Goal: Task Accomplishment & Management: Use online tool/utility

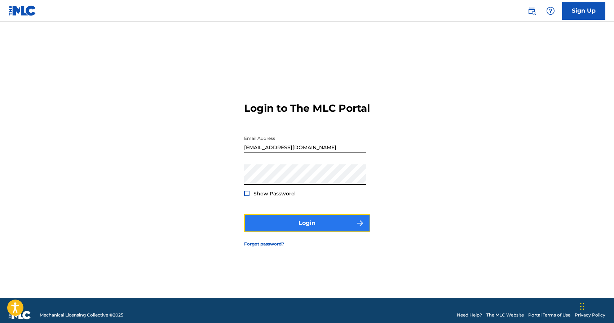
click at [309, 228] on button "Login" at bounding box center [307, 223] width 126 height 18
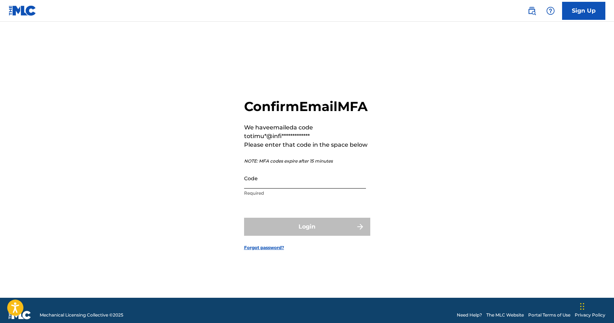
click at [282, 187] on input "Code" at bounding box center [305, 178] width 122 height 21
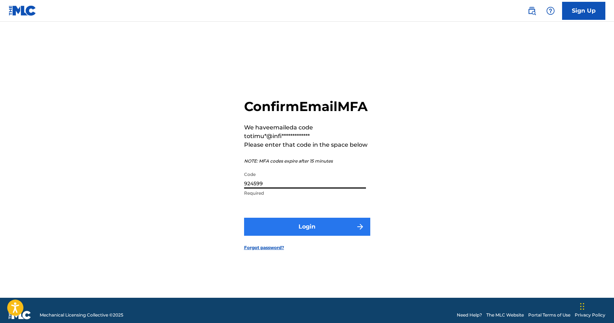
type input "924599"
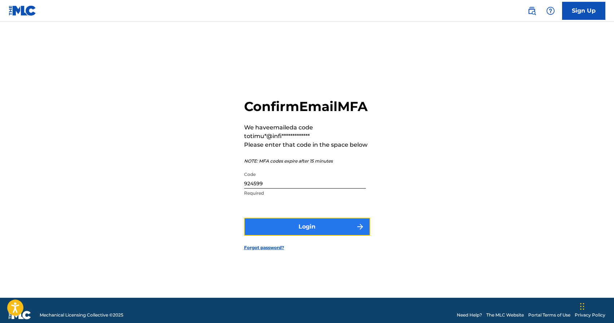
click at [299, 233] on button "Login" at bounding box center [307, 227] width 126 height 18
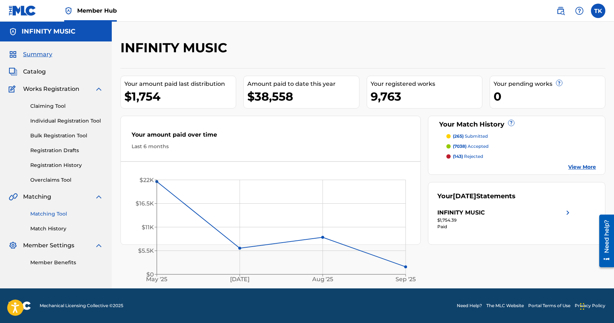
click at [59, 214] on link "Matching Tool" at bounding box center [66, 214] width 73 height 8
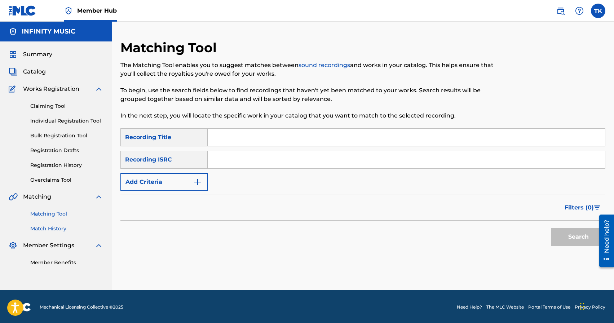
click at [57, 226] on link "Match History" at bounding box center [66, 229] width 73 height 8
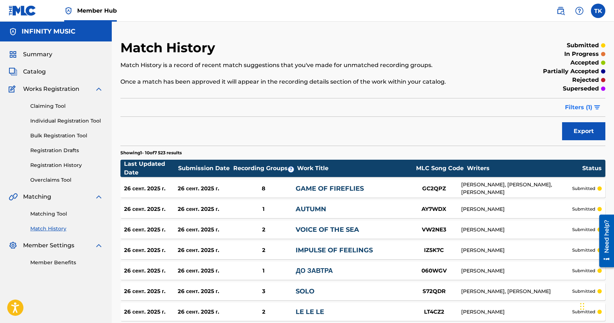
click at [568, 108] on span "Filters ( 1 )" at bounding box center [578, 107] width 27 height 9
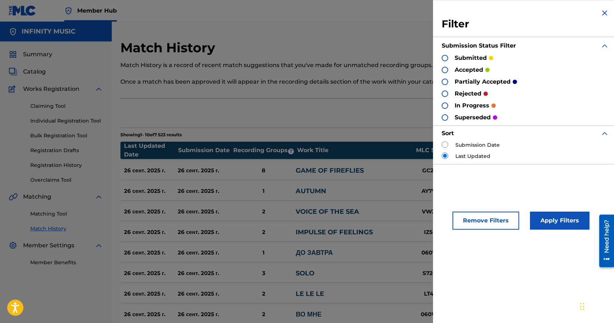
click at [447, 146] on input "radio" at bounding box center [445, 144] width 6 height 6
radio input "true"
click at [554, 221] on button "Apply Filters" at bounding box center [559, 221] width 59 height 18
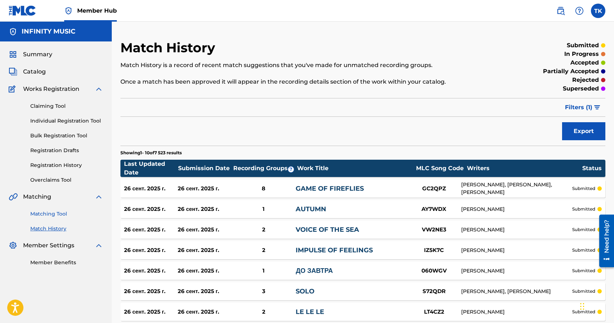
click at [45, 213] on link "Matching Tool" at bounding box center [66, 214] width 73 height 8
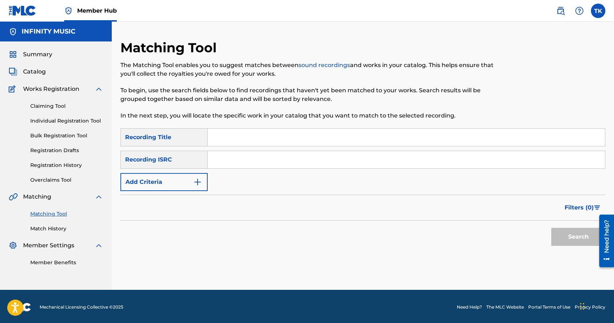
click at [258, 135] on input "Search Form" at bounding box center [406, 137] width 397 height 17
type input "old story"
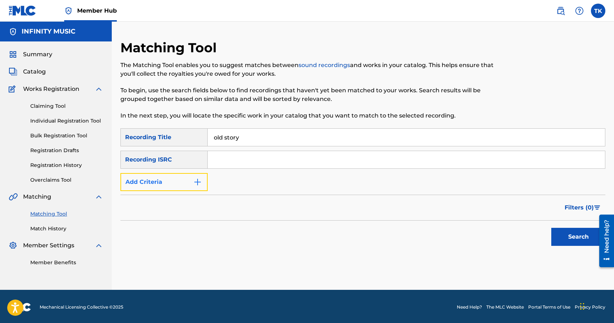
click at [187, 178] on button "Add Criteria" at bounding box center [163, 182] width 87 height 18
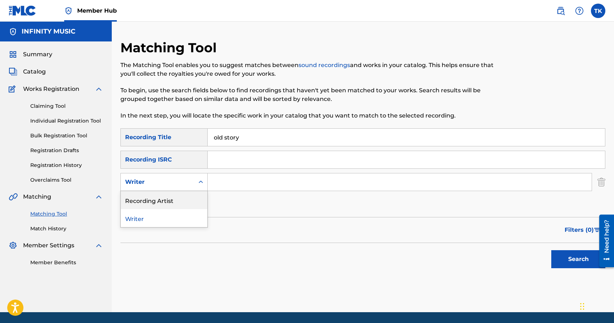
click at [187, 194] on div "Recording Artist" at bounding box center [164, 200] width 87 height 18
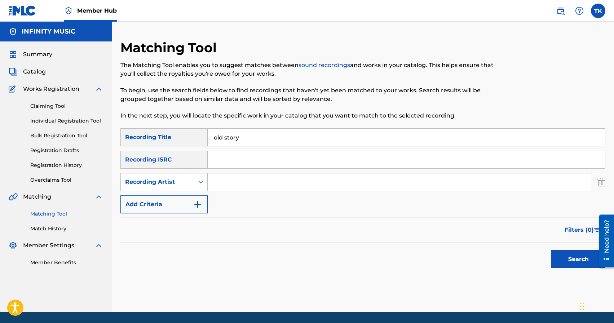
click at [224, 187] on input "Search Form" at bounding box center [400, 181] width 384 height 17
type input "elterium"
click at [569, 261] on button "Search" at bounding box center [578, 259] width 54 height 18
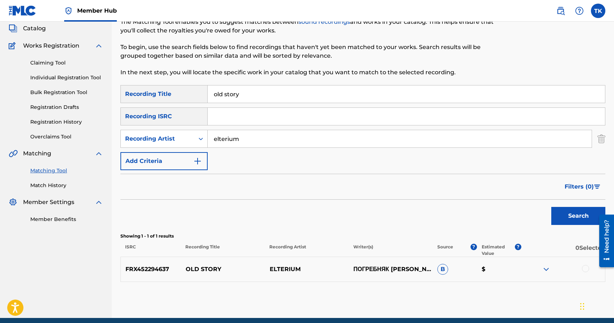
scroll to position [73, 0]
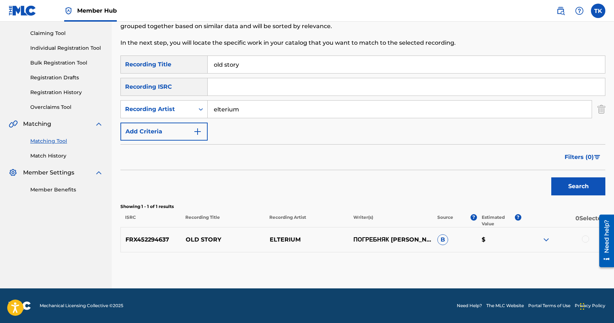
click at [585, 240] on div at bounding box center [585, 238] width 7 height 7
click at [492, 267] on button "Match 1 Group" at bounding box center [507, 264] width 80 height 18
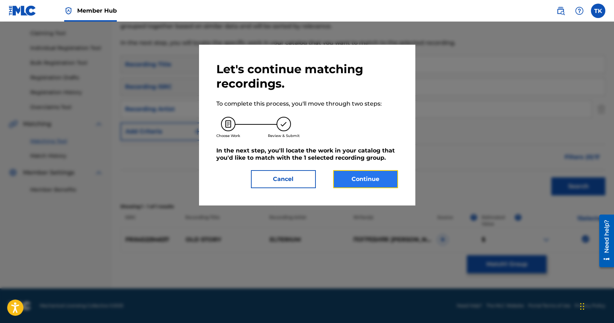
click at [380, 183] on button "Continue" at bounding box center [365, 179] width 65 height 18
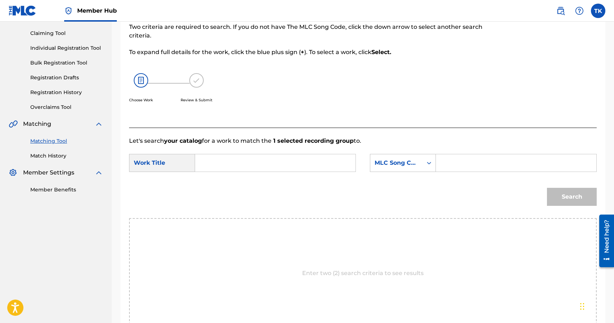
click at [287, 164] on input "Search Form" at bounding box center [275, 162] width 148 height 17
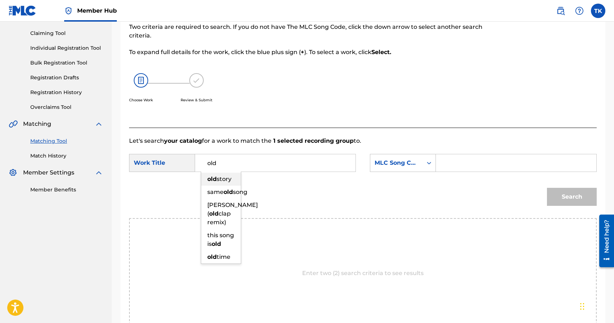
click at [216, 185] on div "old story" at bounding box center [221, 179] width 40 height 13
type input "old story"
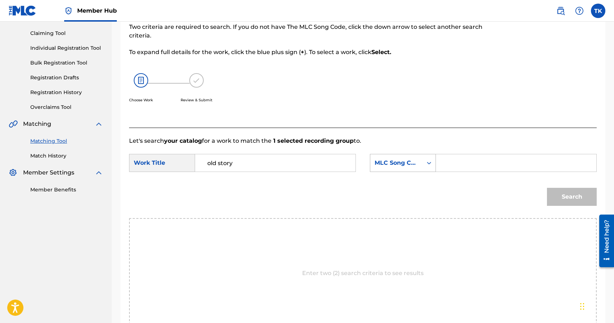
click at [412, 166] on div "MLC Song Code" at bounding box center [396, 163] width 44 height 9
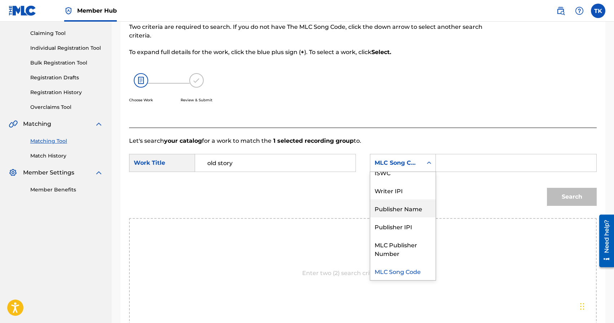
click at [406, 204] on div "Publisher Name" at bounding box center [402, 208] width 65 height 18
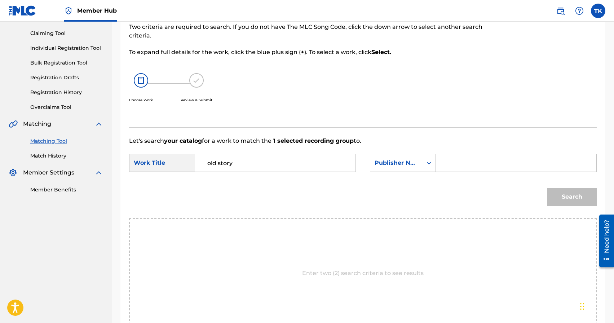
click at [467, 165] on input "Search Form" at bounding box center [516, 162] width 148 height 17
type input "INFINITY MUSIC"
click at [581, 196] on button "Search" at bounding box center [572, 197] width 50 height 18
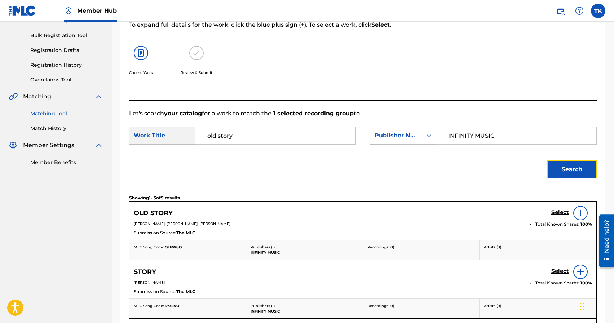
scroll to position [103, 0]
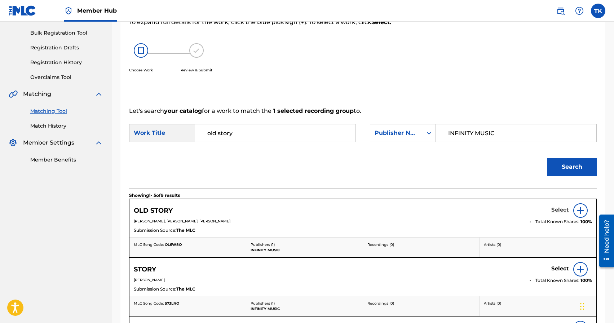
click at [560, 209] on h5 "Select" at bounding box center [560, 210] width 18 height 7
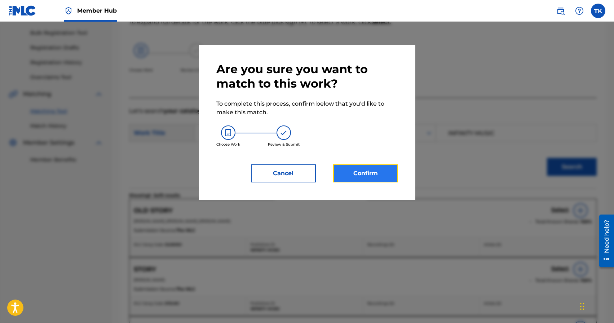
click at [382, 177] on button "Confirm" at bounding box center [365, 173] width 65 height 18
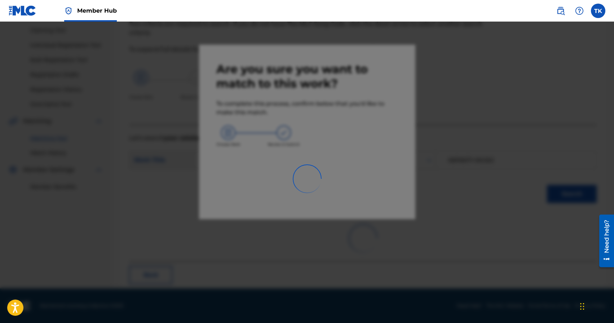
scroll to position [21, 0]
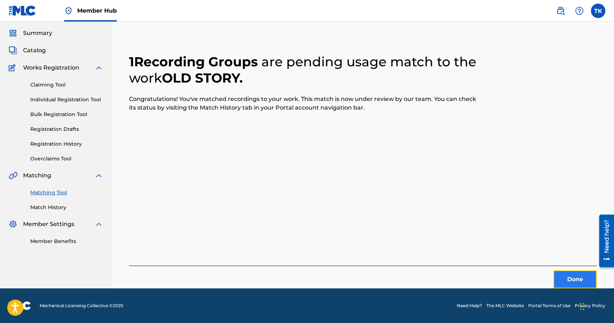
click at [568, 282] on button "Done" at bounding box center [574, 279] width 43 height 18
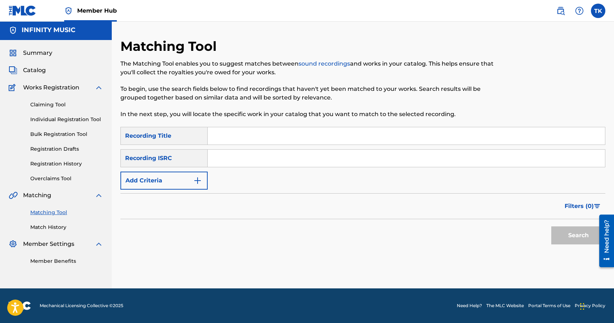
scroll to position [0, 0]
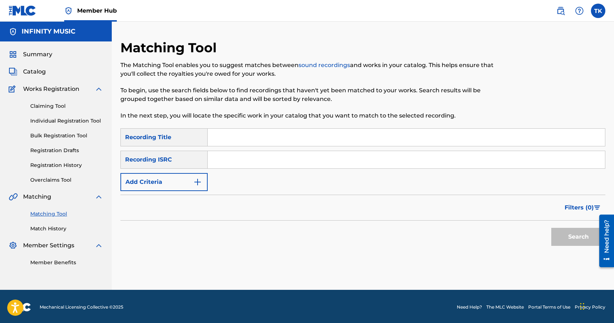
click at [445, 37] on div "Matching Tool The Matching Tool enables you to suggest matches between sound re…" at bounding box center [363, 156] width 502 height 268
click at [282, 135] on input "Search Form" at bounding box center [406, 137] width 397 height 17
paste input "Picnic at [GEOGRAPHIC_DATA]"
type input "Picnic at [GEOGRAPHIC_DATA]"
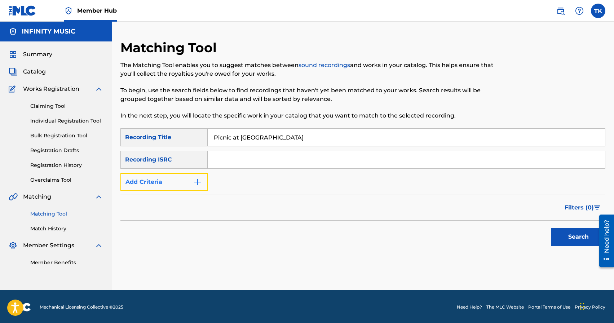
click at [196, 181] on img "Search Form" at bounding box center [197, 182] width 9 height 9
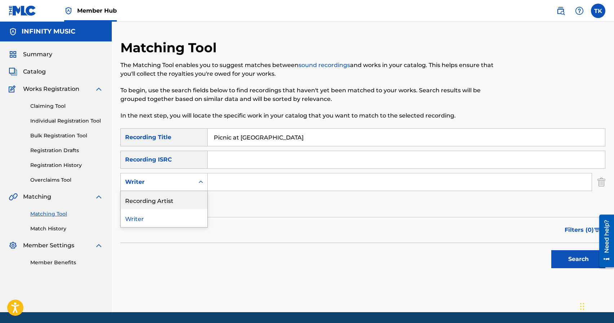
click at [191, 199] on div "Recording Artist" at bounding box center [164, 200] width 87 height 18
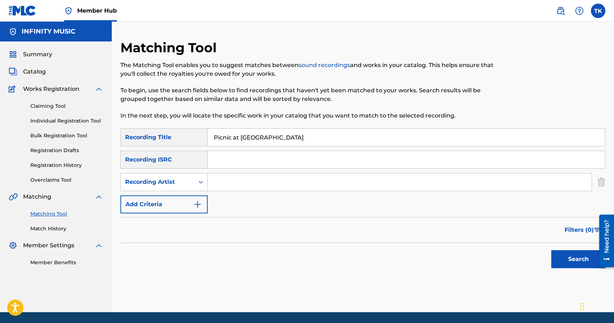
click at [225, 187] on input "Search Form" at bounding box center [400, 181] width 384 height 17
type input "elterium"
click at [568, 264] on button "Search" at bounding box center [578, 259] width 54 height 18
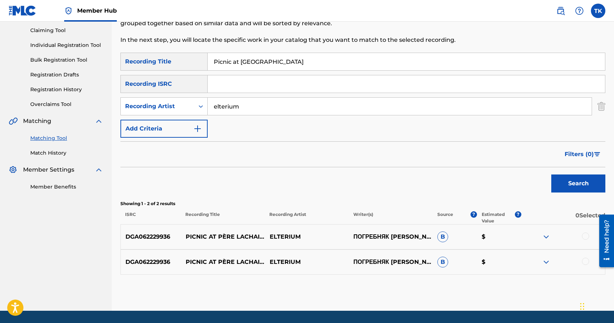
scroll to position [98, 0]
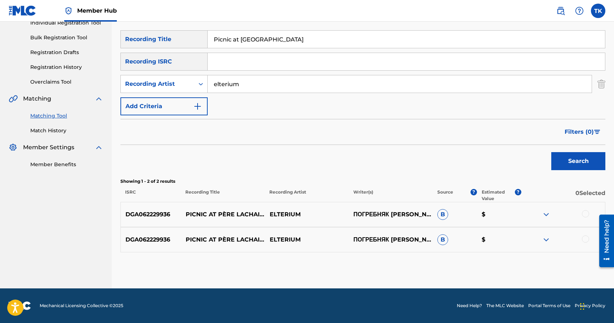
click at [585, 240] on div at bounding box center [585, 238] width 7 height 7
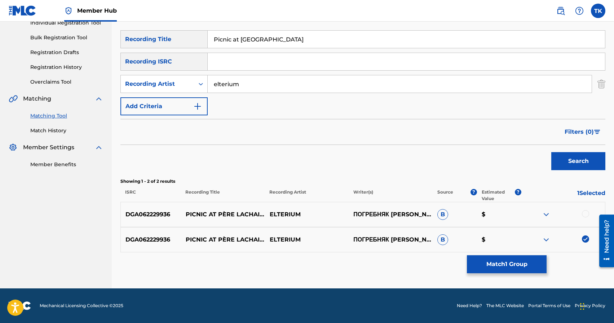
click at [585, 217] on div at bounding box center [563, 214] width 84 height 9
click at [585, 215] on div at bounding box center [585, 213] width 7 height 7
click at [525, 260] on button "Match 2 Groups" at bounding box center [507, 264] width 80 height 18
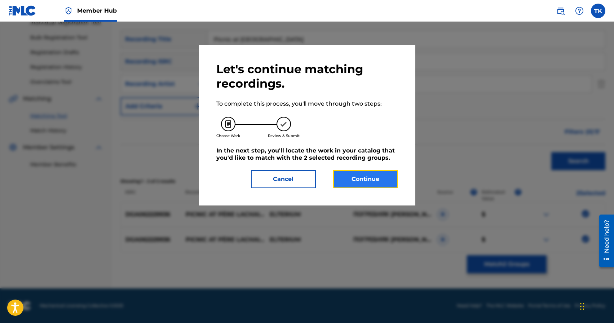
click at [377, 174] on button "Continue" at bounding box center [365, 179] width 65 height 18
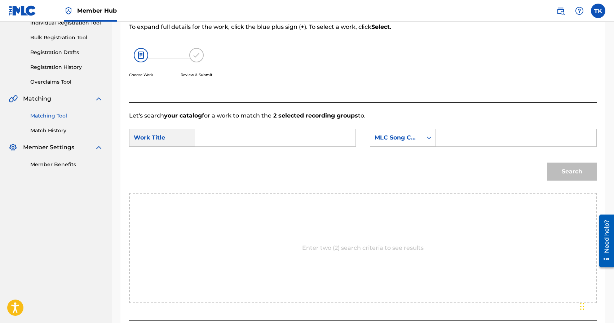
click at [272, 132] on input "Search Form" at bounding box center [275, 137] width 148 height 17
paste input "Picnic at [GEOGRAPHIC_DATA]"
type input "Picnic at [GEOGRAPHIC_DATA]"
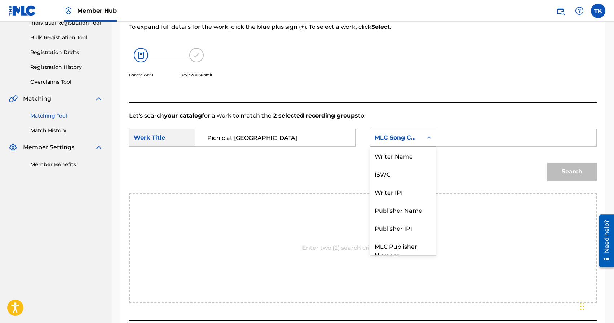
click at [392, 142] on div "MLC Song Code" at bounding box center [396, 137] width 44 height 9
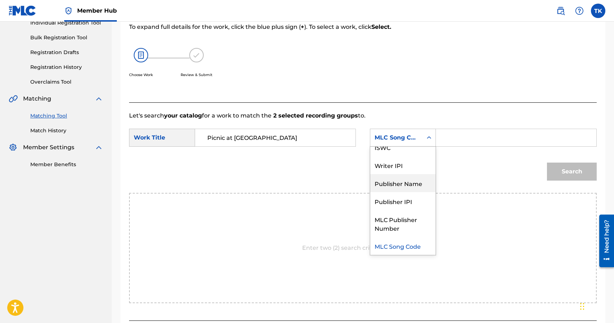
click at [392, 181] on div "Publisher Name" at bounding box center [402, 183] width 65 height 18
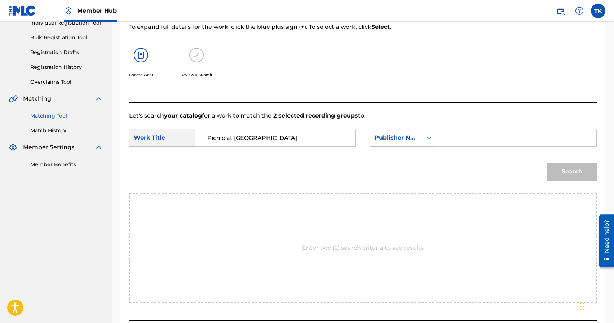
click at [469, 132] on input "Search Form" at bounding box center [516, 137] width 148 height 17
type input "INFINITY MUSIC"
click at [558, 170] on button "Search" at bounding box center [572, 172] width 50 height 18
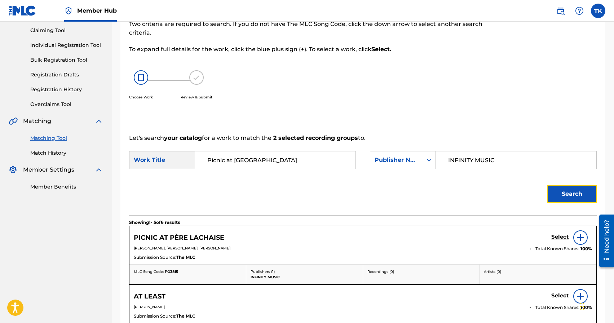
scroll to position [98, 0]
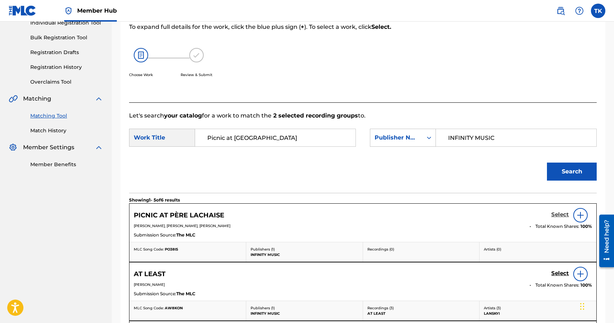
click at [561, 215] on h5 "Select" at bounding box center [560, 214] width 18 height 7
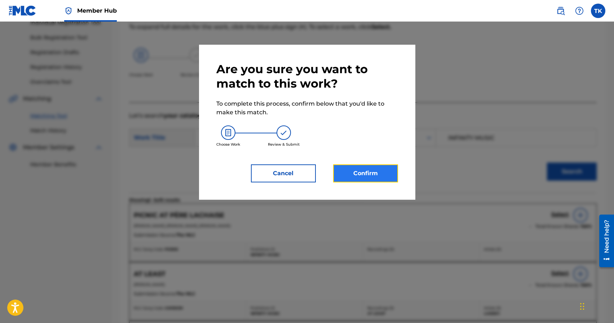
click at [365, 173] on button "Confirm" at bounding box center [365, 173] width 65 height 18
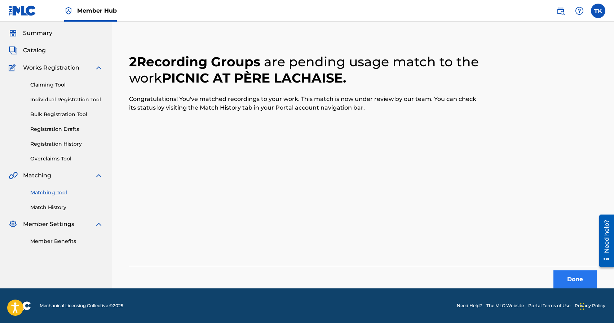
scroll to position [21, 0]
click at [565, 276] on button "Done" at bounding box center [574, 279] width 43 height 18
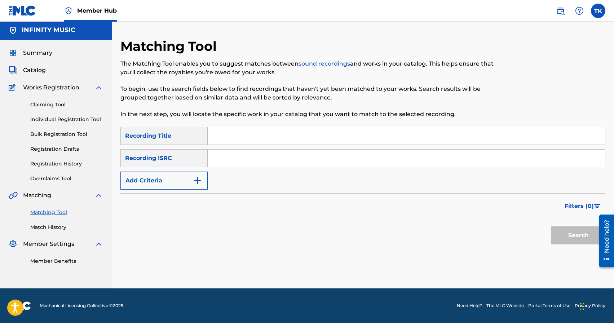
scroll to position [0, 0]
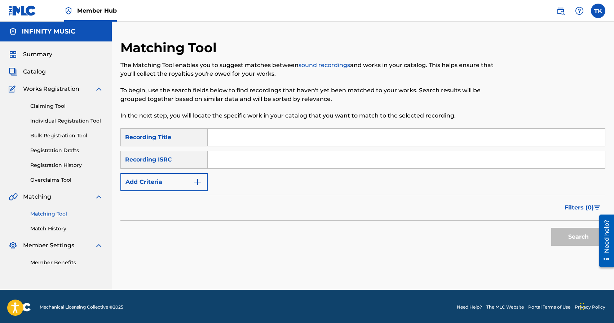
click at [282, 133] on input "Search Form" at bounding box center [406, 137] width 397 height 17
type input "the new maple one"
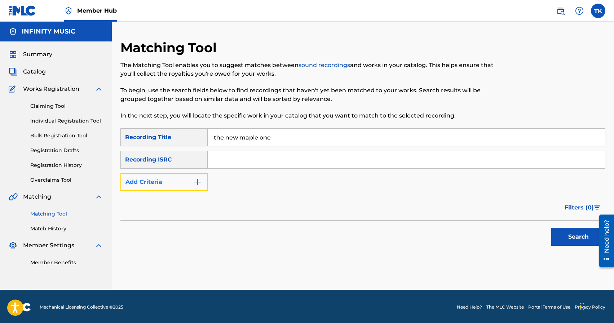
click at [195, 179] on img "Search Form" at bounding box center [197, 182] width 9 height 9
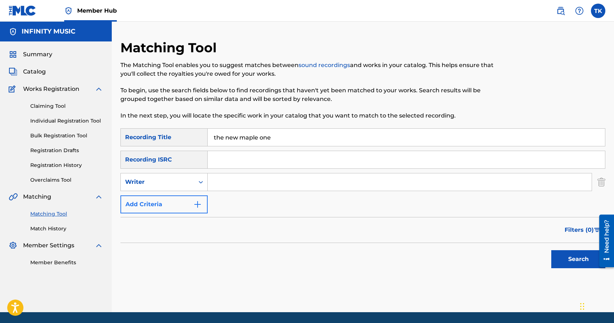
click at [195, 179] on div "Search Form" at bounding box center [200, 182] width 13 height 13
click at [195, 199] on div "Recording Artist" at bounding box center [164, 200] width 87 height 18
click at [239, 179] on input "Search Form" at bounding box center [400, 181] width 384 height 17
type input "elterium"
drag, startPoint x: 566, startPoint y: 251, endPoint x: 410, endPoint y: 241, distance: 156.3
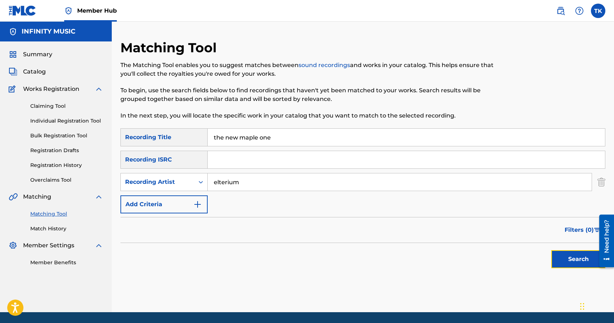
click at [554, 251] on button "Search" at bounding box center [578, 259] width 54 height 18
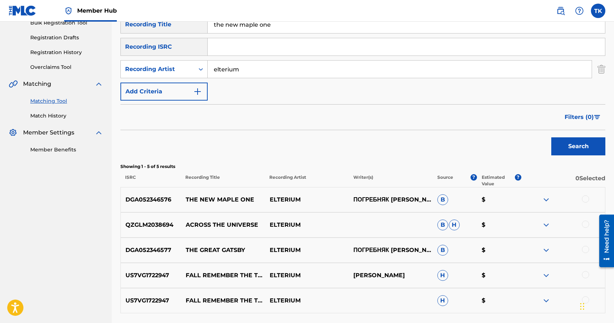
scroll to position [113, 0]
click at [589, 199] on div at bounding box center [563, 199] width 84 height 9
click at [588, 199] on div at bounding box center [585, 198] width 7 height 7
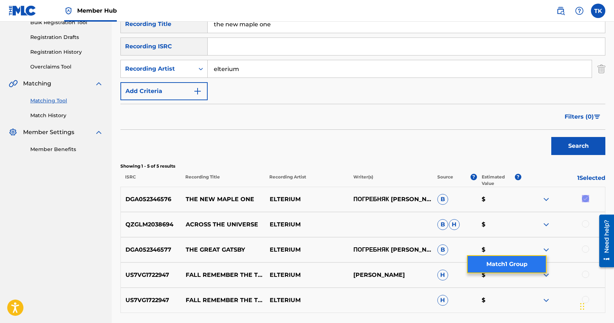
click at [526, 257] on button "Match 1 Group" at bounding box center [507, 264] width 80 height 18
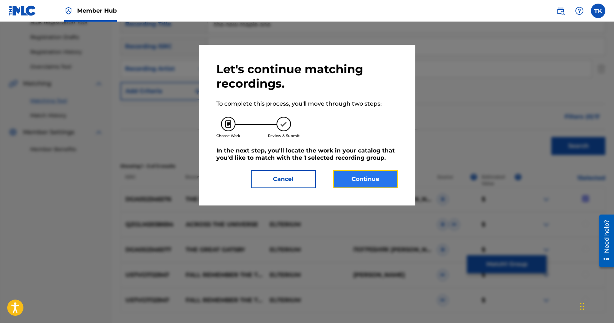
click at [365, 175] on button "Continue" at bounding box center [365, 179] width 65 height 18
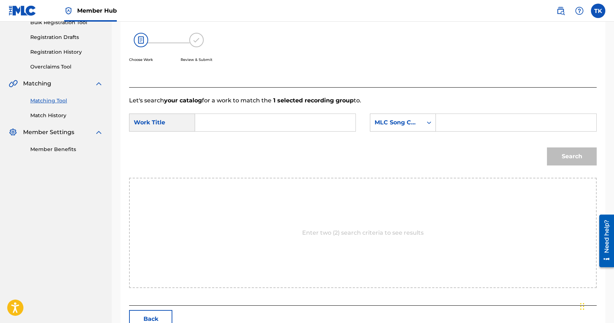
click at [288, 123] on input "Search Form" at bounding box center [275, 122] width 148 height 17
click at [222, 147] on span "maple one" at bounding box center [223, 151] width 32 height 15
type input "the new maple one"
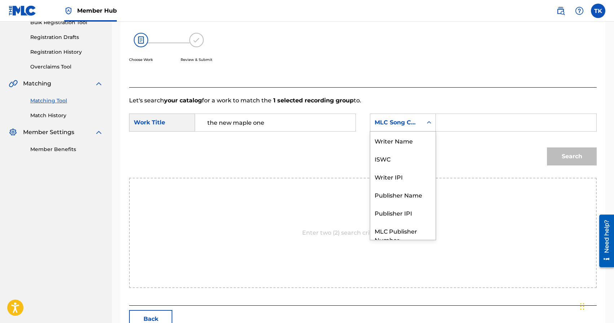
click at [409, 130] on div "MLC Song Code" at bounding box center [403, 123] width 66 height 18
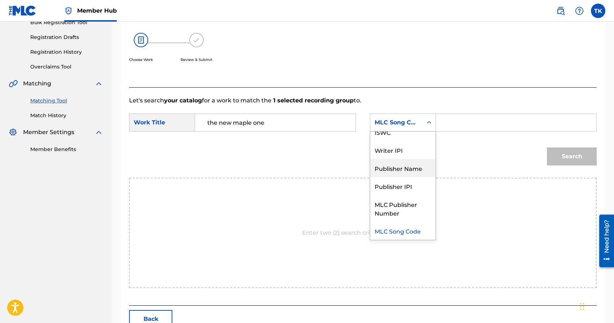
click at [402, 162] on div "Publisher Name" at bounding box center [402, 168] width 65 height 18
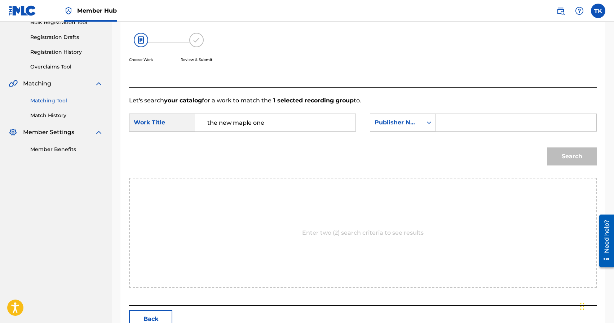
click at [448, 124] on input "Search Form" at bounding box center [516, 122] width 148 height 17
type input "INFINITY MUSIC"
click at [571, 158] on button "Search" at bounding box center [572, 156] width 50 height 18
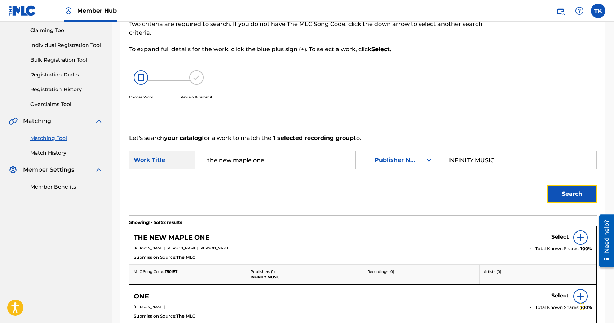
scroll to position [113, 0]
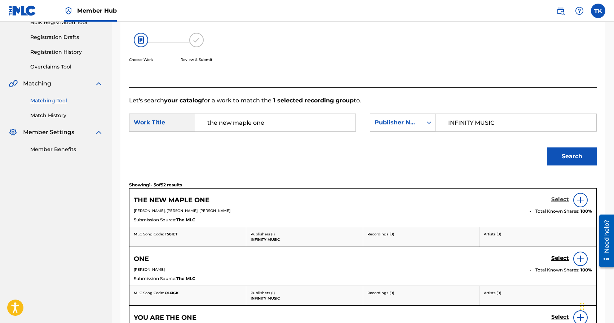
click at [557, 201] on h5 "Select" at bounding box center [560, 199] width 18 height 7
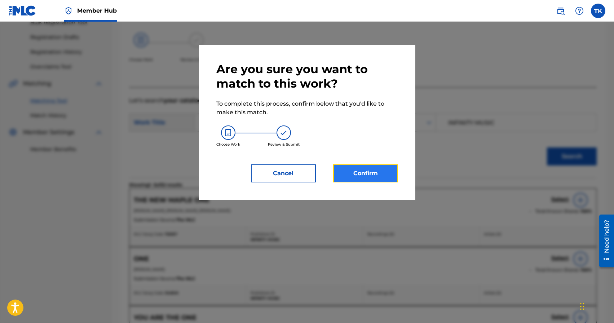
click at [366, 166] on button "Confirm" at bounding box center [365, 173] width 65 height 18
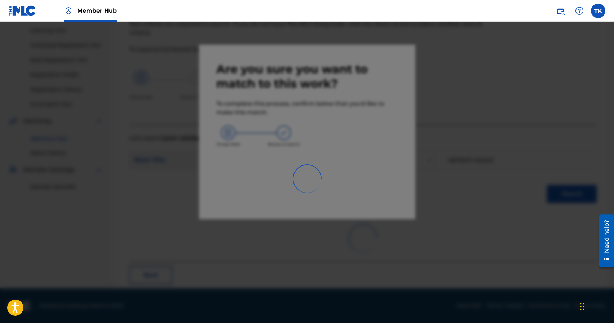
scroll to position [21, 0]
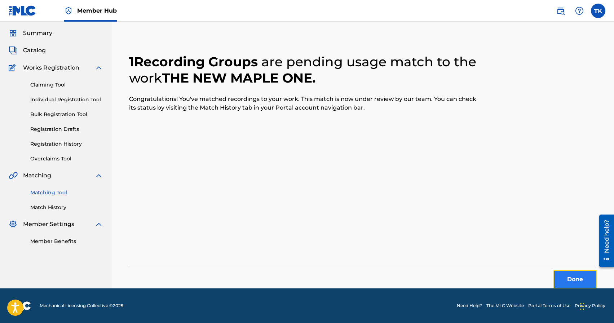
click at [561, 280] on button "Done" at bounding box center [574, 279] width 43 height 18
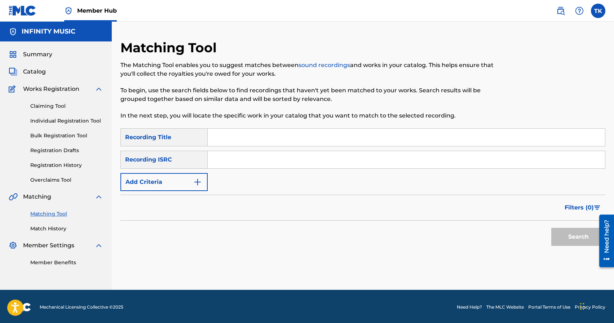
click at [263, 138] on input "Search Form" at bounding box center [406, 137] width 397 height 17
type input "the great gatsby"
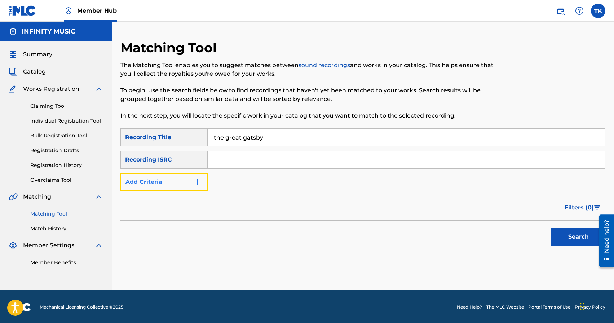
click at [193, 184] on button "Add Criteria" at bounding box center [163, 182] width 87 height 18
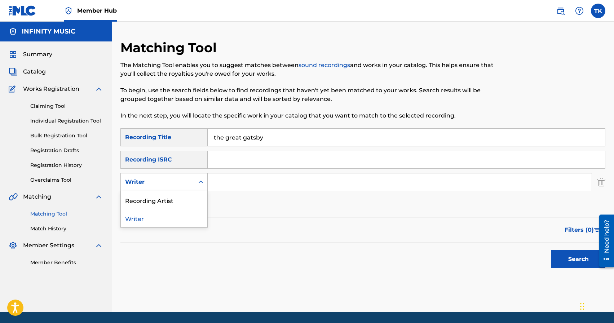
click at [193, 184] on div "Writer" at bounding box center [158, 182] width 74 height 14
click at [189, 200] on div "Recording Artist" at bounding box center [164, 200] width 87 height 18
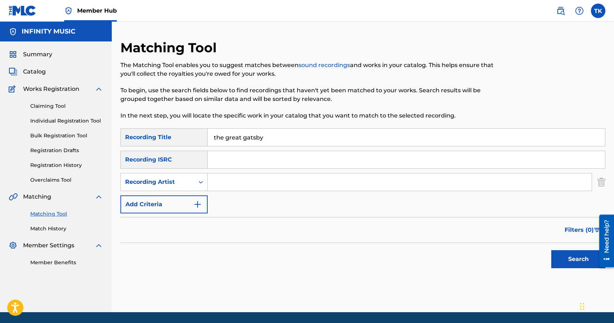
click at [232, 186] on input "Search Form" at bounding box center [400, 181] width 384 height 17
type input "elterium"
click at [568, 260] on button "Search" at bounding box center [578, 259] width 54 height 18
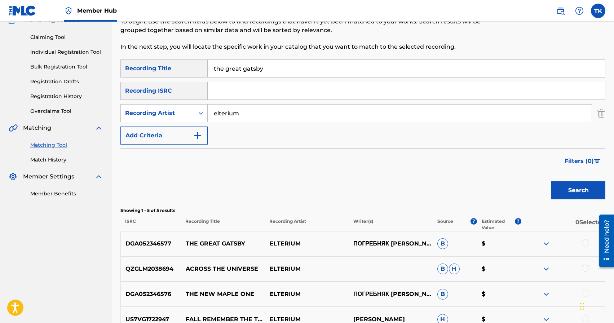
scroll to position [72, 0]
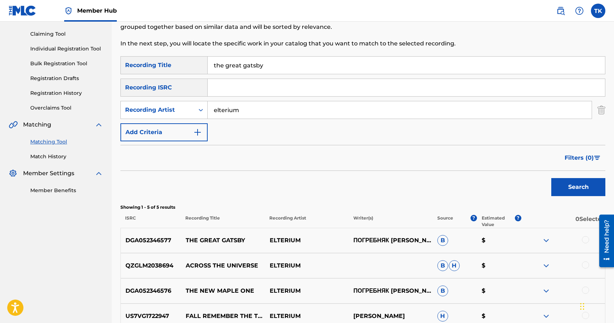
click at [586, 240] on div at bounding box center [585, 239] width 7 height 7
click at [502, 264] on button "Match 1 Group" at bounding box center [507, 264] width 80 height 18
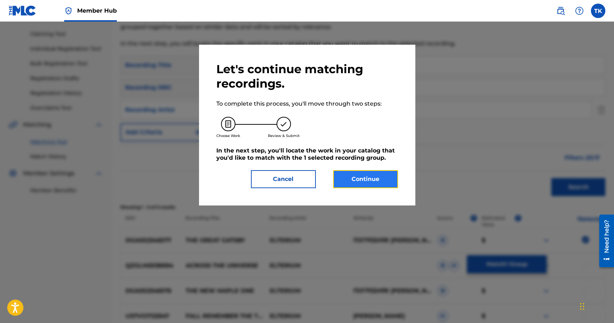
click at [385, 179] on button "Continue" at bounding box center [365, 179] width 65 height 18
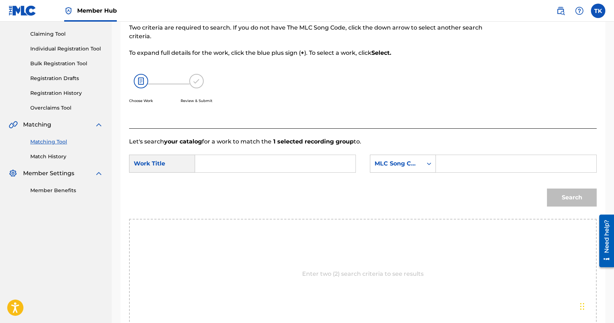
click at [309, 164] on input "Search Form" at bounding box center [275, 163] width 148 height 17
click at [234, 186] on div "the gr eat gatsby" at bounding box center [221, 188] width 40 height 30
type input "the great gatsby"
click at [412, 161] on div "MLC Song Code" at bounding box center [396, 163] width 44 height 9
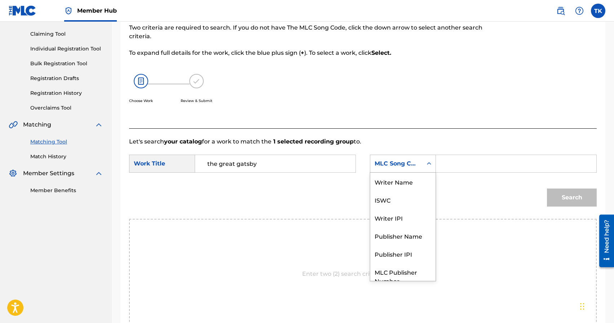
scroll to position [27, 0]
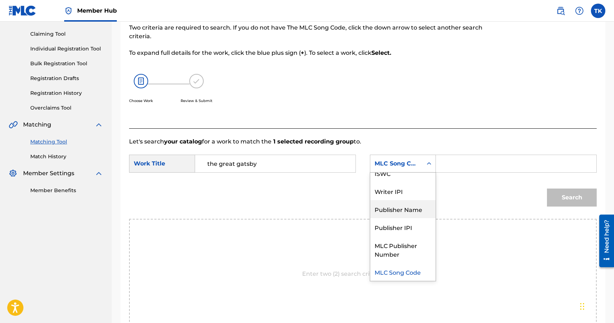
click at [410, 206] on div "Publisher Name" at bounding box center [402, 209] width 65 height 18
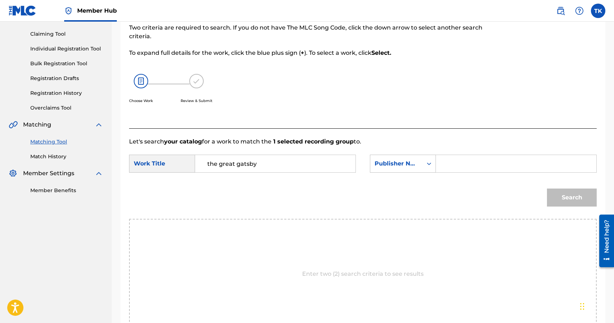
click at [457, 166] on input "Search Form" at bounding box center [516, 163] width 148 height 17
type input "t"
type input "INFINITY MUSIC"
click at [569, 192] on button "Search" at bounding box center [572, 198] width 50 height 18
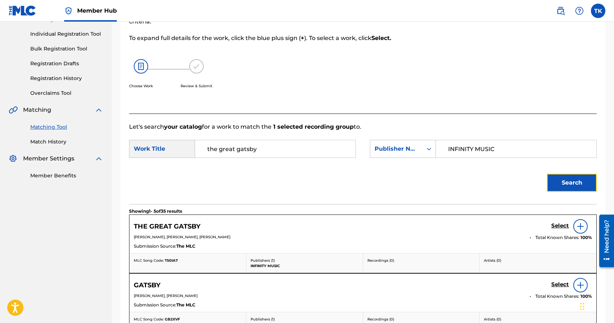
scroll to position [91, 0]
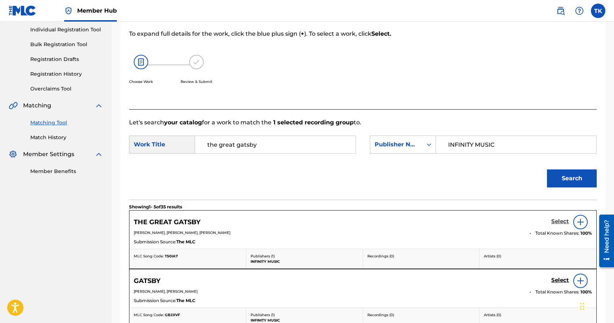
click at [555, 222] on h5 "Select" at bounding box center [560, 221] width 18 height 7
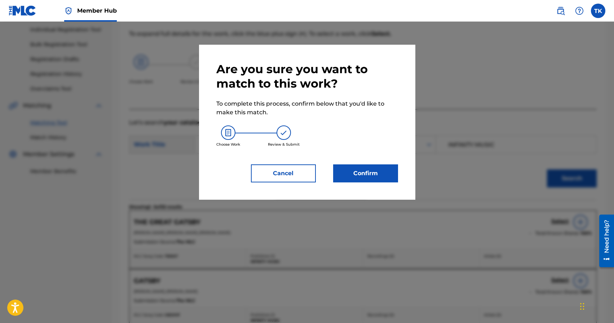
click at [377, 184] on div "Are you sure you want to match to this work? To complete this process, confirm …" at bounding box center [307, 122] width 216 height 155
click at [385, 181] on button "Confirm" at bounding box center [365, 173] width 65 height 18
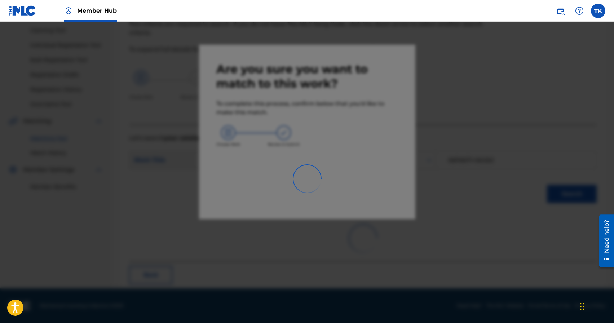
scroll to position [21, 0]
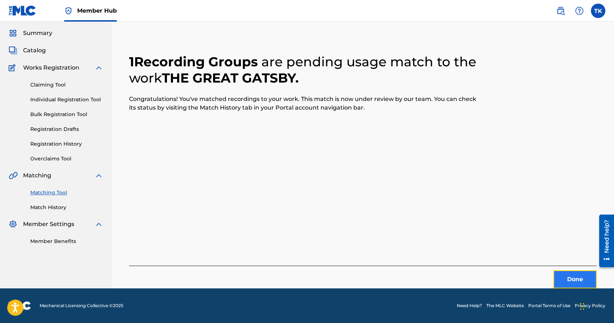
click at [562, 278] on button "Done" at bounding box center [574, 279] width 43 height 18
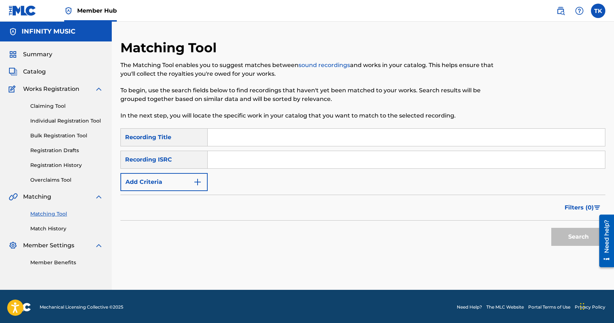
click at [266, 140] on input "Search Form" at bounding box center [406, 137] width 397 height 17
type input "hg+"
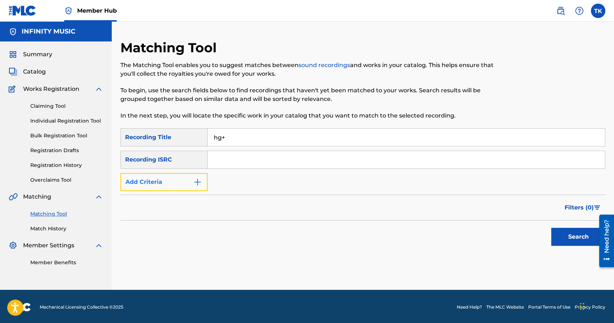
click at [192, 181] on button "Add Criteria" at bounding box center [163, 182] width 87 height 18
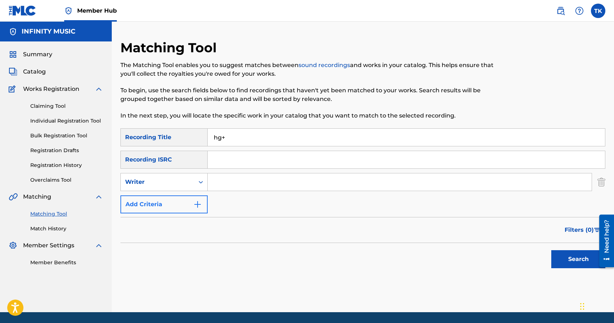
click at [192, 181] on div "Writer" at bounding box center [158, 182] width 74 height 14
click at [188, 198] on div "Recording Artist" at bounding box center [164, 200] width 87 height 18
click at [231, 186] on input "Search Form" at bounding box center [400, 181] width 384 height 17
type input "elterium"
click at [574, 258] on button "Search" at bounding box center [578, 259] width 54 height 18
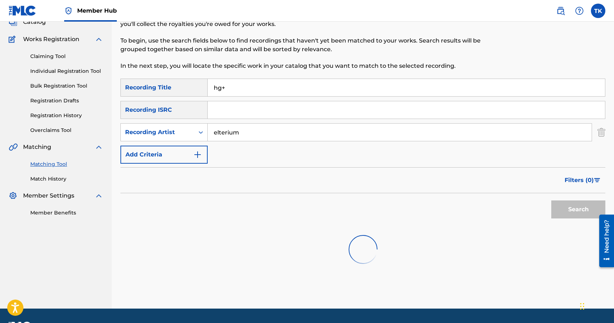
scroll to position [57, 0]
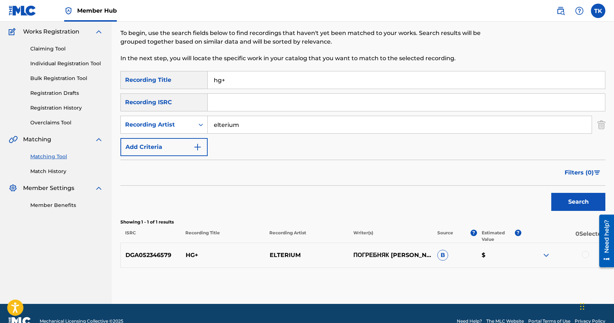
click at [587, 256] on div at bounding box center [585, 254] width 7 height 7
click at [500, 264] on button "Match 1 Group" at bounding box center [507, 264] width 80 height 18
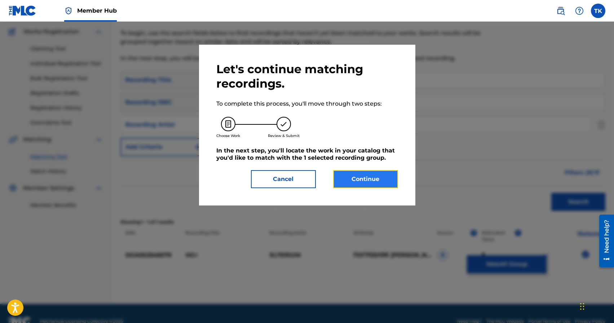
click at [393, 185] on button "Continue" at bounding box center [365, 179] width 65 height 18
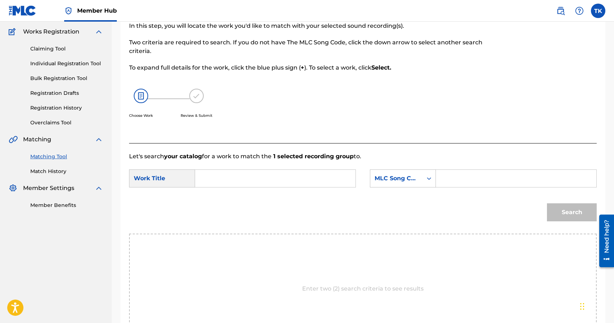
click at [286, 177] on input "Search Form" at bounding box center [275, 178] width 148 height 17
type input "hg+"
click at [228, 198] on div "hg+" at bounding box center [221, 194] width 40 height 13
click at [421, 184] on div "MLC Song Code" at bounding box center [396, 179] width 52 height 14
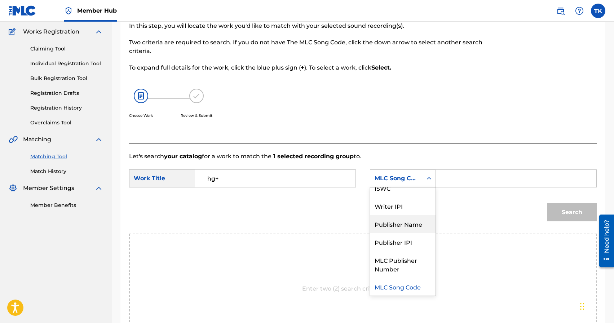
click at [413, 217] on div "Publisher Name" at bounding box center [402, 224] width 65 height 18
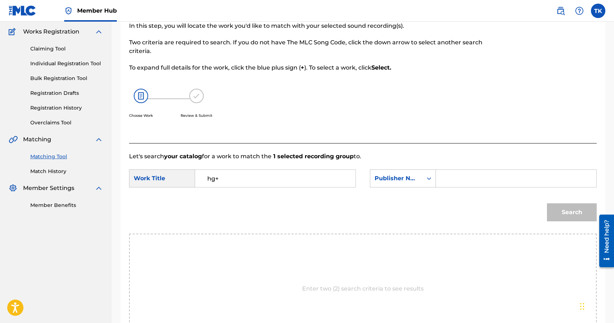
click at [453, 181] on input "Search Form" at bounding box center [516, 178] width 148 height 17
type input "INFINITY MUSIC"
click at [558, 220] on button "Search" at bounding box center [572, 212] width 50 height 18
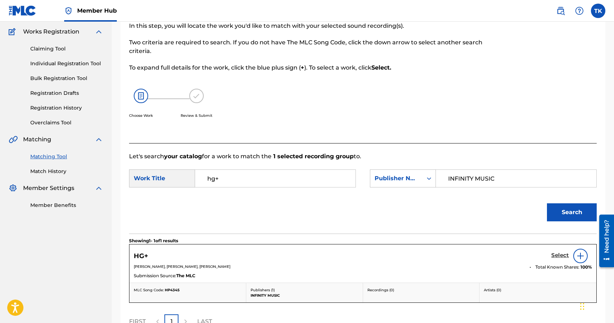
click at [555, 256] on h5 "Select" at bounding box center [560, 255] width 18 height 7
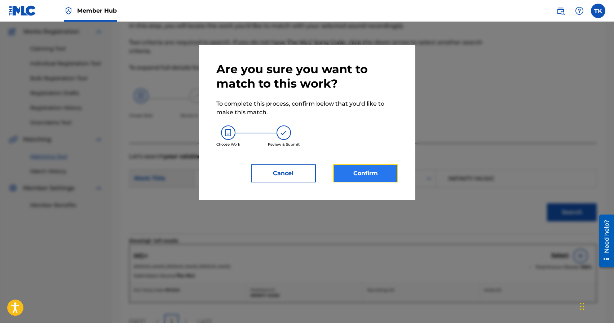
click at [380, 177] on button "Confirm" at bounding box center [365, 173] width 65 height 18
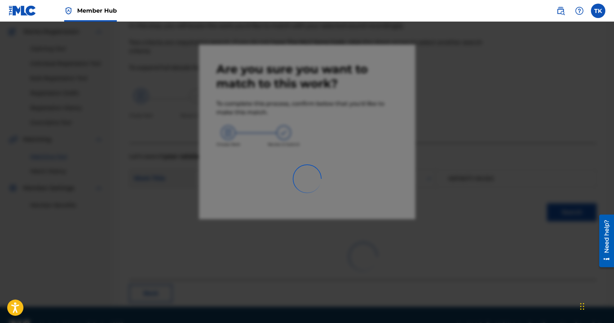
scroll to position [21, 0]
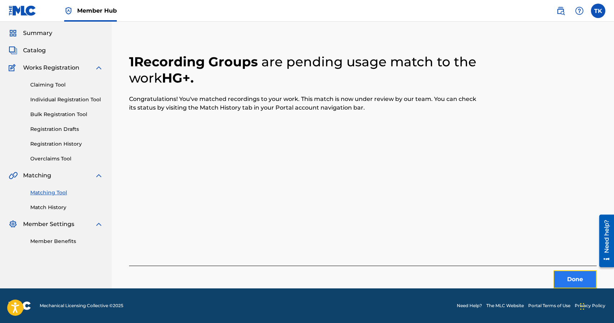
click at [565, 281] on button "Done" at bounding box center [574, 279] width 43 height 18
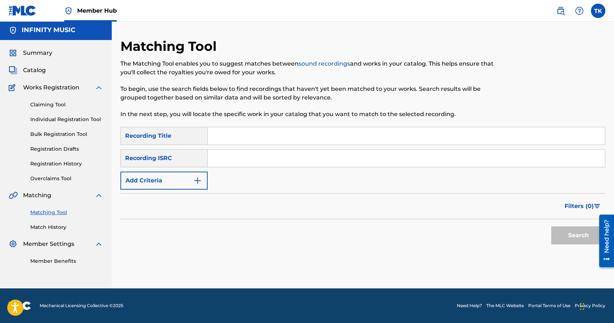
scroll to position [0, 0]
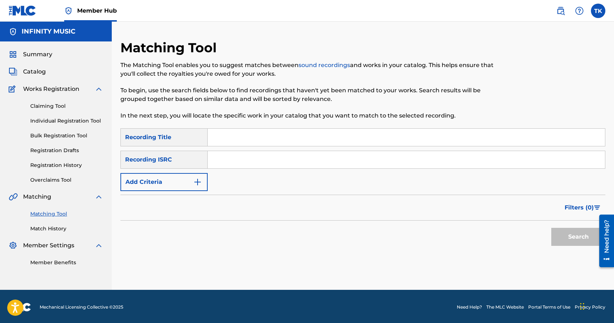
click at [301, 138] on input "Search Form" at bounding box center [406, 137] width 397 height 17
type input "viva la bossa nova"
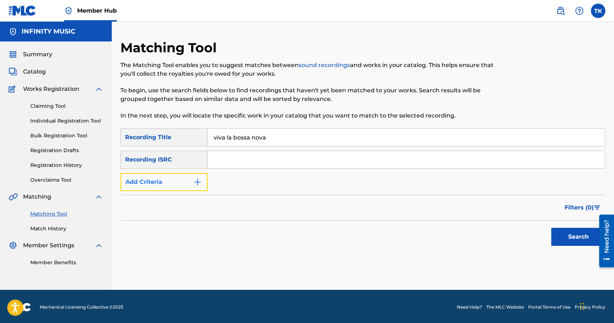
click at [194, 181] on img "Search Form" at bounding box center [197, 182] width 9 height 9
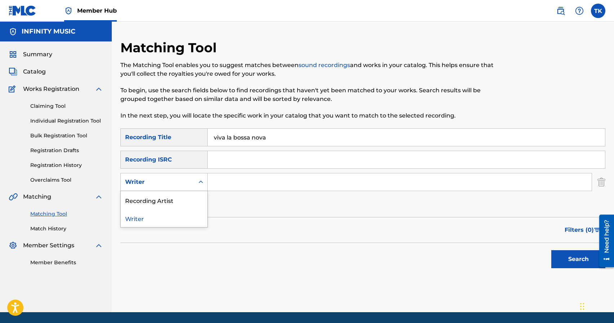
click at [194, 181] on div "Search Form" at bounding box center [200, 182] width 13 height 13
click at [194, 197] on div "Recording Artist" at bounding box center [164, 200] width 87 height 18
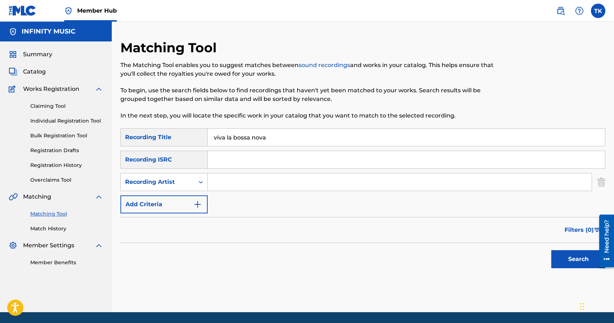
click at [225, 184] on input "Search Form" at bounding box center [400, 181] width 384 height 17
type input "elterium"
click at [577, 261] on button "Search" at bounding box center [578, 259] width 54 height 18
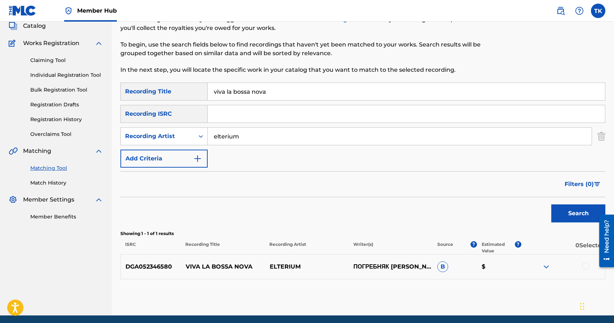
scroll to position [73, 0]
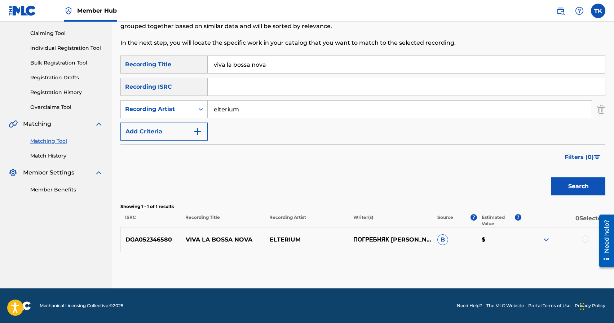
click at [586, 237] on div at bounding box center [585, 238] width 7 height 7
click at [527, 266] on button "Match 1 Group" at bounding box center [507, 264] width 80 height 18
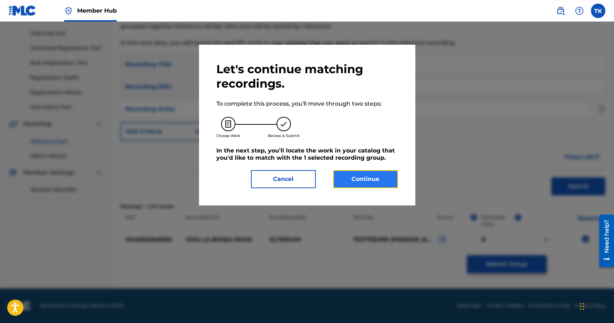
click at [383, 170] on button "Continue" at bounding box center [365, 179] width 65 height 18
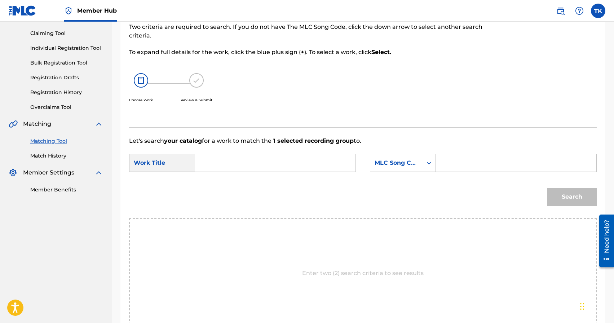
click at [322, 171] on input "Search Form" at bounding box center [275, 162] width 148 height 17
click at [227, 202] on div "viva la bossa nova" at bounding box center [221, 209] width 40 height 30
type input "viva la bossa nova"
click at [412, 166] on div "MLC Song Code" at bounding box center [396, 163] width 44 height 9
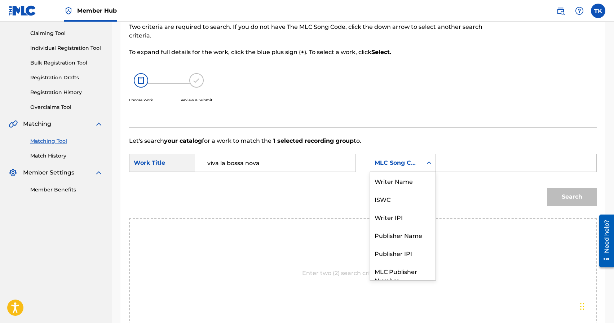
scroll to position [27, 0]
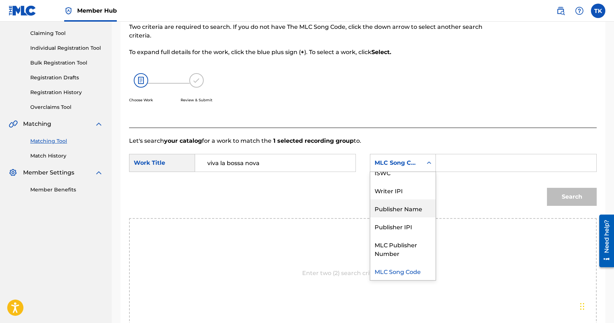
click at [402, 200] on div "Publisher Name" at bounding box center [402, 208] width 65 height 18
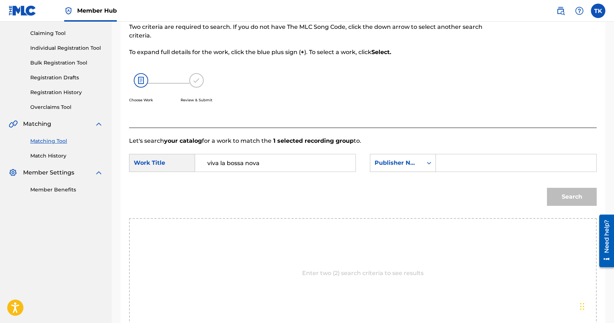
click at [461, 163] on input "Search Form" at bounding box center [516, 162] width 148 height 17
type input "INFINITY MUSIC"
click at [571, 196] on button "Search" at bounding box center [572, 197] width 50 height 18
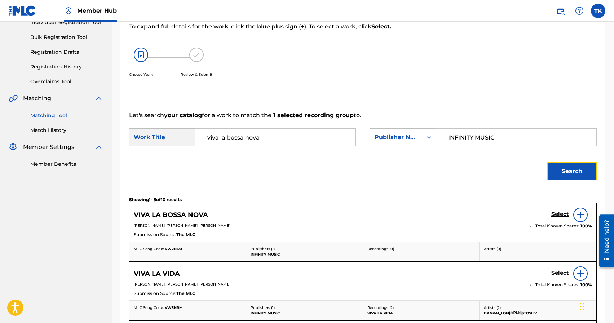
scroll to position [106, 0]
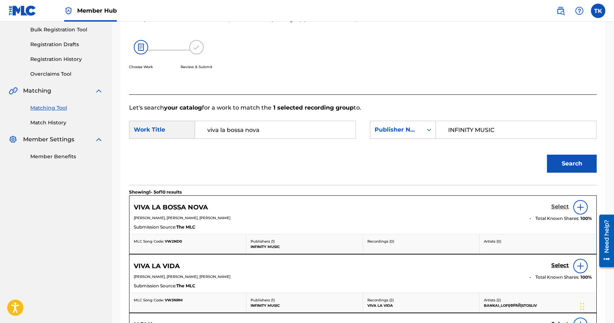
click at [556, 206] on h5 "Select" at bounding box center [560, 206] width 18 height 7
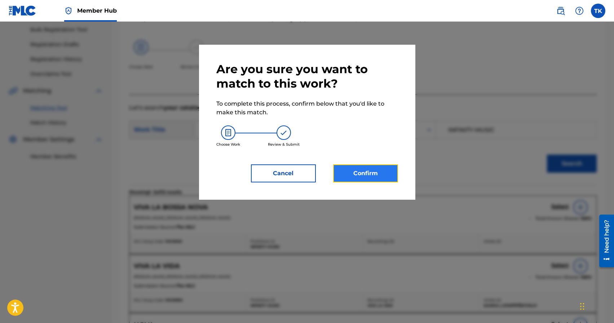
click at [381, 168] on button "Confirm" at bounding box center [365, 173] width 65 height 18
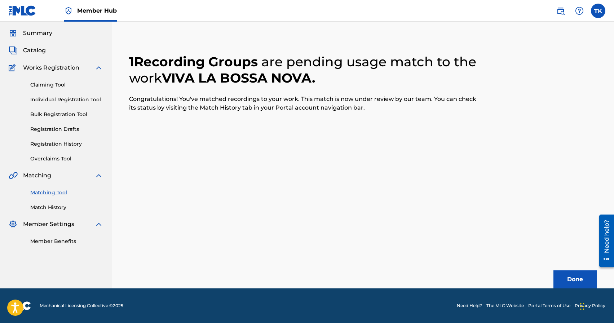
scroll to position [21, 0]
click at [573, 282] on button "Done" at bounding box center [574, 279] width 43 height 18
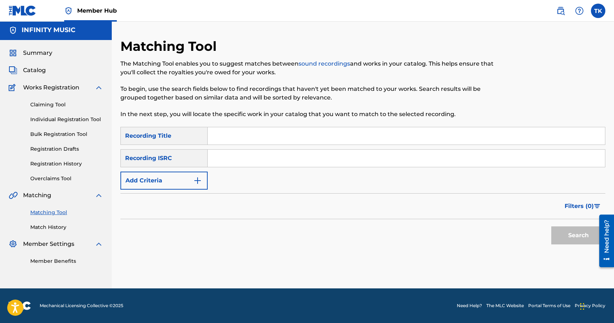
scroll to position [0, 0]
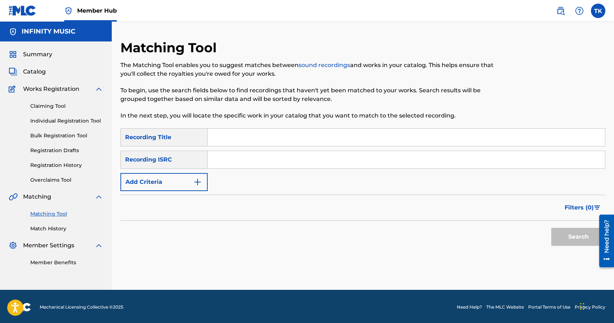
click at [327, 143] on input "Search Form" at bounding box center [406, 137] width 397 height 17
type input "l"
click at [245, 138] on input "Search Form" at bounding box center [406, 137] width 397 height 17
paste input "Leave The Gun, Take The Connoli"
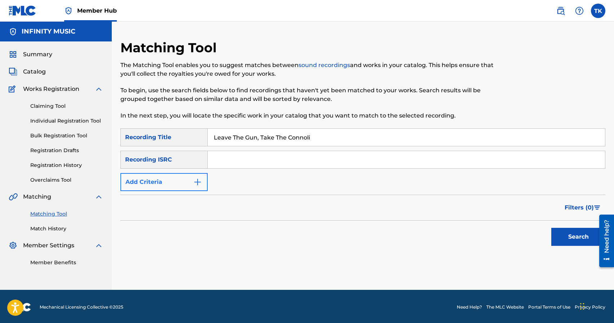
type input "Leave The Gun, Take The Connoli"
click at [195, 184] on img "Search Form" at bounding box center [197, 182] width 9 height 9
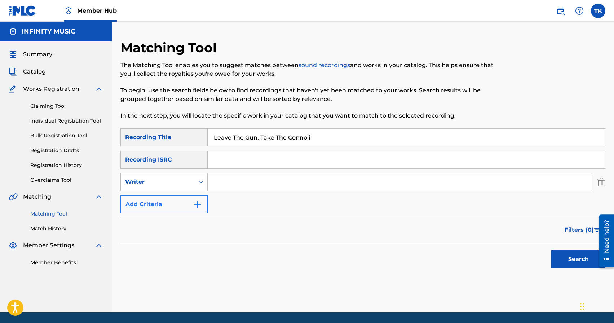
click at [195, 184] on div "Search Form" at bounding box center [200, 182] width 13 height 13
click at [192, 198] on div "Recording Artist" at bounding box center [164, 200] width 87 height 18
click at [227, 187] on input "Search Form" at bounding box center [400, 181] width 384 height 17
type input "elterium"
click at [555, 262] on button "Search" at bounding box center [578, 259] width 54 height 18
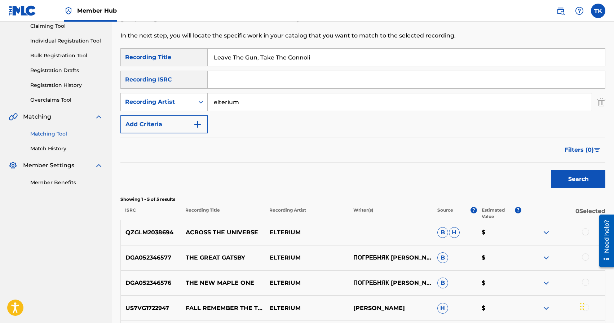
scroll to position [80, 0]
click at [311, 58] on input "Leave The Gun, Take The Connoli" at bounding box center [406, 57] width 397 height 17
type input "axiom"
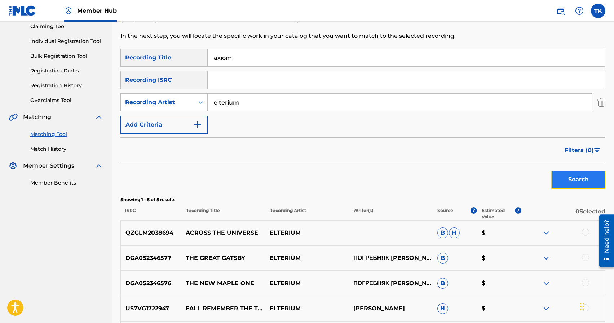
click at [579, 182] on button "Search" at bounding box center [578, 179] width 54 height 18
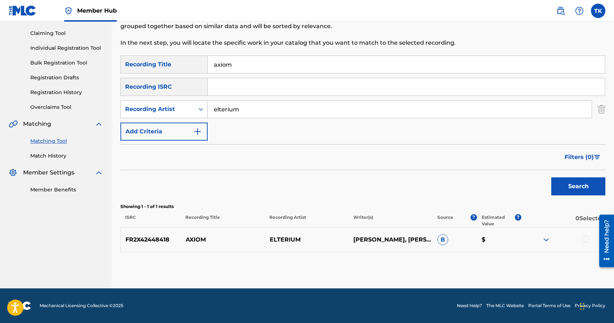
scroll to position [73, 0]
click at [587, 239] on div at bounding box center [585, 238] width 7 height 7
click at [513, 265] on button "Match 1 Group" at bounding box center [507, 264] width 80 height 18
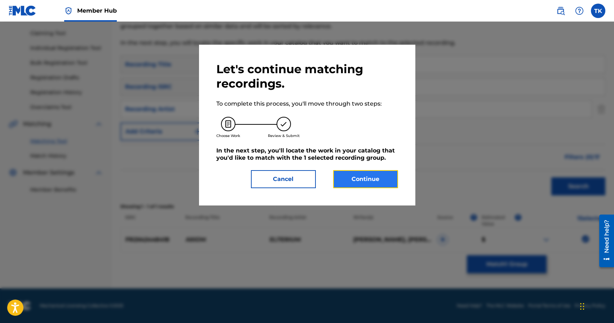
click at [381, 186] on button "Continue" at bounding box center [365, 179] width 65 height 18
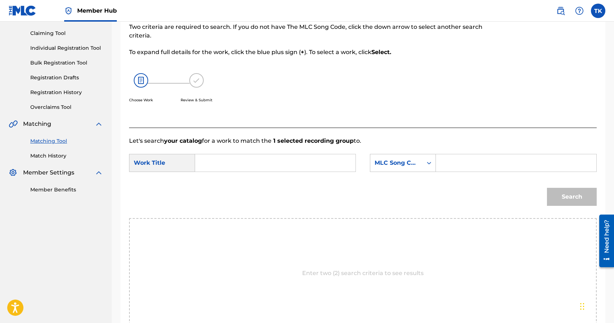
click at [306, 163] on input "Search Form" at bounding box center [275, 162] width 148 height 17
drag, startPoint x: 234, startPoint y: 180, endPoint x: 267, endPoint y: 180, distance: 32.8
click at [234, 180] on div "axi om" at bounding box center [221, 179] width 40 height 13
type input "axiom"
click at [409, 166] on div "MLC Song Code" at bounding box center [396, 163] width 44 height 9
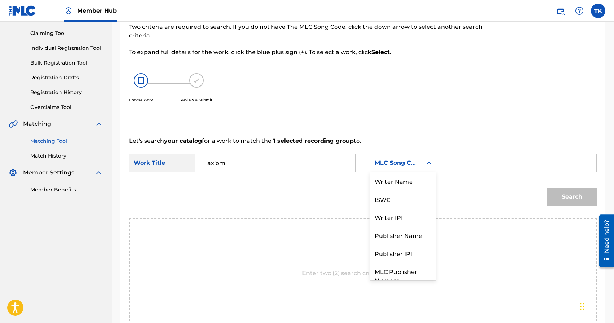
scroll to position [27, 0]
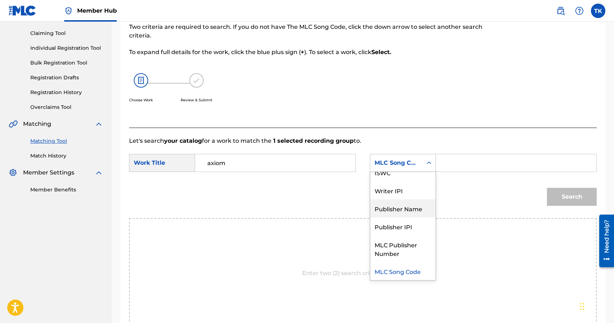
click at [404, 201] on div "Publisher Name" at bounding box center [402, 208] width 65 height 18
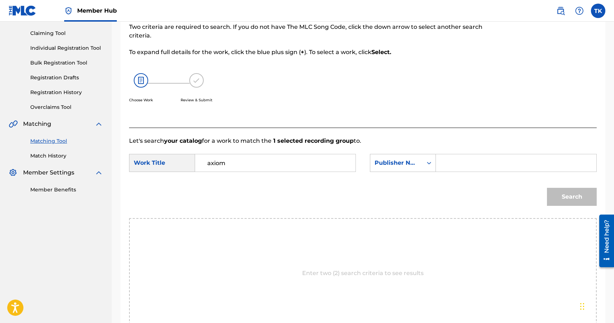
click at [467, 160] on input "Search Form" at bounding box center [516, 162] width 148 height 17
type input "INFINITY MUSIC"
click at [557, 196] on button "Search" at bounding box center [572, 197] width 50 height 18
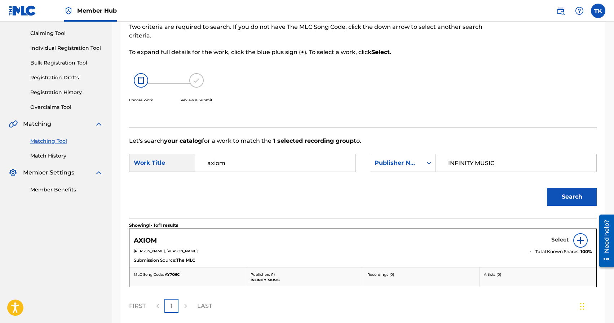
click at [557, 241] on h5 "Select" at bounding box center [560, 239] width 18 height 7
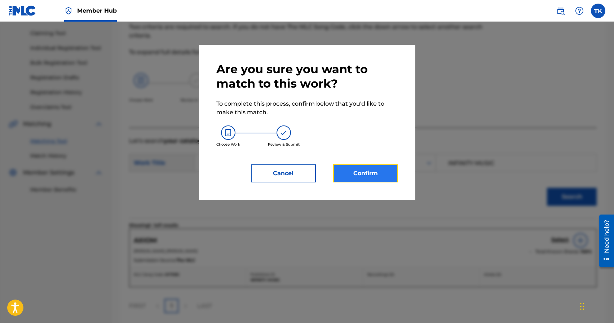
click at [375, 181] on button "Confirm" at bounding box center [365, 173] width 65 height 18
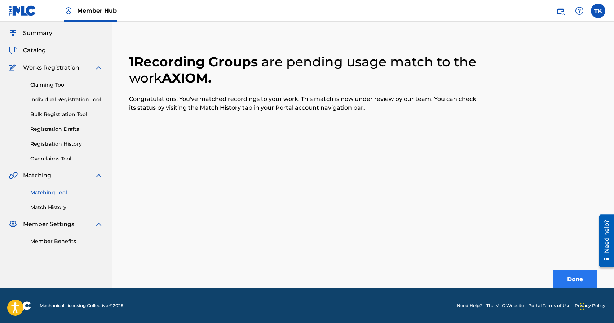
scroll to position [21, 0]
click at [570, 279] on button "Done" at bounding box center [574, 279] width 43 height 18
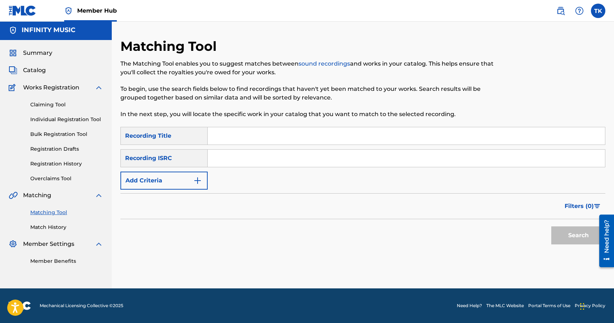
scroll to position [0, 0]
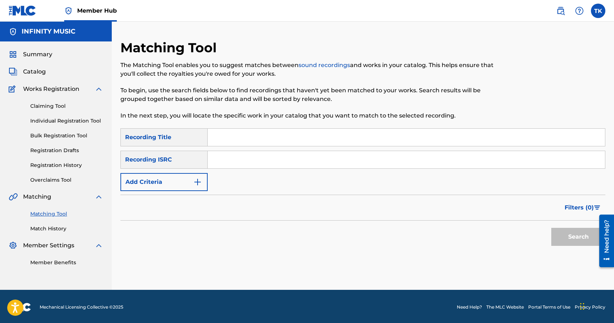
click at [264, 132] on input "Search Form" at bounding box center [406, 137] width 397 height 17
type input "collateral damage"
click at [189, 192] on form "SearchWithCriteria901b8d46-9543-4a82-bcca-dbaa378bae4b Recording Title collater…" at bounding box center [362, 188] width 485 height 121
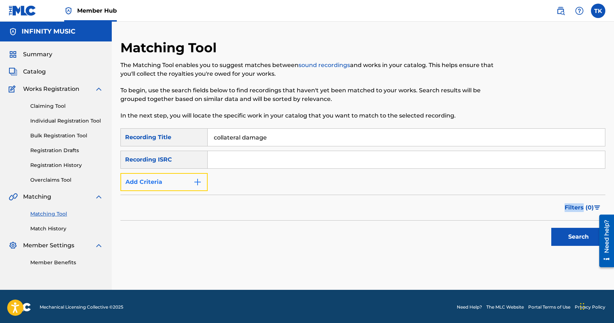
click at [189, 190] on button "Add Criteria" at bounding box center [163, 182] width 87 height 18
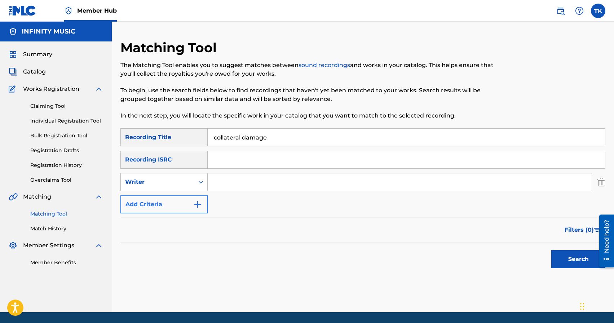
click at [189, 190] on div "Writer" at bounding box center [163, 182] width 87 height 18
click at [189, 205] on div "Recording Artist" at bounding box center [164, 200] width 87 height 18
click at [229, 179] on input "Search Form" at bounding box center [400, 181] width 384 height 17
type input "elterium"
click at [569, 258] on button "Search" at bounding box center [578, 259] width 54 height 18
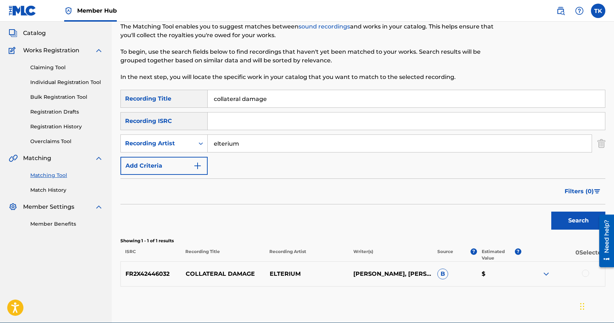
scroll to position [73, 0]
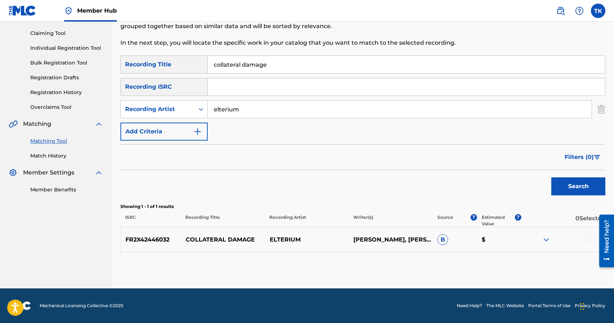
click at [581, 237] on div at bounding box center [563, 239] width 84 height 9
click at [586, 240] on div at bounding box center [585, 238] width 7 height 7
click at [509, 260] on button "Match 1 Group" at bounding box center [507, 264] width 80 height 18
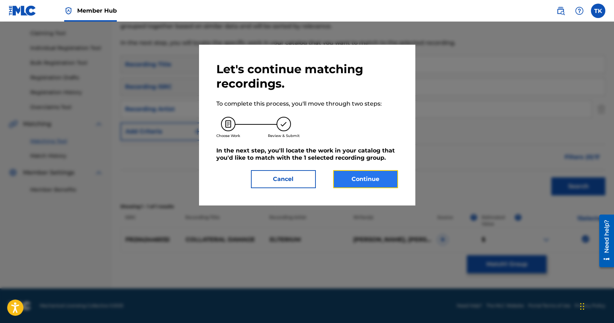
click at [368, 181] on button "Continue" at bounding box center [365, 179] width 65 height 18
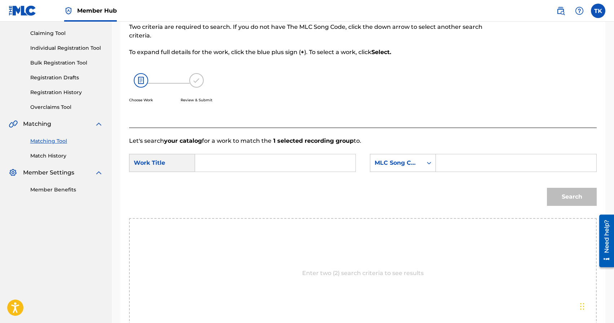
click at [288, 163] on input "Search Form" at bounding box center [275, 162] width 148 height 17
click at [220, 182] on strong "colla" at bounding box center [214, 179] width 14 height 7
type input "collateral damage"
click at [409, 168] on div "MLC Song Code" at bounding box center [396, 163] width 52 height 14
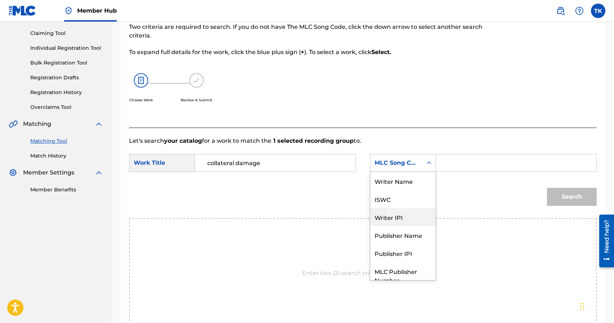
scroll to position [27, 0]
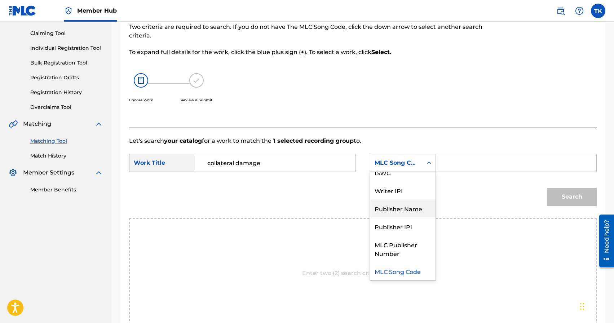
click at [403, 200] on div "Publisher Name" at bounding box center [402, 208] width 65 height 18
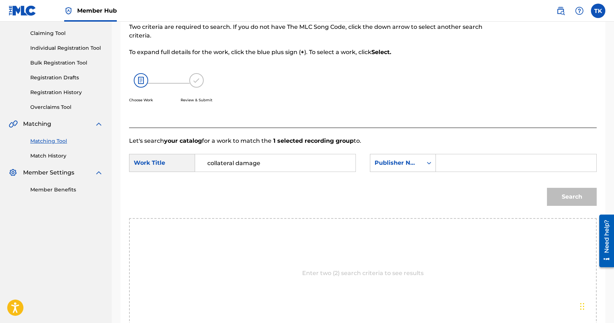
click at [453, 174] on div "SearchWithCriteriaa5572e67-4b08-45fc-8427-b376311a85c4 Work Title collateral da…" at bounding box center [362, 165] width 467 height 22
click at [453, 173] on div "SearchWithCriteriaa5572e67-4b08-45fc-8427-b376311a85c4 Work Title collateral da…" at bounding box center [362, 165] width 467 height 22
click at [457, 169] on input "Search Form" at bounding box center [516, 162] width 148 height 17
type input "INFINITY MUSIC"
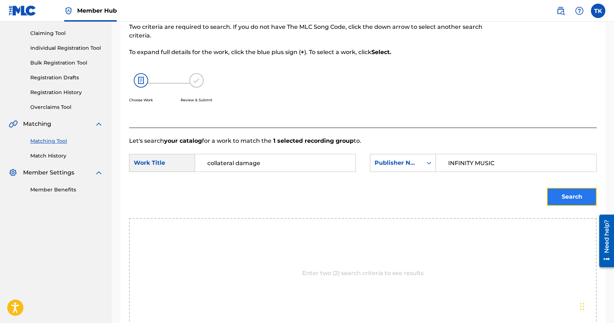
click at [570, 193] on button "Search" at bounding box center [572, 197] width 50 height 18
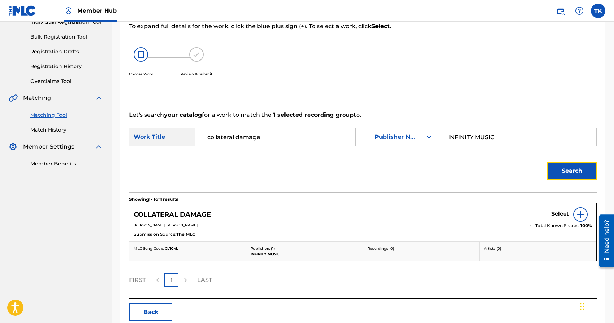
scroll to position [98, 0]
click at [556, 214] on h5 "Select" at bounding box center [560, 214] width 18 height 7
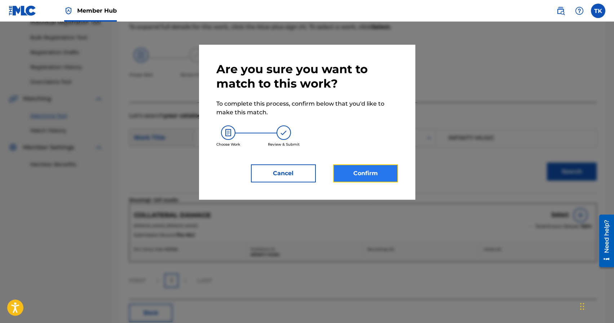
click at [372, 176] on button "Confirm" at bounding box center [365, 173] width 65 height 18
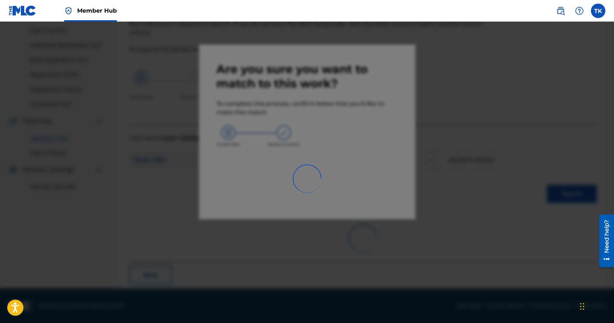
scroll to position [21, 0]
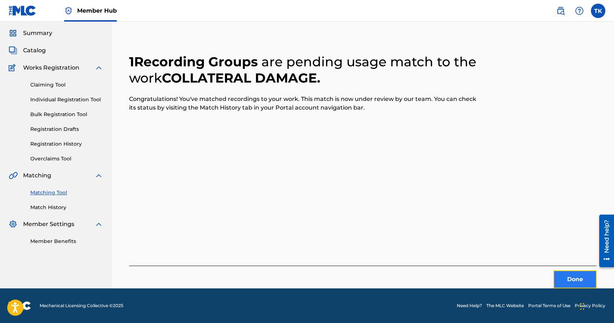
click at [572, 274] on button "Done" at bounding box center [574, 279] width 43 height 18
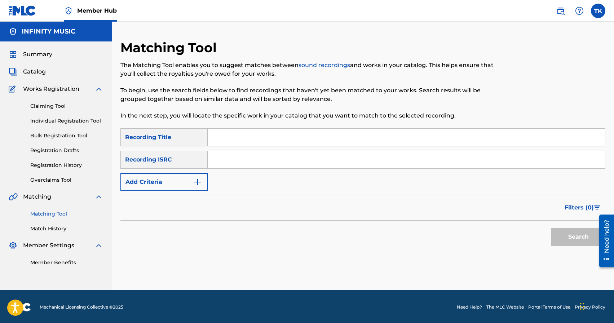
click at [276, 132] on input "Search Form" at bounding box center [406, 137] width 397 height 17
type input "hyperspace"
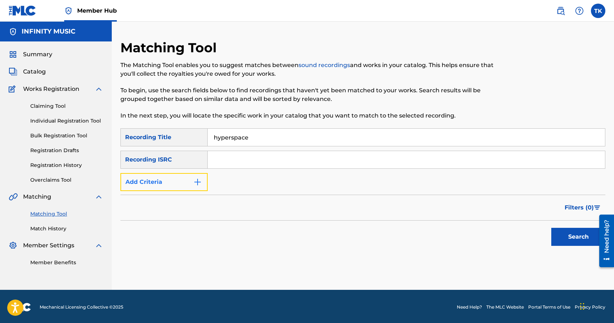
click at [196, 185] on img "Search Form" at bounding box center [197, 182] width 9 height 9
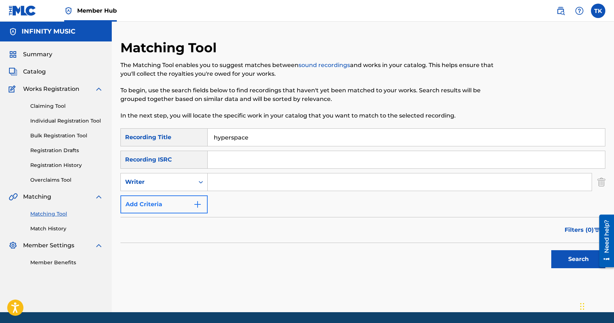
click at [196, 185] on div "Search Form" at bounding box center [200, 182] width 13 height 13
click at [194, 201] on div "Recording Artist" at bounding box center [164, 200] width 87 height 18
click at [233, 179] on input "Search Form" at bounding box center [400, 181] width 384 height 17
type input "elterium"
click at [556, 259] on button "Search" at bounding box center [578, 259] width 54 height 18
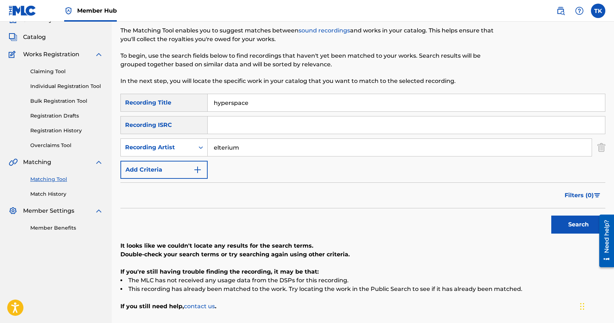
scroll to position [34, 0]
click at [284, 108] on input "hyperspace" at bounding box center [406, 102] width 397 height 17
paste input "H"
click at [570, 231] on button "Search" at bounding box center [578, 225] width 54 height 18
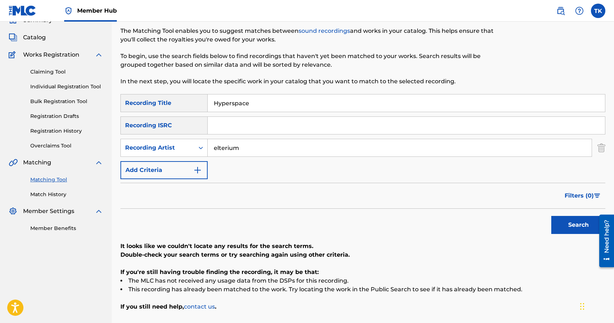
click at [280, 108] on input "Hyperspace" at bounding box center [406, 102] width 397 height 17
click at [553, 225] on button "Search" at bounding box center [578, 225] width 54 height 18
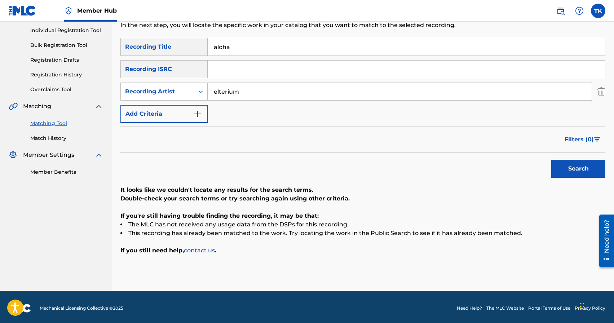
scroll to position [93, 0]
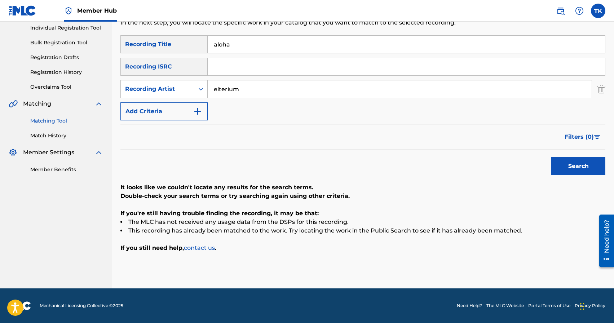
click at [302, 43] on input "aloha" at bounding box center [406, 44] width 397 height 17
click at [585, 170] on button "Search" at bounding box center [578, 166] width 54 height 18
click at [293, 41] on input "saturn rings" at bounding box center [406, 44] width 397 height 17
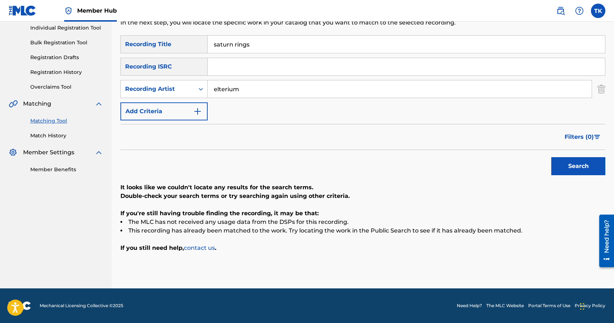
click at [293, 41] on input "saturn rings" at bounding box center [406, 44] width 397 height 17
click at [562, 162] on button "Search" at bounding box center [578, 166] width 54 height 18
click at [268, 41] on input "double six" at bounding box center [406, 44] width 397 height 17
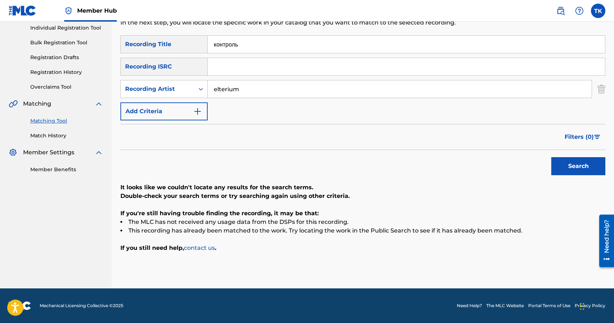
type input "контроль"
click at [252, 85] on input "elterium" at bounding box center [400, 88] width 384 height 17
type input "emerlee"
click at [565, 167] on button "Search" at bounding box center [578, 166] width 54 height 18
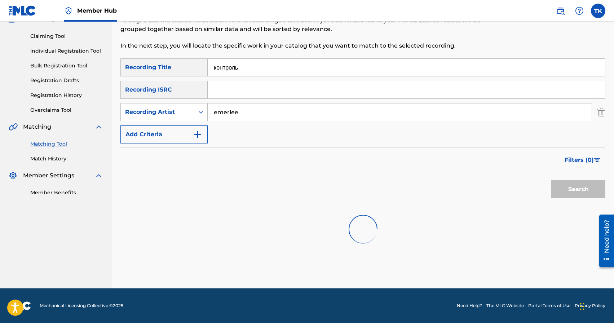
scroll to position [73, 0]
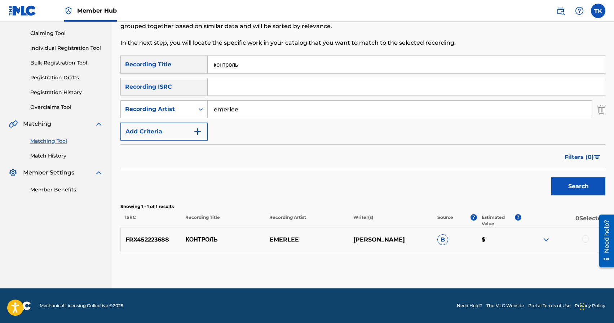
click at [587, 239] on div at bounding box center [585, 238] width 7 height 7
click at [506, 262] on button "Match 1 Group" at bounding box center [507, 264] width 80 height 18
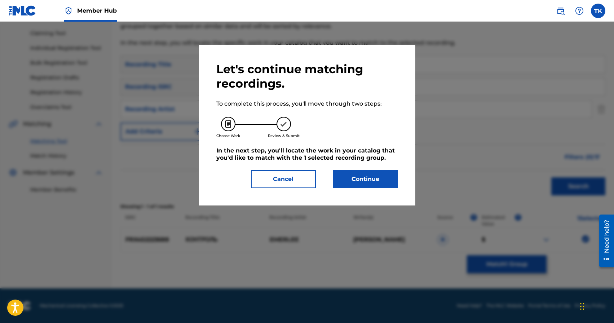
click at [381, 189] on div "Let's continue matching recordings. To complete this process, you'll move throu…" at bounding box center [307, 125] width 216 height 161
click at [380, 185] on button "Continue" at bounding box center [365, 179] width 65 height 18
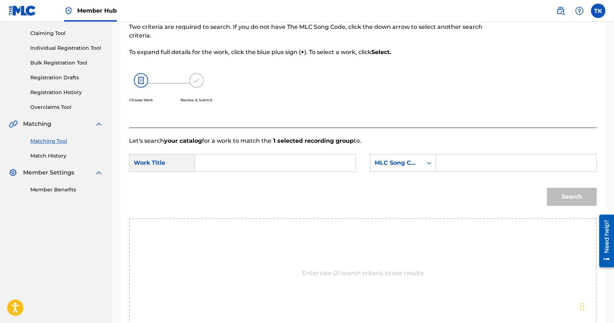
click at [305, 165] on input "Search Form" at bounding box center [275, 162] width 148 height 17
type input "контроль"
click at [229, 178] on strong "контроль" at bounding box center [220, 179] width 27 height 7
click at [409, 165] on div "MLC Song Code" at bounding box center [396, 163] width 44 height 9
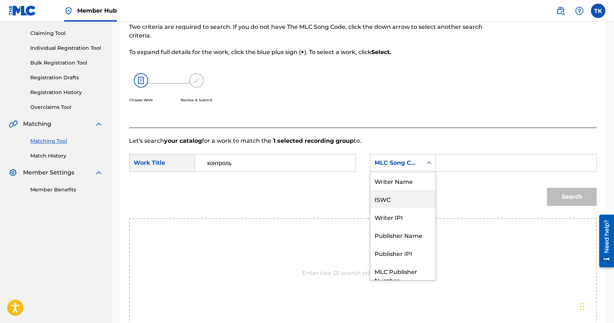
scroll to position [27, 0]
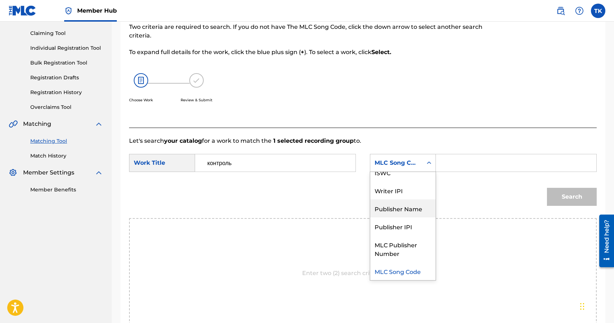
click at [401, 207] on div "Publisher Name" at bounding box center [402, 208] width 65 height 18
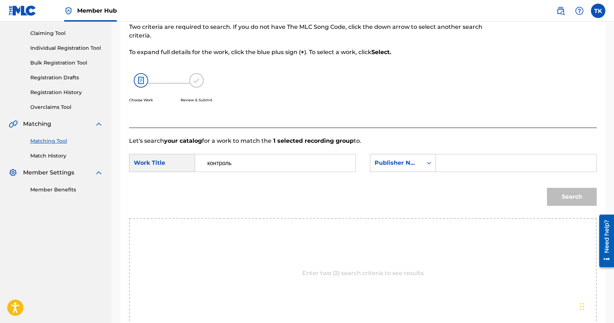
click at [462, 167] on input "Search Form" at bounding box center [516, 162] width 148 height 17
type input "INFINITY MUSIC"
click at [567, 199] on button "Search" at bounding box center [572, 197] width 50 height 18
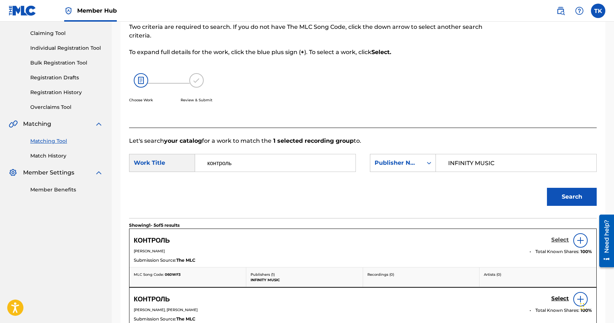
click at [560, 242] on h5 "Select" at bounding box center [560, 239] width 18 height 7
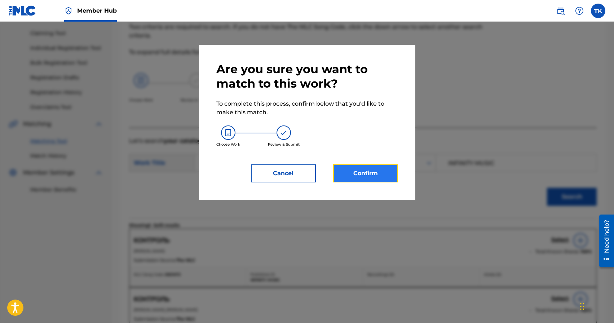
click at [389, 178] on button "Confirm" at bounding box center [365, 173] width 65 height 18
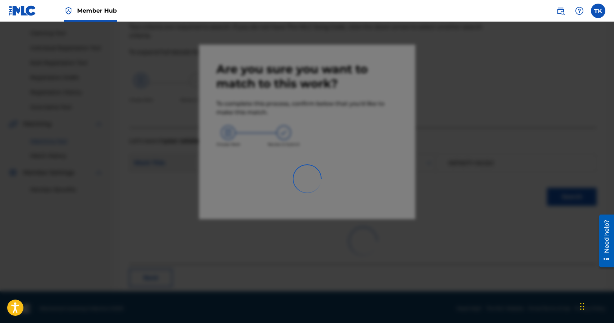
scroll to position [21, 0]
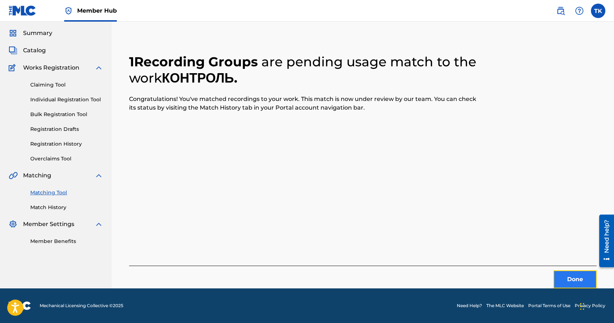
click at [563, 277] on button "Done" at bounding box center [574, 279] width 43 height 18
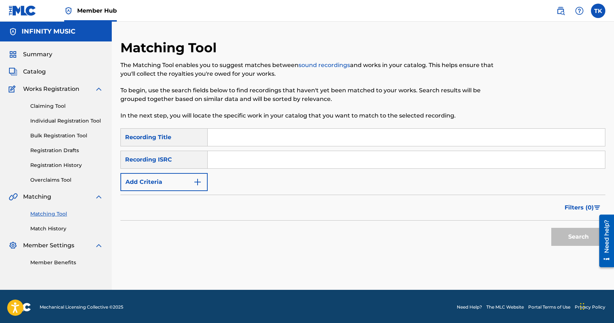
click at [293, 128] on div "Search Form" at bounding box center [407, 137] width 398 height 18
click at [247, 137] on input "Search Form" at bounding box center [406, 137] width 397 height 17
type input "формула 1"
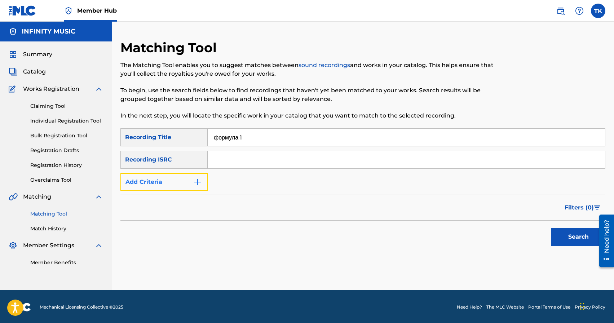
click at [194, 175] on button "Add Criteria" at bounding box center [163, 182] width 87 height 18
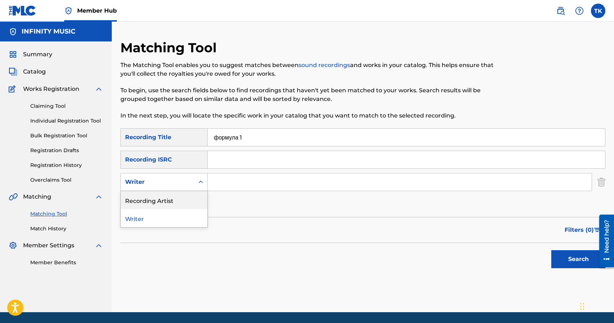
click at [194, 193] on div "Recording Artist" at bounding box center [164, 200] width 87 height 18
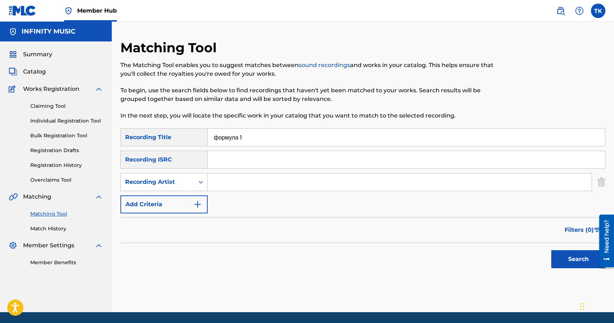
click at [232, 182] on input "Search Form" at bounding box center [400, 181] width 384 height 17
type input "emerlee"
click at [580, 260] on button "Search" at bounding box center [578, 259] width 54 height 18
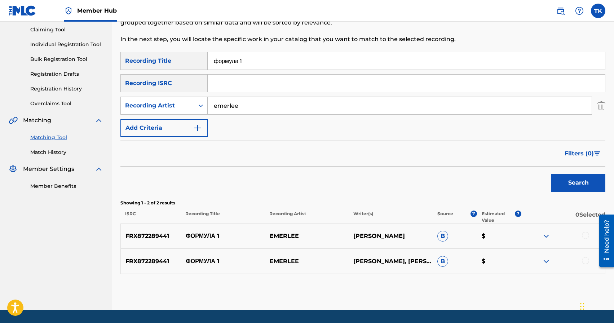
scroll to position [84, 0]
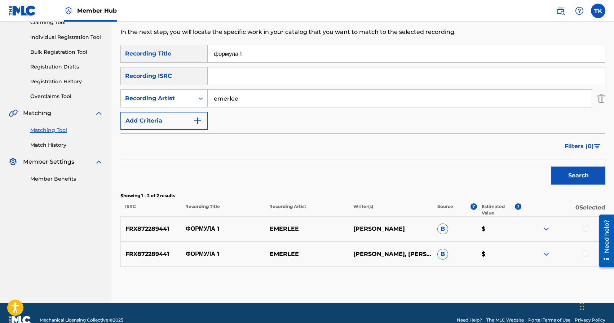
click at [588, 251] on div at bounding box center [585, 253] width 7 height 7
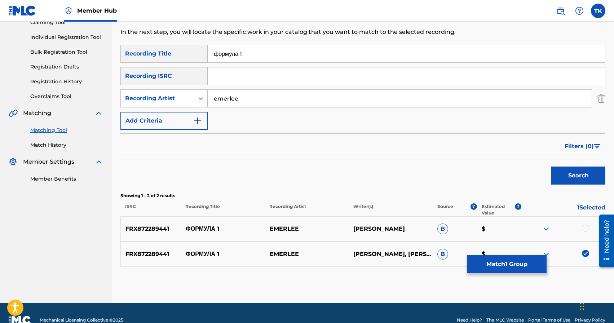
click at [585, 228] on div at bounding box center [585, 228] width 7 height 7
click at [520, 268] on button "Match 2 Groups" at bounding box center [507, 264] width 80 height 18
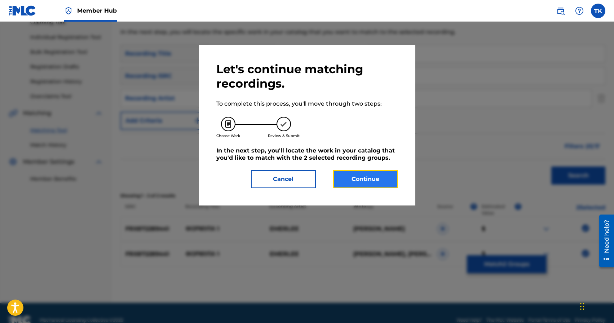
click at [377, 180] on button "Continue" at bounding box center [365, 179] width 65 height 18
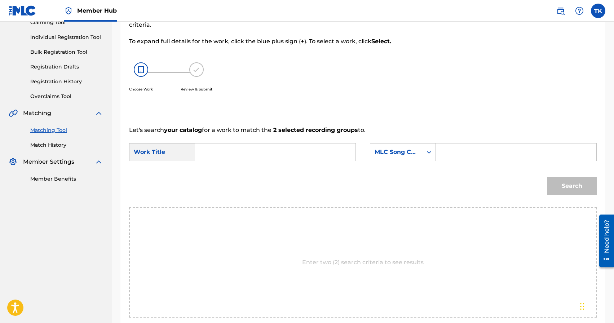
click at [311, 154] on input "Search Form" at bounding box center [275, 151] width 148 height 17
click at [228, 172] on div "форму ла 1" at bounding box center [221, 173] width 40 height 22
type input "формула 1"
click at [408, 154] on div "MLC Song Code" at bounding box center [396, 152] width 44 height 9
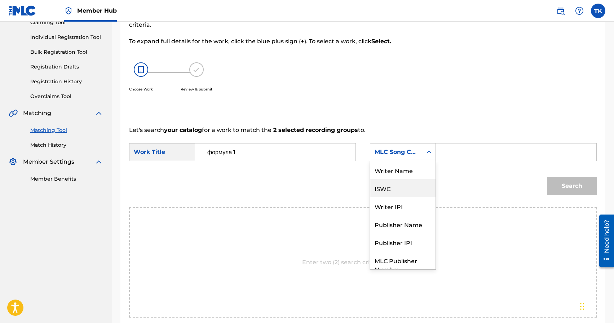
scroll to position [27, 0]
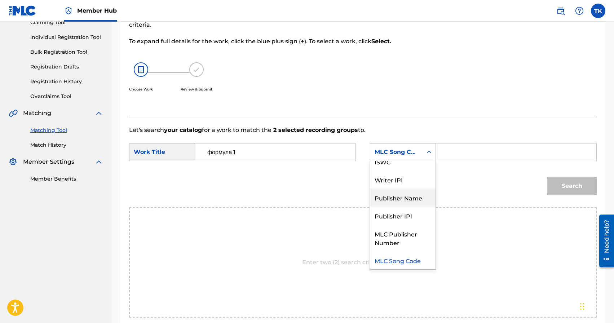
click at [407, 201] on div "Publisher Name" at bounding box center [402, 198] width 65 height 18
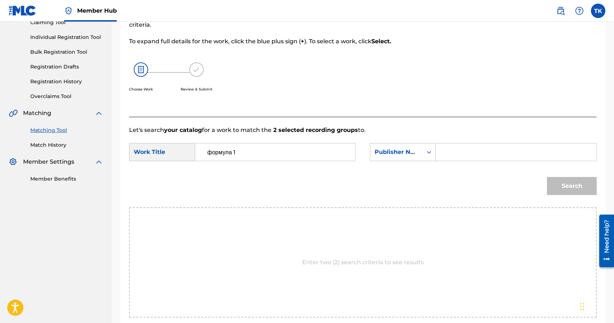
click at [458, 156] on input "Search Form" at bounding box center [516, 151] width 148 height 17
type input "INFINITY MUSIC"
click at [574, 189] on button "Search" at bounding box center [572, 186] width 50 height 18
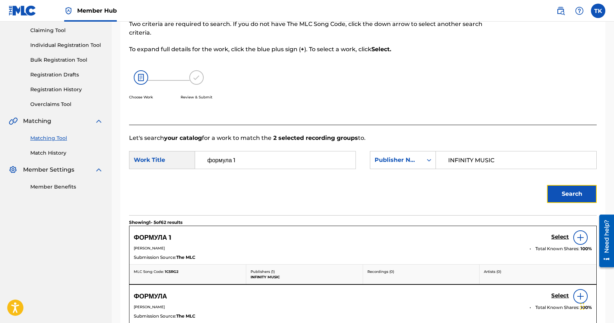
scroll to position [84, 0]
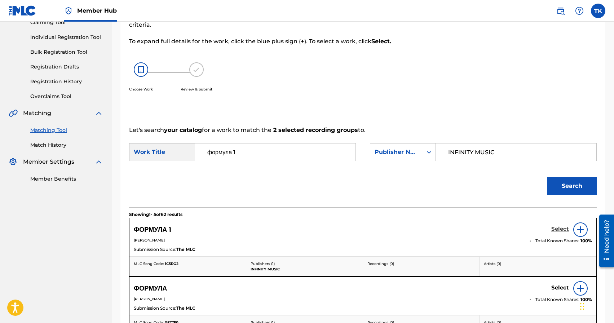
click at [555, 229] on h5 "Select" at bounding box center [560, 229] width 18 height 7
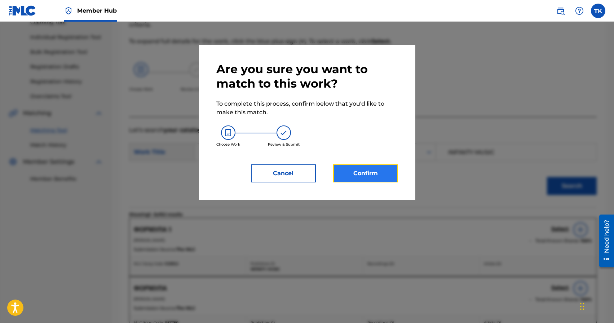
click at [379, 172] on button "Confirm" at bounding box center [365, 173] width 65 height 18
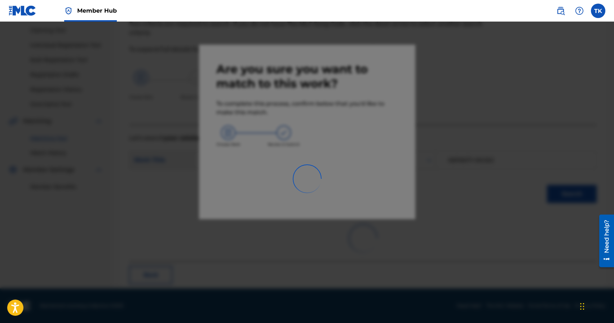
scroll to position [21, 0]
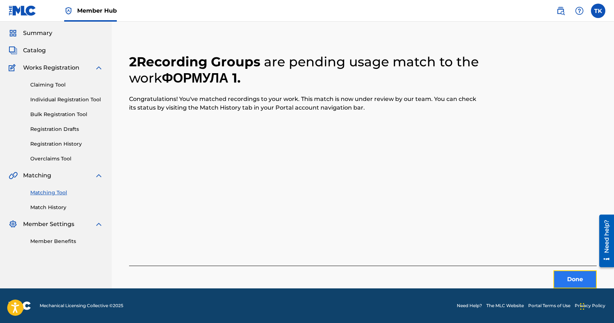
click at [568, 284] on button "Done" at bounding box center [574, 279] width 43 height 18
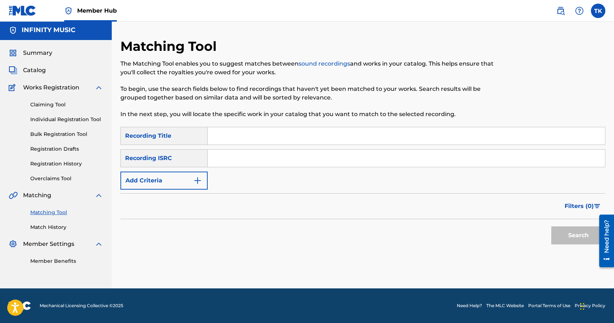
scroll to position [0, 0]
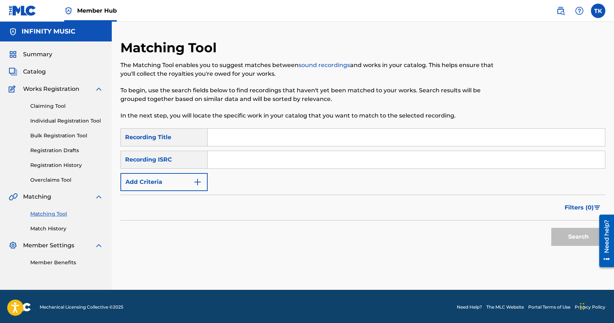
click at [278, 130] on input "Search Form" at bounding box center [406, 137] width 397 height 17
type input "падал снег"
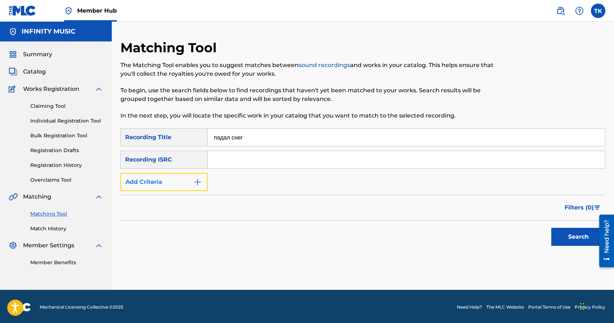
click at [191, 179] on button "Add Criteria" at bounding box center [163, 182] width 87 height 18
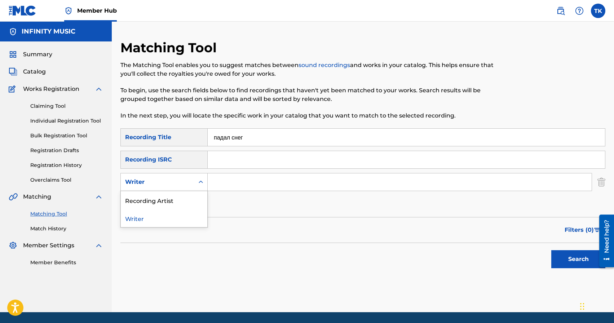
click at [191, 179] on div "Writer" at bounding box center [158, 182] width 74 height 14
click at [191, 196] on div "Recording Artist" at bounding box center [164, 200] width 87 height 18
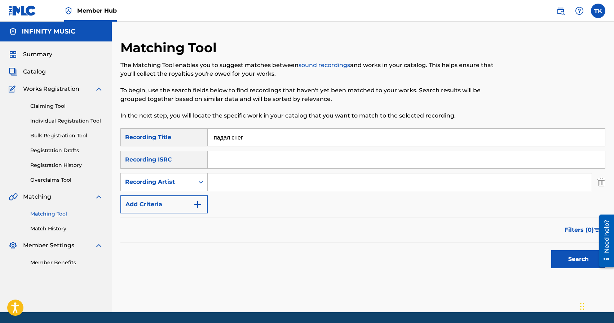
click at [248, 187] on input "Search Form" at bounding box center [400, 181] width 384 height 17
type input "у"
click at [572, 256] on button "Search" at bounding box center [578, 259] width 54 height 18
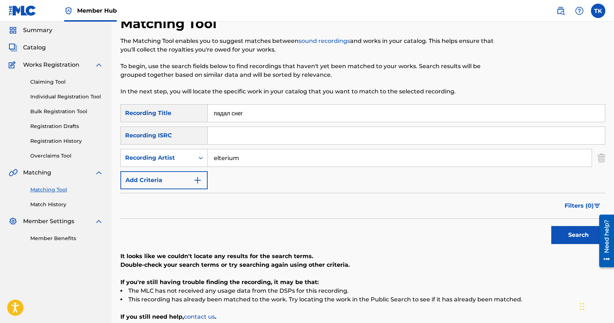
scroll to position [24, 0]
click at [320, 160] on input "elterium" at bounding box center [400, 158] width 384 height 17
type input "emerlee"
click at [558, 231] on button "Search" at bounding box center [578, 235] width 54 height 18
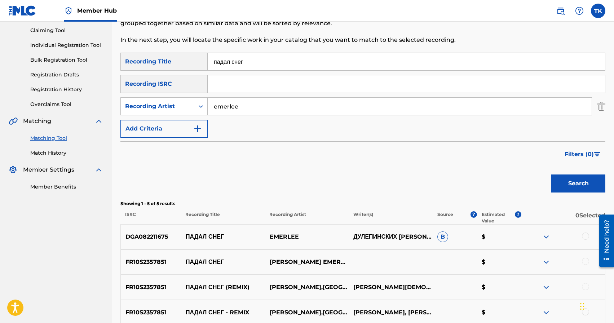
scroll to position [75, 0]
click at [587, 237] on div at bounding box center [585, 236] width 7 height 7
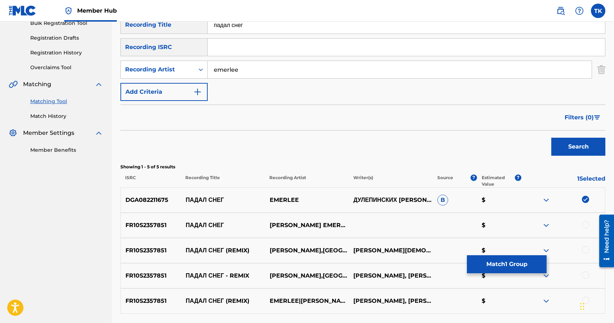
scroll to position [123, 0]
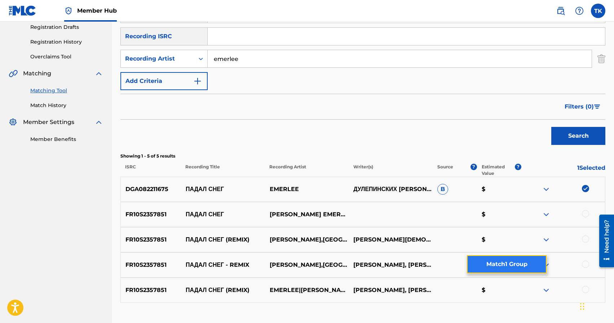
click at [501, 263] on button "Match 1 Group" at bounding box center [507, 264] width 80 height 18
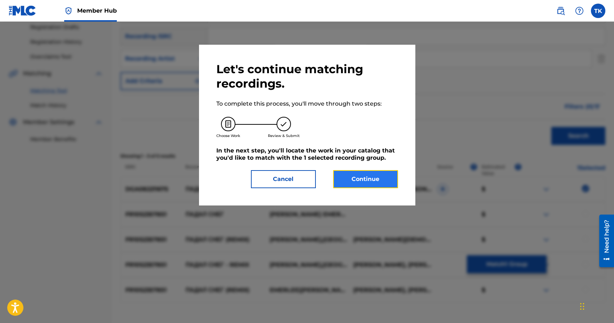
click at [361, 173] on button "Continue" at bounding box center [365, 179] width 65 height 18
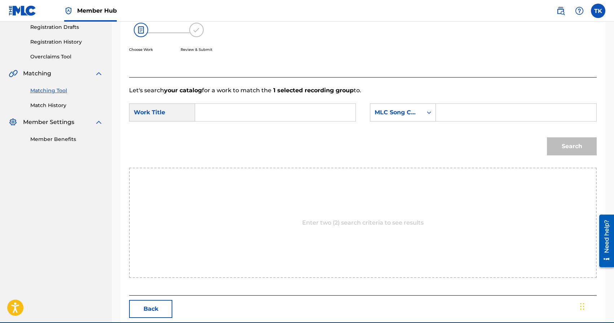
click at [257, 112] on input "Search Form" at bounding box center [275, 112] width 148 height 17
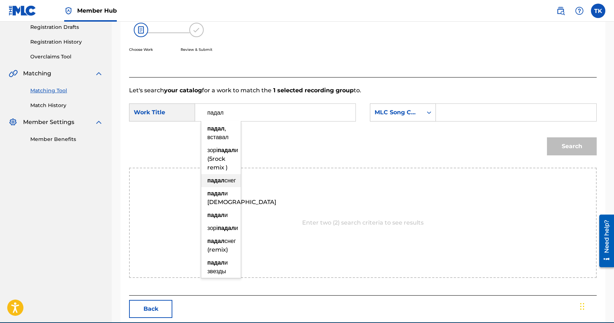
click at [225, 184] on span "снег" at bounding box center [231, 180] width 12 height 7
type input "падал снег"
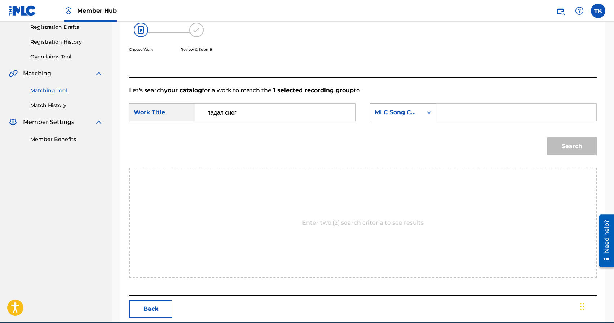
click at [409, 120] on div "MLC Song Code" at bounding box center [403, 112] width 66 height 18
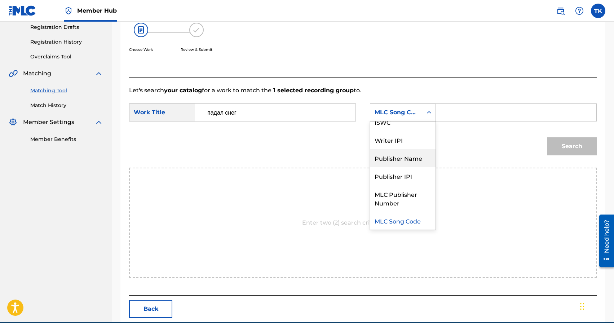
click at [403, 152] on div "Publisher Name" at bounding box center [402, 158] width 65 height 18
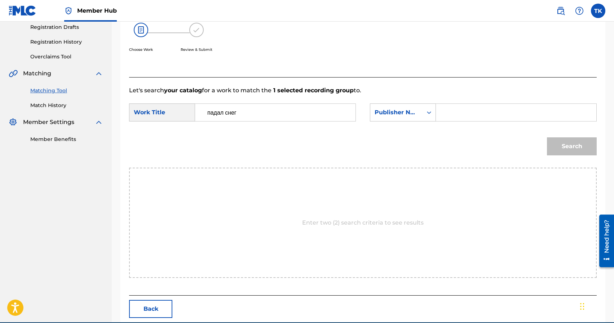
click at [457, 119] on input "Search Form" at bounding box center [516, 112] width 148 height 17
type input "INFINITY MUSIC"
click at [577, 139] on button "Search" at bounding box center [572, 146] width 50 height 18
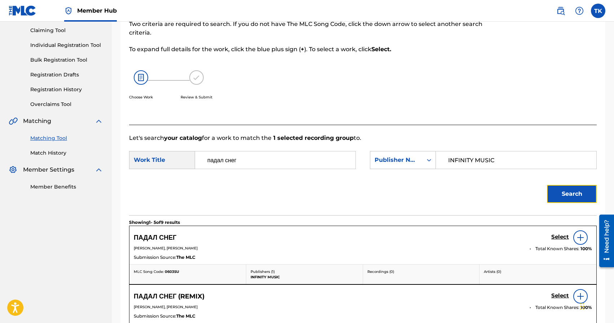
scroll to position [123, 0]
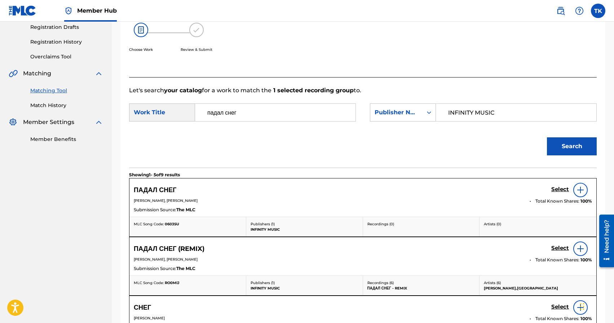
click at [550, 189] on div "ПАДАЛ СНЕГ Select" at bounding box center [363, 190] width 458 height 14
click at [553, 190] on h5 "Select" at bounding box center [560, 189] width 18 height 7
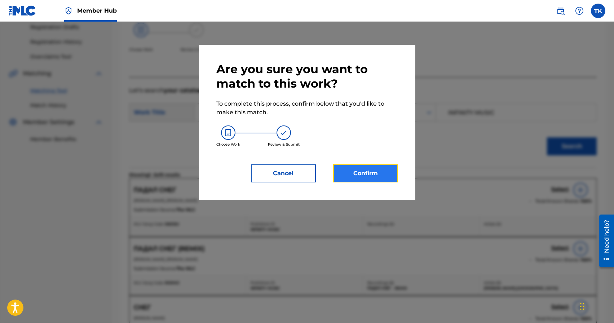
click at [365, 176] on button "Confirm" at bounding box center [365, 173] width 65 height 18
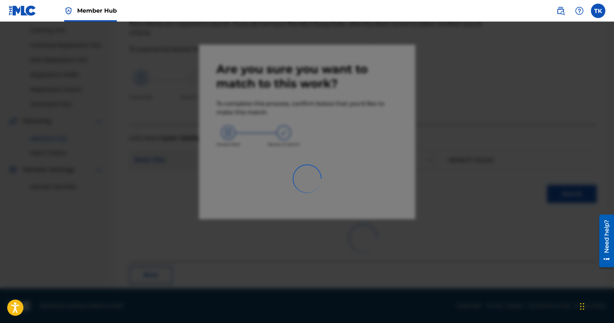
scroll to position [21, 0]
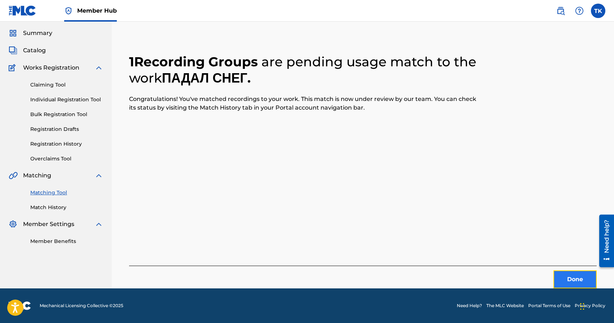
click at [557, 272] on button "Done" at bounding box center [574, 279] width 43 height 18
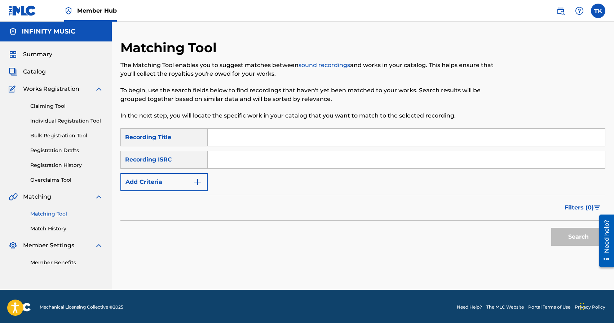
click at [249, 130] on input "Search Form" at bounding box center [406, 137] width 397 height 17
type input "связь"
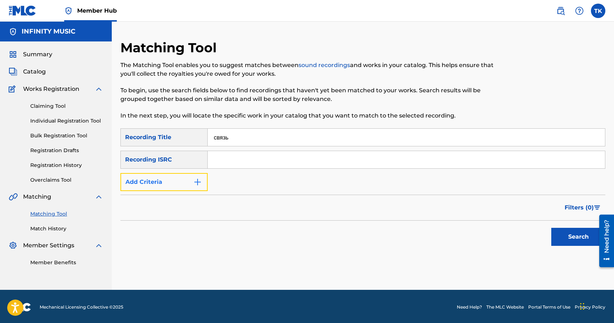
click at [189, 181] on button "Add Criteria" at bounding box center [163, 182] width 87 height 18
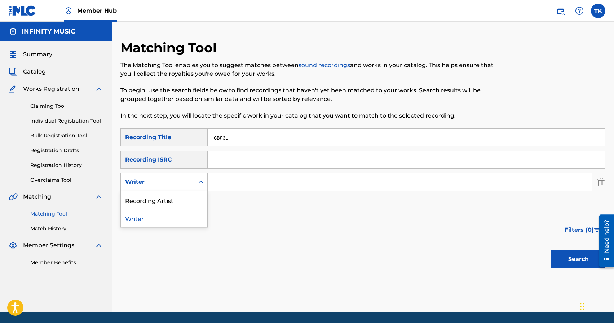
click at [189, 181] on div "Writer" at bounding box center [157, 182] width 65 height 9
drag, startPoint x: 182, startPoint y: 207, endPoint x: 205, endPoint y: 196, distance: 25.3
click at [182, 207] on div "Recording Artist" at bounding box center [164, 200] width 87 height 18
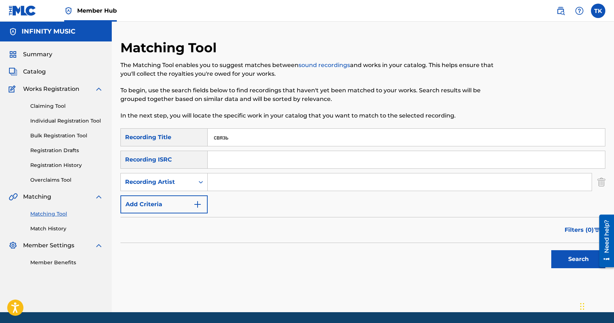
click at [225, 188] on input "Search Form" at bounding box center [400, 181] width 384 height 17
type input "emerlee"
click at [583, 266] on button "Search" at bounding box center [578, 259] width 54 height 18
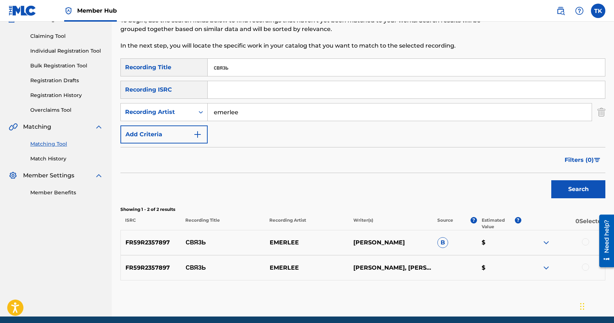
scroll to position [70, 0]
click at [588, 266] on div at bounding box center [585, 266] width 7 height 7
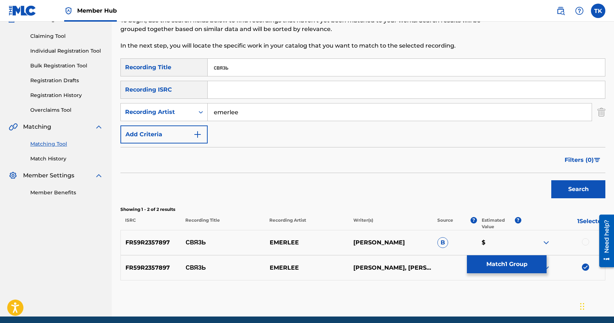
click at [587, 243] on div at bounding box center [585, 241] width 7 height 7
click at [521, 265] on button "Match 2 Groups" at bounding box center [507, 264] width 80 height 18
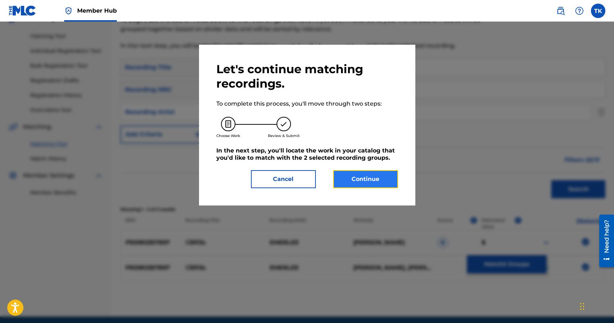
click at [386, 180] on button "Continue" at bounding box center [365, 179] width 65 height 18
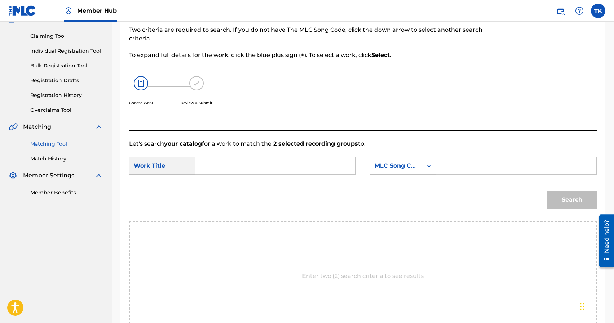
click at [300, 170] on input "Search Form" at bounding box center [275, 165] width 148 height 17
type input "связь"
click at [222, 183] on strong "связь" at bounding box center [215, 181] width 17 height 7
click at [416, 168] on div "MLC Song Code" at bounding box center [396, 165] width 44 height 9
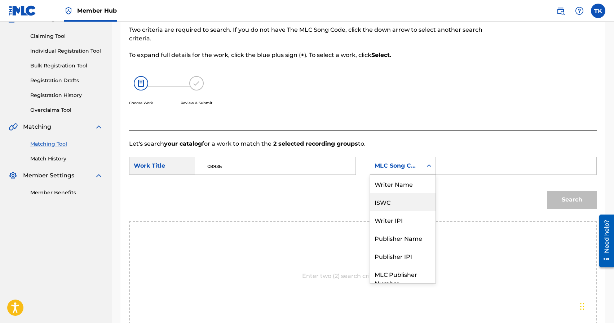
scroll to position [27, 0]
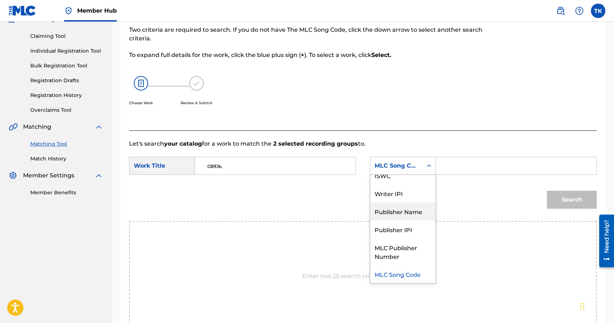
click at [404, 209] on div "Publisher Name" at bounding box center [402, 211] width 65 height 18
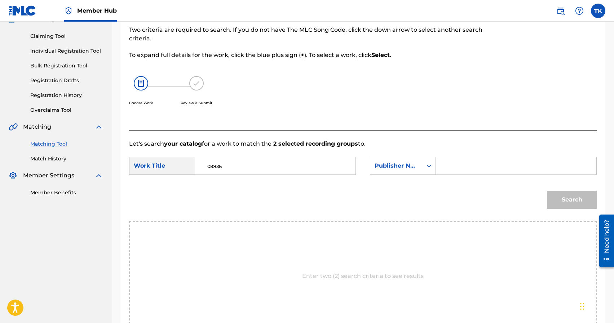
click at [453, 173] on input "Search Form" at bounding box center [516, 165] width 148 height 17
type input "INFINITY MUSIC"
click at [558, 196] on button "Search" at bounding box center [572, 200] width 50 height 18
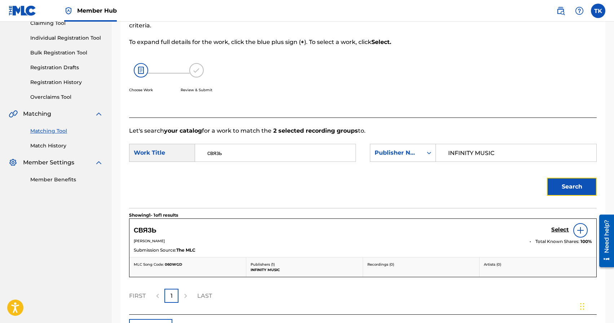
scroll to position [89, 0]
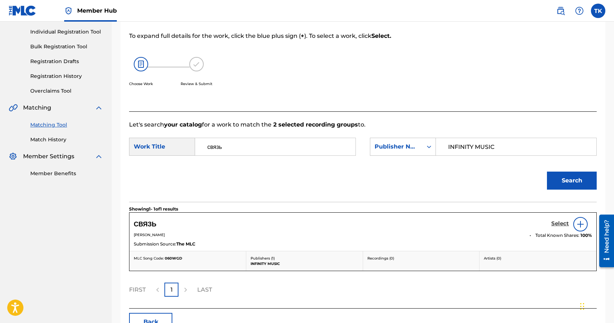
click at [557, 224] on h5 "Select" at bounding box center [560, 223] width 18 height 7
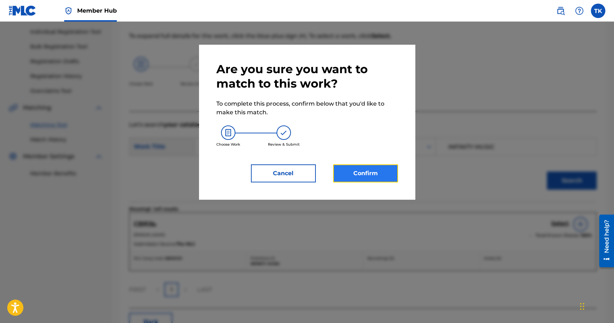
click at [374, 166] on button "Confirm" at bounding box center [365, 173] width 65 height 18
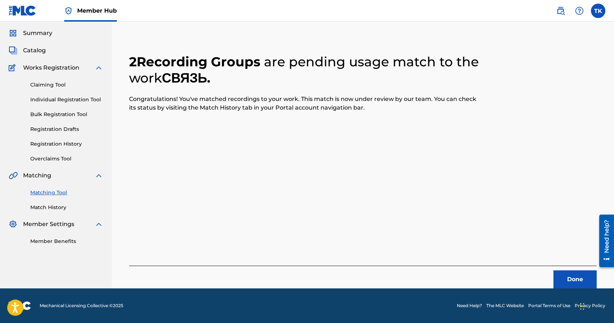
scroll to position [21, 0]
click at [566, 274] on button "Done" at bounding box center [574, 279] width 43 height 18
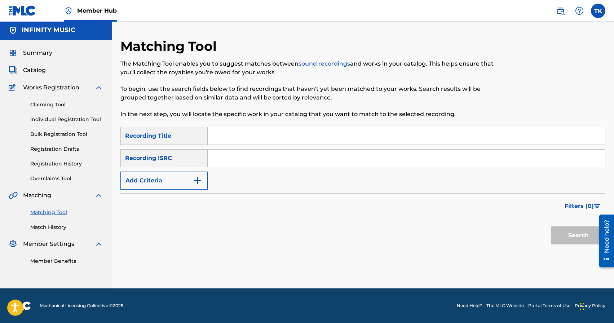
scroll to position [0, 0]
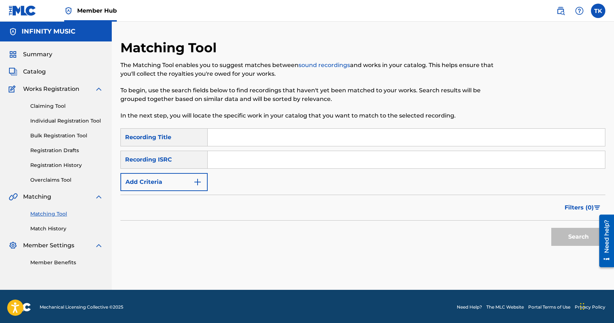
click at [251, 132] on input "Search Form" at bounding box center [406, 137] width 397 height 17
type input "дело нескольких минут"
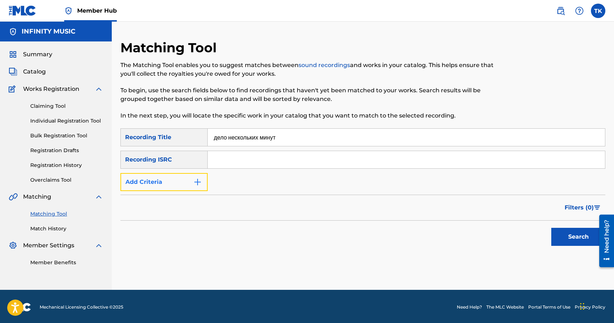
click at [193, 184] on img "Search Form" at bounding box center [197, 182] width 9 height 9
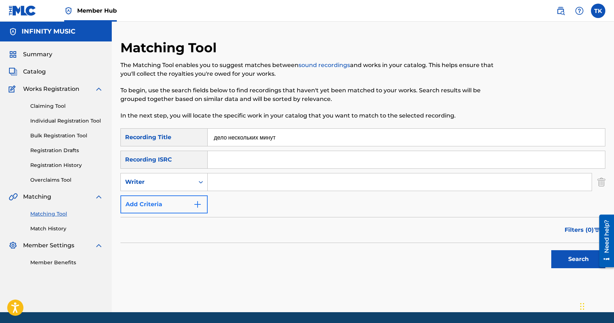
click at [193, 184] on div "Writer" at bounding box center [158, 182] width 74 height 14
click at [193, 193] on div "Recording Artist" at bounding box center [164, 200] width 87 height 18
click at [226, 182] on input "Search Form" at bounding box center [400, 181] width 384 height 17
type input "[PERSON_NAME]"
click at [566, 265] on button "Search" at bounding box center [578, 259] width 54 height 18
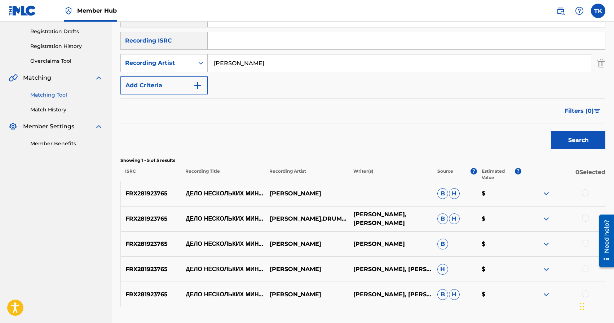
scroll to position [151, 0]
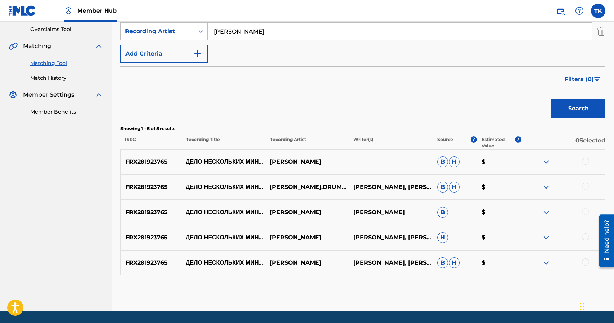
click at [584, 260] on div at bounding box center [585, 261] width 7 height 7
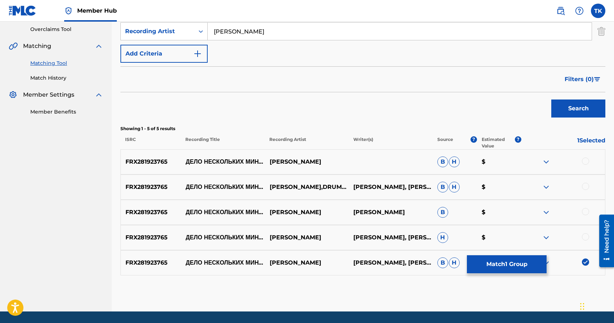
click at [586, 234] on div at bounding box center [585, 236] width 7 height 7
click at [585, 210] on div at bounding box center [585, 211] width 7 height 7
click at [585, 187] on div at bounding box center [585, 186] width 7 height 7
click at [586, 160] on div at bounding box center [585, 161] width 7 height 7
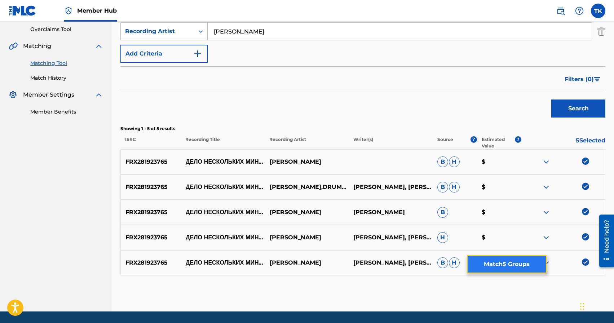
click at [529, 258] on button "Match 5 Groups" at bounding box center [507, 264] width 80 height 18
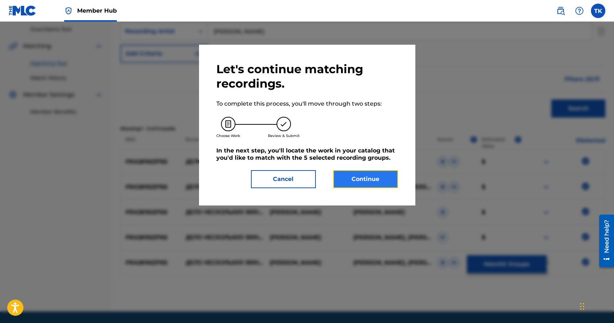
click at [376, 182] on button "Continue" at bounding box center [365, 179] width 65 height 18
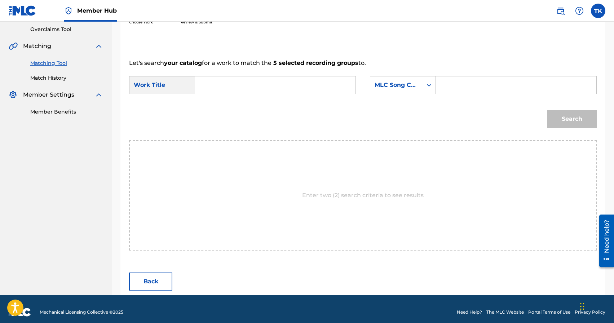
click at [307, 88] on input "Search Form" at bounding box center [275, 84] width 148 height 17
click at [227, 139] on span "нескольких минут" at bounding box center [229, 131] width 44 height 15
type input "дело нескольких минут"
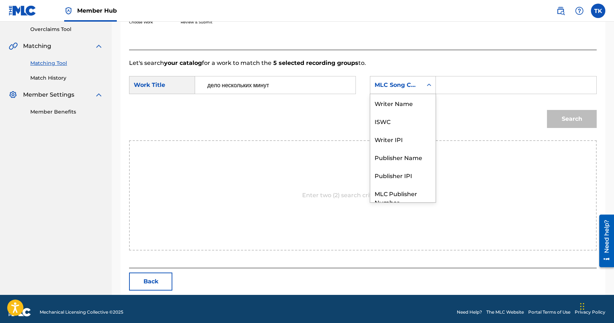
click at [420, 84] on div "MLC Song Code" at bounding box center [396, 85] width 52 height 14
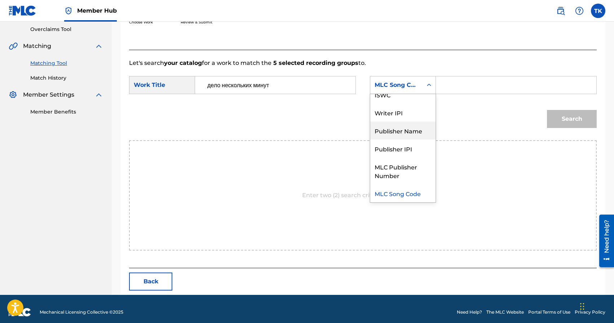
click at [409, 134] on div "Publisher Name" at bounding box center [402, 130] width 65 height 18
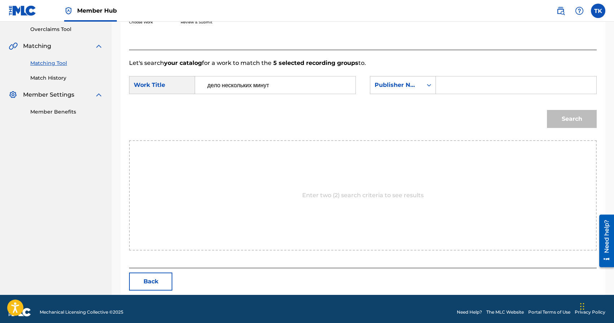
click at [452, 85] on input "Search Form" at bounding box center [516, 84] width 148 height 17
type input "INFINITY MUSIC"
click at [567, 128] on button "Search" at bounding box center [572, 119] width 50 height 18
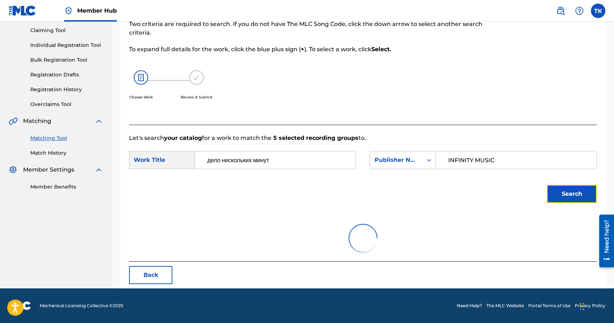
scroll to position [151, 0]
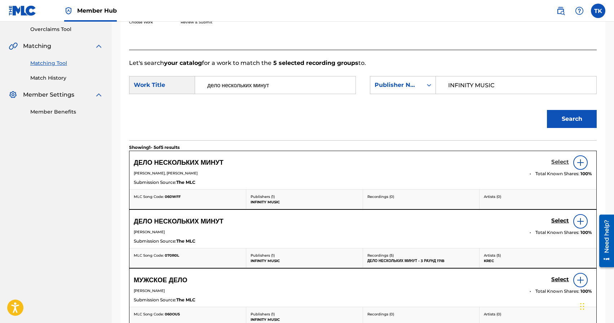
click at [561, 163] on h5 "Select" at bounding box center [560, 162] width 18 height 7
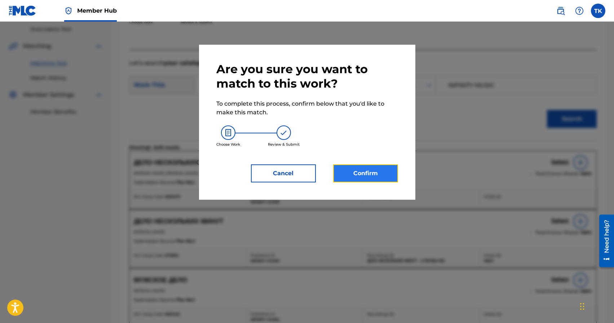
click at [371, 169] on button "Confirm" at bounding box center [365, 173] width 65 height 18
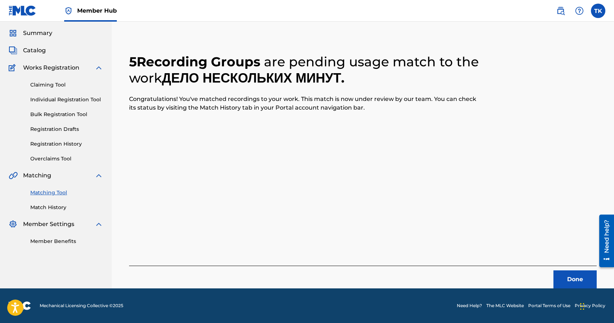
scroll to position [21, 0]
click at [569, 277] on button "Done" at bounding box center [574, 279] width 43 height 18
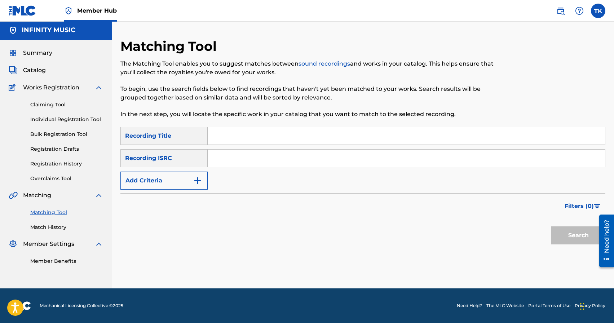
scroll to position [0, 0]
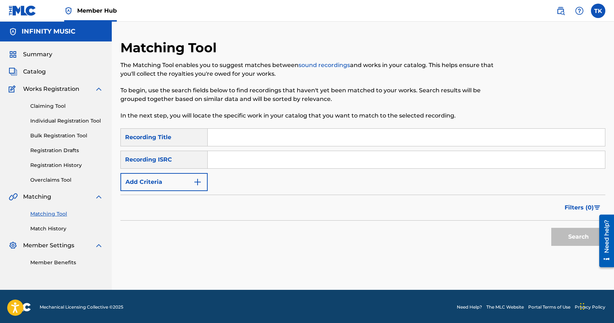
click at [257, 132] on input "Search Form" at bounding box center [406, 137] width 397 height 17
click at [248, 138] on input "в книге все было по другому" at bounding box center [406, 137] width 397 height 17
click at [248, 138] on input "в книге всеё было по другому" at bounding box center [406, 137] width 397 height 17
type input "в книге всё было по другому"
click at [559, 235] on button "Search" at bounding box center [578, 237] width 54 height 18
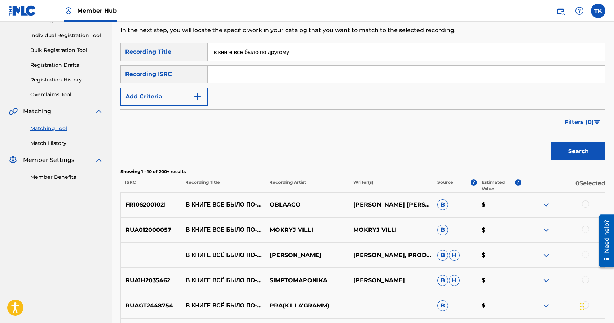
scroll to position [88, 0]
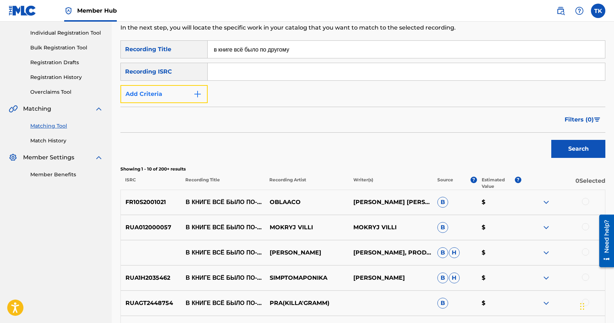
click at [188, 94] on button "Add Criteria" at bounding box center [163, 94] width 87 height 18
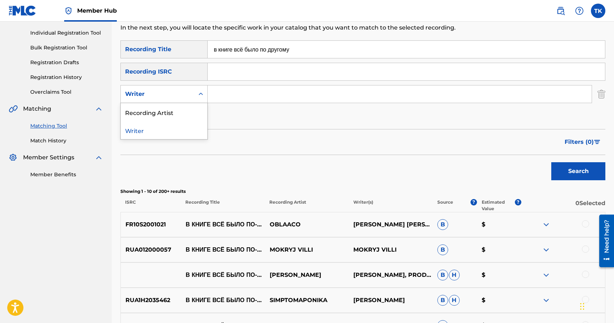
click at [188, 94] on div "Writer" at bounding box center [157, 94] width 65 height 9
click at [185, 115] on div "Recording Artist" at bounding box center [164, 112] width 87 height 18
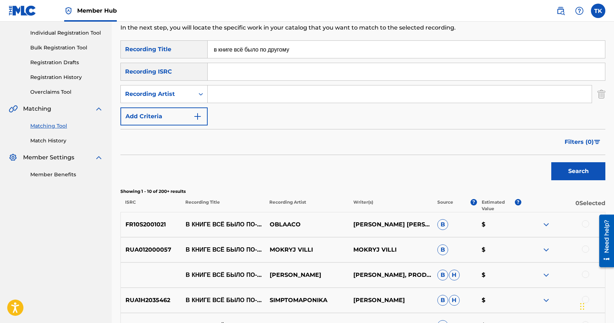
click at [227, 100] on input "Search Form" at bounding box center [400, 93] width 384 height 17
type input "[PERSON_NAME]"
click at [582, 178] on button "Search" at bounding box center [578, 171] width 54 height 18
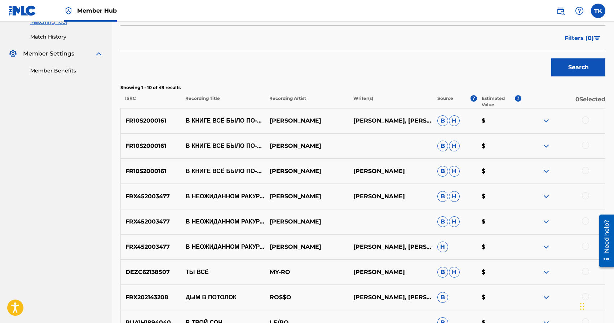
scroll to position [189, 0]
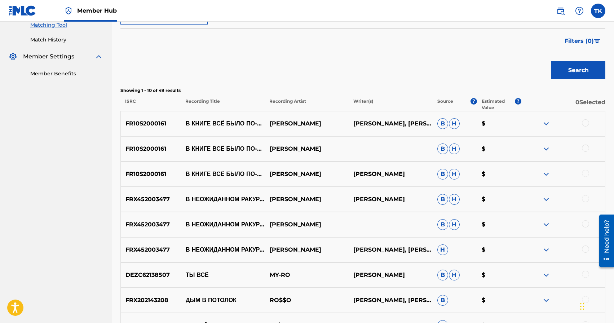
click at [585, 173] on div at bounding box center [585, 173] width 7 height 7
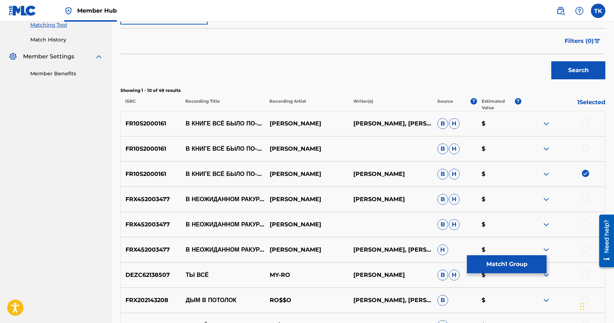
click at [585, 144] on div "FR10S2000161 В КНИГЕ ВСЁ БЫЛО ПО-ДРУГОМУ [PERSON_NAME] RO [PERSON_NAME] $" at bounding box center [362, 148] width 485 height 25
click at [585, 146] on div at bounding box center [585, 148] width 7 height 7
click at [586, 124] on div at bounding box center [585, 122] width 7 height 7
click at [516, 260] on button "Match 3 Groups" at bounding box center [507, 264] width 80 height 18
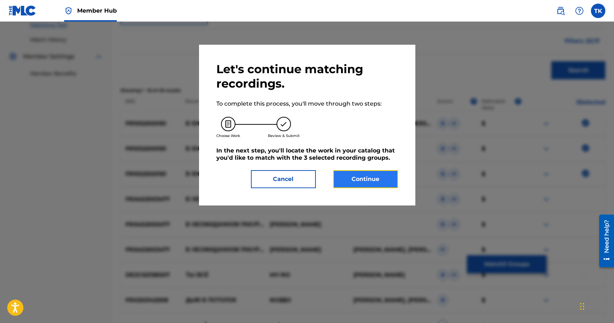
click at [374, 177] on button "Continue" at bounding box center [365, 179] width 65 height 18
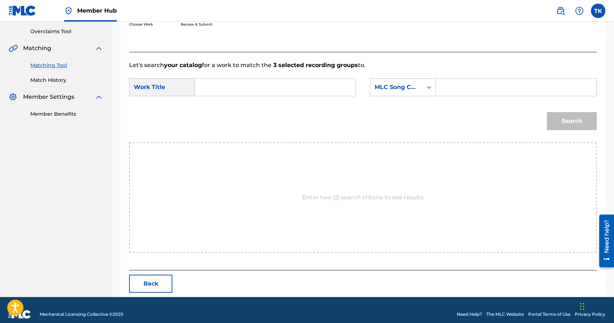
scroll to position [157, 0]
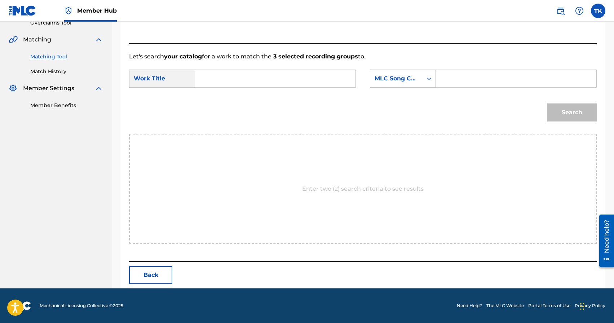
click at [311, 81] on input "Search Form" at bounding box center [275, 78] width 148 height 17
click at [227, 100] on div "в книге всё было по-другому" at bounding box center [221, 107] width 40 height 39
type input "в книге всё было по-другому"
click at [418, 81] on div "MLC Song Code" at bounding box center [396, 78] width 44 height 9
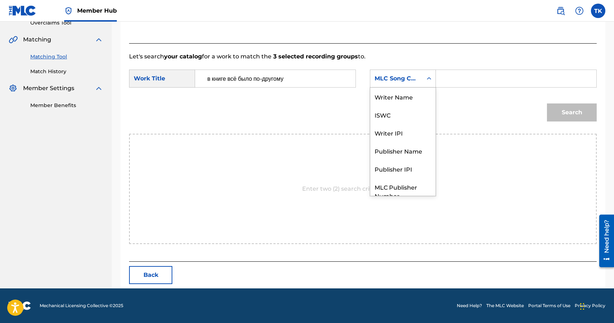
scroll to position [27, 0]
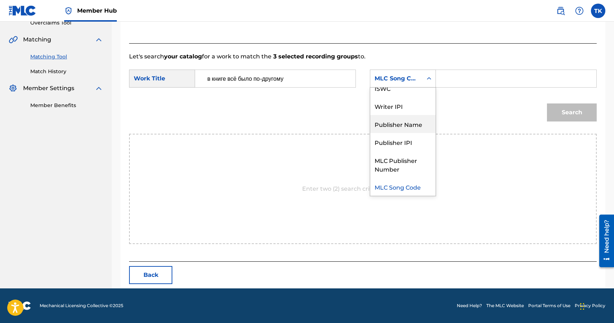
click at [412, 116] on div "Publisher Name" at bounding box center [402, 124] width 65 height 18
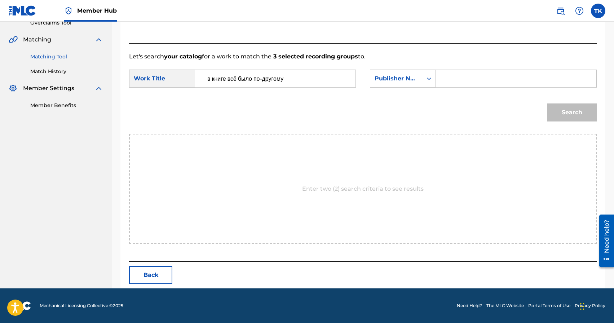
click at [462, 78] on input "Search Form" at bounding box center [516, 78] width 148 height 17
type input "INFINITY MUSIC"
click at [558, 109] on button "Search" at bounding box center [572, 112] width 50 height 18
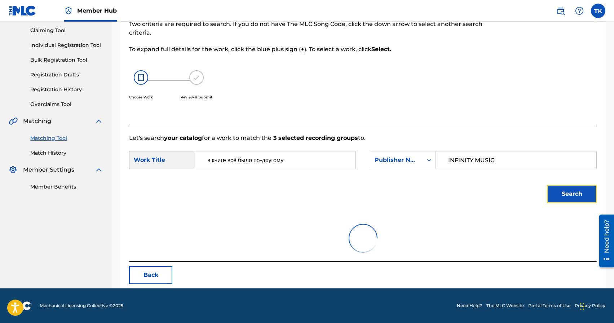
scroll to position [157, 0]
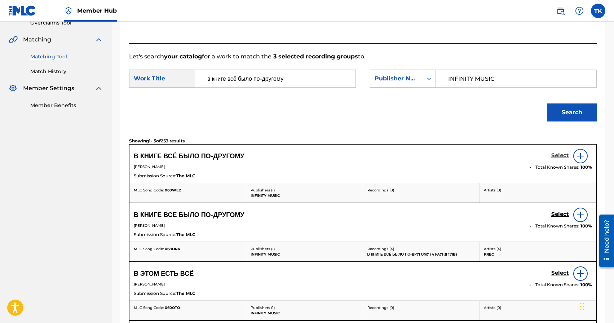
click at [558, 157] on h5 "Select" at bounding box center [560, 155] width 18 height 7
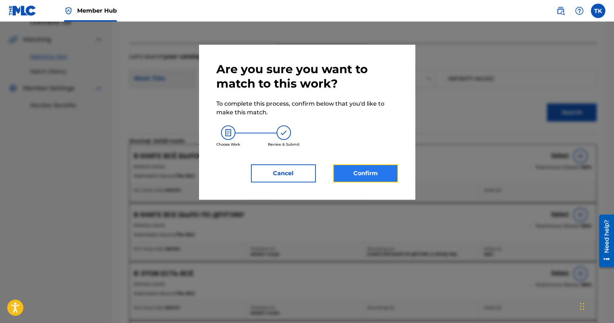
click at [375, 172] on button "Confirm" at bounding box center [365, 173] width 65 height 18
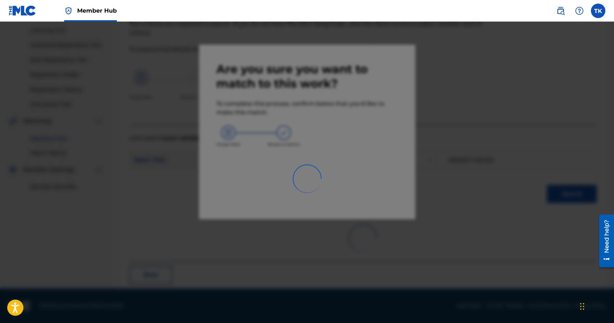
scroll to position [21, 0]
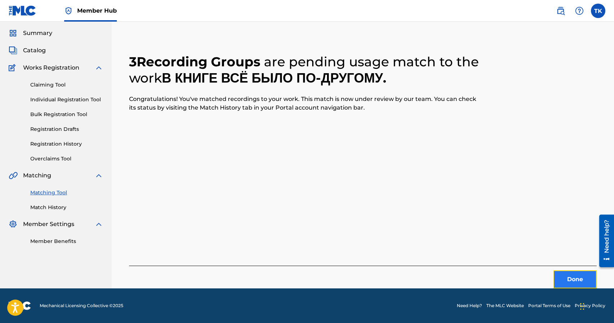
click at [563, 272] on button "Done" at bounding box center [574, 279] width 43 height 18
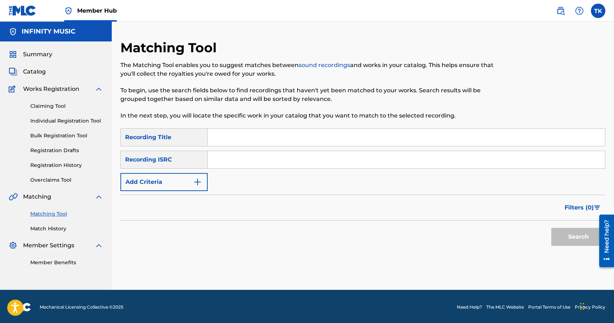
click at [270, 127] on div "Matching Tool The Matching Tool enables you to suggest matches between sound re…" at bounding box center [306, 84] width 373 height 89
click at [270, 130] on input "Search Form" at bounding box center [406, 137] width 397 height 17
type input "в неожиданном ракурсе"
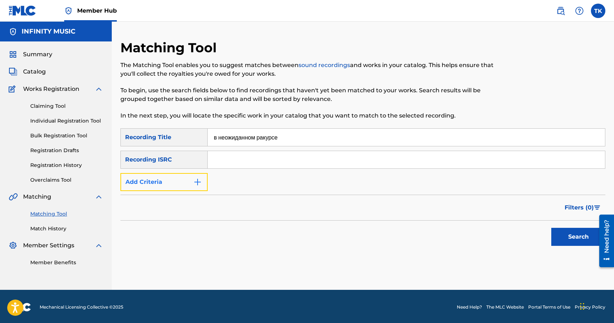
click at [190, 182] on button "Add Criteria" at bounding box center [163, 182] width 87 height 18
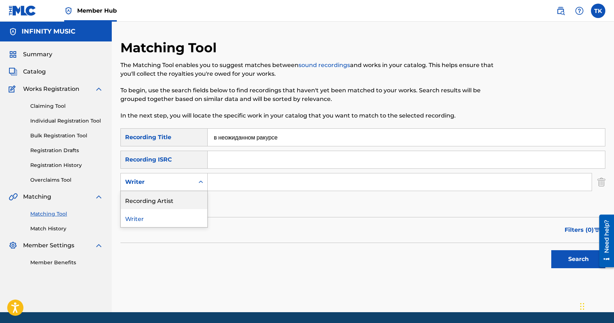
click at [190, 202] on div "Recording Artist" at bounding box center [164, 200] width 87 height 18
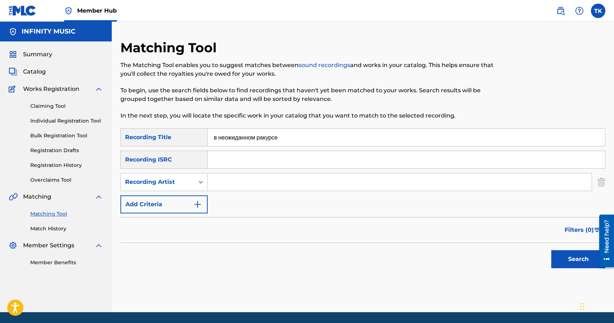
click at [229, 187] on input "Search Form" at bounding box center [400, 181] width 384 height 17
type input "[PERSON_NAME]"
click at [559, 254] on button "Search" at bounding box center [578, 259] width 54 height 18
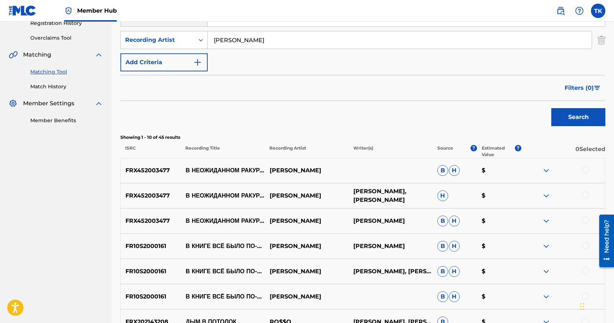
scroll to position [142, 0]
click at [584, 220] on div at bounding box center [585, 220] width 7 height 7
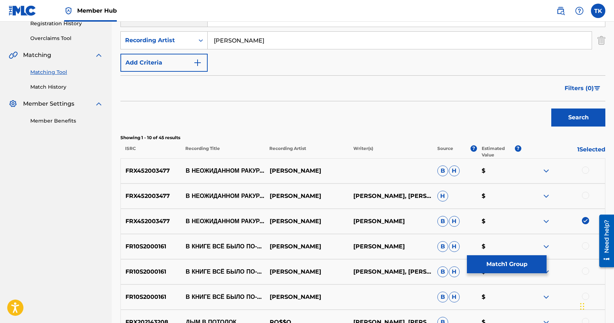
click at [588, 196] on div at bounding box center [585, 195] width 7 height 7
click at [586, 172] on div at bounding box center [585, 170] width 7 height 7
click at [510, 262] on button "Match 3 Groups" at bounding box center [507, 264] width 80 height 18
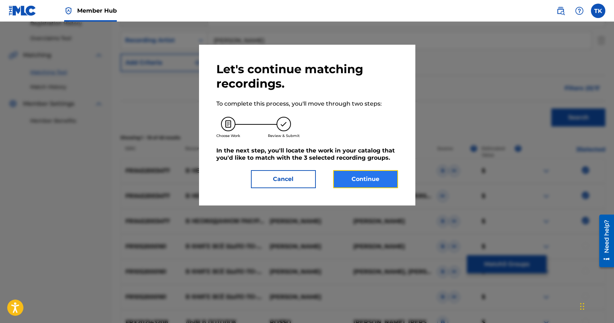
click at [385, 183] on button "Continue" at bounding box center [365, 179] width 65 height 18
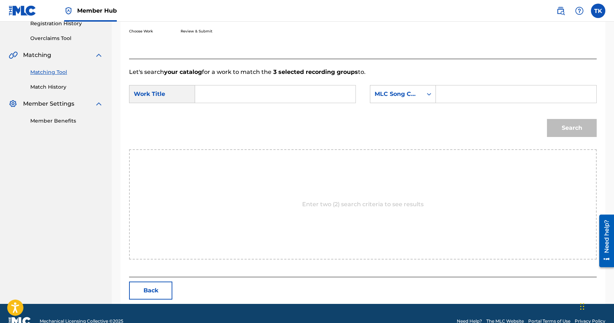
click at [306, 94] on input "Search Form" at bounding box center [275, 93] width 148 height 17
click at [231, 121] on span "иданном ракурсе" at bounding box center [225, 122] width 37 height 15
type input "в неожиданном ракурсе"
click at [404, 96] on div "MLC Song Code" at bounding box center [396, 94] width 44 height 9
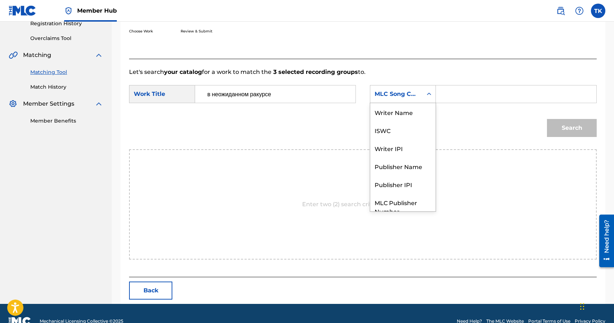
scroll to position [27, 0]
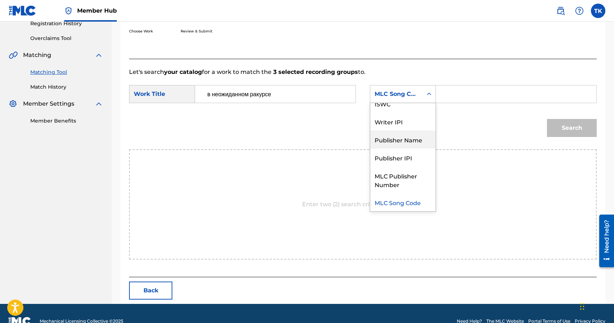
click at [399, 136] on div "Publisher Name" at bounding box center [402, 139] width 65 height 18
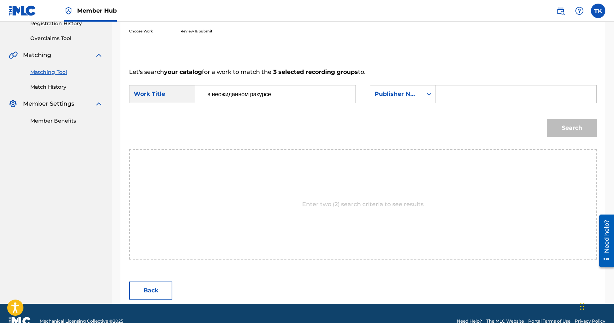
click at [446, 99] on input "Search Form" at bounding box center [516, 93] width 148 height 17
type input "INFINITY MUSIC"
click at [556, 127] on button "Search" at bounding box center [572, 128] width 50 height 18
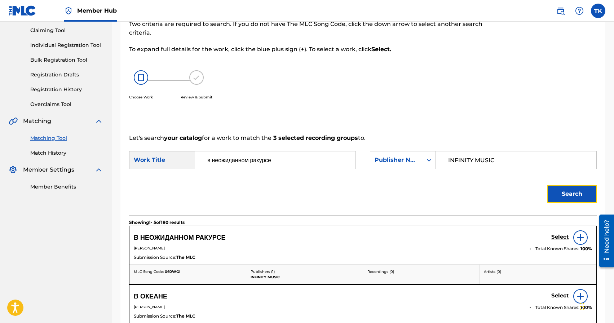
scroll to position [142, 0]
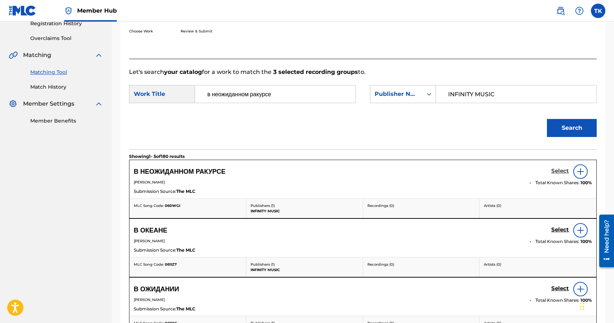
click at [554, 170] on h5 "Select" at bounding box center [560, 171] width 18 height 7
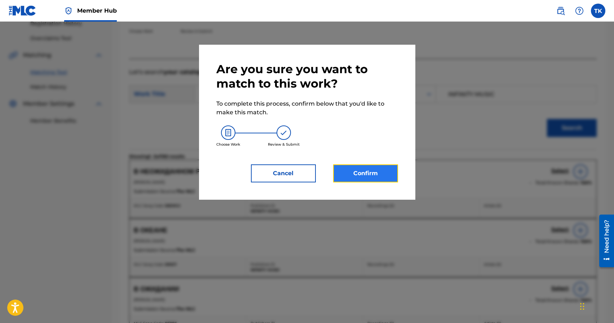
click at [391, 179] on button "Confirm" at bounding box center [365, 173] width 65 height 18
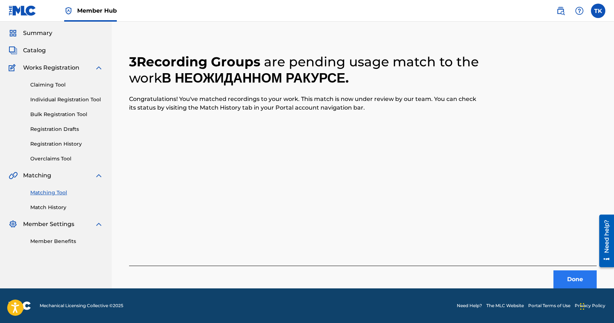
scroll to position [21, 0]
click at [563, 282] on button "Done" at bounding box center [574, 279] width 43 height 18
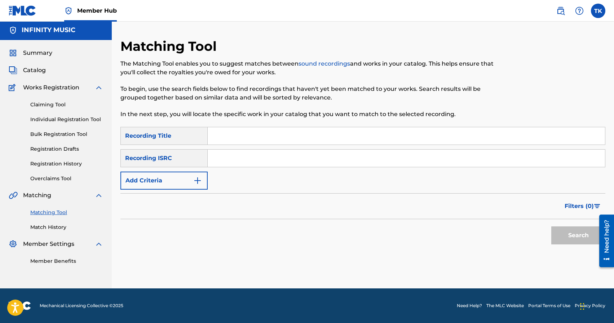
scroll to position [0, 0]
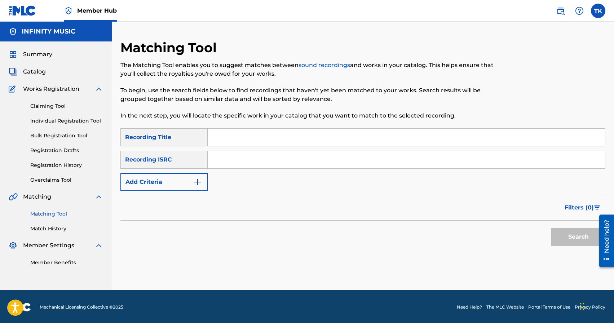
click at [276, 134] on input "Search Form" at bounding box center [406, 137] width 397 height 17
type input "groove 2.0"
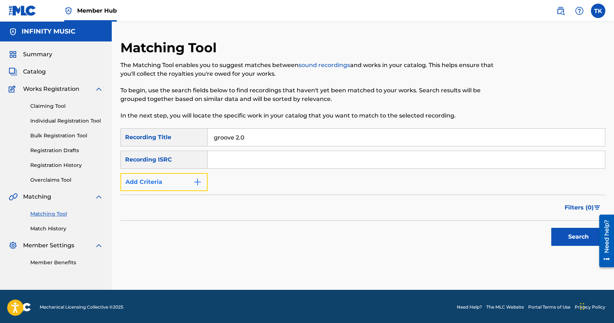
click at [201, 183] on img "Search Form" at bounding box center [197, 182] width 9 height 9
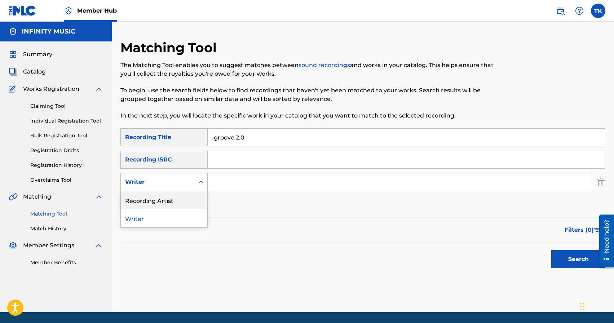
click at [200, 197] on div "Recording Artist" at bounding box center [164, 200] width 87 height 18
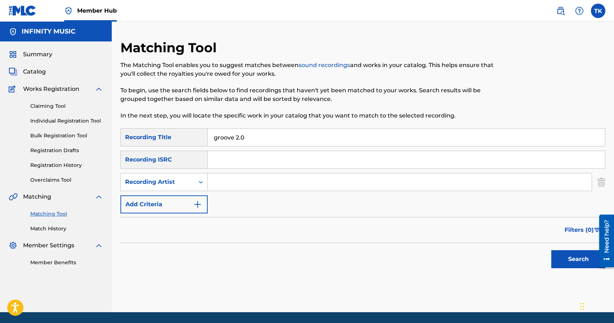
click at [240, 179] on input "Search Form" at bounding box center [400, 181] width 384 height 17
type input "[PERSON_NAME]"
click at [566, 256] on button "Search" at bounding box center [578, 259] width 54 height 18
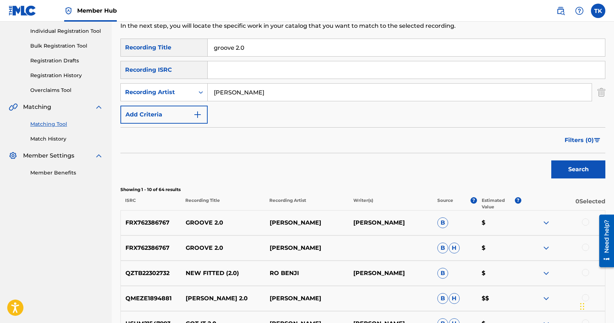
scroll to position [91, 0]
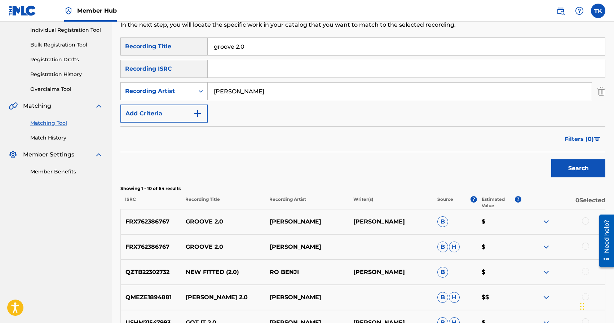
click at [585, 247] on div at bounding box center [585, 246] width 7 height 7
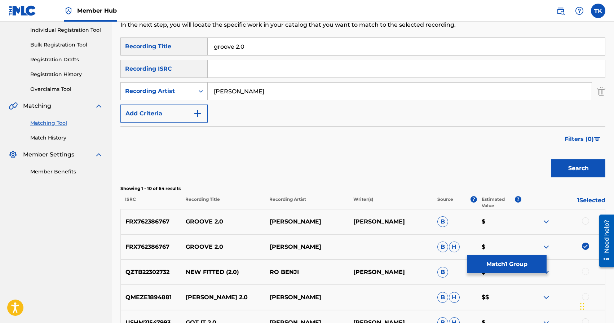
click at [585, 220] on div at bounding box center [585, 220] width 7 height 7
click at [529, 260] on button "Match 2 Groups" at bounding box center [507, 264] width 80 height 18
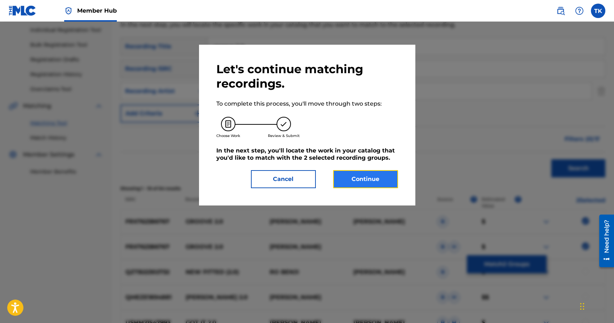
click at [384, 183] on button "Continue" at bounding box center [365, 179] width 65 height 18
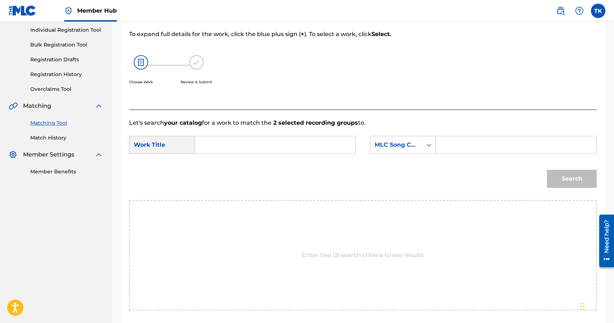
click at [289, 142] on input "Search Form" at bounding box center [275, 144] width 148 height 17
click at [221, 168] on div "groov e 2.0" at bounding box center [221, 166] width 40 height 22
type input "groove 2.0"
click at [418, 154] on div "SearchWithCriteriaa5572e67-4b08-45fc-8427-b376311a85c4 Work Title groove 2.0 Se…" at bounding box center [362, 147] width 467 height 22
click at [418, 150] on div "MLC Song Code" at bounding box center [396, 145] width 52 height 14
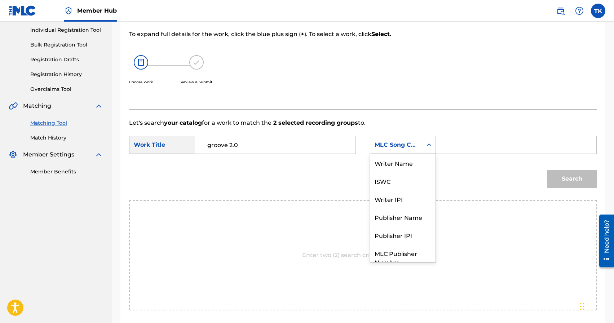
scroll to position [27, 0]
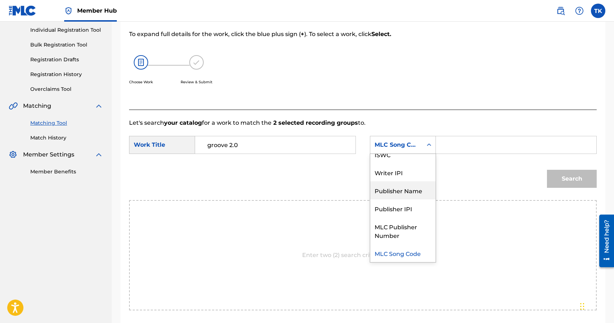
click at [408, 186] on div "Publisher Name" at bounding box center [402, 190] width 65 height 18
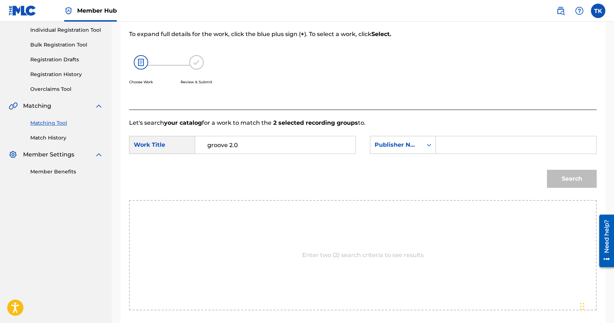
click at [453, 145] on input "Search Form" at bounding box center [516, 144] width 148 height 17
type input "INFINITY MUSIC"
click at [562, 183] on button "Search" at bounding box center [572, 179] width 50 height 18
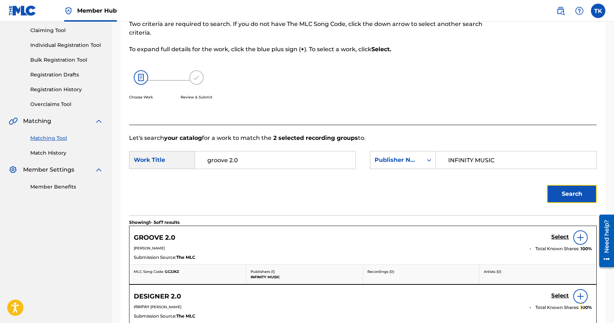
scroll to position [91, 0]
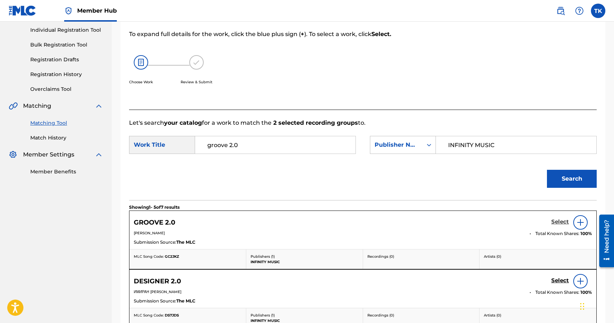
click at [555, 222] on h5 "Select" at bounding box center [560, 221] width 18 height 7
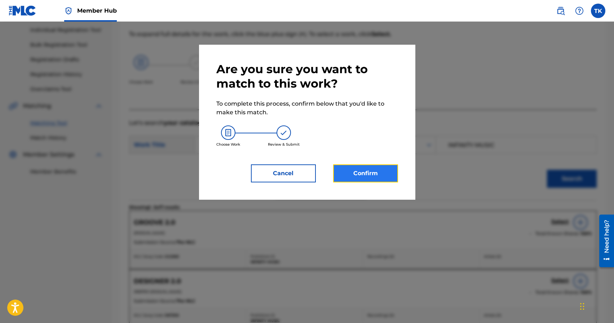
click at [375, 176] on button "Confirm" at bounding box center [365, 173] width 65 height 18
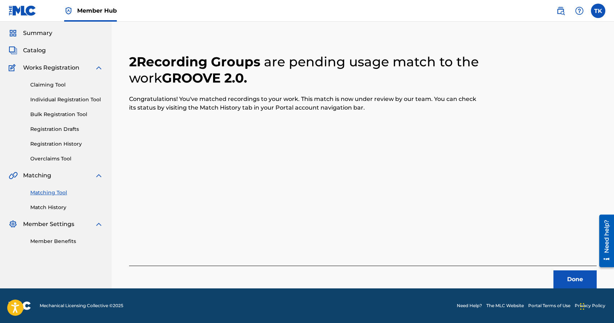
scroll to position [21, 0]
click at [567, 274] on button "Done" at bounding box center [574, 279] width 43 height 18
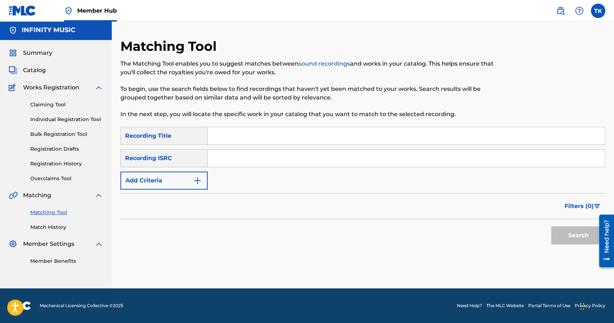
scroll to position [0, 0]
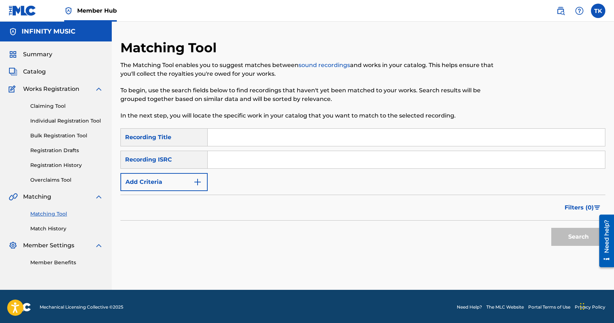
click at [265, 137] on input "Search Form" at bounding box center [406, 137] width 397 height 17
type input "коби"
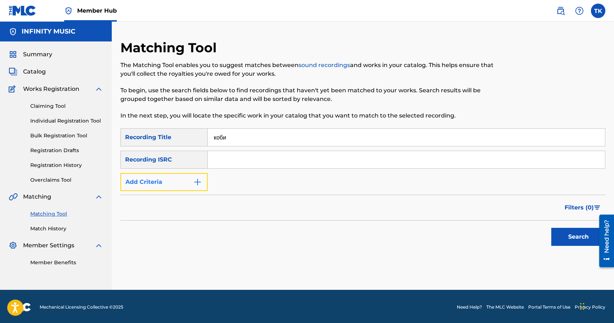
click at [198, 178] on img "Search Form" at bounding box center [197, 182] width 9 height 9
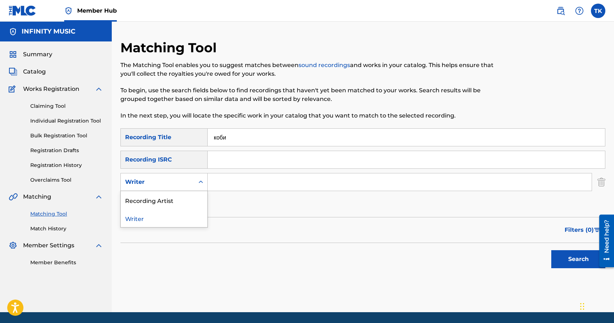
click at [198, 177] on div "Search Form" at bounding box center [200, 182] width 13 height 13
click at [195, 198] on div "Recording Artist" at bounding box center [164, 200] width 87 height 18
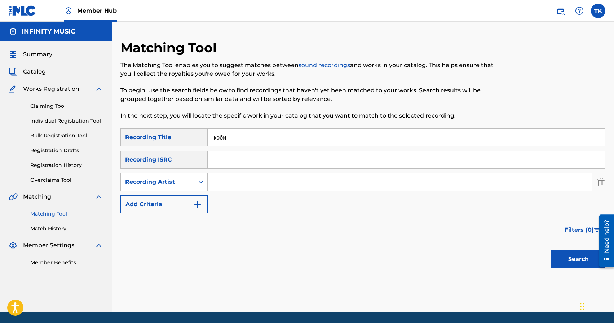
click at [237, 182] on input "Search Form" at bounding box center [400, 181] width 384 height 17
type input "[PERSON_NAME]"
click at [566, 267] on button "Search" at bounding box center [578, 259] width 54 height 18
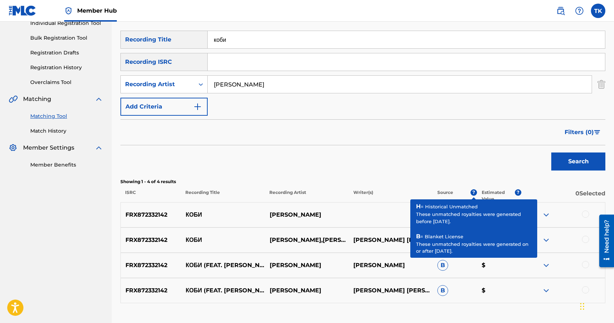
scroll to position [107, 0]
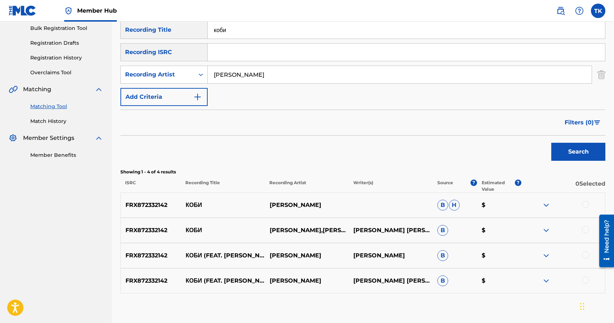
click at [584, 278] on div at bounding box center [585, 279] width 7 height 7
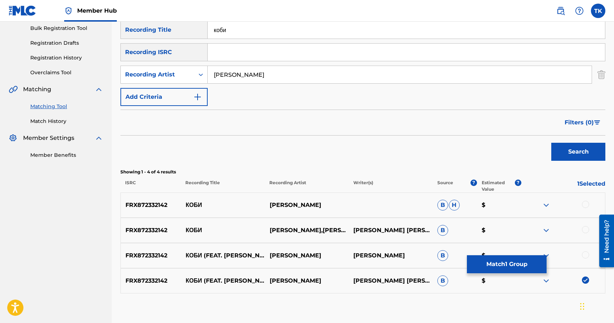
click at [585, 255] on div at bounding box center [585, 254] width 7 height 7
click at [586, 231] on div at bounding box center [585, 229] width 7 height 7
click at [586, 204] on div at bounding box center [585, 204] width 7 height 7
click at [513, 262] on button "Match 4 Groups" at bounding box center [507, 264] width 80 height 18
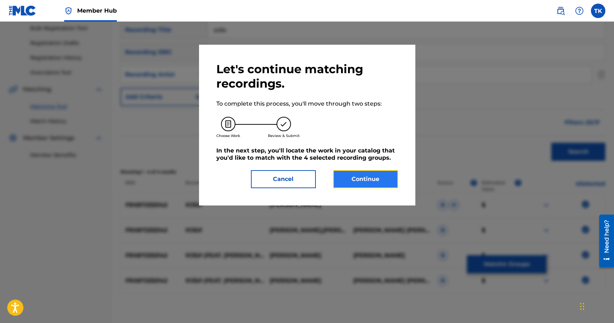
click at [355, 173] on button "Continue" at bounding box center [365, 179] width 65 height 18
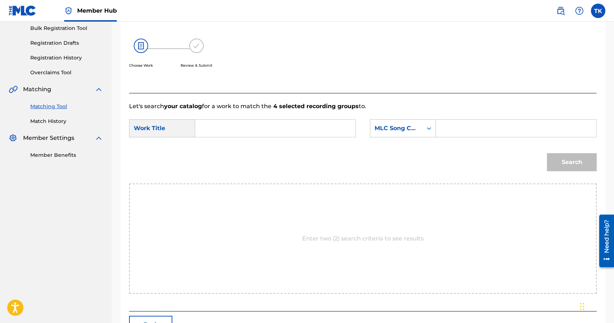
click at [277, 128] on input "Search Form" at bounding box center [275, 128] width 148 height 17
type input "коби"
click at [226, 145] on div "коби" at bounding box center [221, 144] width 40 height 13
click at [418, 137] on div "MLC Song Code" at bounding box center [403, 128] width 66 height 18
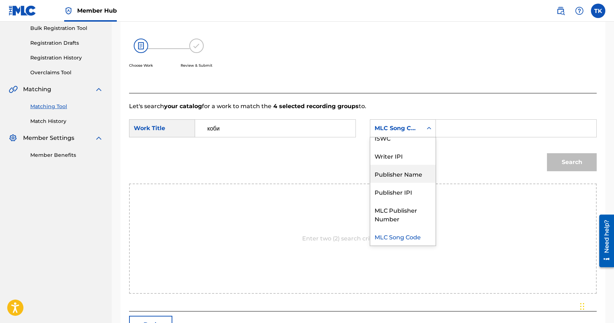
click at [410, 169] on div "Publisher Name" at bounding box center [402, 174] width 65 height 18
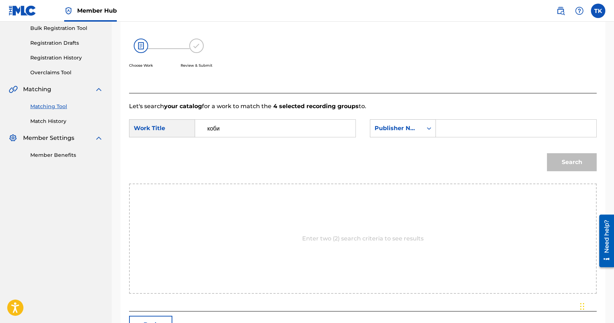
click at [453, 126] on input "Search Form" at bounding box center [516, 128] width 148 height 17
type input "INFINITY MUSIC"
click at [560, 158] on button "Search" at bounding box center [572, 162] width 50 height 18
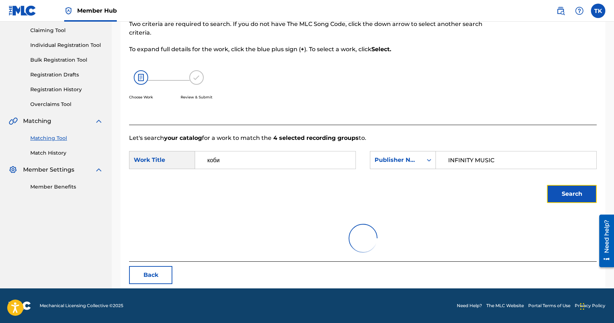
scroll to position [107, 0]
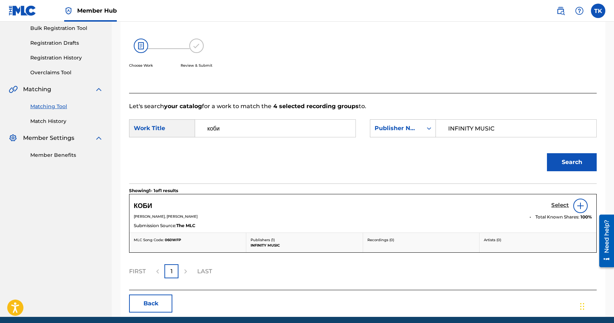
click at [552, 205] on h5 "Select" at bounding box center [560, 205] width 18 height 7
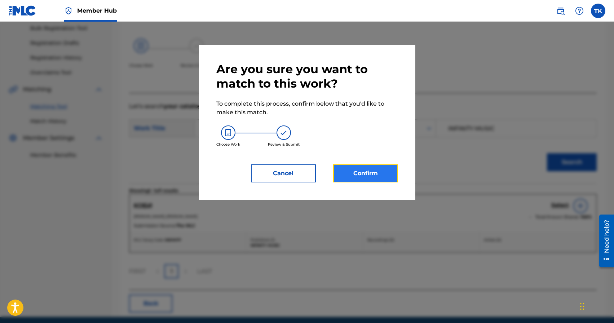
click at [374, 176] on button "Confirm" at bounding box center [365, 173] width 65 height 18
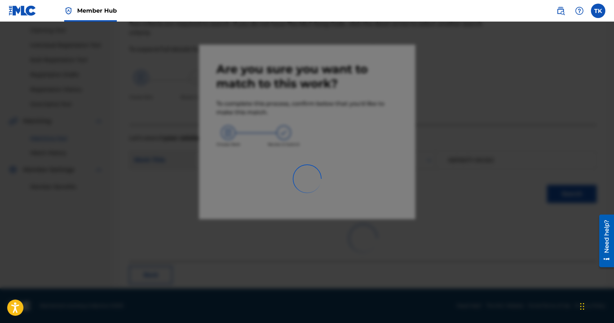
scroll to position [21, 0]
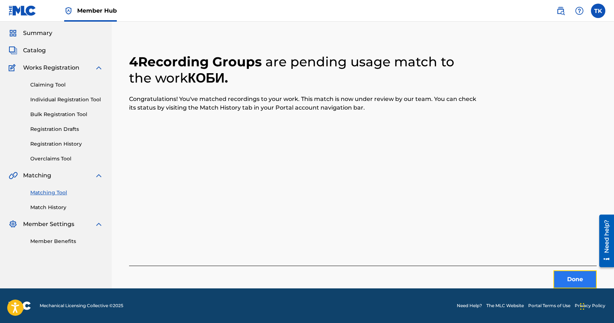
click at [563, 279] on button "Done" at bounding box center [574, 279] width 43 height 18
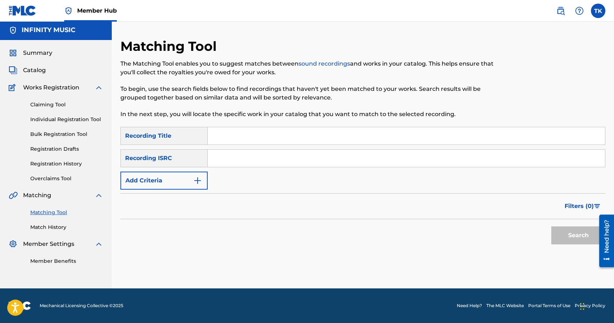
scroll to position [0, 0]
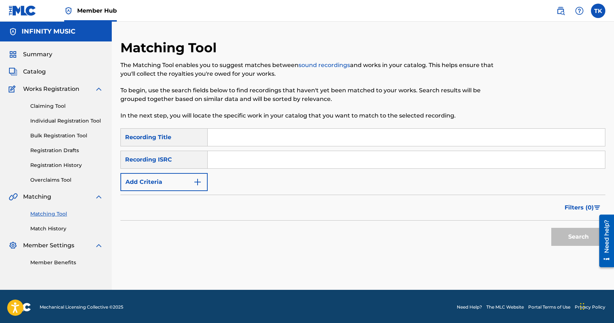
click at [313, 143] on input "Search Form" at bounding box center [406, 137] width 397 height 17
type input "o"
type input "u07"
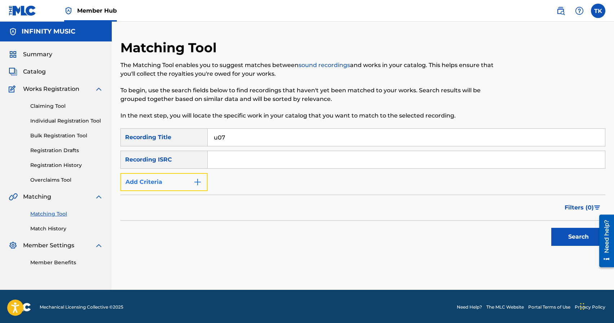
click at [191, 182] on button "Add Criteria" at bounding box center [163, 182] width 87 height 18
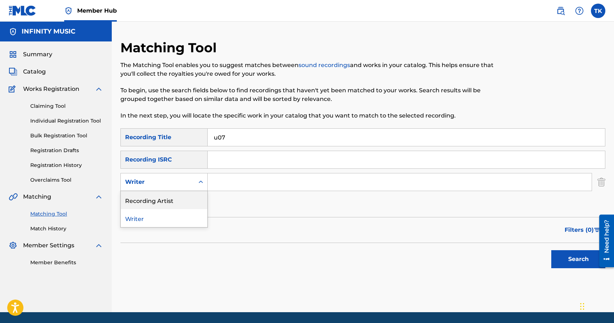
click at [190, 199] on div "Recording Artist" at bounding box center [164, 200] width 87 height 18
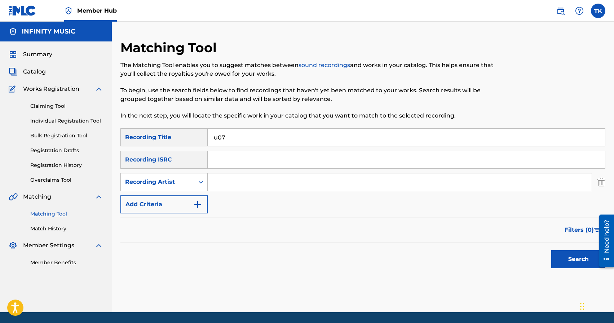
click at [237, 183] on input "Search Form" at bounding box center [400, 181] width 384 height 17
type input "[PERSON_NAME]"
click at [589, 261] on button "Search" at bounding box center [578, 259] width 54 height 18
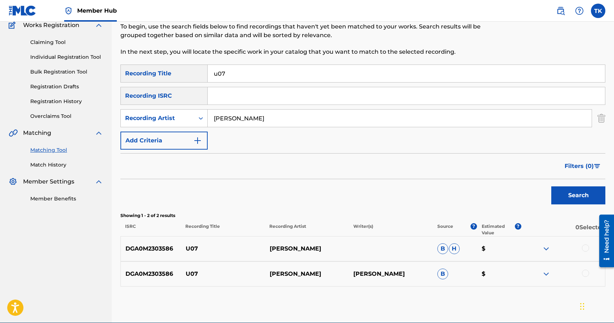
scroll to position [65, 0]
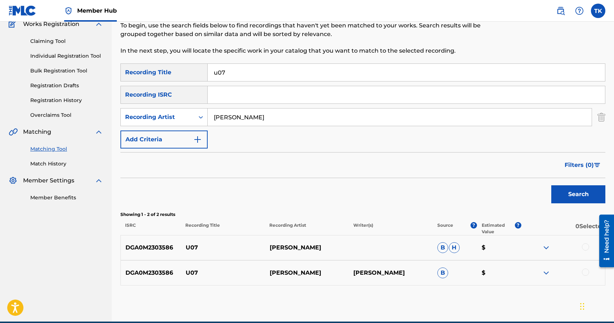
click at [584, 272] on div at bounding box center [585, 272] width 7 height 7
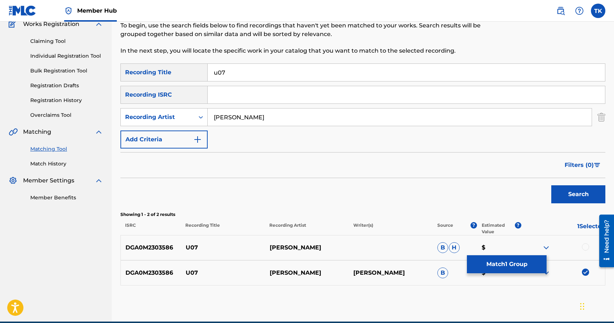
click at [584, 247] on div at bounding box center [585, 246] width 7 height 7
click at [516, 264] on button "Match 2 Groups" at bounding box center [507, 264] width 80 height 18
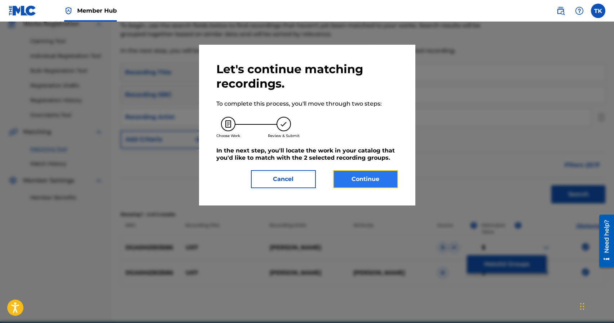
click at [389, 183] on button "Continue" at bounding box center [365, 179] width 65 height 18
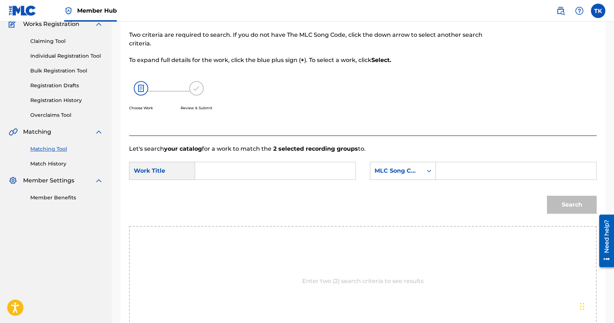
click at [278, 168] on input "Search Form" at bounding box center [275, 170] width 148 height 17
type input "u07"
click at [224, 188] on div "u07" at bounding box center [221, 187] width 40 height 13
click at [416, 181] on div "SearchWithCriteriaa5572e67-4b08-45fc-8427-b376311a85c4 Work Title u07 SearchWit…" at bounding box center [362, 173] width 467 height 22
click at [416, 179] on div "MLC Song Code" at bounding box center [403, 171] width 66 height 18
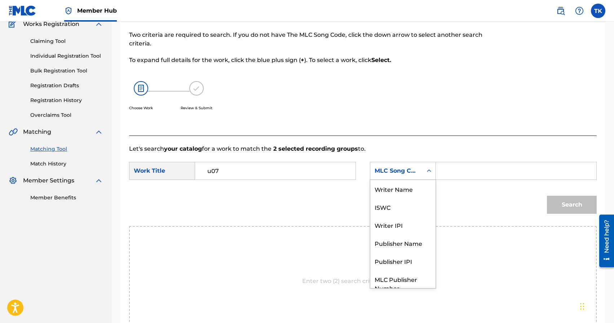
scroll to position [27, 0]
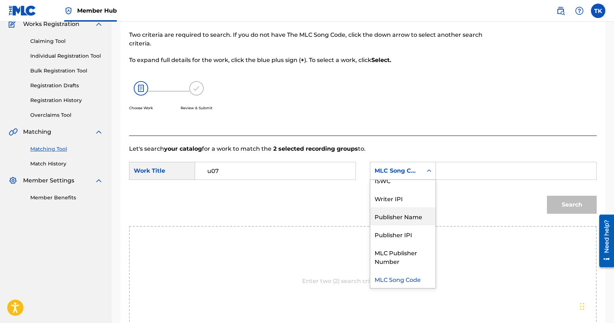
click at [402, 211] on div "Publisher Name" at bounding box center [402, 216] width 65 height 18
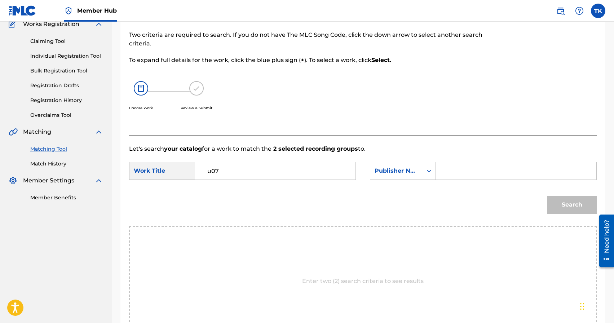
click at [446, 178] on input "Search Form" at bounding box center [516, 170] width 148 height 17
type input "INFINITY MUSIC"
click at [572, 212] on button "Search" at bounding box center [572, 205] width 50 height 18
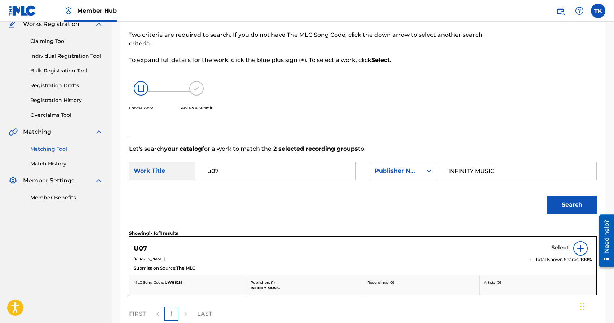
click at [558, 248] on h5 "Select" at bounding box center [560, 247] width 18 height 7
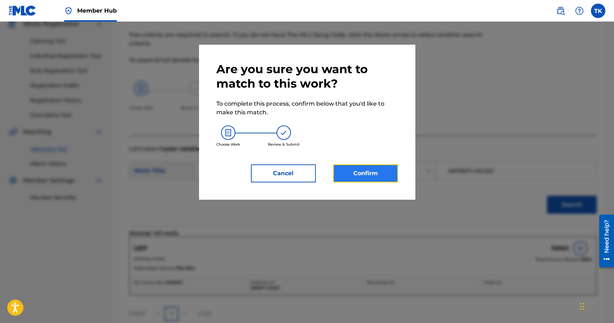
click at [375, 168] on button "Confirm" at bounding box center [365, 173] width 65 height 18
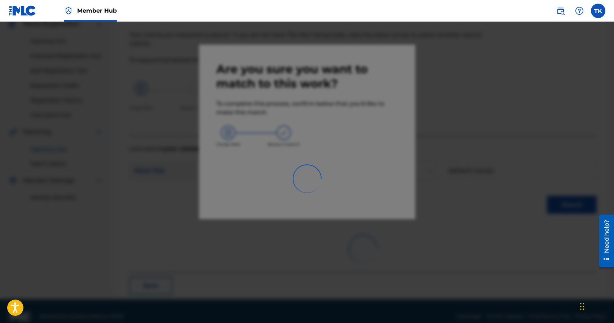
scroll to position [21, 0]
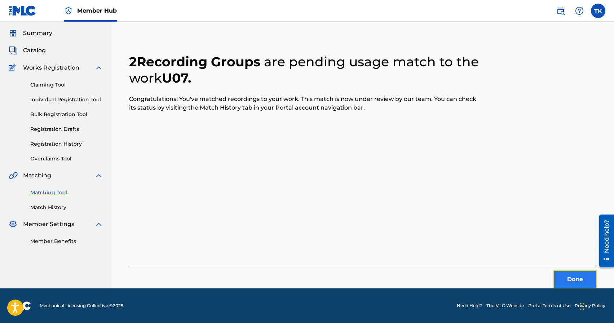
click at [559, 275] on button "Done" at bounding box center [574, 279] width 43 height 18
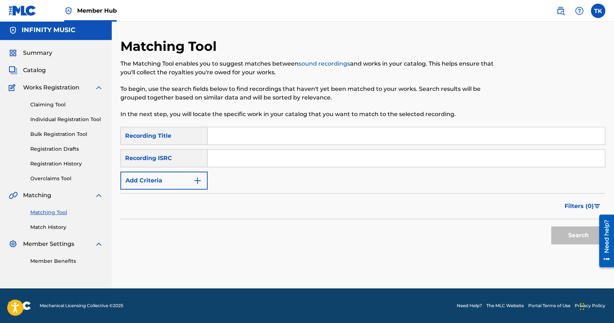
scroll to position [0, 0]
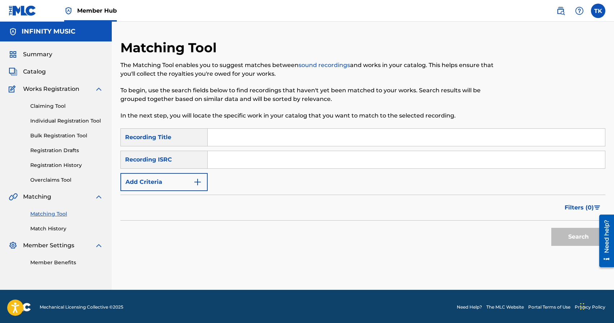
click at [262, 132] on input "Search Form" at bounding box center [406, 137] width 397 height 17
type input "поворот не туда"
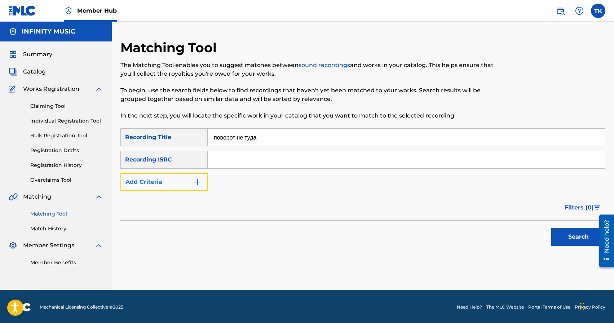
click at [200, 186] on button "Add Criteria" at bounding box center [163, 182] width 87 height 18
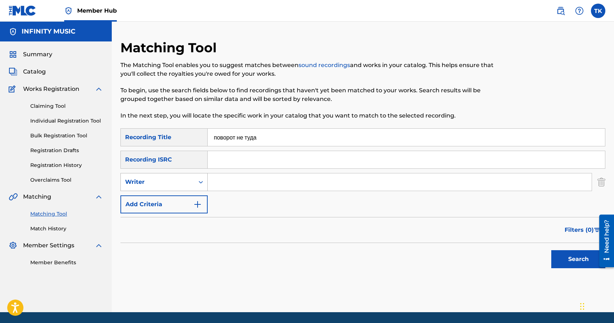
click at [200, 186] on div "Search Form" at bounding box center [200, 182] width 13 height 13
click at [197, 200] on div "Recording Artist" at bounding box center [164, 200] width 87 height 18
click at [239, 180] on input "Search Form" at bounding box center [400, 181] width 384 height 17
type input "[PERSON_NAME]"
click at [563, 258] on button "Search" at bounding box center [578, 259] width 54 height 18
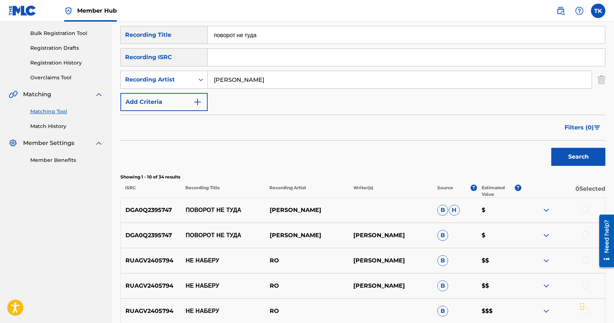
scroll to position [103, 0]
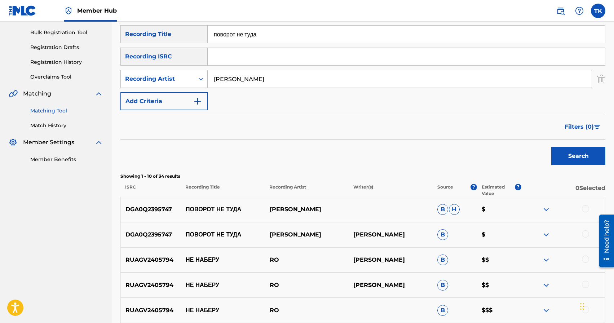
click at [583, 233] on div at bounding box center [585, 233] width 7 height 7
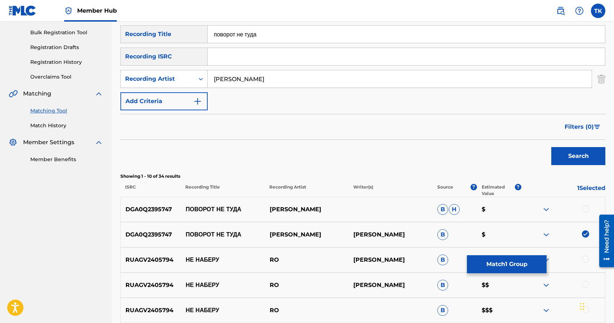
click at [587, 209] on div at bounding box center [585, 208] width 7 height 7
click at [512, 271] on button "Match 2 Groups" at bounding box center [507, 264] width 80 height 18
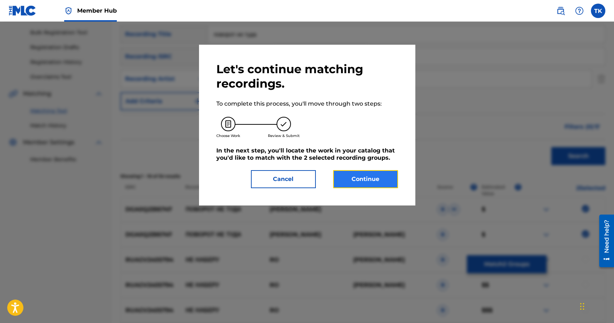
click at [395, 180] on button "Continue" at bounding box center [365, 179] width 65 height 18
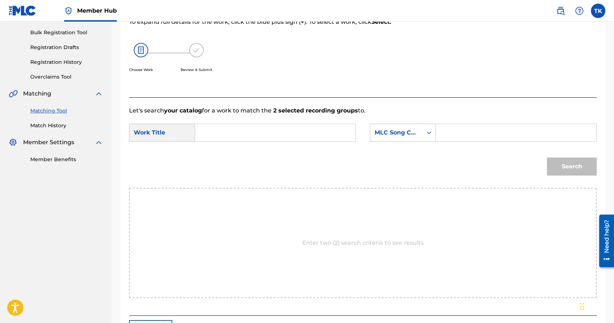
click at [291, 133] on input "Search Form" at bounding box center [275, 132] width 148 height 17
click at [222, 153] on div "повор от не туда" at bounding box center [221, 153] width 40 height 22
type input "поворот не туда"
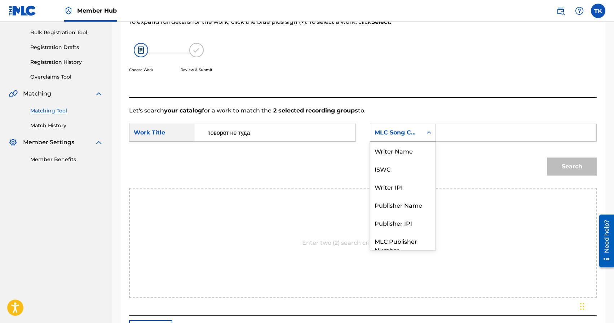
click at [407, 138] on div "MLC Song Code" at bounding box center [396, 133] width 52 height 14
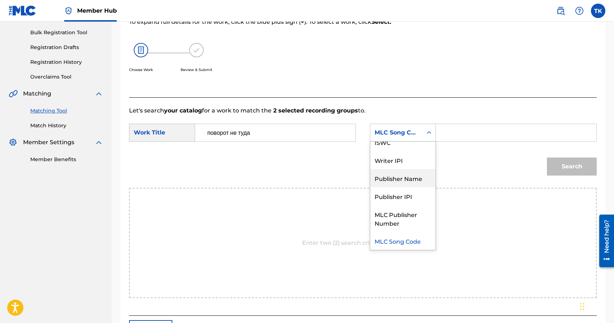
click at [396, 176] on div "Publisher Name" at bounding box center [402, 178] width 65 height 18
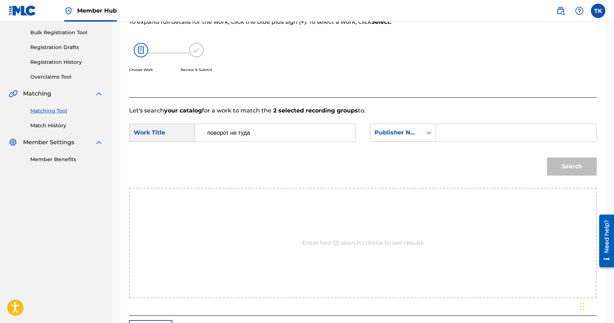
click at [451, 139] on input "Search Form" at bounding box center [516, 132] width 148 height 17
type input "INFINITY MUSIC"
click at [558, 168] on button "Search" at bounding box center [572, 167] width 50 height 18
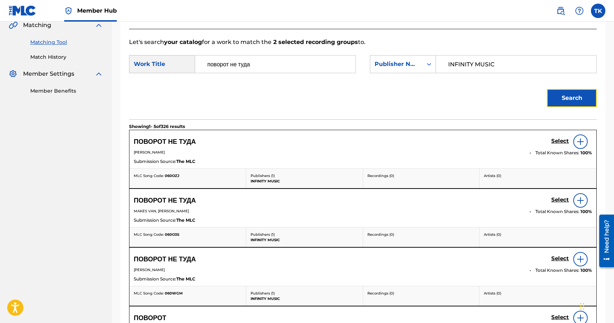
scroll to position [177, 0]
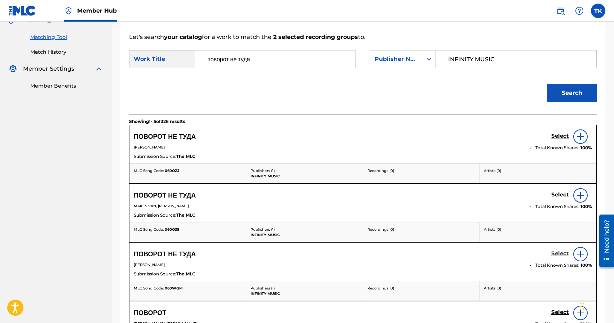
click at [560, 253] on h5 "Select" at bounding box center [560, 253] width 18 height 7
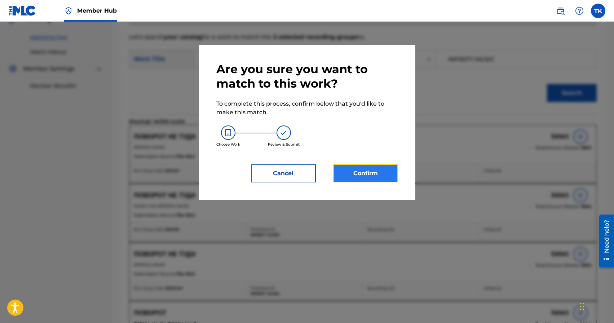
click at [388, 178] on button "Confirm" at bounding box center [365, 173] width 65 height 18
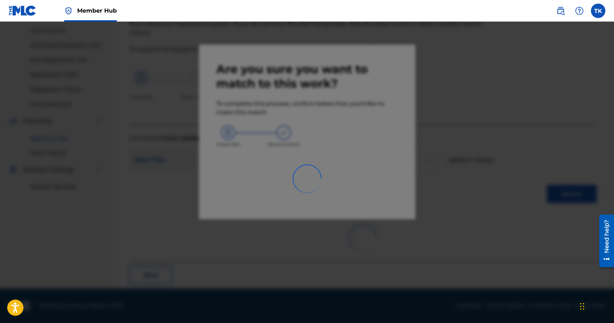
scroll to position [21, 0]
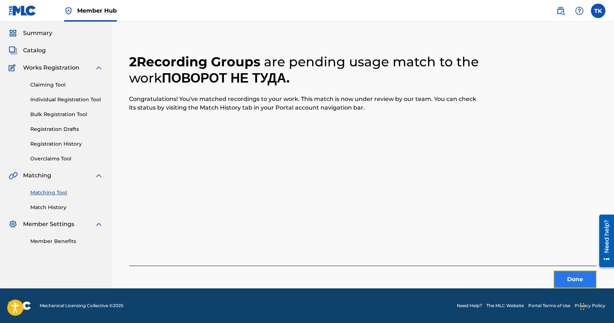
click at [562, 284] on button "Done" at bounding box center [574, 279] width 43 height 18
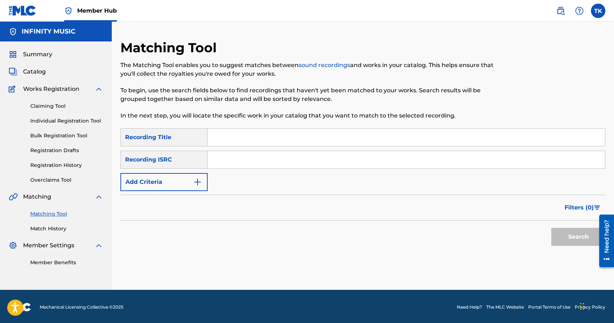
click at [251, 137] on input "Search Form" at bounding box center [406, 137] width 397 height 17
type input "slide"
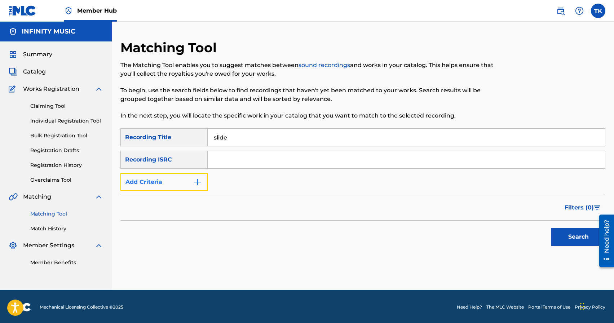
click at [199, 184] on img "Search Form" at bounding box center [197, 182] width 9 height 9
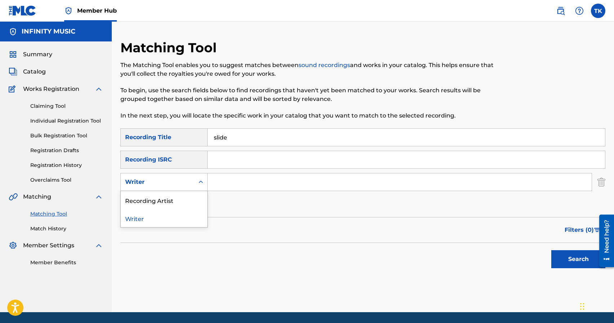
click at [199, 184] on icon "Search Form" at bounding box center [200, 181] width 7 height 7
click at [196, 195] on div "Recording Artist" at bounding box center [164, 200] width 87 height 18
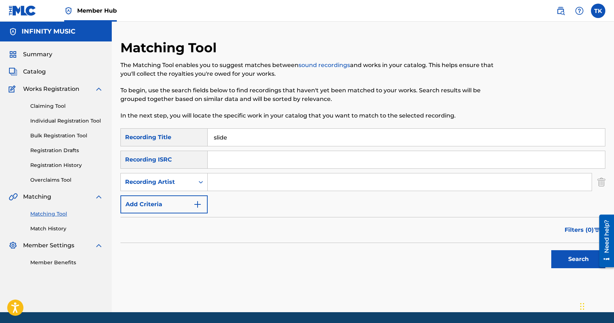
click at [232, 183] on input "Search Form" at bounding box center [400, 181] width 384 height 17
type input "[PERSON_NAME]"
click at [579, 269] on div "Search" at bounding box center [577, 257] width 58 height 29
click at [577, 264] on button "Search" at bounding box center [578, 259] width 54 height 18
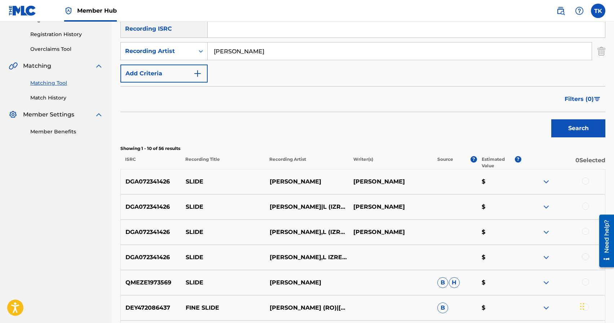
scroll to position [129, 0]
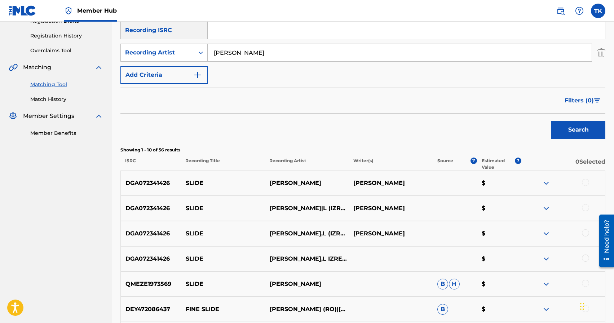
click at [584, 257] on div at bounding box center [585, 257] width 7 height 7
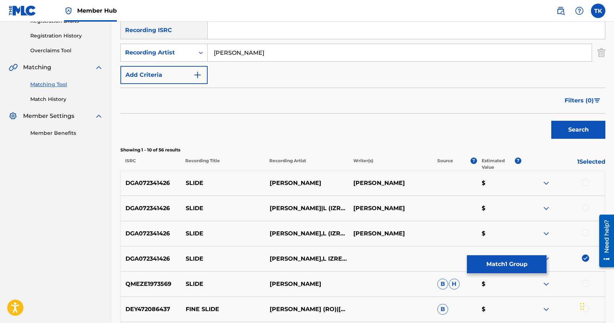
click at [585, 234] on div at bounding box center [585, 232] width 7 height 7
click at [587, 208] on div at bounding box center [585, 207] width 7 height 7
click at [585, 183] on div at bounding box center [585, 182] width 7 height 7
click at [516, 261] on button "Match 4 Groups" at bounding box center [507, 264] width 80 height 18
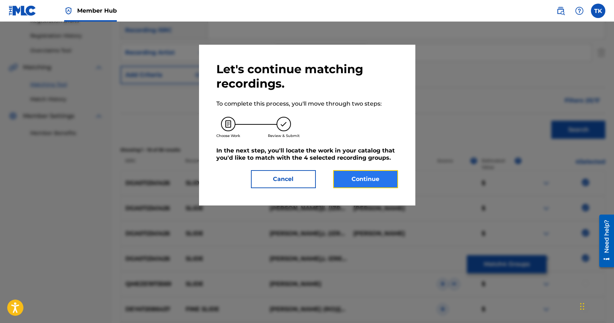
click at [378, 174] on button "Continue" at bounding box center [365, 179] width 65 height 18
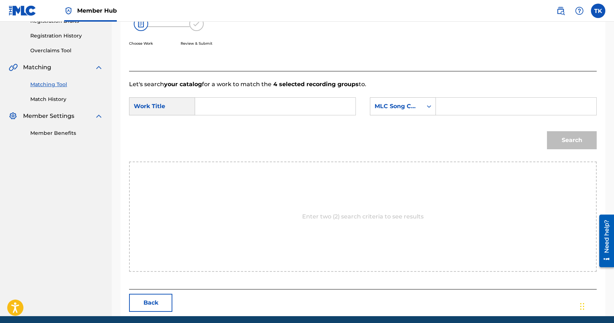
click at [306, 107] on input "Search Form" at bounding box center [275, 106] width 148 height 17
type input "slide"
click at [226, 119] on div "slide" at bounding box center [221, 122] width 40 height 13
click at [407, 102] on div "MLC Song Code" at bounding box center [396, 106] width 44 height 9
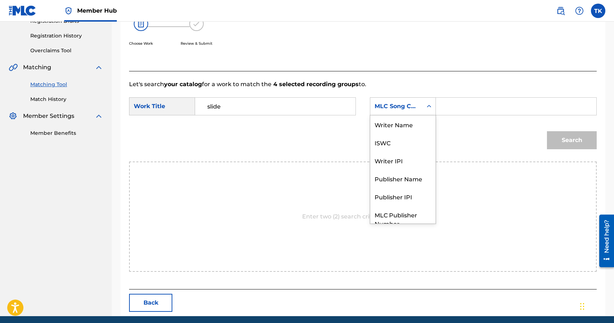
scroll to position [27, 0]
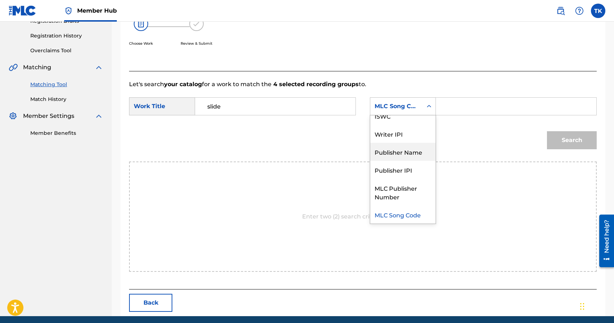
click at [403, 158] on div "Publisher Name" at bounding box center [402, 152] width 65 height 18
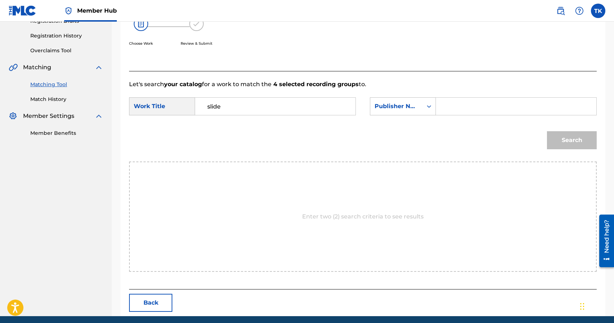
click at [451, 109] on input "Search Form" at bounding box center [516, 106] width 148 height 17
click at [557, 140] on button "Search" at bounding box center [572, 140] width 50 height 18
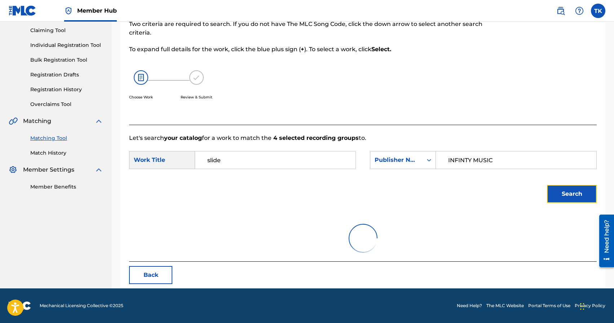
scroll to position [45, 0]
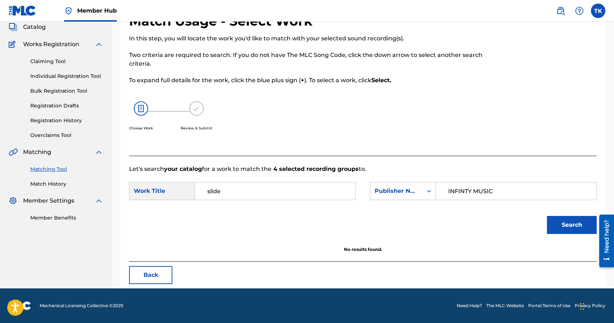
click at [466, 192] on input "INFINTY MUSIC" at bounding box center [516, 190] width 148 height 17
type input "INFINITY MUSIC"
click at [561, 221] on button "Search" at bounding box center [572, 225] width 50 height 18
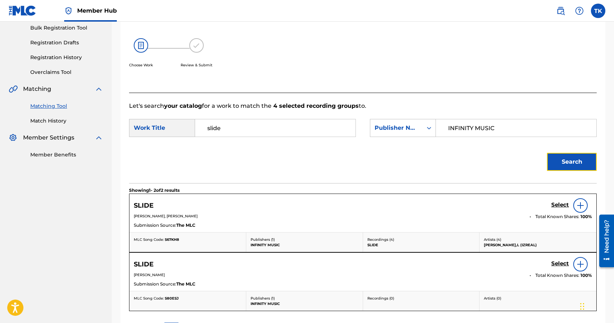
scroll to position [114, 0]
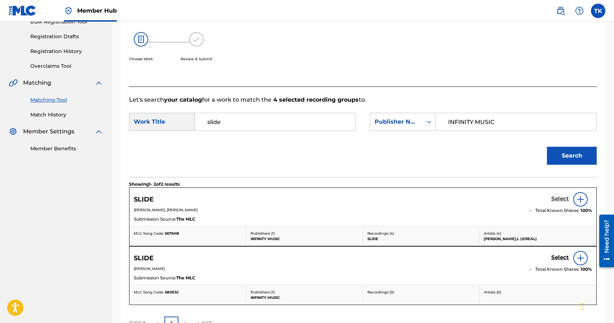
click at [556, 200] on h5 "Select" at bounding box center [560, 198] width 18 height 7
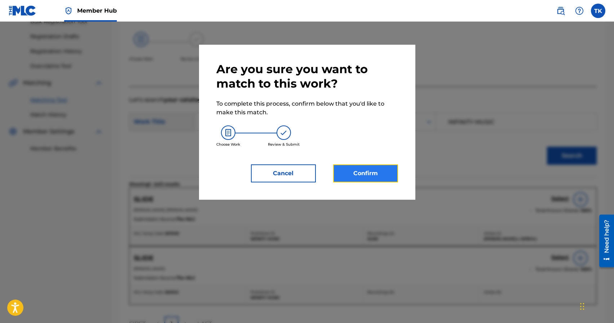
click at [380, 176] on button "Confirm" at bounding box center [365, 173] width 65 height 18
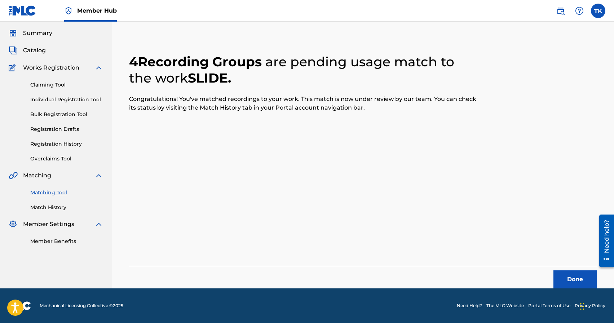
scroll to position [21, 0]
click at [569, 276] on button "Done" at bounding box center [574, 279] width 43 height 18
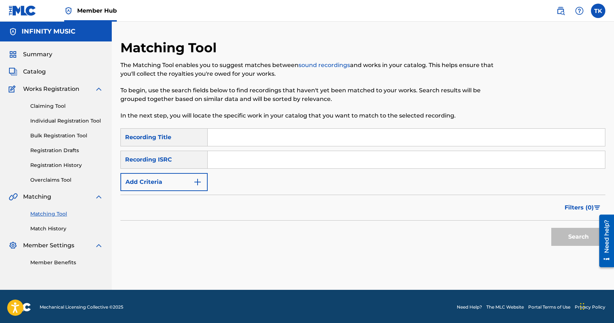
click at [250, 136] on input "Search Form" at bounding box center [406, 137] width 397 height 17
type input "26"
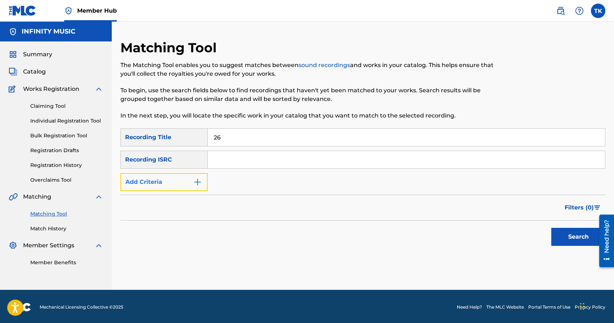
click at [195, 185] on img "Search Form" at bounding box center [197, 182] width 9 height 9
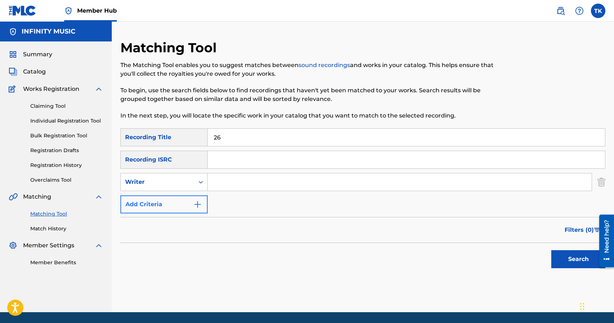
click at [195, 185] on div "Search Form" at bounding box center [200, 182] width 13 height 13
click at [194, 201] on div "Recording Artist" at bounding box center [164, 200] width 87 height 18
click at [238, 180] on input "Search Form" at bounding box center [400, 181] width 384 height 17
type input "emir aga-ini"
click at [563, 258] on button "Search" at bounding box center [578, 259] width 54 height 18
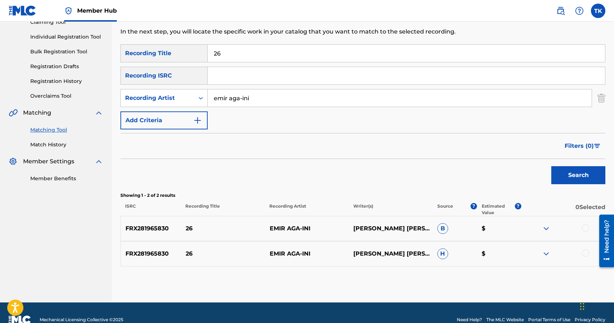
scroll to position [85, 0]
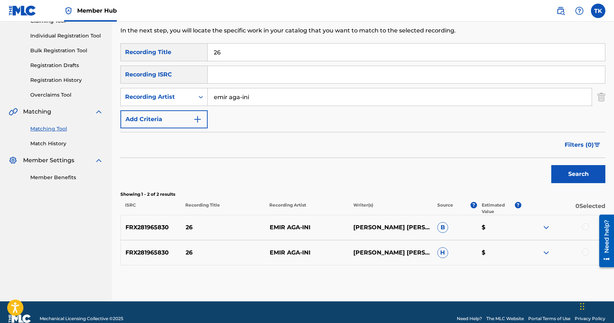
click at [589, 251] on div at bounding box center [585, 251] width 7 height 7
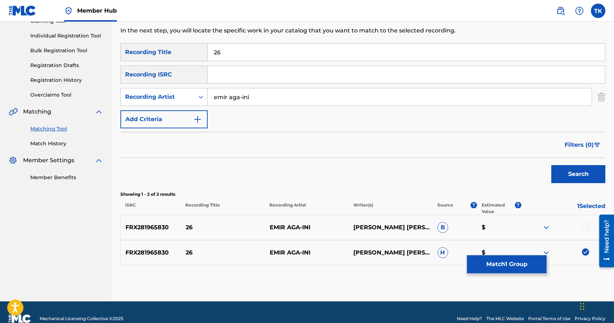
click at [586, 227] on div at bounding box center [585, 226] width 7 height 7
click at [522, 258] on button "Match 2 Groups" at bounding box center [507, 264] width 80 height 18
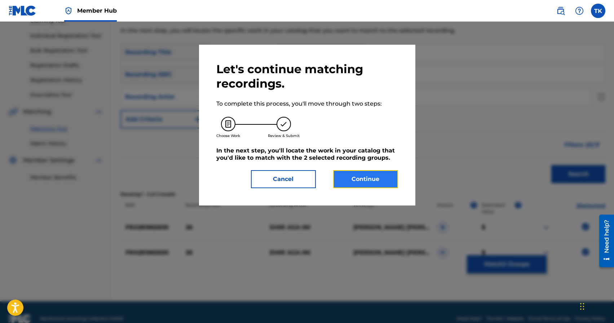
click at [383, 182] on button "Continue" at bounding box center [365, 179] width 65 height 18
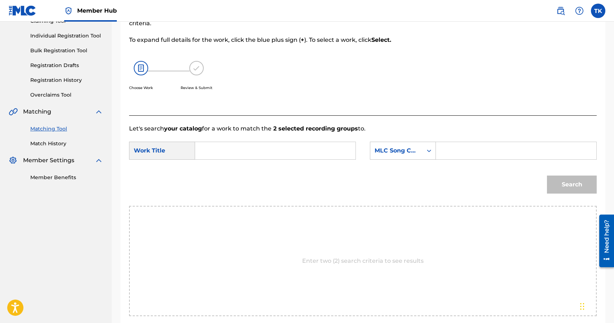
click at [302, 151] on input "Search Form" at bounding box center [275, 150] width 148 height 17
type input "26"
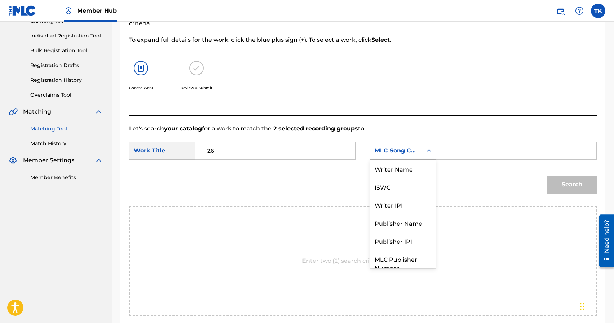
click at [379, 152] on div "MLC Song Code" at bounding box center [396, 150] width 44 height 9
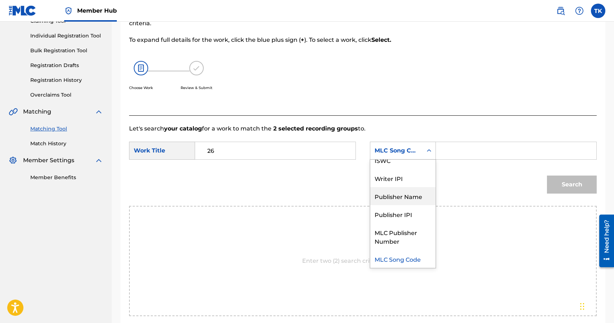
click at [381, 198] on div "Publisher Name" at bounding box center [402, 196] width 65 height 18
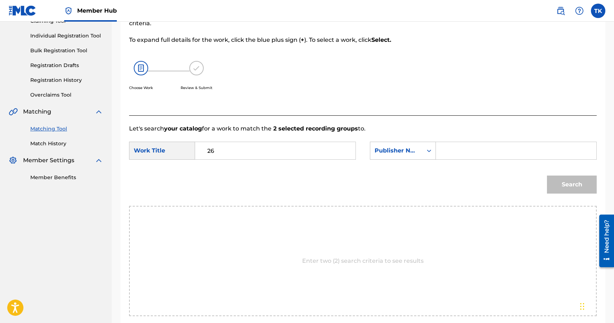
click at [455, 147] on input "Search Form" at bounding box center [516, 150] width 148 height 17
type input "INFINITY MUSIC"
click at [568, 183] on button "Search" at bounding box center [572, 185] width 50 height 18
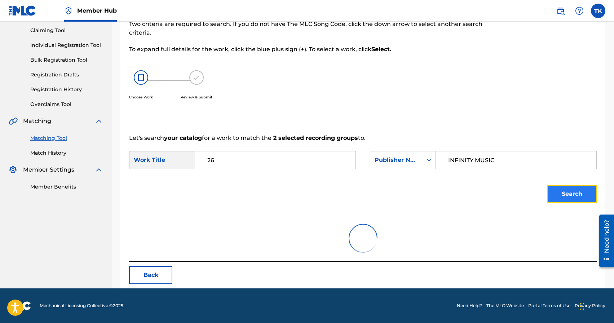
scroll to position [85, 0]
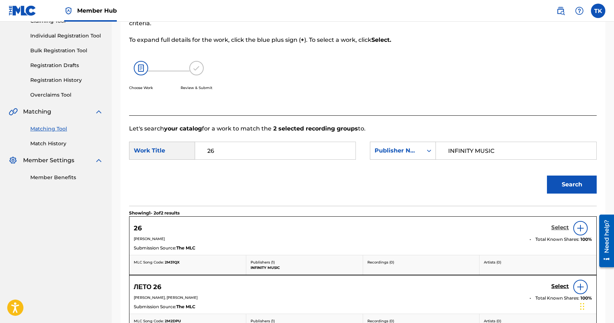
click at [558, 227] on h5 "Select" at bounding box center [560, 227] width 18 height 7
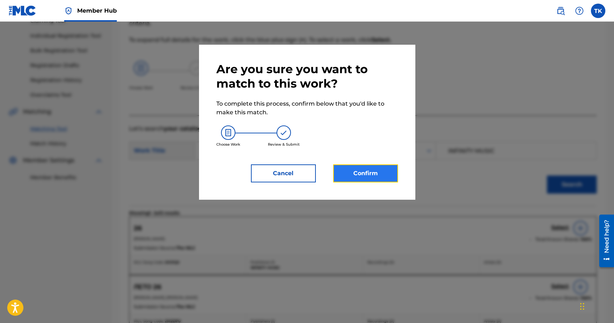
click at [397, 177] on button "Confirm" at bounding box center [365, 173] width 65 height 18
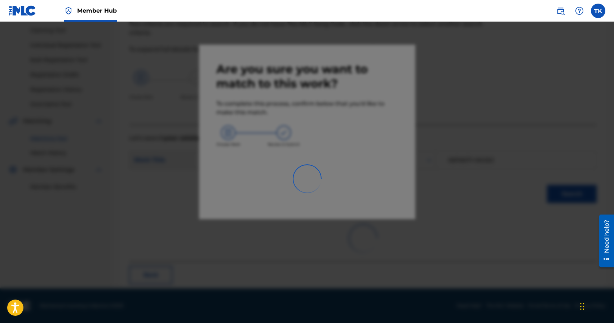
scroll to position [21, 0]
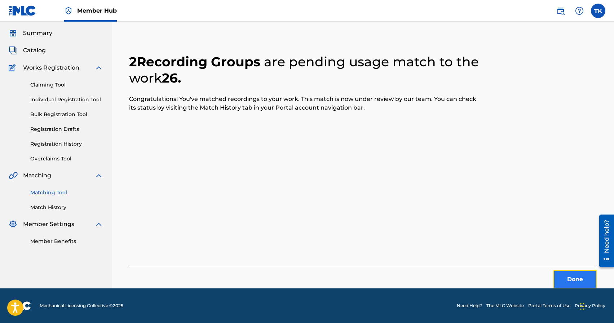
click at [562, 277] on button "Done" at bounding box center [574, 279] width 43 height 18
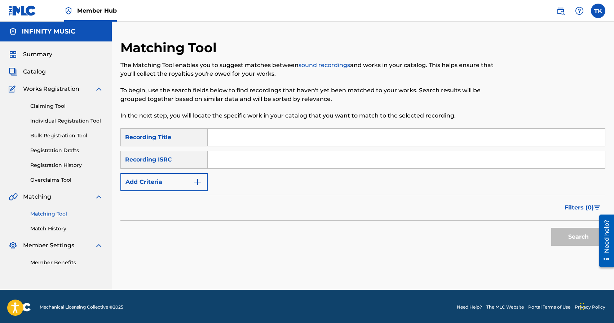
click at [298, 134] on input "Search Form" at bounding box center [406, 137] width 397 height 17
type input "сезим"
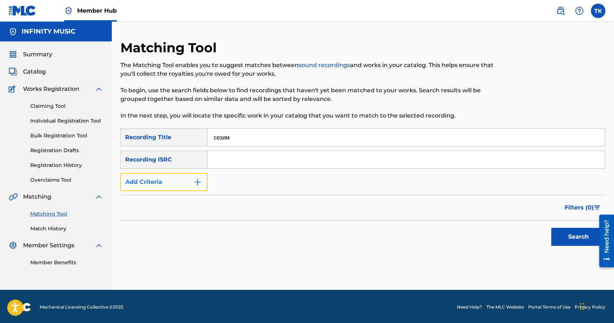
click at [193, 182] on img "Search Form" at bounding box center [197, 182] width 9 height 9
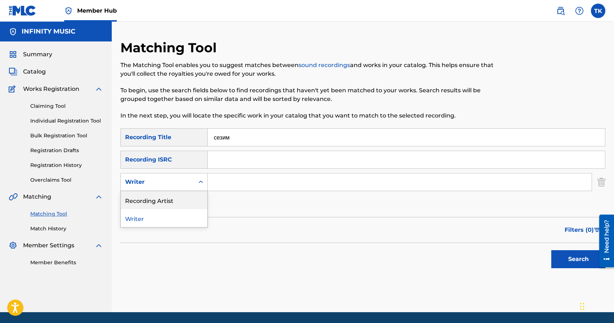
click at [193, 195] on div "Recording Artist" at bounding box center [164, 200] width 87 height 18
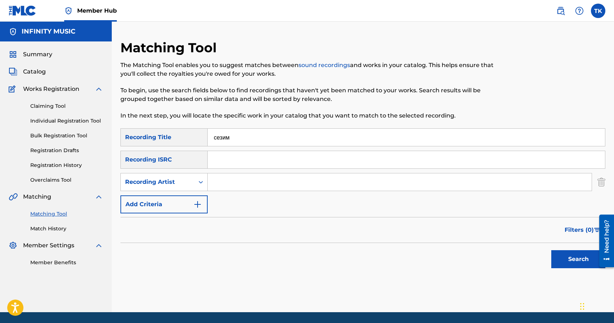
click at [235, 187] on input "Search Form" at bounding box center [400, 181] width 384 height 17
type input "emir aga-ini"
click at [578, 261] on button "Search" at bounding box center [578, 259] width 54 height 18
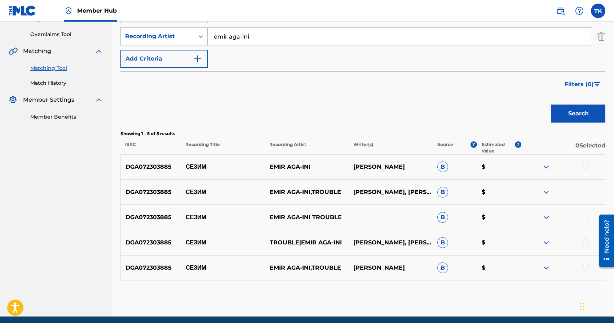
scroll to position [157, 0]
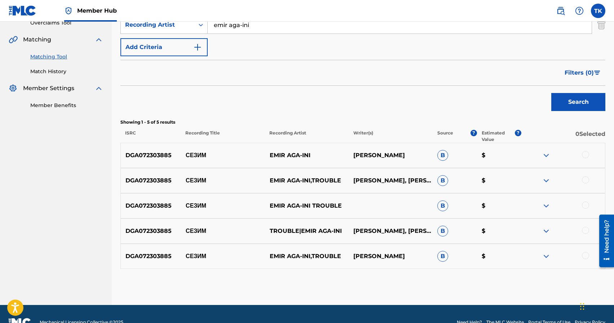
click at [586, 257] on div at bounding box center [585, 255] width 7 height 7
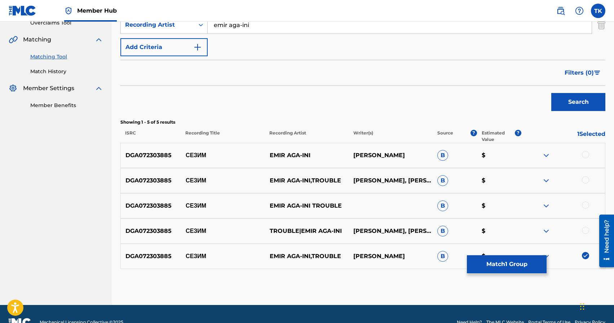
click at [586, 230] on div at bounding box center [585, 230] width 7 height 7
click at [586, 204] on div at bounding box center [585, 204] width 7 height 7
click at [585, 177] on div at bounding box center [585, 179] width 7 height 7
click at [585, 154] on div at bounding box center [585, 154] width 7 height 7
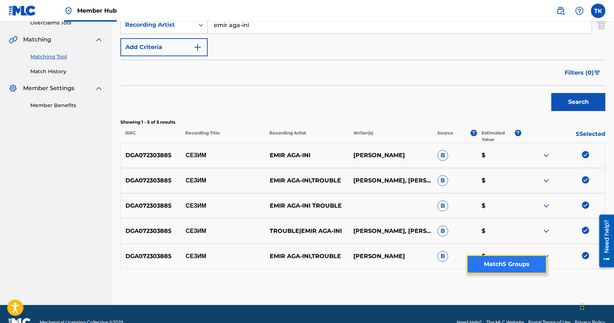
click at [520, 261] on button "Match 5 Groups" at bounding box center [507, 264] width 80 height 18
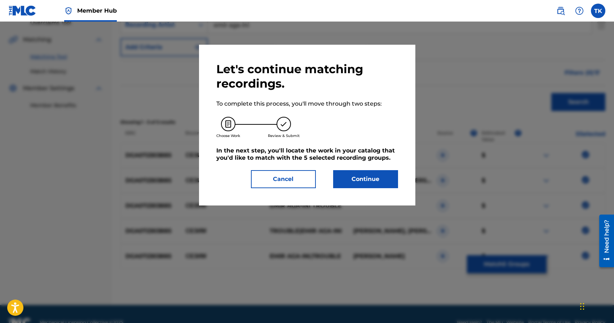
click at [385, 188] on div "Let's continue matching recordings. To complete this process, you'll move throu…" at bounding box center [307, 125] width 216 height 161
click at [385, 187] on button "Continue" at bounding box center [365, 179] width 65 height 18
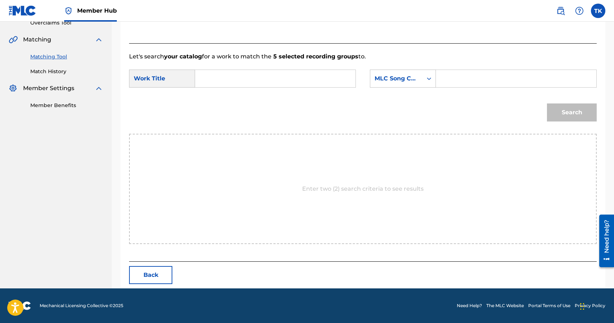
click at [297, 85] on input "Search Form" at bounding box center [275, 78] width 148 height 17
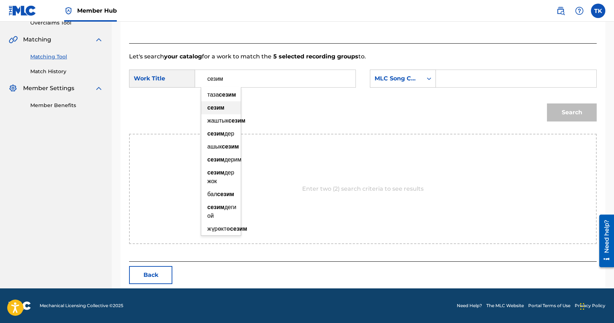
type input "сезим"
click at [220, 111] on strong "сезим" at bounding box center [215, 107] width 17 height 7
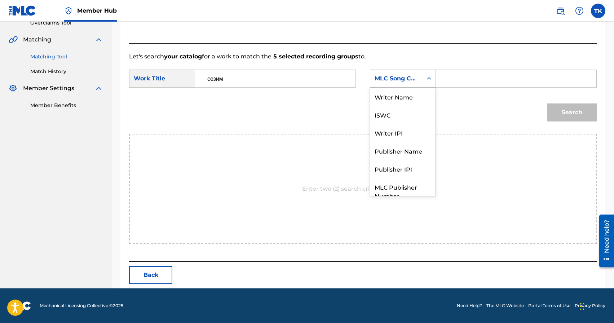
click at [423, 85] on div "Search Form" at bounding box center [428, 78] width 13 height 13
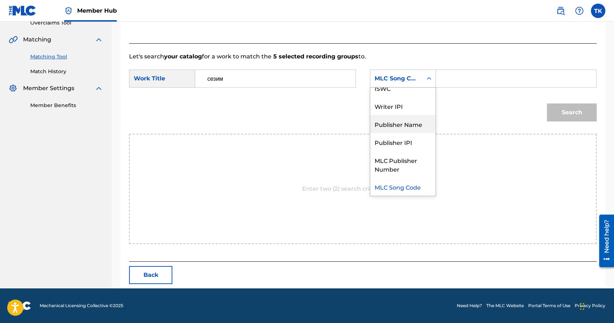
click at [414, 125] on div "Publisher Name" at bounding box center [402, 124] width 65 height 18
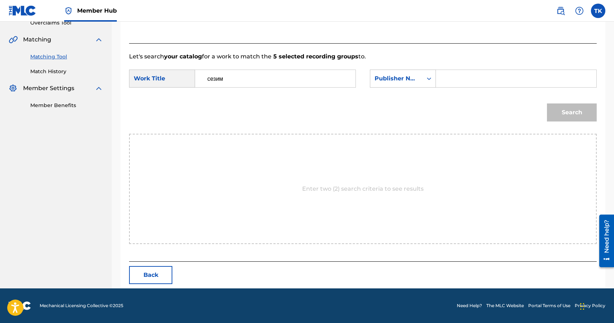
click at [464, 84] on input "Search Form" at bounding box center [516, 78] width 148 height 17
type input "INFINITY MUSIC"
click at [563, 115] on button "Search" at bounding box center [572, 112] width 50 height 18
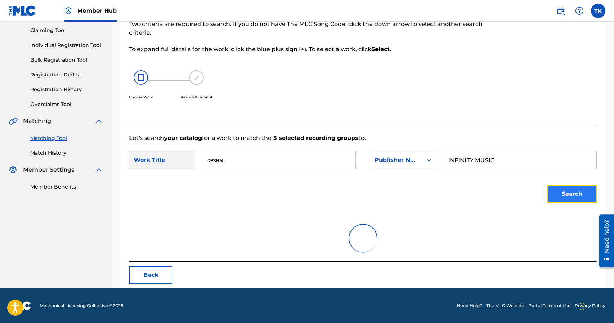
scroll to position [157, 0]
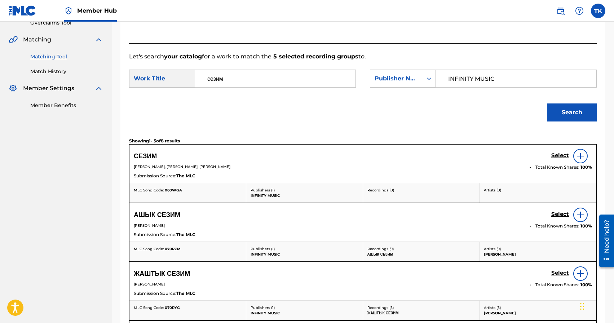
click at [561, 151] on div "Select" at bounding box center [571, 156] width 41 height 14
click at [560, 154] on h5 "Select" at bounding box center [560, 155] width 18 height 7
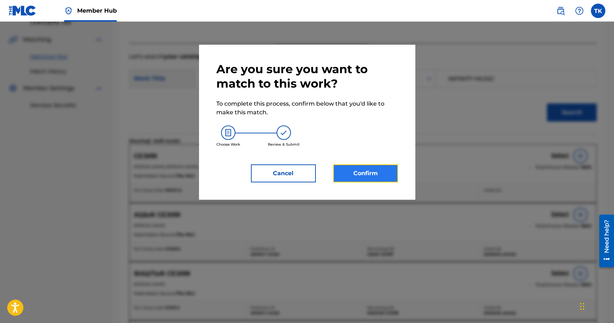
click at [343, 178] on button "Confirm" at bounding box center [365, 173] width 65 height 18
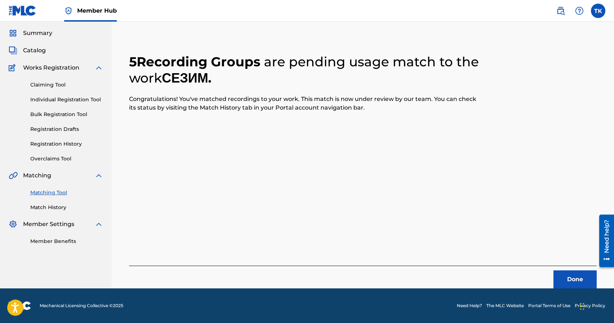
scroll to position [21, 0]
click at [566, 279] on button "Done" at bounding box center [574, 279] width 43 height 18
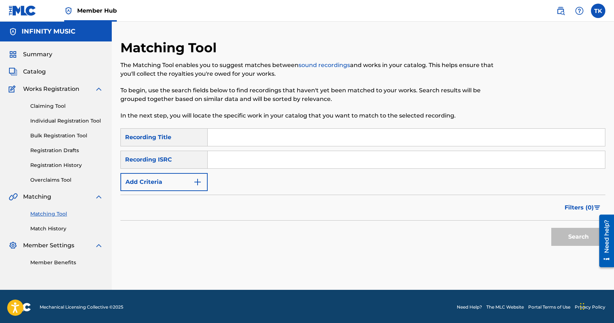
click at [247, 136] on input "Search Form" at bounding box center [406, 137] width 397 height 17
type input "курчактай"
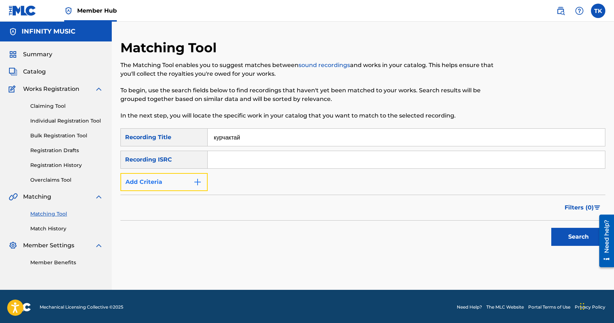
click at [187, 182] on button "Add Criteria" at bounding box center [163, 182] width 87 height 18
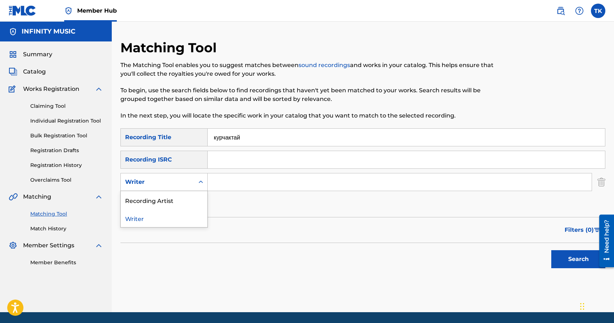
click at [187, 182] on div "Writer" at bounding box center [157, 182] width 65 height 9
click at [187, 200] on div "Recording Artist" at bounding box center [164, 200] width 87 height 18
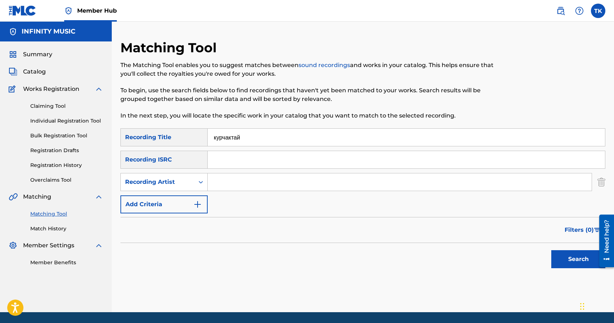
click at [237, 188] on input "Search Form" at bounding box center [400, 181] width 384 height 17
type input "emir aga-ini"
click at [551, 255] on button "Search" at bounding box center [578, 259] width 54 height 18
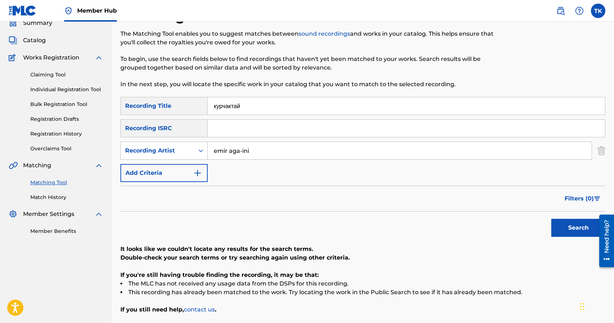
scroll to position [34, 0]
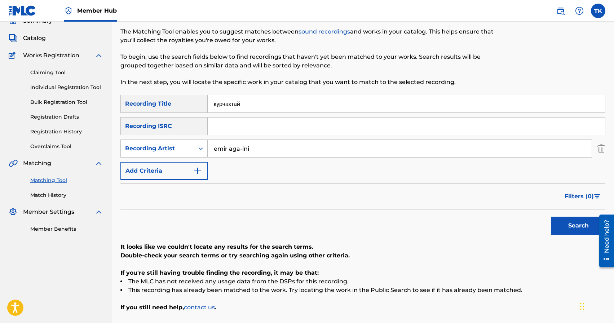
click at [279, 105] on input "курчактай" at bounding box center [406, 103] width 397 height 17
type input "красные глаза"
click at [267, 149] on input "emir aga-ini" at bounding box center [400, 148] width 384 height 17
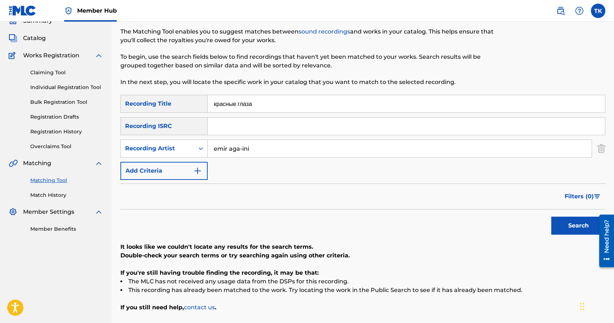
click at [267, 149] on input "emir aga-ini" at bounding box center [400, 148] width 384 height 17
type input "enot"
click at [561, 226] on button "Search" at bounding box center [578, 226] width 54 height 18
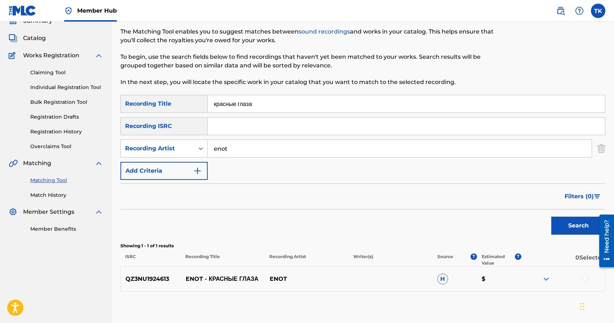
click at [586, 280] on div at bounding box center [585, 278] width 7 height 7
click at [520, 269] on button "Match 1 Group" at bounding box center [507, 264] width 80 height 18
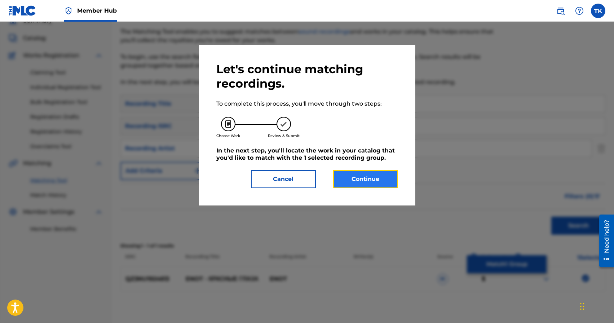
click at [391, 183] on button "Continue" at bounding box center [365, 179] width 65 height 18
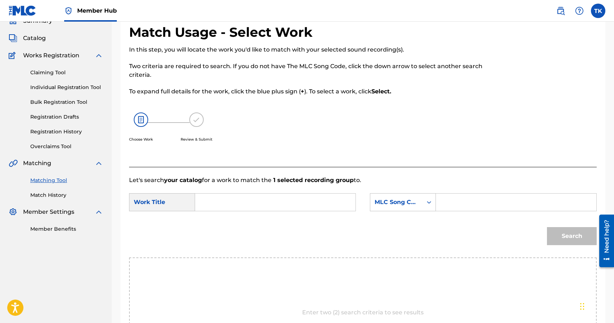
click at [318, 204] on input "Search Form" at bounding box center [275, 202] width 148 height 17
click at [234, 225] on div "красные глаза" at bounding box center [221, 218] width 40 height 13
type input "красные глаза"
click at [225, 224] on div "красные глаза" at bounding box center [221, 223] width 40 height 22
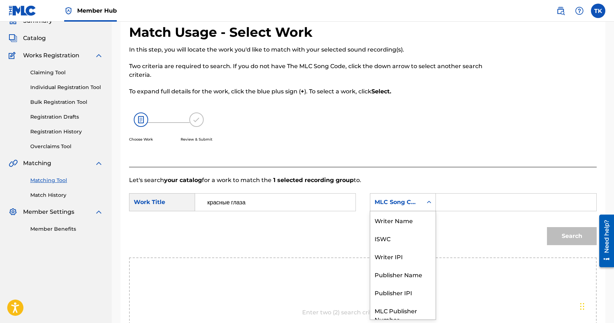
click at [389, 205] on div "MLC Song Code" at bounding box center [396, 202] width 44 height 9
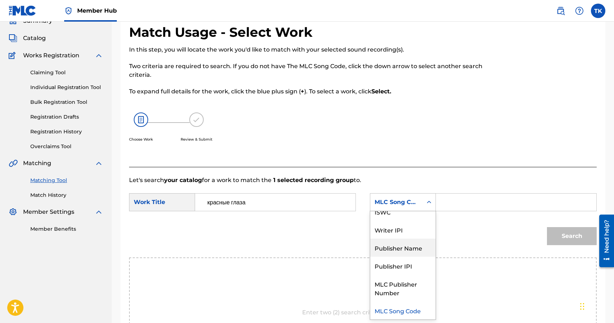
click at [390, 243] on div "Publisher Name" at bounding box center [402, 248] width 65 height 18
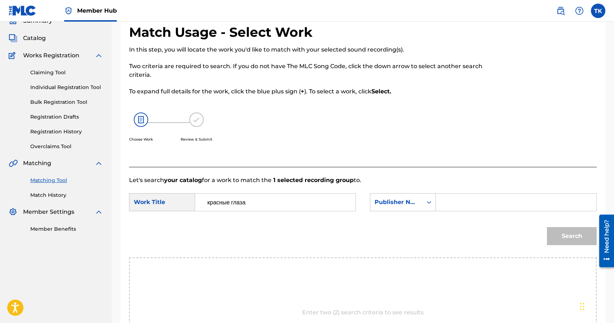
click at [453, 204] on input "Search Form" at bounding box center [516, 202] width 148 height 17
type input "INFINITY MUSIC"
click at [584, 242] on button "Search" at bounding box center [572, 236] width 50 height 18
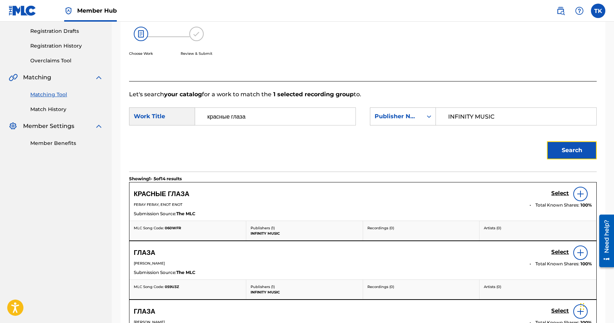
scroll to position [119, 0]
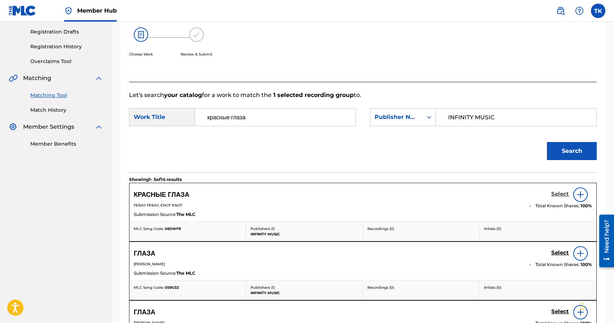
click at [554, 192] on h5 "Select" at bounding box center [560, 194] width 18 height 7
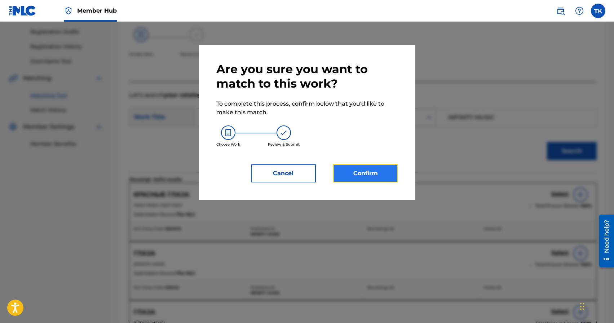
click at [367, 176] on button "Confirm" at bounding box center [365, 173] width 65 height 18
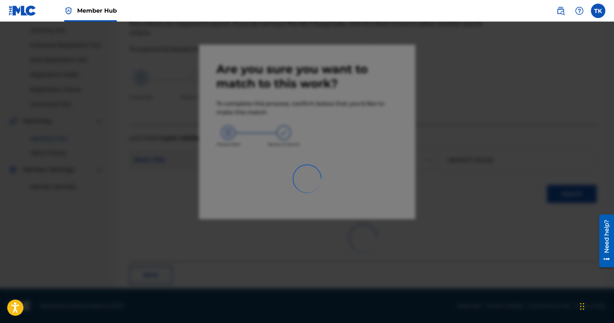
scroll to position [21, 0]
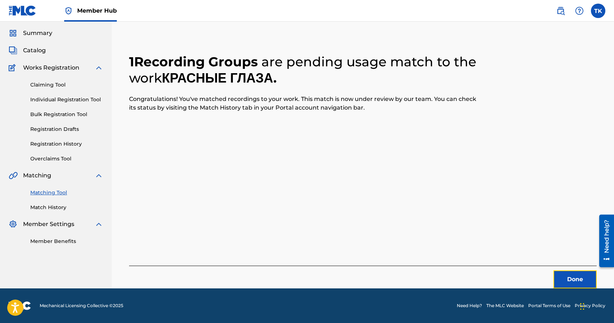
click at [572, 273] on button "Done" at bounding box center [574, 279] width 43 height 18
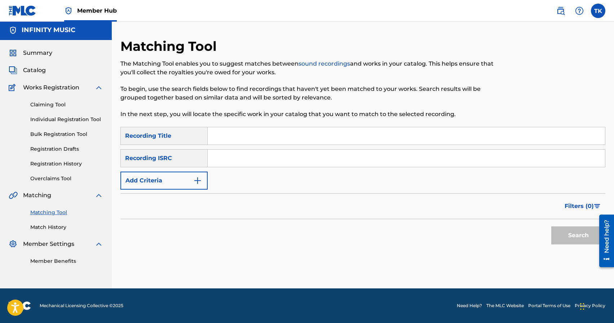
scroll to position [0, 0]
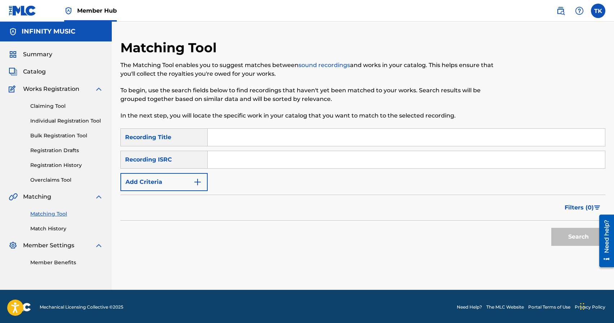
click at [286, 142] on input "Search Form" at bounding box center [406, 137] width 397 height 17
type input "антарктида"
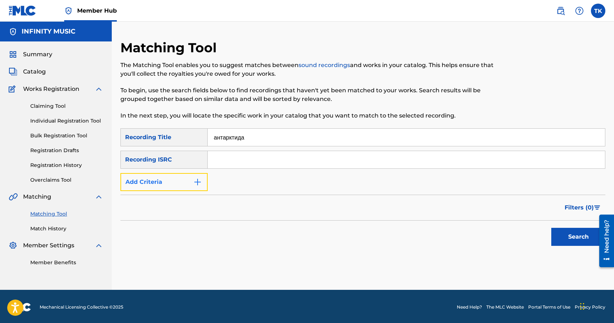
click at [191, 178] on button "Add Criteria" at bounding box center [163, 182] width 87 height 18
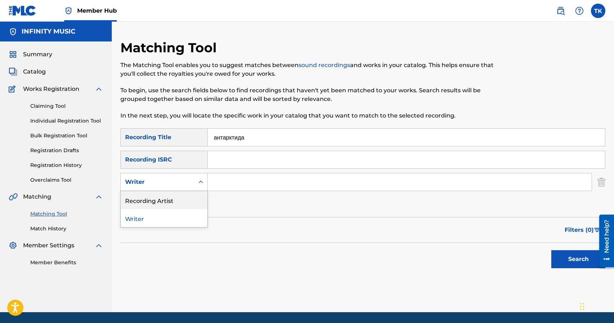
click at [191, 192] on div "Recording Artist" at bounding box center [164, 200] width 87 height 18
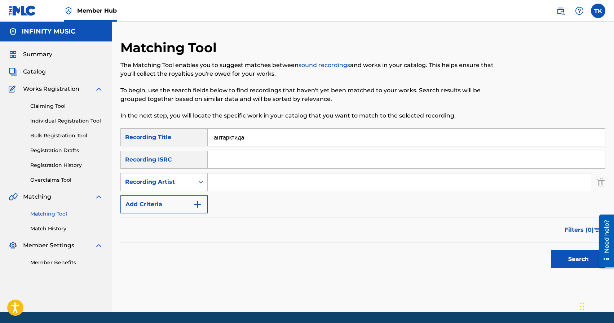
click at [228, 180] on input "Search Form" at bounding box center [400, 181] width 384 height 17
type input "enot"
click at [580, 263] on button "Search" at bounding box center [578, 259] width 54 height 18
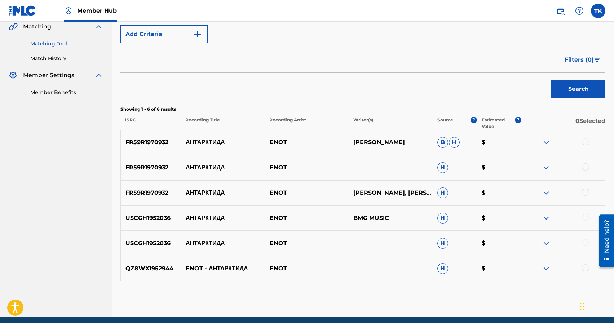
scroll to position [172, 0]
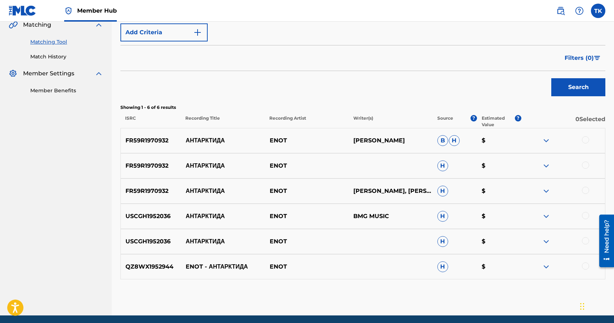
click at [586, 264] on div at bounding box center [585, 265] width 7 height 7
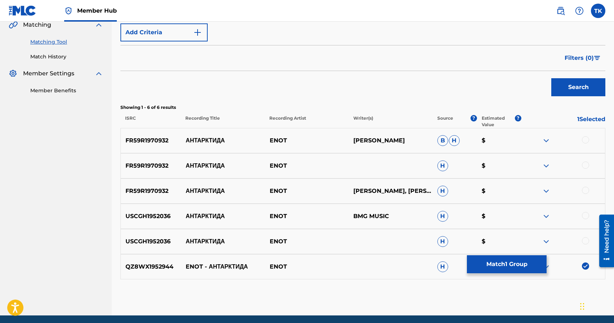
click at [585, 242] on div at bounding box center [585, 240] width 7 height 7
click at [585, 212] on div at bounding box center [585, 215] width 7 height 7
click at [586, 186] on div "FR59R1970932 АНТАРКТИДА [PERSON_NAME], [PERSON_NAME] [PERSON_NAME]" at bounding box center [362, 190] width 485 height 25
click at [585, 191] on div at bounding box center [585, 190] width 7 height 7
click at [586, 165] on div at bounding box center [585, 164] width 7 height 7
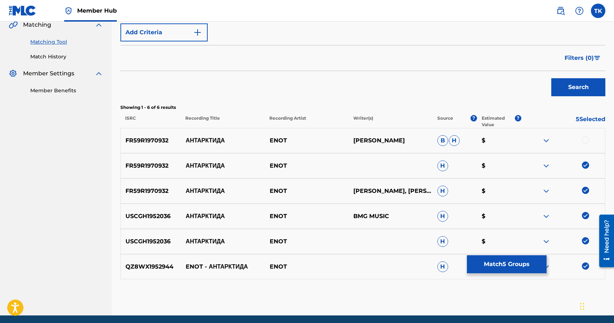
click at [585, 137] on div at bounding box center [585, 139] width 7 height 7
click at [520, 261] on button "Match 6 Groups" at bounding box center [507, 264] width 80 height 18
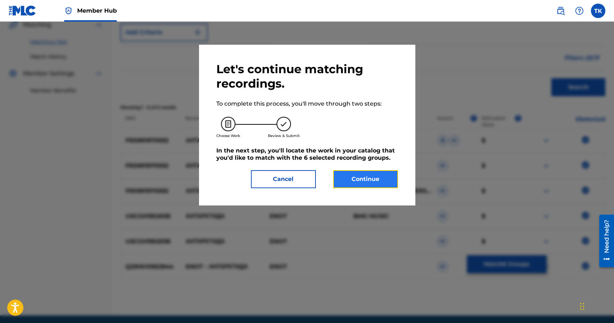
click at [385, 180] on button "Continue" at bounding box center [365, 179] width 65 height 18
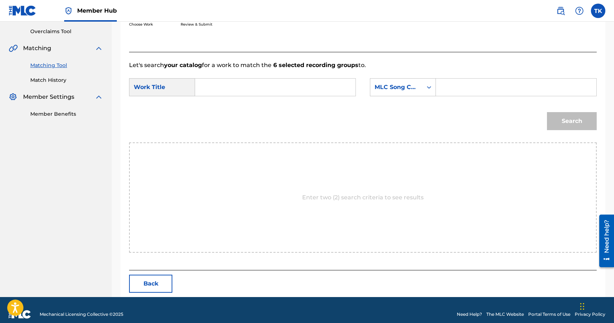
scroll to position [157, 0]
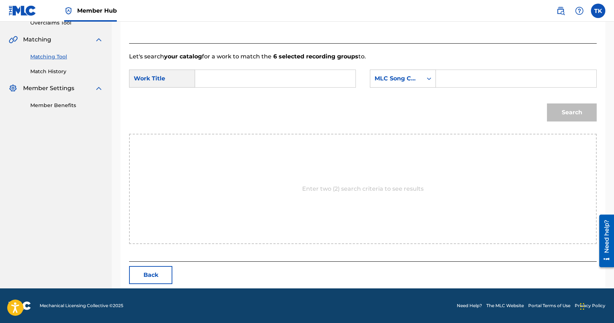
click at [278, 80] on input "Search Form" at bounding box center [275, 78] width 148 height 17
click at [227, 99] on div "анта рктида" at bounding box center [221, 94] width 40 height 13
type input "антарктида"
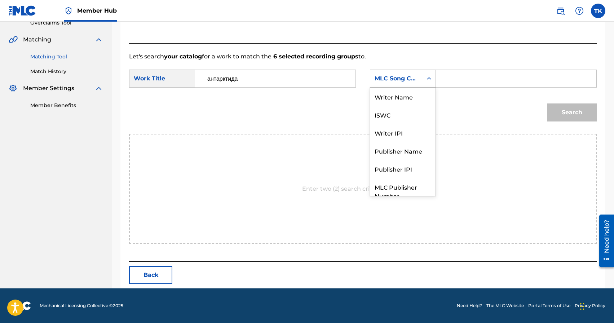
click at [393, 84] on div "MLC Song Code" at bounding box center [396, 79] width 52 height 14
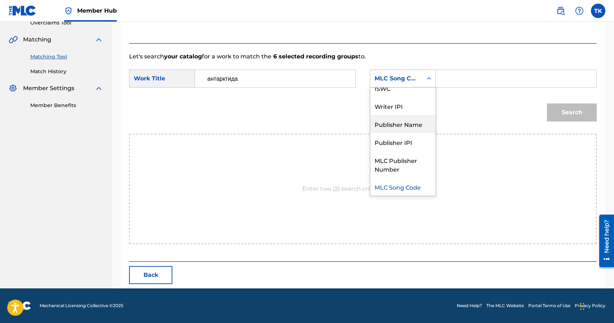
click at [393, 120] on div "Publisher Name" at bounding box center [402, 124] width 65 height 18
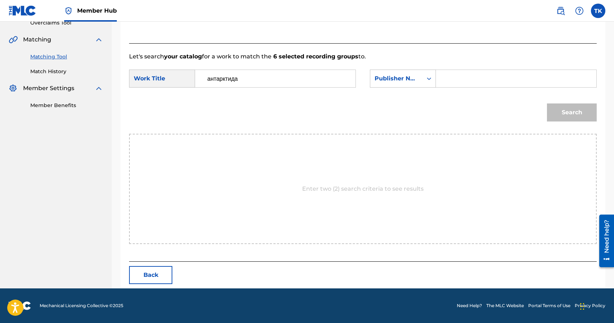
click at [454, 80] on input "Search Form" at bounding box center [516, 78] width 148 height 17
type input "INFINITY MUSIC"
click at [567, 114] on button "Search" at bounding box center [572, 112] width 50 height 18
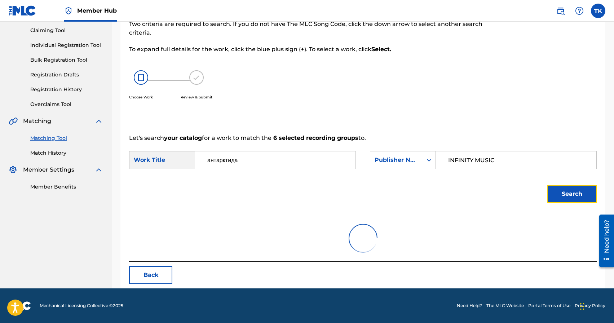
scroll to position [136, 0]
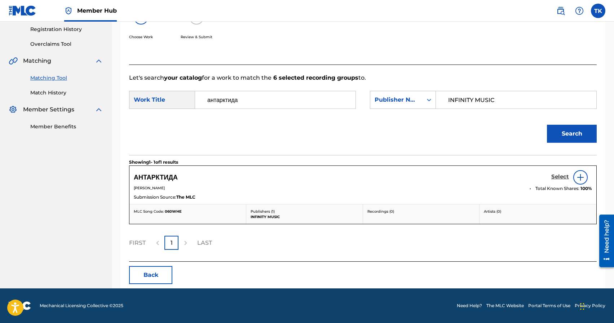
click at [560, 179] on h5 "Select" at bounding box center [560, 176] width 18 height 7
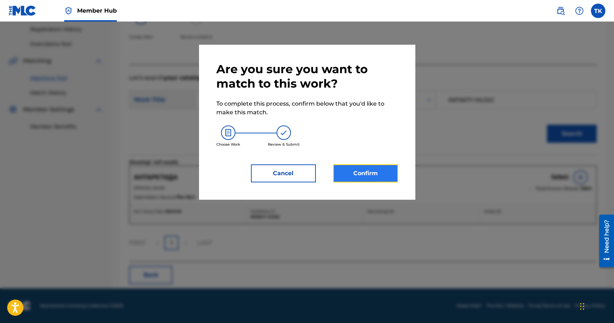
click at [384, 176] on button "Confirm" at bounding box center [365, 173] width 65 height 18
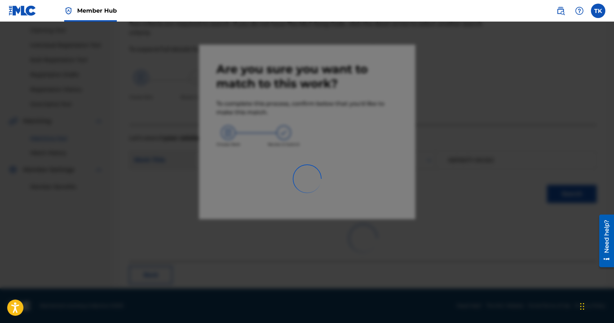
scroll to position [21, 0]
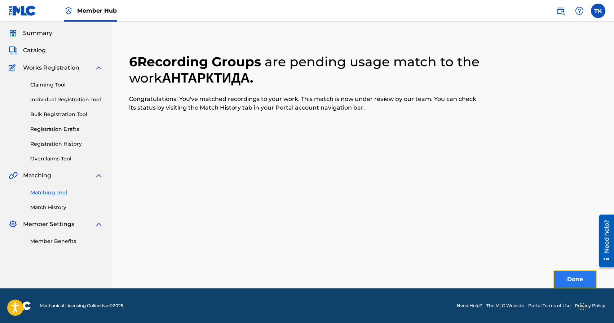
click at [560, 275] on button "Done" at bounding box center [574, 279] width 43 height 18
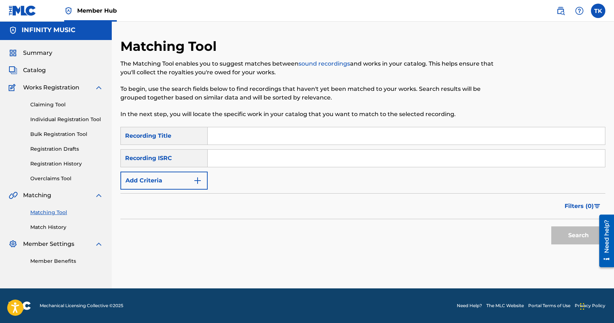
scroll to position [0, 0]
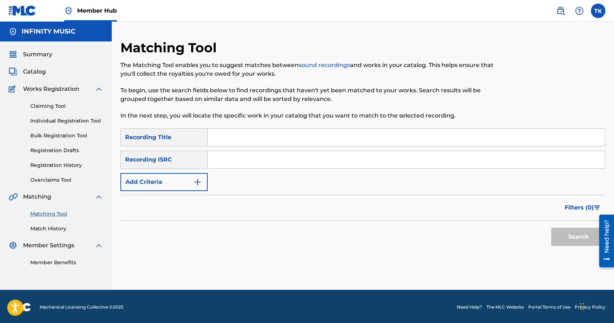
click at [267, 139] on input "Search Form" at bounding box center [406, 137] width 397 height 17
type input "каконоесть"
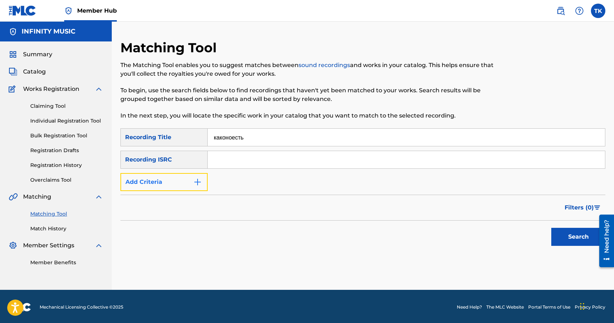
click at [184, 183] on button "Add Criteria" at bounding box center [163, 182] width 87 height 18
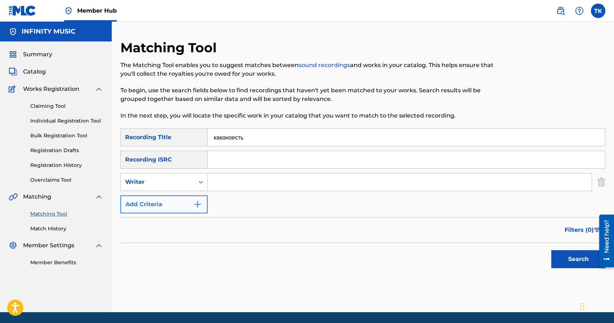
click at [184, 183] on div "Writer" at bounding box center [157, 182] width 65 height 9
click at [184, 205] on div "Recording Artist" at bounding box center [164, 200] width 87 height 18
click at [233, 183] on input "Search Form" at bounding box center [400, 181] width 384 height 17
type input "enot"
click at [558, 253] on button "Search" at bounding box center [578, 259] width 54 height 18
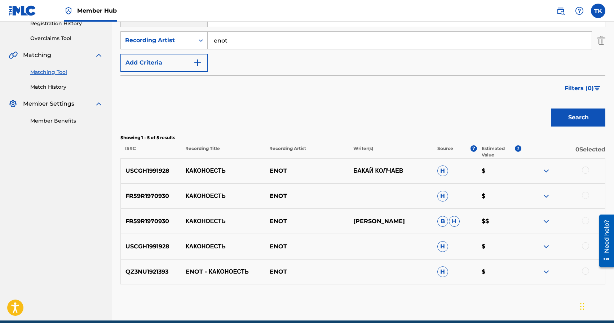
scroll to position [145, 0]
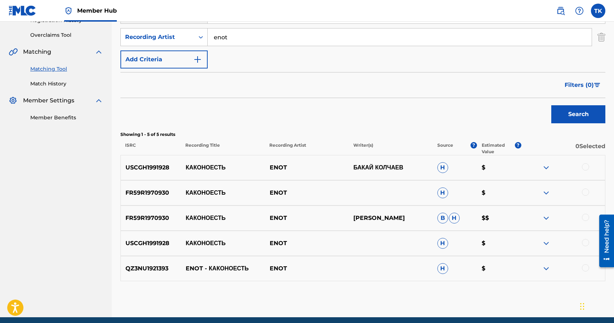
click at [587, 269] on div at bounding box center [585, 267] width 7 height 7
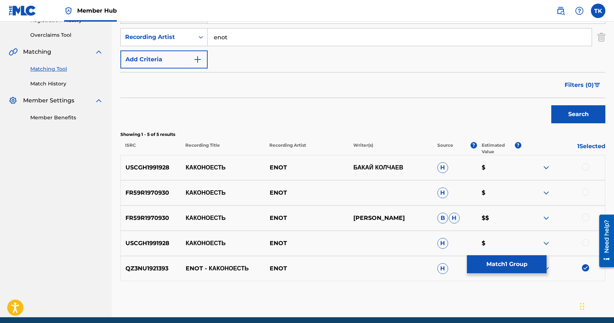
click at [586, 238] on div "USCGH1991928 КАКОНОЕСТЬ ENOT H $" at bounding box center [362, 243] width 485 height 25
click at [586, 240] on div at bounding box center [585, 242] width 7 height 7
click at [586, 217] on div at bounding box center [585, 217] width 7 height 7
click at [585, 191] on div at bounding box center [585, 192] width 7 height 7
click at [585, 168] on div at bounding box center [585, 166] width 7 height 7
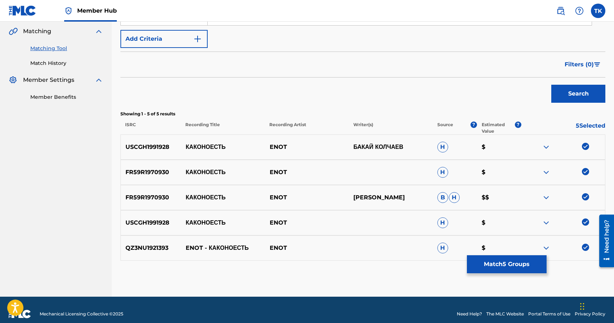
scroll to position [165, 0]
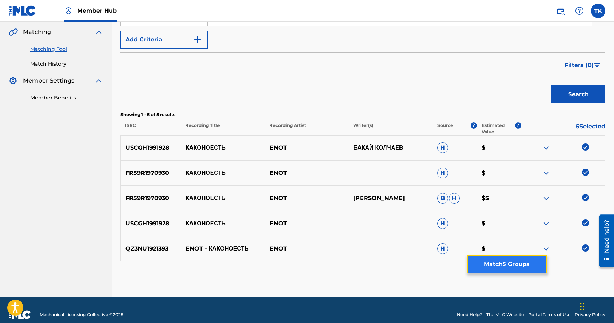
click at [501, 264] on button "Match 5 Groups" at bounding box center [507, 264] width 80 height 18
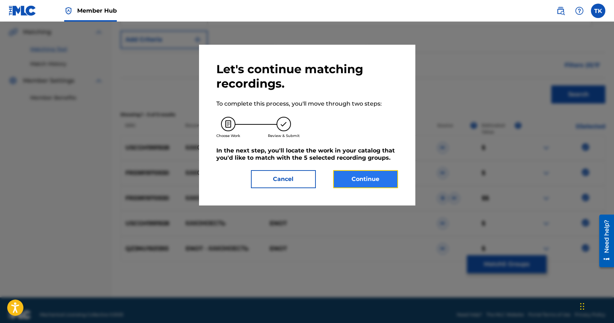
click at [354, 173] on button "Continue" at bounding box center [365, 179] width 65 height 18
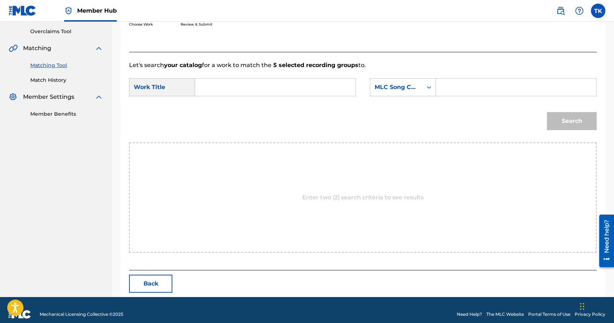
scroll to position [157, 0]
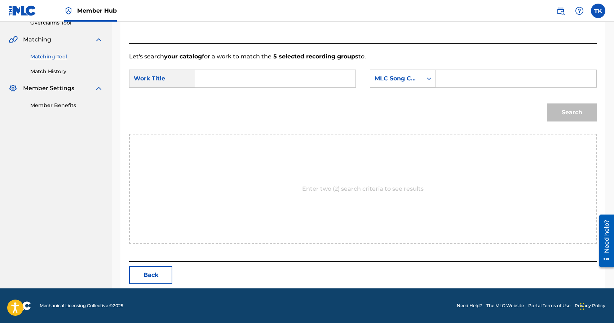
click at [320, 69] on form "SearchWithCriteriaa5572e67-4b08-45fc-8427-b376311a85c4 Work Title SearchWithCri…" at bounding box center [362, 97] width 467 height 73
click at [320, 74] on input "Search Form" at bounding box center [275, 78] width 148 height 17
click at [236, 92] on span "есть" at bounding box center [233, 94] width 12 height 7
type input "каконоесть"
click at [412, 80] on div "MLC Song Code" at bounding box center [396, 78] width 44 height 9
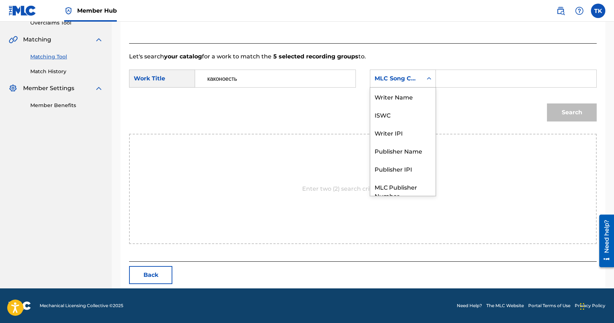
scroll to position [27, 0]
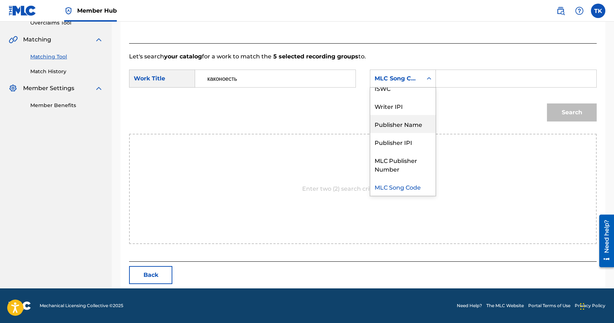
click at [407, 125] on div "Publisher Name" at bounding box center [402, 124] width 65 height 18
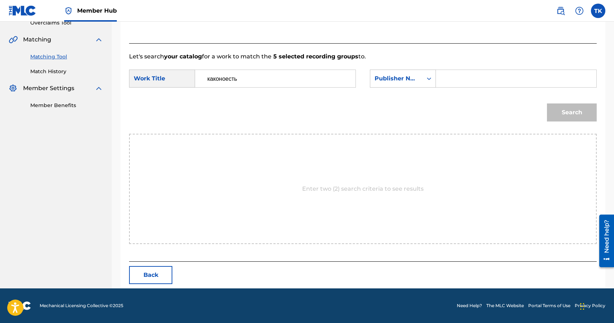
click at [454, 85] on input "Search Form" at bounding box center [516, 78] width 148 height 17
type input "INFINITY MUSIC"
click at [558, 109] on button "Search" at bounding box center [572, 112] width 50 height 18
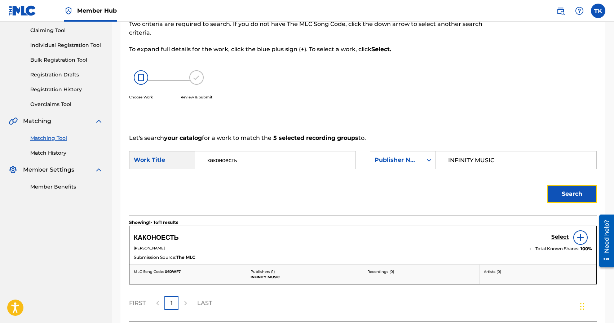
scroll to position [136, 0]
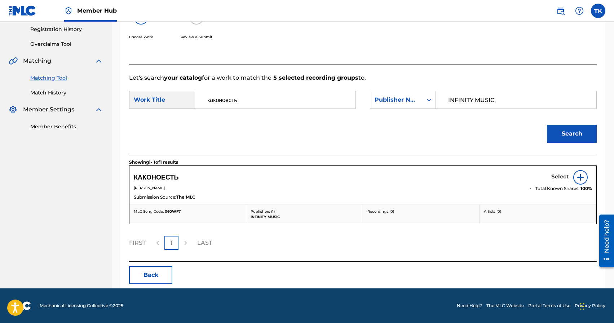
click at [557, 177] on h5 "Select" at bounding box center [560, 176] width 18 height 7
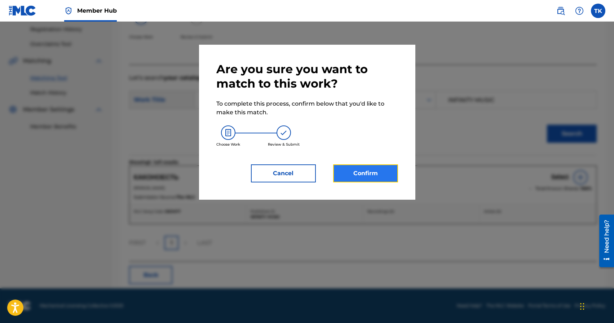
click at [386, 165] on button "Confirm" at bounding box center [365, 173] width 65 height 18
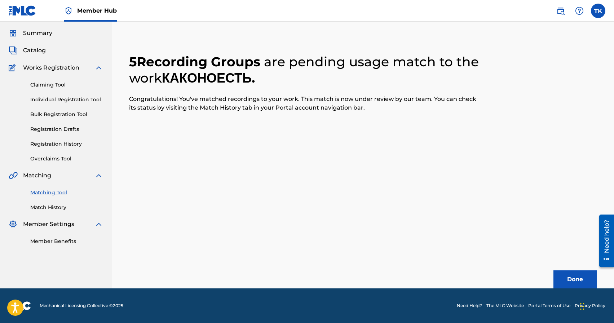
scroll to position [21, 0]
click at [555, 274] on button "Done" at bounding box center [574, 279] width 43 height 18
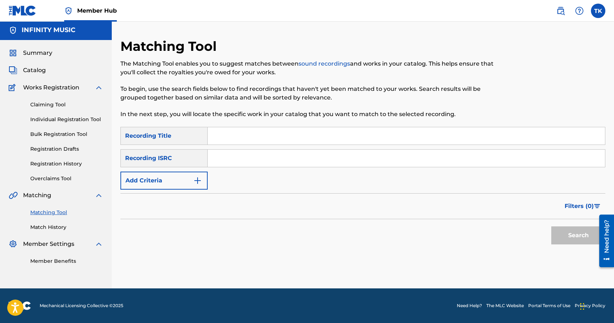
scroll to position [0, 0]
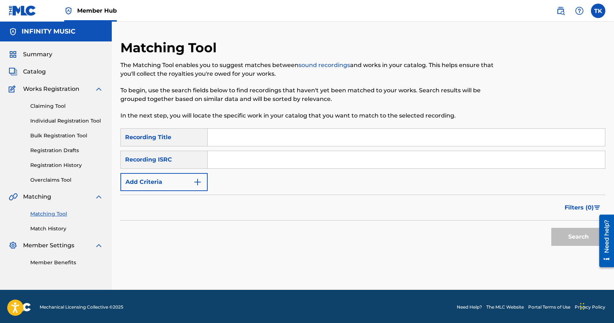
click at [251, 140] on input "Search Form" at bounding box center [406, 137] width 397 height 17
type input "gori 2020"
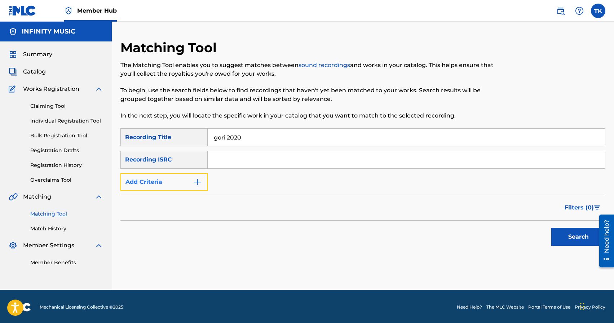
click at [197, 185] on img "Search Form" at bounding box center [197, 182] width 9 height 9
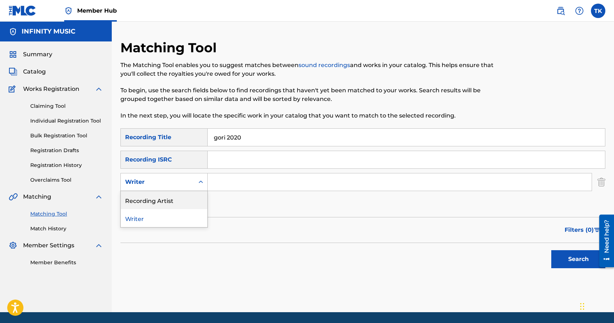
click at [195, 198] on div "Recording Artist" at bounding box center [164, 200] width 87 height 18
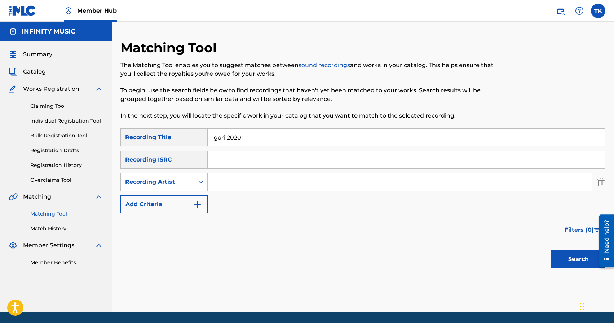
click at [234, 185] on input "Search Form" at bounding box center [400, 181] width 384 height 17
type input "enot"
click at [565, 261] on button "Search" at bounding box center [578, 259] width 54 height 18
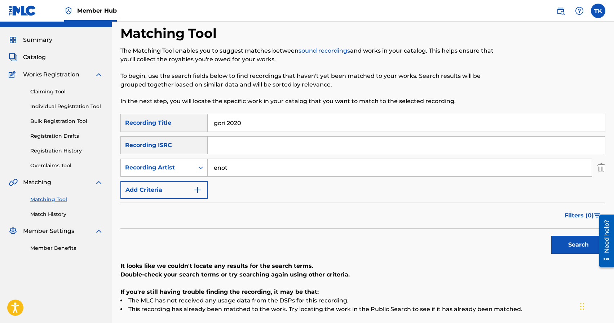
scroll to position [15, 0]
click at [264, 122] on input "gori 2020" at bounding box center [406, 122] width 397 height 17
type input "заново"
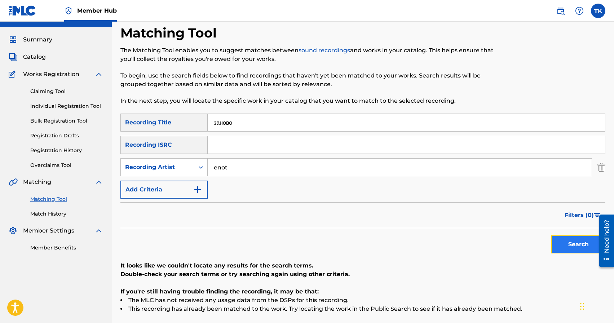
click at [552, 248] on button "Search" at bounding box center [578, 244] width 54 height 18
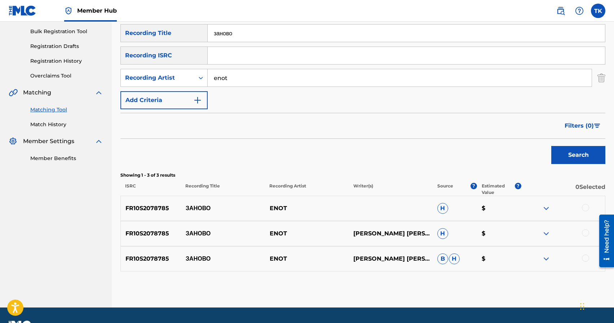
scroll to position [114, 0]
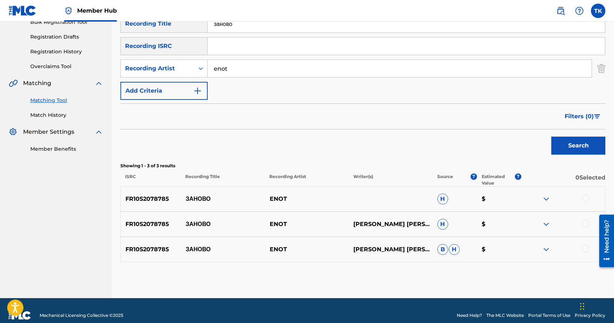
click at [584, 248] on div at bounding box center [585, 248] width 7 height 7
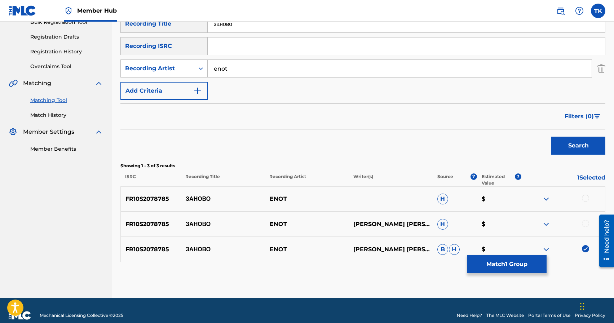
click at [585, 223] on div at bounding box center [585, 223] width 7 height 7
click at [584, 198] on div at bounding box center [585, 198] width 7 height 7
click at [520, 255] on button "Match 3 Groups" at bounding box center [507, 264] width 80 height 18
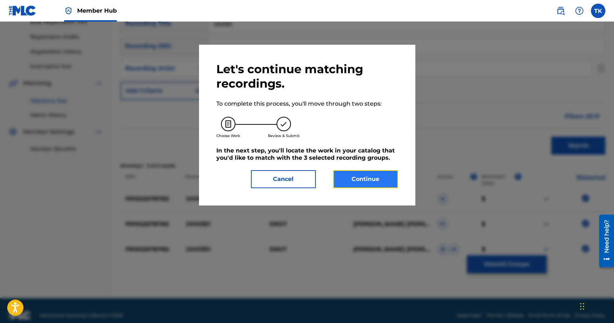
click at [373, 176] on button "Continue" at bounding box center [365, 179] width 65 height 18
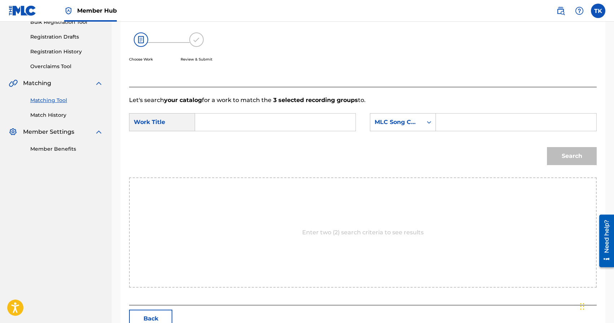
click at [312, 127] on input "Search Form" at bounding box center [275, 122] width 148 height 17
type input "заново"
click at [222, 144] on div "заново" at bounding box center [221, 138] width 40 height 13
click at [422, 125] on div "MLC Song Code" at bounding box center [396, 122] width 52 height 14
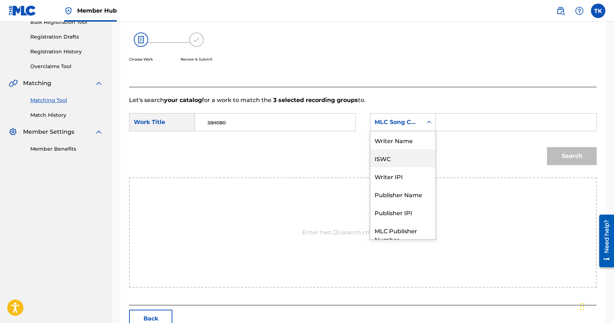
scroll to position [27, 0]
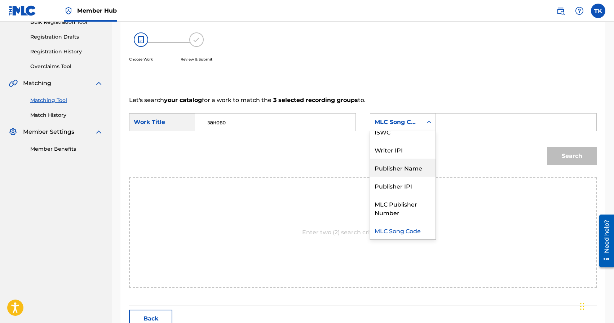
click at [396, 169] on div "Publisher Name" at bounding box center [402, 168] width 65 height 18
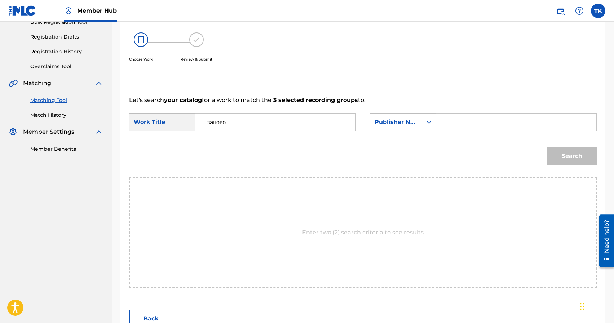
click at [456, 125] on input "Search Form" at bounding box center [516, 122] width 148 height 17
type input "INFINITY MUSIC"
click at [575, 160] on button "Search" at bounding box center [572, 156] width 50 height 18
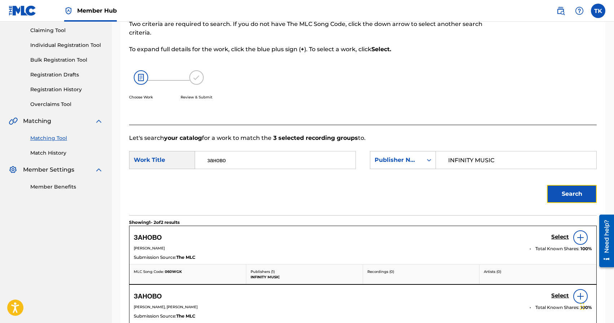
scroll to position [114, 0]
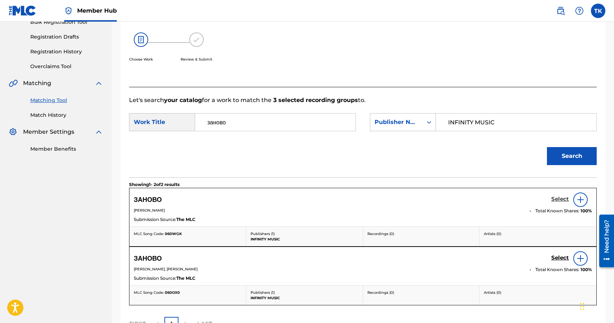
click at [558, 199] on h5 "Select" at bounding box center [560, 199] width 18 height 7
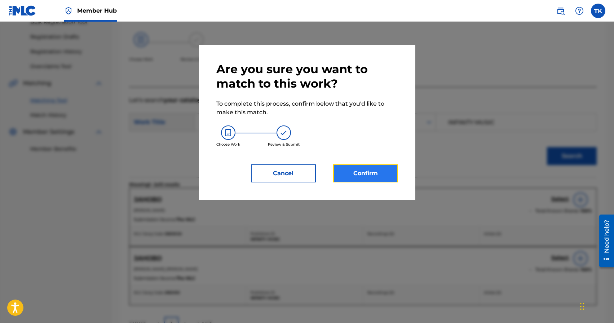
click at [393, 174] on button "Confirm" at bounding box center [365, 173] width 65 height 18
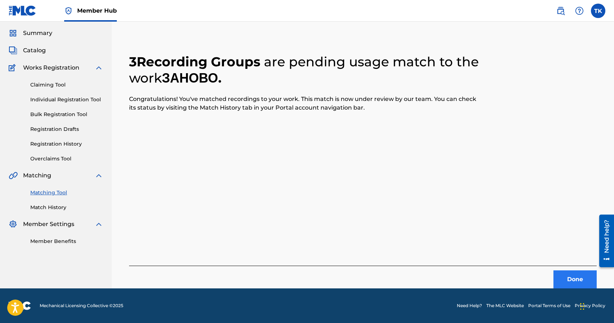
scroll to position [21, 0]
click at [572, 281] on button "Done" at bounding box center [574, 279] width 43 height 18
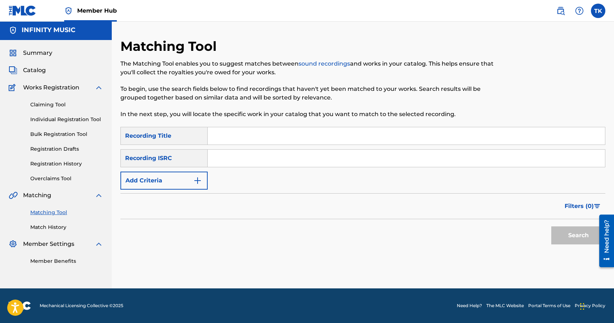
scroll to position [0, 0]
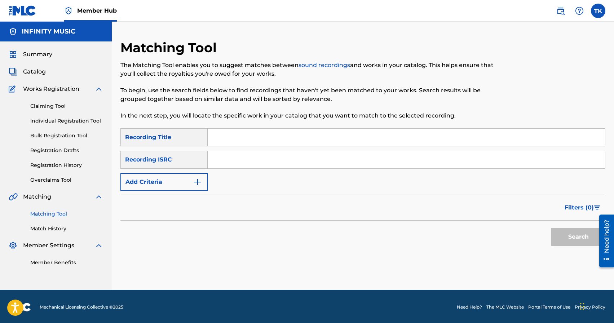
click at [260, 132] on input "Search Form" at bounding box center [406, 137] width 397 height 17
type input "звёзды"
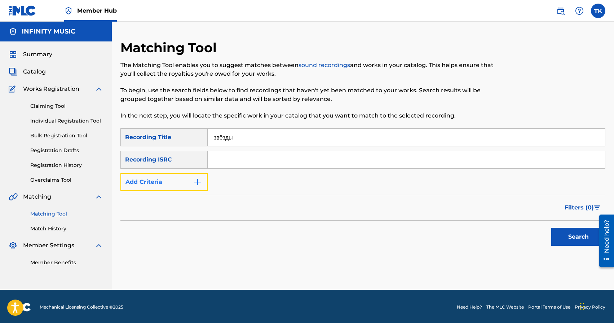
click at [191, 187] on button "Add Criteria" at bounding box center [163, 182] width 87 height 18
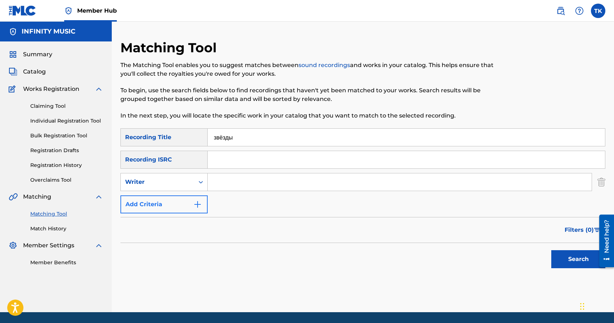
click at [191, 187] on div "Writer" at bounding box center [158, 182] width 74 height 14
click at [191, 195] on div "Recording Artist" at bounding box center [164, 200] width 87 height 18
click at [240, 180] on input "Search Form" at bounding box center [400, 181] width 384 height 17
type input "enot"
click at [572, 259] on button "Search" at bounding box center [578, 259] width 54 height 18
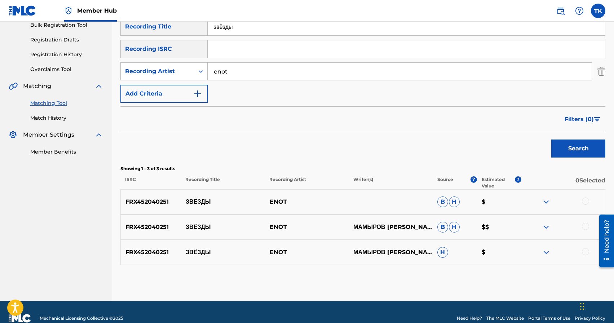
scroll to position [123, 0]
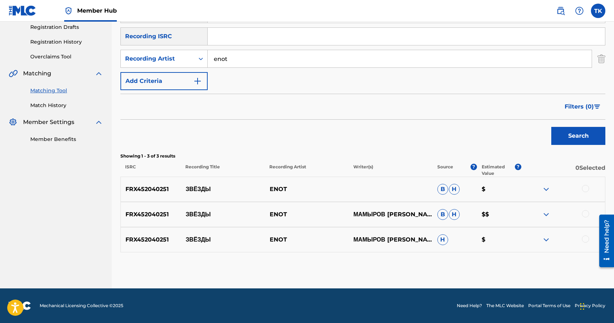
click at [585, 240] on div at bounding box center [585, 238] width 7 height 7
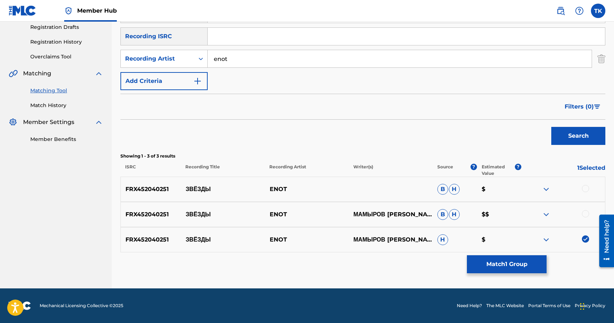
click at [585, 213] on div at bounding box center [585, 213] width 7 height 7
click at [585, 186] on div at bounding box center [585, 188] width 7 height 7
click at [518, 260] on button "Match 3 Groups" at bounding box center [507, 264] width 80 height 18
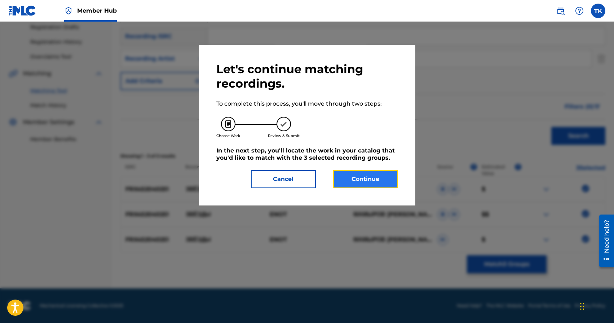
click at [382, 182] on button "Continue" at bounding box center [365, 179] width 65 height 18
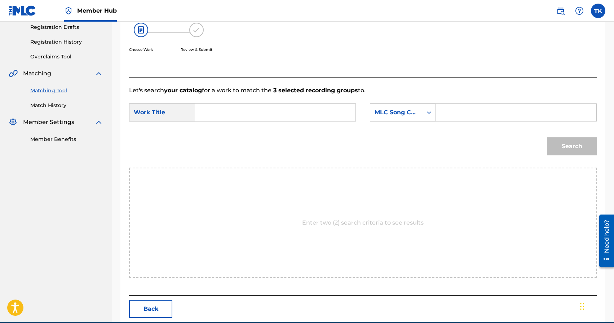
click at [301, 111] on input "Search Form" at bounding box center [275, 112] width 148 height 17
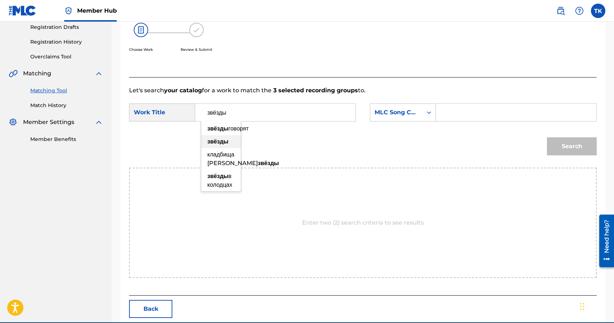
type input "звёзды"
click at [232, 148] on div "звёзды" at bounding box center [221, 141] width 40 height 13
click at [415, 106] on div "MLC Song Code" at bounding box center [396, 113] width 52 height 14
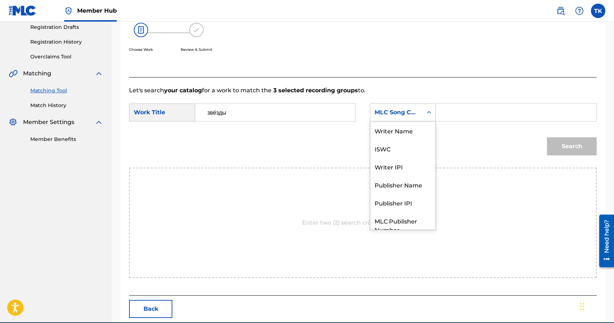
scroll to position [27, 0]
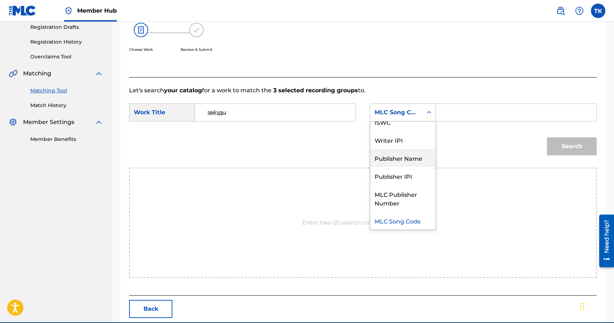
click at [407, 158] on div "Publisher Name" at bounding box center [402, 158] width 65 height 18
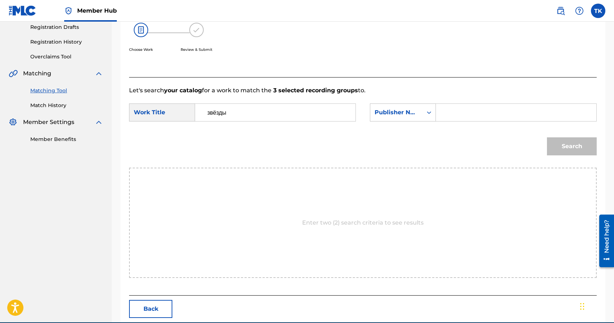
click at [457, 114] on input "Search Form" at bounding box center [516, 112] width 148 height 17
type input "e"
type input "INFINITY MUSIC"
click at [568, 151] on button "Search" at bounding box center [572, 146] width 50 height 18
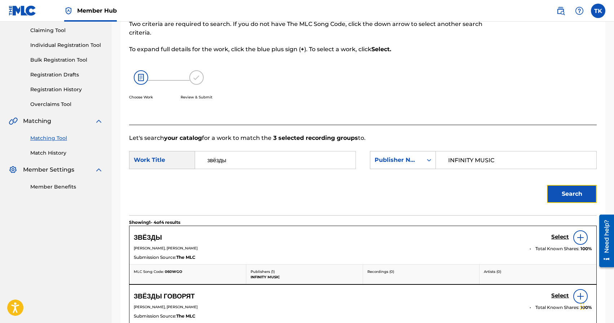
scroll to position [123, 0]
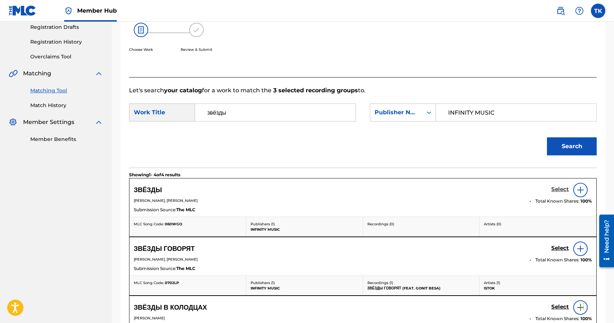
click at [555, 187] on h5 "Select" at bounding box center [560, 189] width 18 height 7
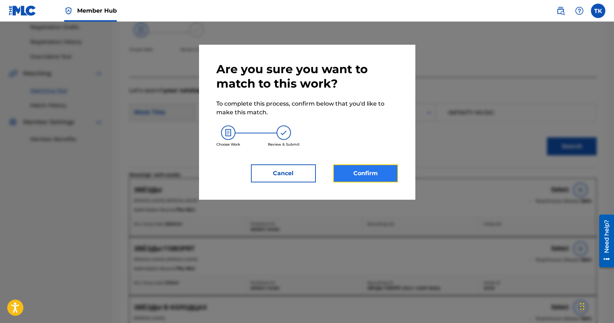
click at [381, 167] on button "Confirm" at bounding box center [365, 173] width 65 height 18
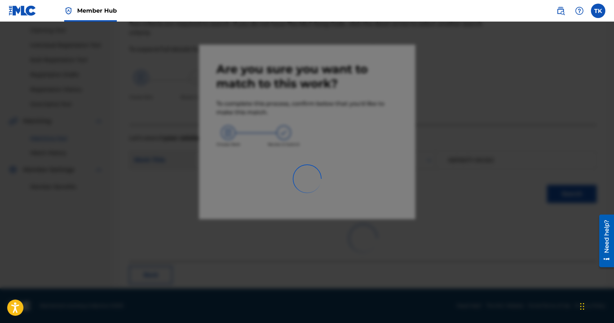
scroll to position [21, 0]
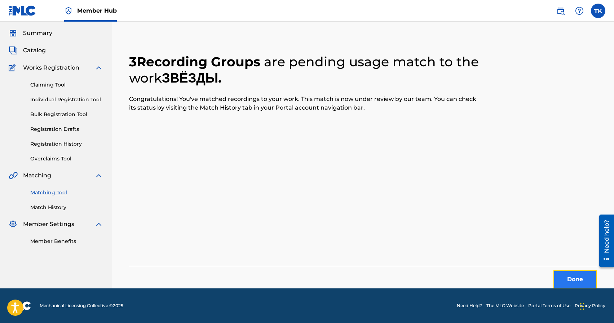
click at [554, 275] on button "Done" at bounding box center [574, 279] width 43 height 18
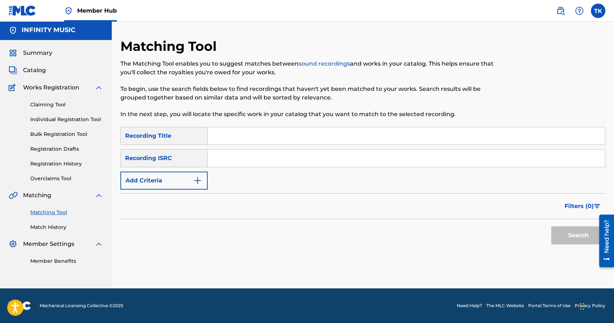
scroll to position [0, 0]
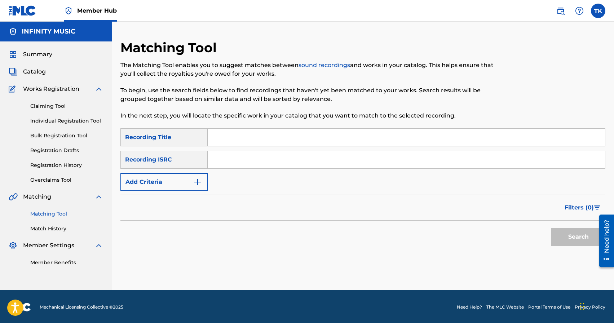
click at [246, 136] on input "Search Form" at bounding box center [406, 137] width 397 height 17
click at [269, 136] on input "Search Form" at bounding box center [406, 137] width 397 height 17
type input "неге, неге"
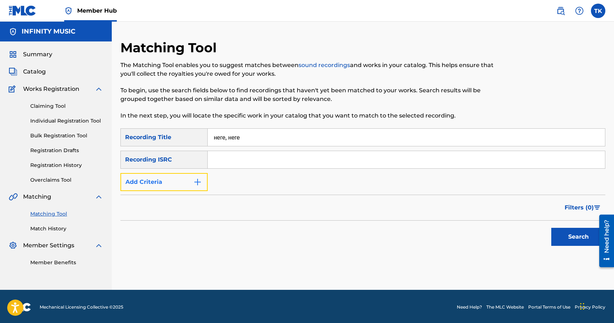
click at [196, 185] on img "Search Form" at bounding box center [197, 182] width 9 height 9
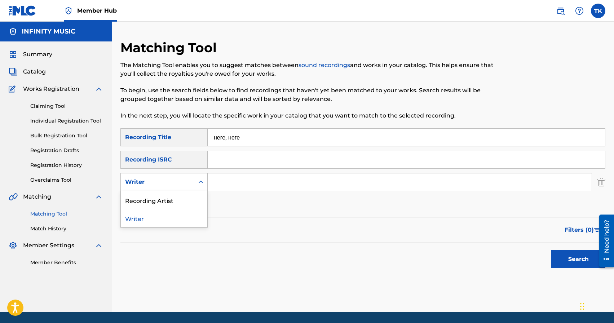
click at [196, 185] on div "Search Form" at bounding box center [200, 182] width 13 height 13
click at [196, 195] on div "Recording Artist" at bounding box center [164, 200] width 87 height 18
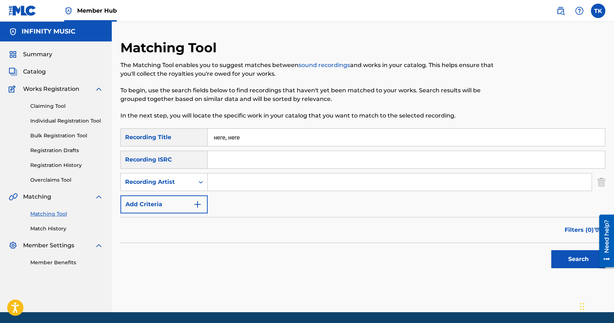
click at [218, 190] on input "Search Form" at bounding box center [400, 181] width 384 height 17
type input "[PERSON_NAME]"
click at [582, 269] on div "Search" at bounding box center [577, 257] width 58 height 29
click at [576, 266] on button "Search" at bounding box center [578, 259] width 54 height 18
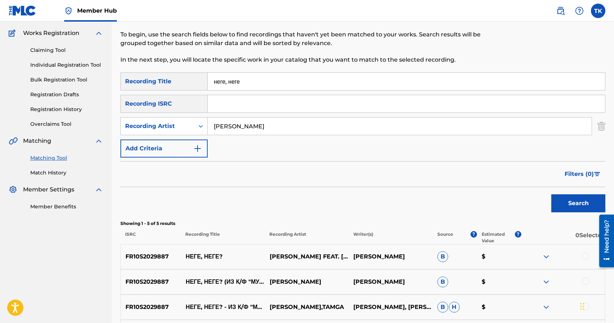
scroll to position [55, 0]
click at [214, 254] on p "НЕГЕ, НЕГЕ?" at bounding box center [223, 257] width 84 height 9
copy p "НЕГЕ, НЕГЕ?"
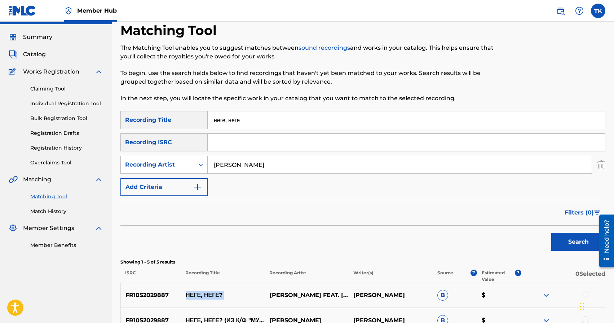
scroll to position [17, 0]
click at [290, 115] on input "неге, неге" at bounding box center [406, 120] width 397 height 17
paste input "ЕГЕ, НЕГЕ?"
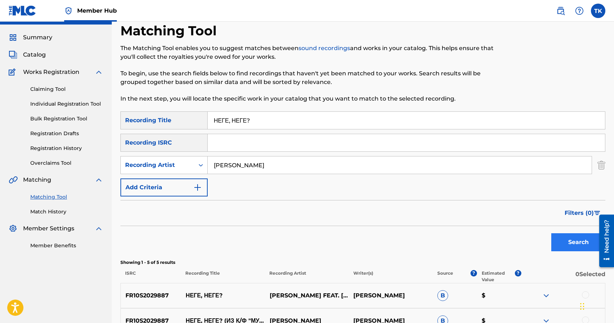
type input "НЕГЕ, НЕГЕ?"
click at [557, 235] on button "Search" at bounding box center [578, 242] width 54 height 18
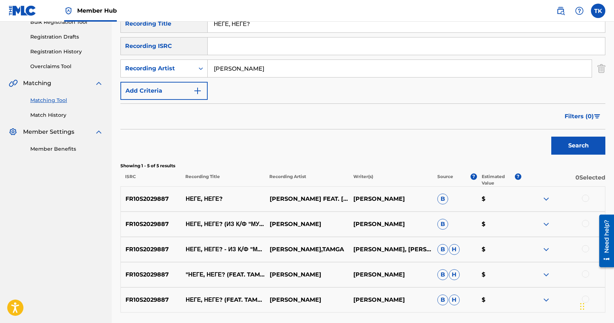
scroll to position [174, 0]
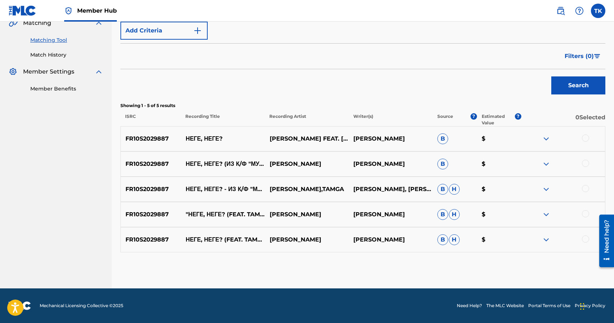
click at [585, 240] on div at bounding box center [585, 238] width 7 height 7
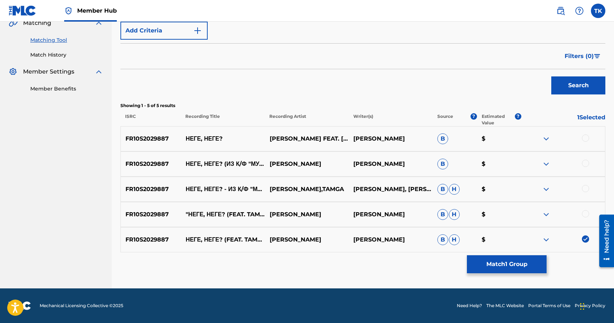
click at [585, 213] on div at bounding box center [585, 213] width 7 height 7
click at [585, 187] on div at bounding box center [585, 188] width 7 height 7
click at [586, 163] on div at bounding box center [585, 163] width 7 height 7
click at [586, 139] on div at bounding box center [585, 137] width 7 height 7
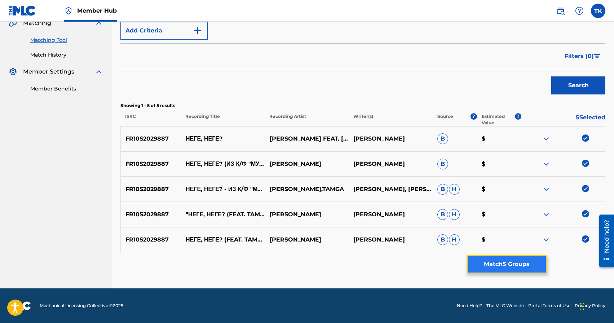
click at [505, 262] on button "Match 5 Groups" at bounding box center [507, 264] width 80 height 18
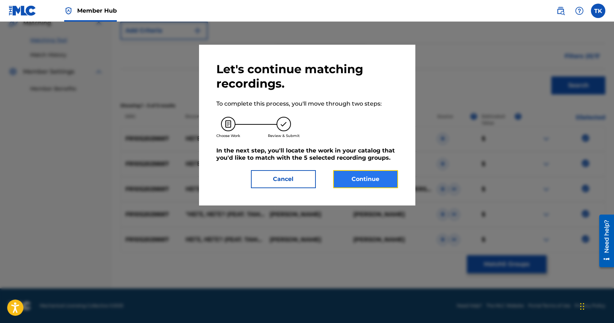
click at [380, 176] on button "Continue" at bounding box center [365, 179] width 65 height 18
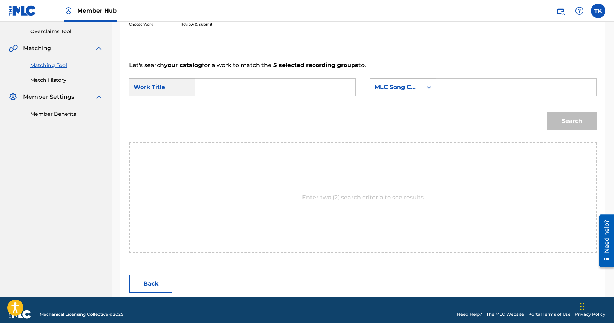
scroll to position [157, 0]
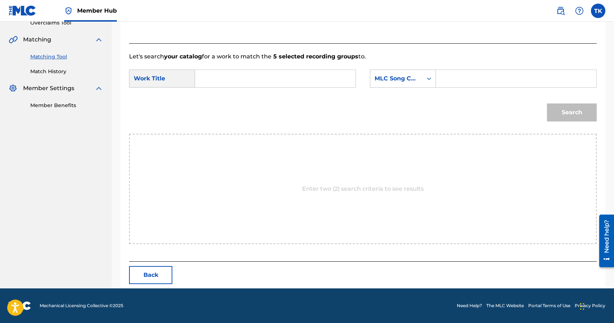
click at [310, 81] on input "Search Form" at bounding box center [275, 78] width 148 height 17
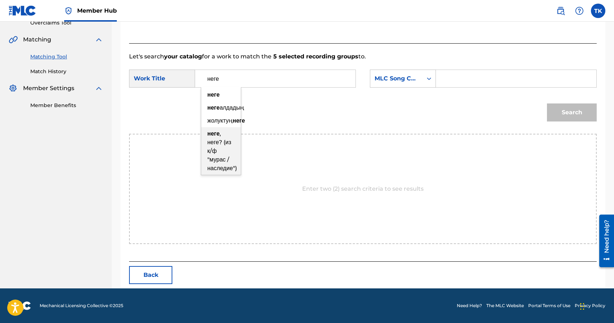
click at [229, 158] on div "неге , неге? (из к/ф "мурас / наследие")" at bounding box center [221, 151] width 40 height 48
type input "неге, неге? (из к/ф "мурас / наследие")"
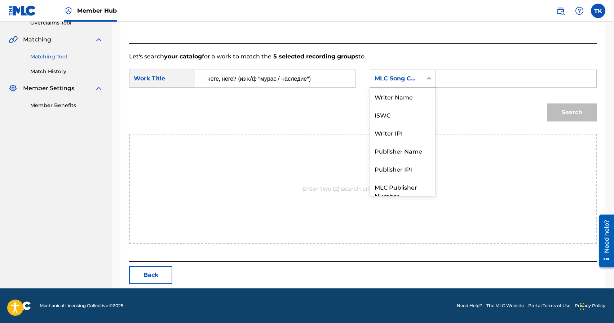
click at [405, 78] on div "MLC Song Code" at bounding box center [396, 78] width 44 height 9
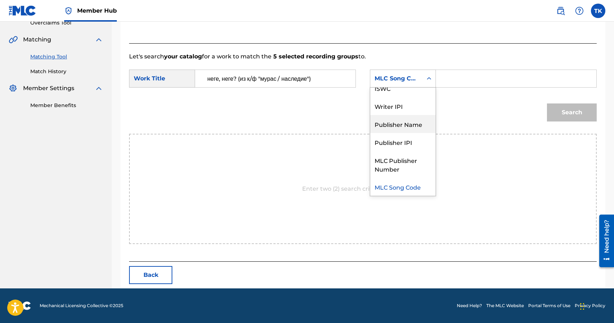
click at [394, 126] on div "Publisher Name" at bounding box center [402, 124] width 65 height 18
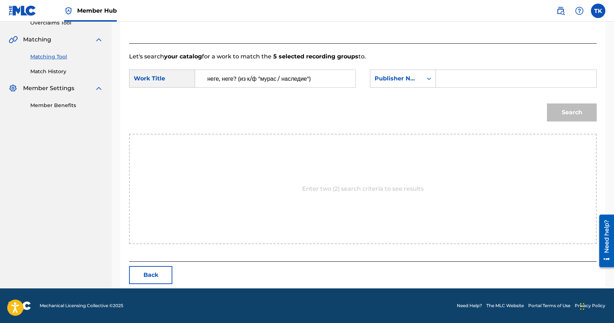
click at [448, 79] on input "Search Form" at bounding box center [516, 78] width 148 height 17
type input "INFINITY MUSIC"
click at [546, 111] on div "Search" at bounding box center [569, 110] width 53 height 29
click at [551, 111] on button "Search" at bounding box center [572, 112] width 50 height 18
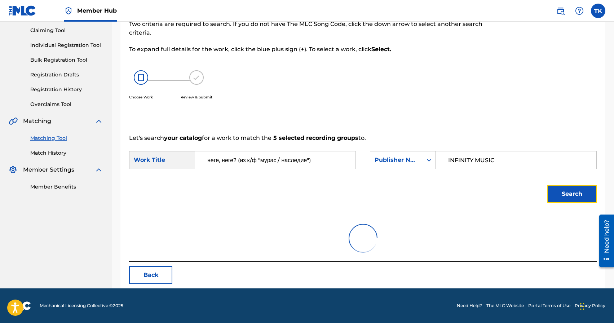
scroll to position [157, 0]
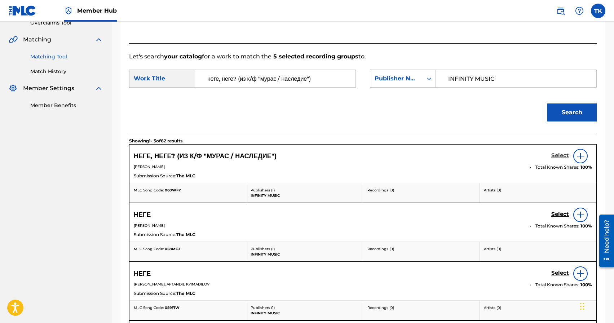
click at [555, 157] on h5 "Select" at bounding box center [560, 155] width 18 height 7
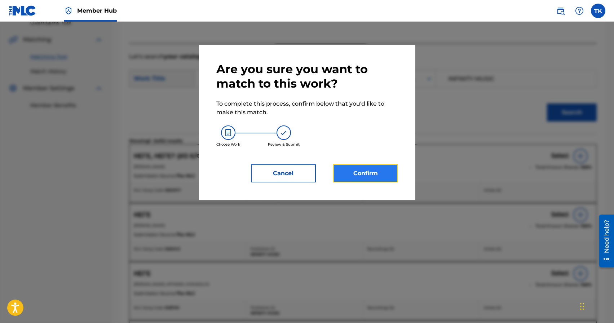
click at [370, 174] on button "Confirm" at bounding box center [365, 173] width 65 height 18
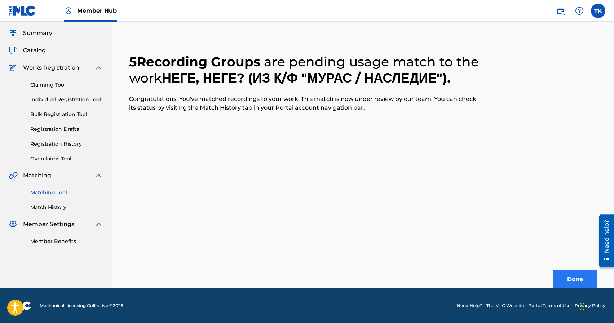
scroll to position [21, 0]
click at [565, 284] on button "Done" at bounding box center [574, 279] width 43 height 18
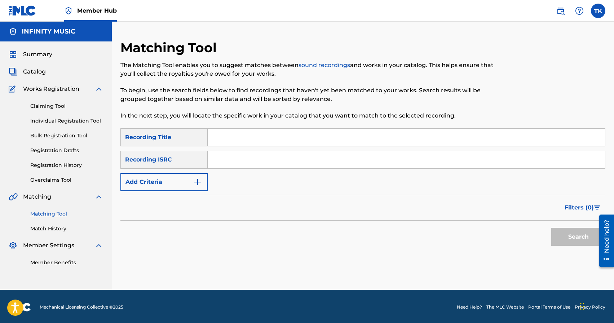
click at [234, 133] on input "Search Form" at bounding box center [406, 137] width 397 height 17
type input "habibi"
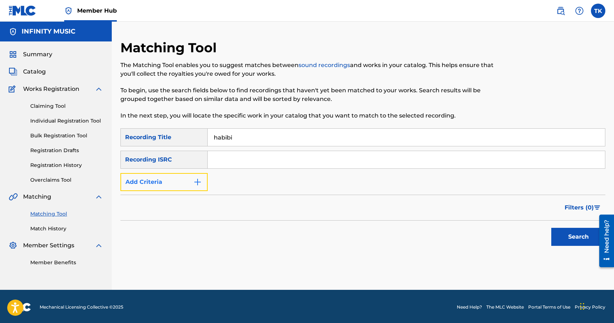
click at [192, 181] on button "Add Criteria" at bounding box center [163, 182] width 87 height 18
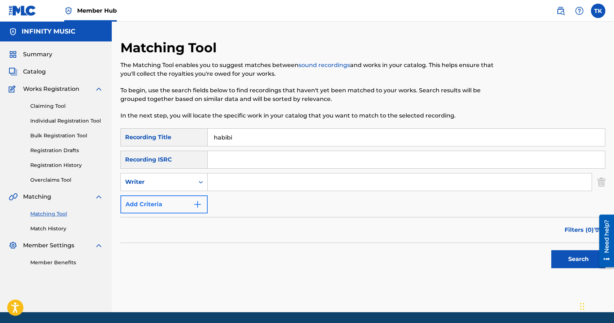
click at [192, 181] on div "Writer" at bounding box center [158, 182] width 74 height 14
click at [190, 197] on div "Recording Artist" at bounding box center [164, 200] width 87 height 18
click at [230, 182] on input "Search Form" at bounding box center [400, 181] width 384 height 17
type input "[PERSON_NAME]"
click at [564, 261] on button "Search" at bounding box center [578, 259] width 54 height 18
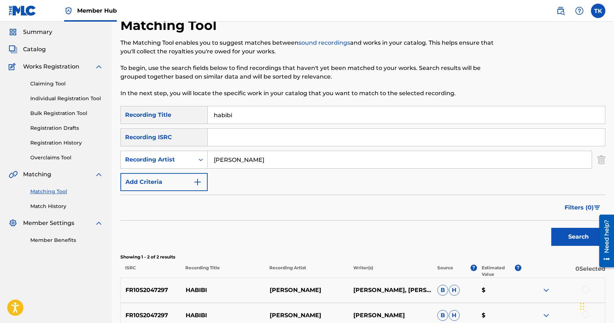
scroll to position [63, 0]
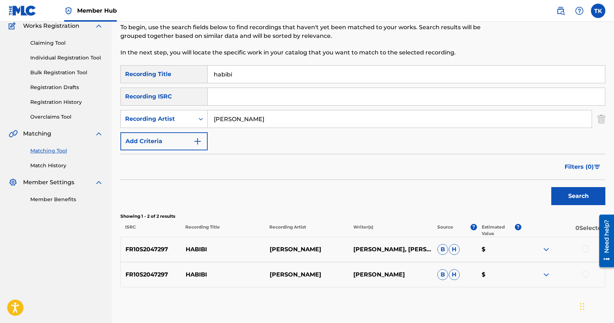
click at [587, 275] on div at bounding box center [585, 273] width 7 height 7
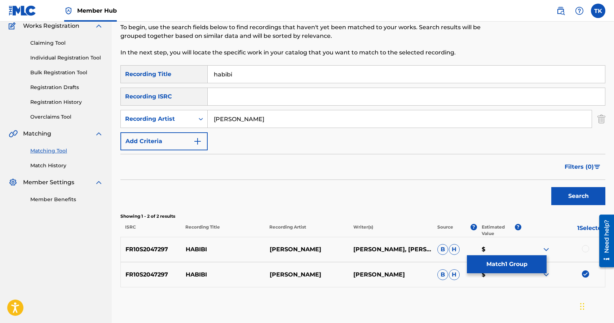
click at [586, 248] on div at bounding box center [585, 248] width 7 height 7
click at [501, 265] on button "Match 2 Groups" at bounding box center [507, 264] width 80 height 18
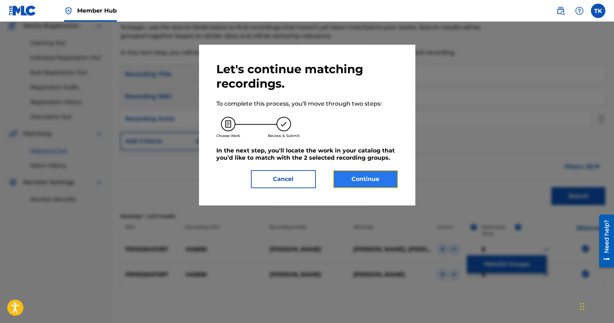
click at [363, 179] on button "Continue" at bounding box center [365, 179] width 65 height 18
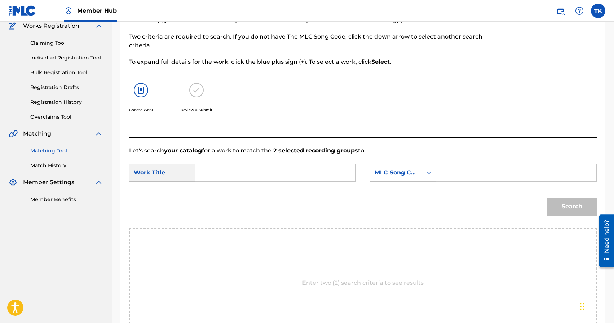
click at [301, 168] on input "Search Form" at bounding box center [275, 172] width 148 height 17
type input "habibi"
click at [223, 191] on strong "habibi" at bounding box center [216, 188] width 19 height 7
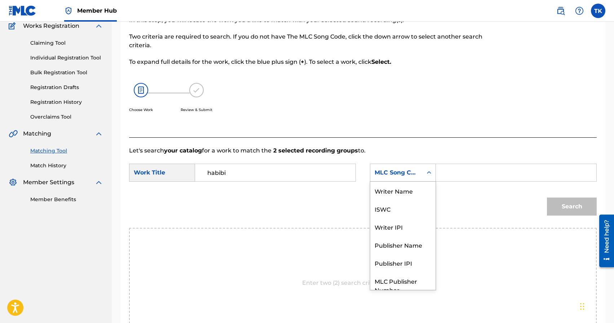
click at [418, 179] on div "MLC Song Code" at bounding box center [403, 173] width 66 height 18
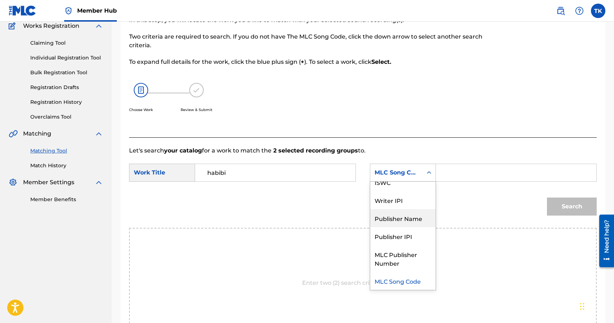
click at [412, 219] on div "Publisher Name" at bounding box center [402, 218] width 65 height 18
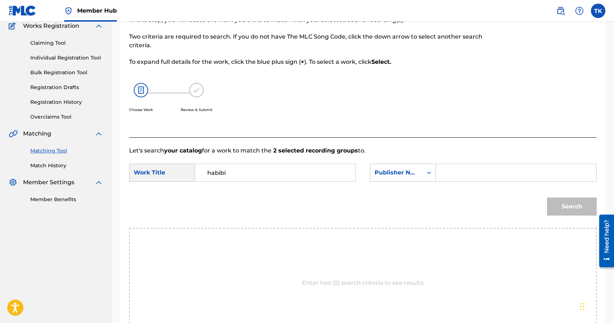
click at [453, 171] on input "Search Form" at bounding box center [516, 172] width 148 height 17
type input "INFINITY MUSIC"
click at [562, 209] on button "Search" at bounding box center [572, 207] width 50 height 18
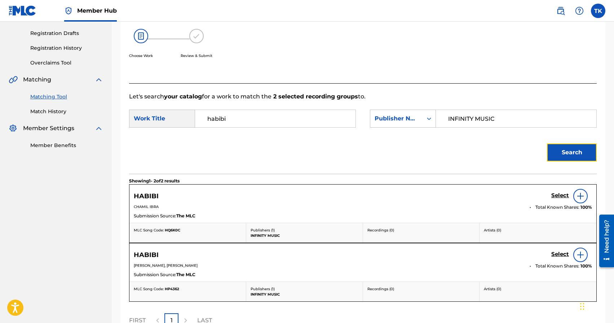
scroll to position [116, 0]
click at [561, 255] on h5 "Select" at bounding box center [560, 255] width 18 height 7
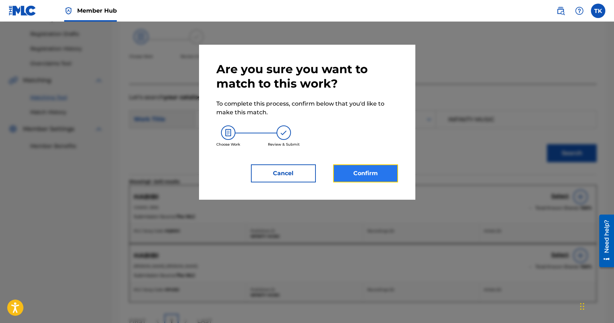
click at [373, 177] on button "Confirm" at bounding box center [365, 173] width 65 height 18
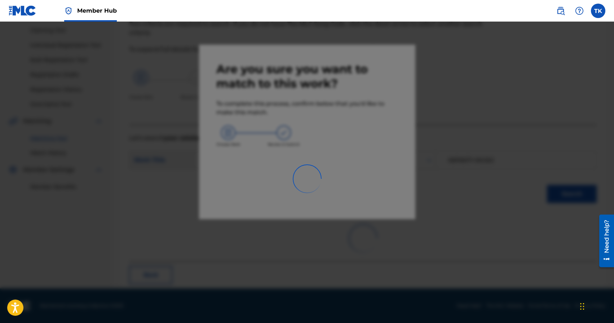
scroll to position [21, 0]
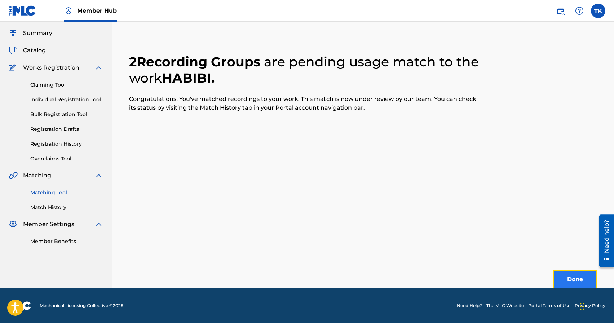
click at [566, 288] on button "Done" at bounding box center [574, 279] width 43 height 18
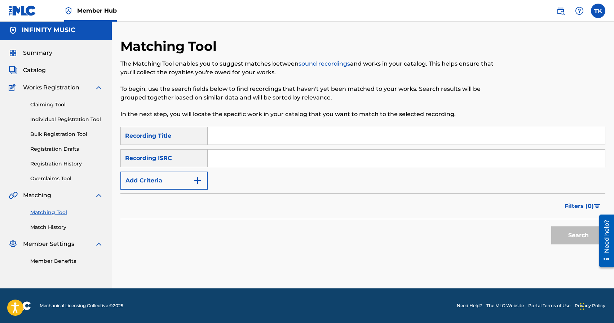
scroll to position [0, 0]
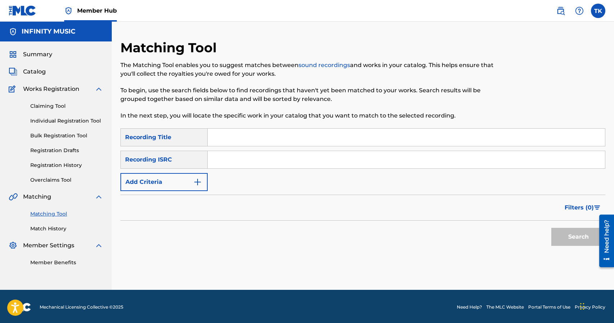
click at [232, 139] on input "Search Form" at bounding box center [406, 137] width 397 height 17
type input "dance"
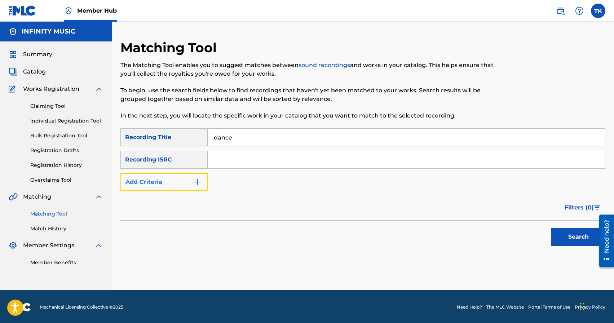
click at [193, 183] on img "Search Form" at bounding box center [197, 182] width 9 height 9
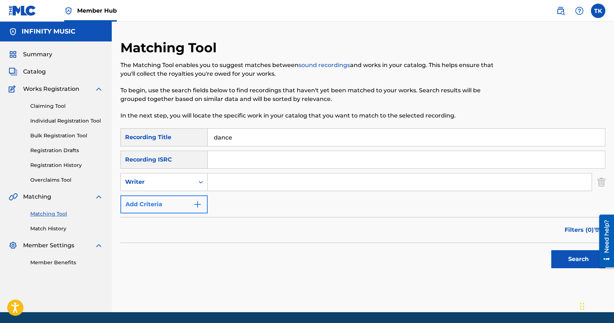
click at [193, 183] on div "Writer" at bounding box center [158, 182] width 74 height 14
click at [191, 199] on div "Recording Artist" at bounding box center [164, 200] width 87 height 18
click at [230, 185] on input "Search Form" at bounding box center [400, 181] width 384 height 17
type input "[PERSON_NAME]"
click at [555, 257] on button "Search" at bounding box center [578, 259] width 54 height 18
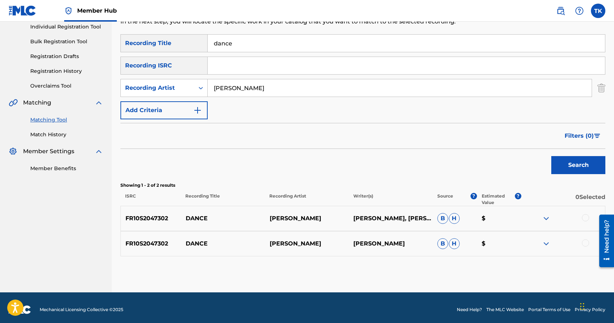
scroll to position [98, 0]
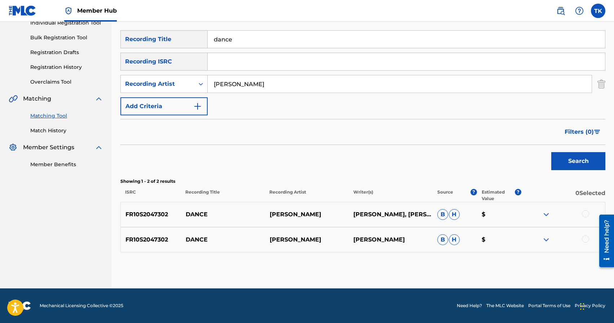
click at [587, 239] on div at bounding box center [585, 238] width 7 height 7
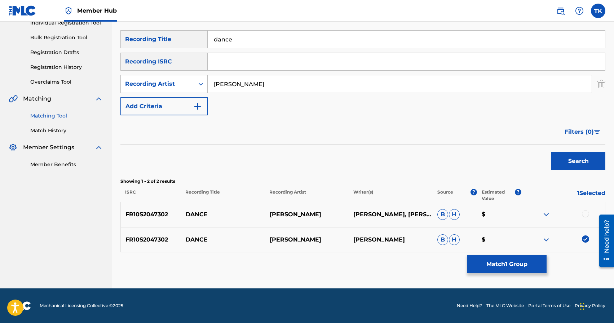
click at [585, 215] on div at bounding box center [585, 213] width 7 height 7
click at [527, 263] on button "Match 2 Groups" at bounding box center [507, 264] width 80 height 18
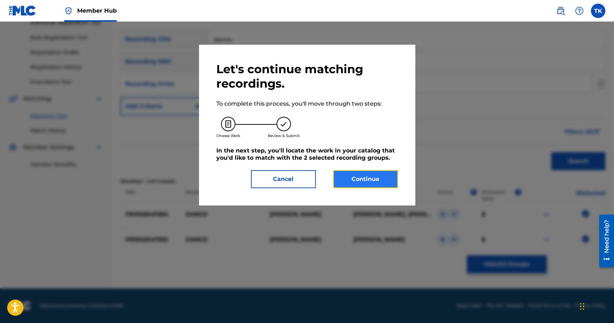
click at [371, 179] on button "Continue" at bounding box center [365, 179] width 65 height 18
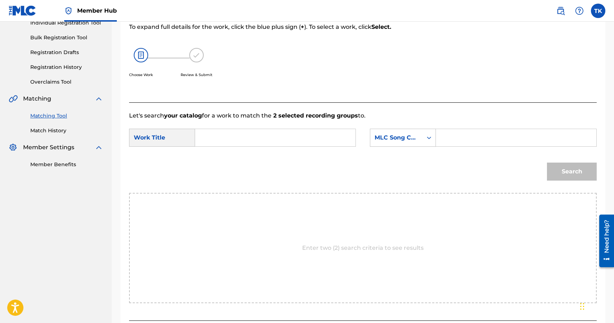
click at [271, 127] on form "SearchWithCriteriaa5572e67-4b08-45fc-8427-b376311a85c4 Work Title SearchWithCri…" at bounding box center [362, 156] width 467 height 73
click at [273, 142] on input "Search Form" at bounding box center [275, 137] width 148 height 17
type input "e"
type input "dance"
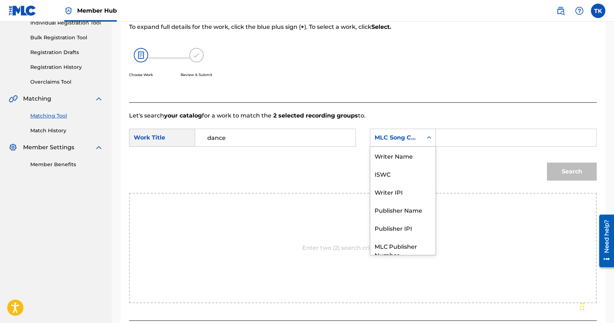
click at [401, 138] on div "MLC Song Code" at bounding box center [396, 137] width 44 height 9
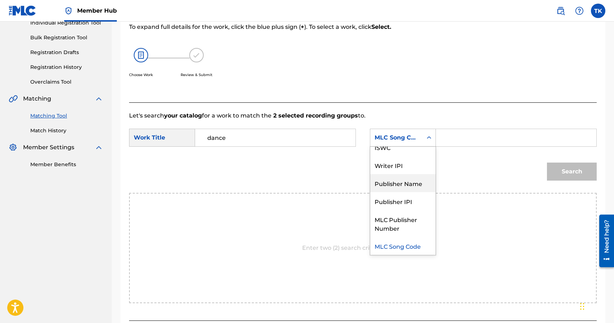
click at [397, 188] on div "Publisher Name" at bounding box center [402, 183] width 65 height 18
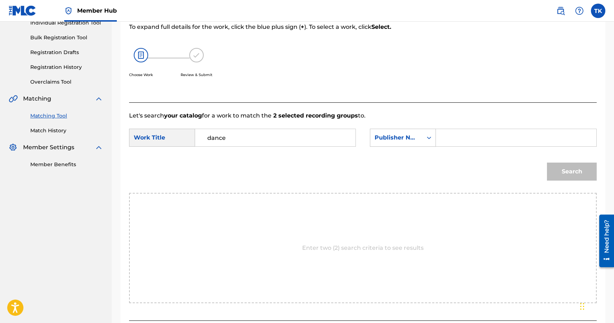
click at [478, 133] on input "Search Form" at bounding box center [516, 137] width 148 height 17
type input "INFINITY MUSIC"
click at [558, 174] on button "Search" at bounding box center [572, 172] width 50 height 18
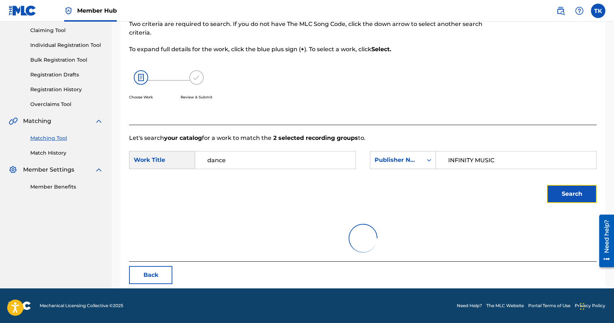
scroll to position [98, 0]
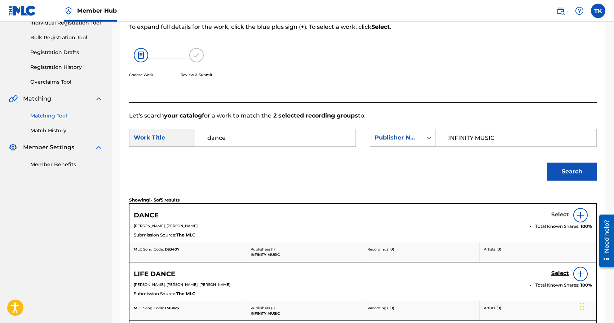
click at [557, 213] on h5 "Select" at bounding box center [560, 214] width 18 height 7
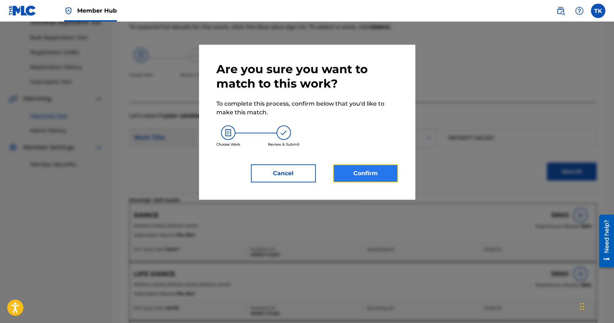
click at [387, 172] on button "Confirm" at bounding box center [365, 173] width 65 height 18
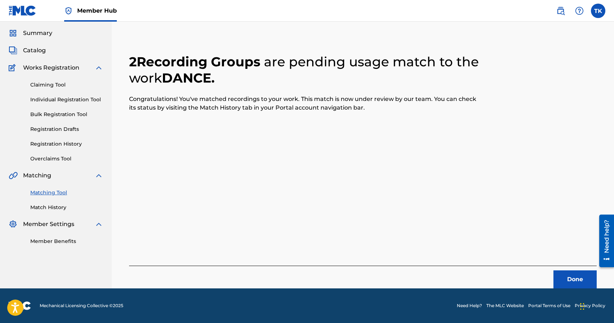
scroll to position [21, 0]
click at [565, 277] on button "Done" at bounding box center [574, 279] width 43 height 18
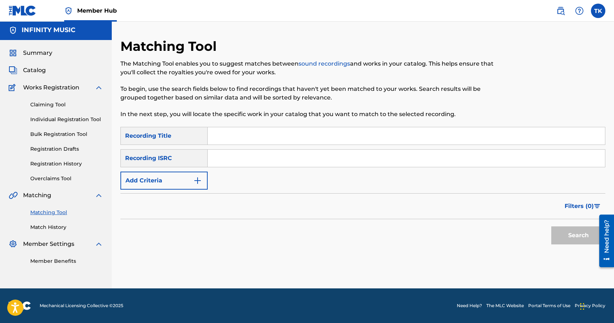
scroll to position [0, 0]
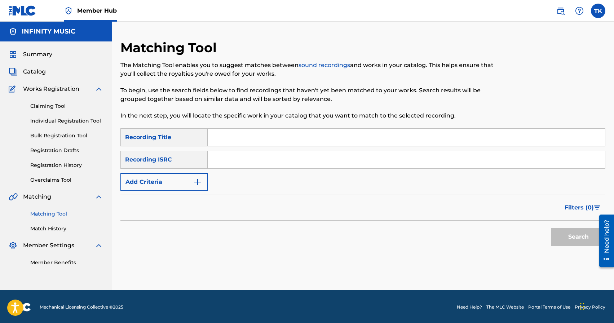
click at [268, 142] on input "Search Form" at bounding box center [406, 137] width 397 height 17
paste input "Алгачкы Сүйүү"
type input "Алгачкы Сүйүү"
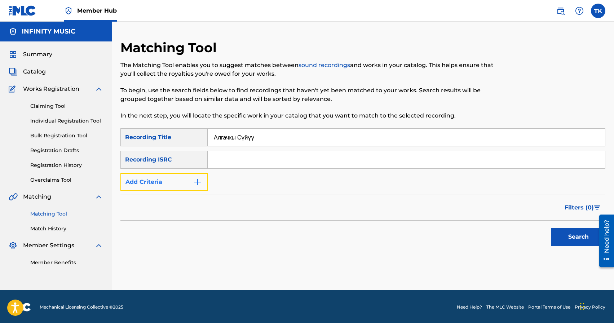
click at [193, 183] on button "Add Criteria" at bounding box center [163, 182] width 87 height 18
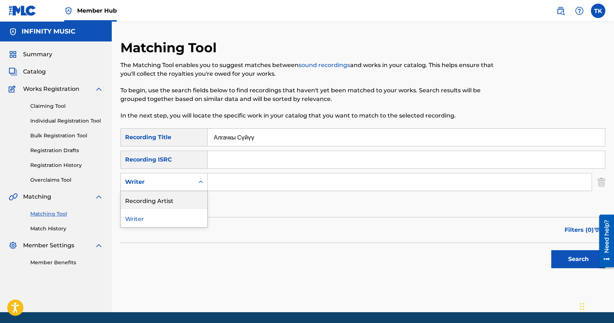
click at [190, 194] on div "Recording Artist" at bounding box center [164, 200] width 87 height 18
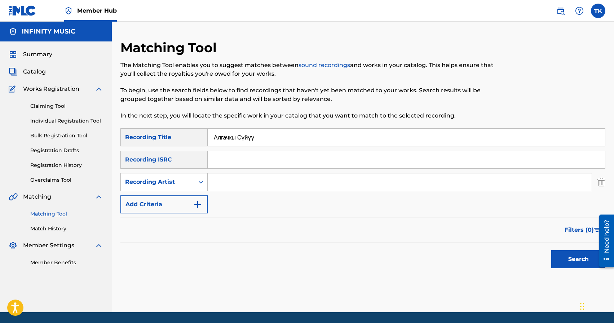
click at [244, 187] on input "Search Form" at bounding box center [400, 181] width 384 height 17
type input "[PERSON_NAME]"
click at [562, 259] on button "Search" at bounding box center [578, 259] width 54 height 18
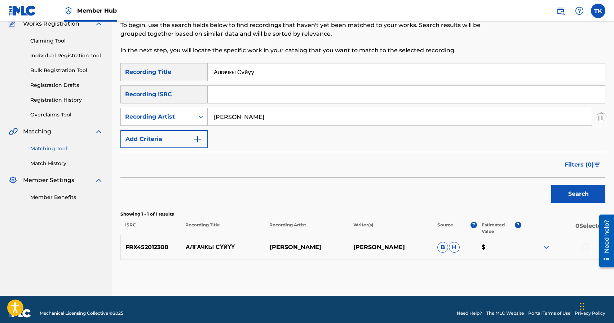
scroll to position [73, 0]
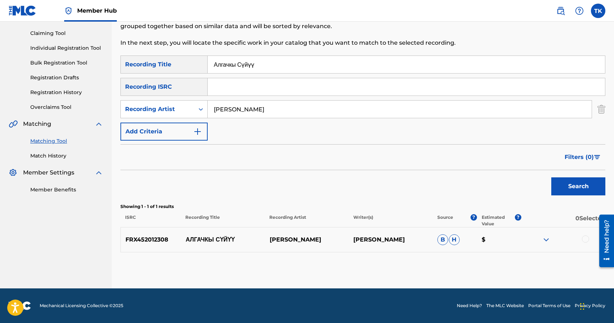
click at [584, 237] on div at bounding box center [585, 238] width 7 height 7
click at [523, 261] on button "Match 1 Group" at bounding box center [507, 264] width 80 height 18
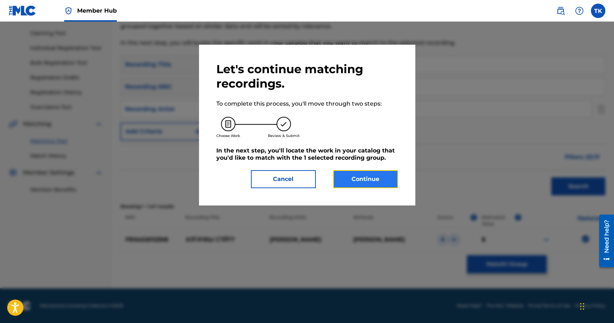
click at [376, 179] on button "Continue" at bounding box center [365, 179] width 65 height 18
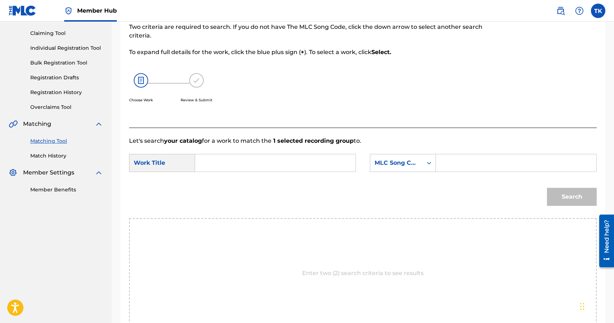
click at [308, 162] on input "Search Form" at bounding box center [275, 162] width 148 height 17
click at [221, 182] on span "чкы сүйүү" at bounding box center [218, 183] width 22 height 15
type input "алгачкы сүйүү"
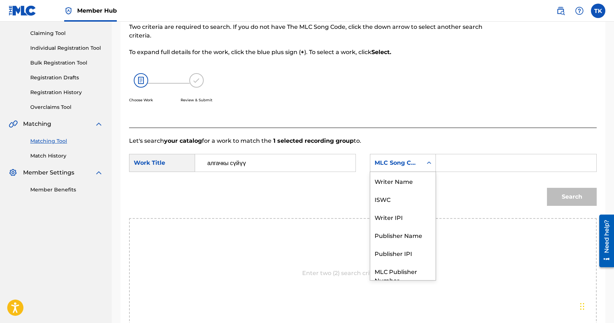
click at [417, 171] on div "MLC Song Code" at bounding box center [403, 163] width 66 height 18
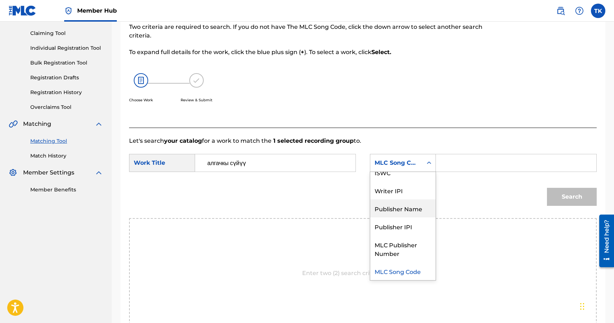
click at [408, 204] on div "Publisher Name" at bounding box center [402, 208] width 65 height 18
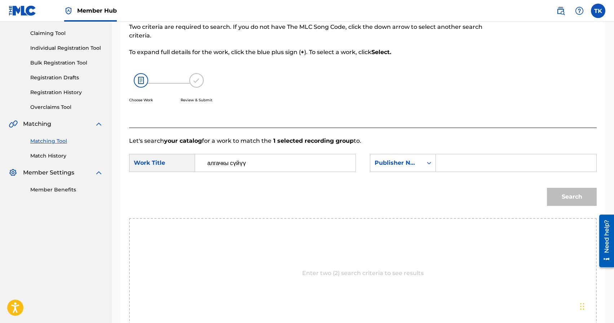
click at [441, 163] on div "Search Form" at bounding box center [516, 163] width 161 height 18
click at [445, 163] on input "Search Form" at bounding box center [516, 162] width 148 height 17
type input "INFINITY MUSIC"
click at [571, 191] on button "Search" at bounding box center [572, 197] width 50 height 18
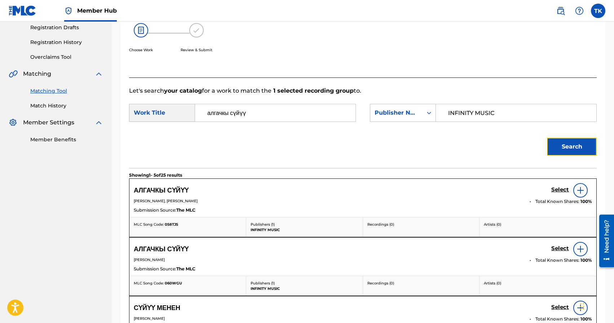
scroll to position [127, 0]
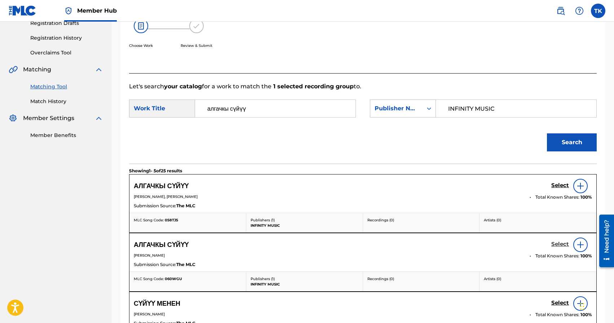
click at [557, 244] on h5 "Select" at bounding box center [560, 244] width 18 height 7
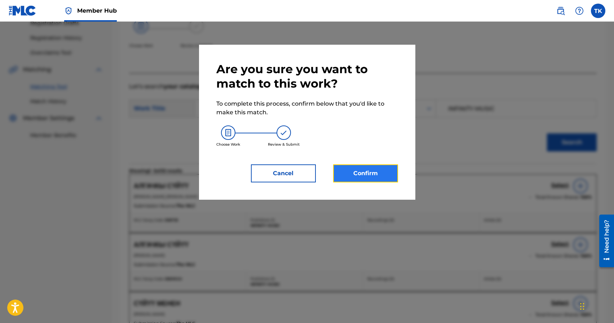
click at [384, 181] on button "Confirm" at bounding box center [365, 173] width 65 height 18
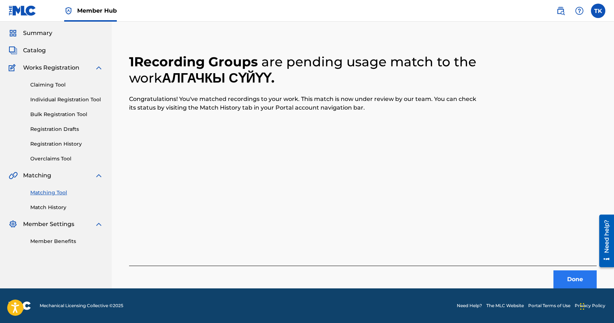
scroll to position [21, 0]
click at [562, 274] on button "Done" at bounding box center [574, 279] width 43 height 18
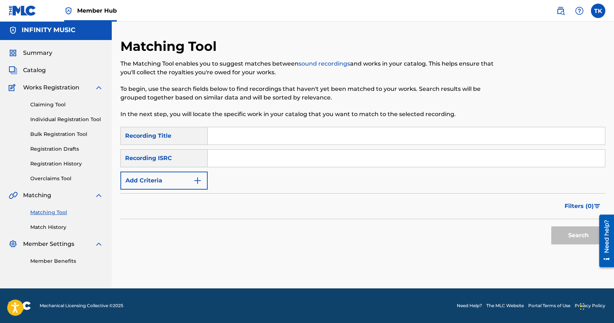
scroll to position [0, 0]
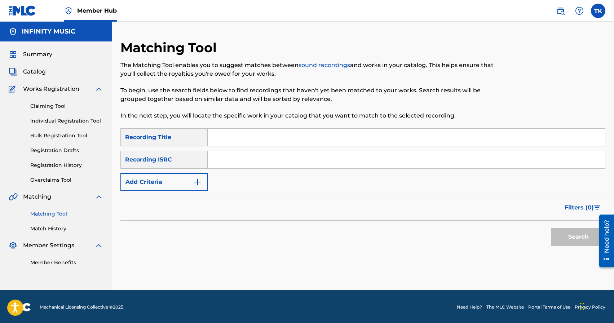
click at [253, 147] on div "SearchWithCriteria901b8d46-9543-4a82-bcca-dbaa378bae4b Recording Title SearchWi…" at bounding box center [362, 159] width 485 height 63
click at [257, 138] on input "Search Form" at bounding box center [406, 137] width 397 height 17
type input "асылым"
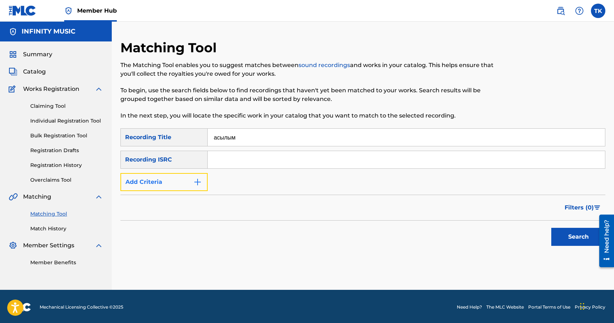
click at [198, 184] on img "Search Form" at bounding box center [197, 182] width 9 height 9
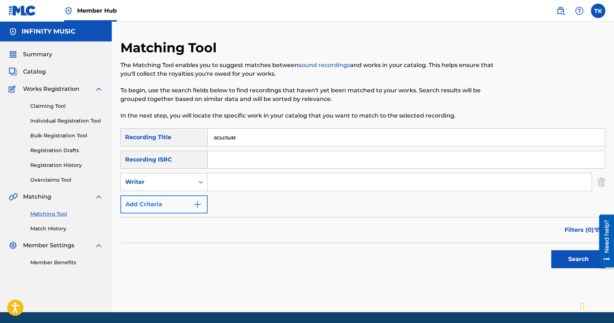
click at [198, 184] on icon "Search Form" at bounding box center [200, 181] width 7 height 7
click at [187, 200] on div "Recording Artist" at bounding box center [164, 200] width 87 height 18
click at [227, 185] on input "Search Form" at bounding box center [400, 181] width 384 height 17
type input "[PERSON_NAME]"
click at [560, 260] on button "Search" at bounding box center [578, 259] width 54 height 18
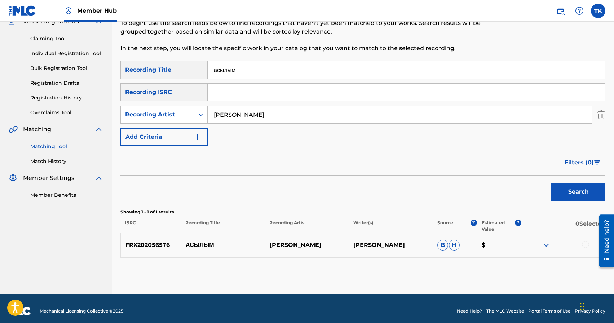
scroll to position [68, 0]
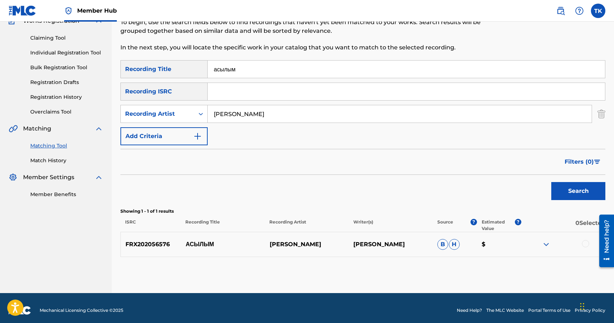
click at [585, 244] on div at bounding box center [585, 243] width 7 height 7
click at [538, 263] on button "Match 1 Group" at bounding box center [507, 264] width 80 height 18
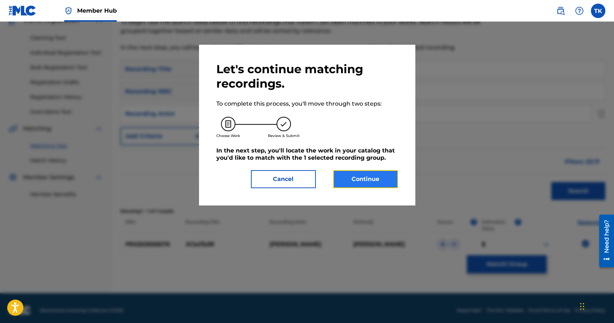
click at [381, 180] on button "Continue" at bounding box center [365, 179] width 65 height 18
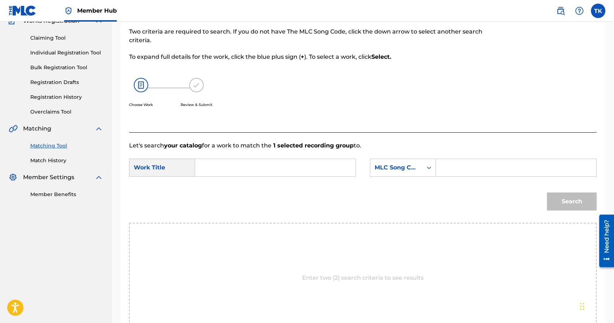
click at [311, 171] on input "Search Form" at bounding box center [275, 167] width 148 height 17
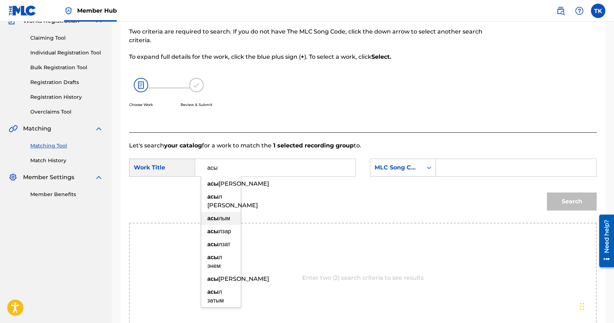
click at [225, 222] on span "лым" at bounding box center [224, 218] width 12 height 7
type input "асылым"
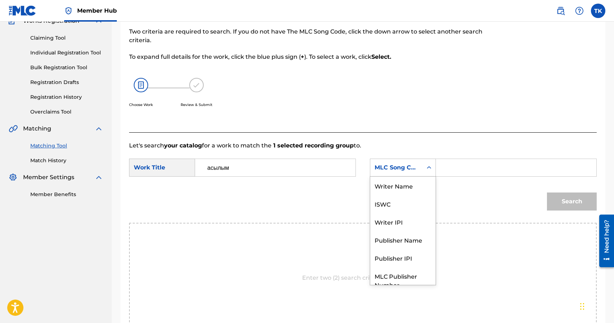
click at [405, 164] on div "MLC Song Code" at bounding box center [396, 167] width 44 height 9
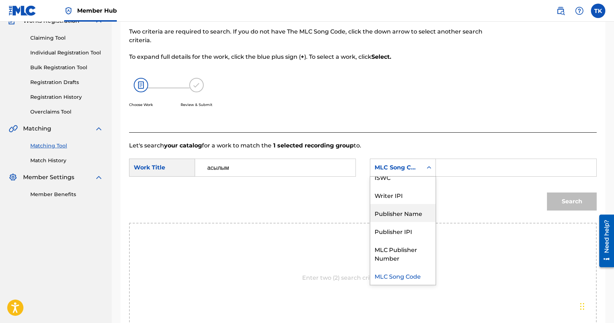
click at [399, 210] on div "Publisher Name" at bounding box center [402, 213] width 65 height 18
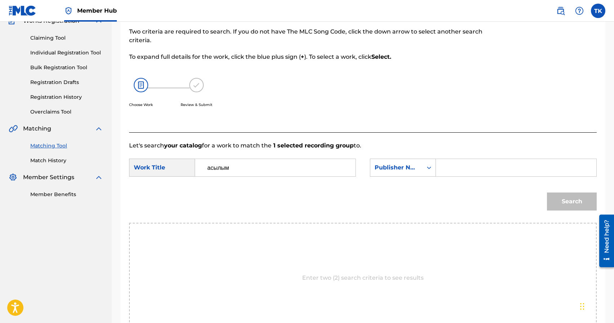
click at [451, 175] on input "Search Form" at bounding box center [516, 167] width 148 height 17
type input "INFINITY MUSIC"
click at [561, 198] on button "Search" at bounding box center [572, 201] width 50 height 18
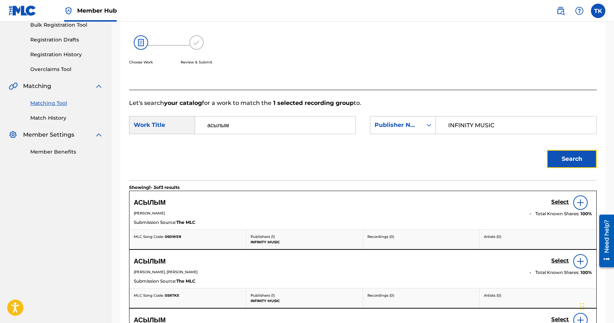
scroll to position [111, 0]
click at [562, 201] on h5 "Select" at bounding box center [560, 201] width 18 height 7
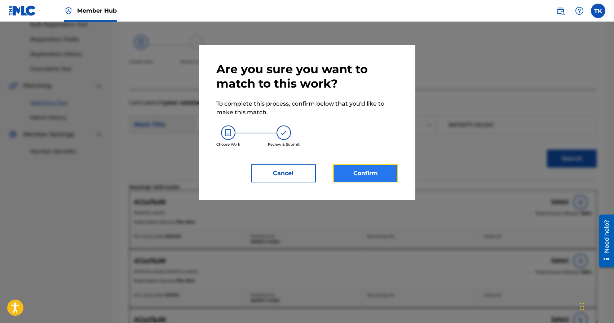
click at [367, 176] on button "Confirm" at bounding box center [365, 173] width 65 height 18
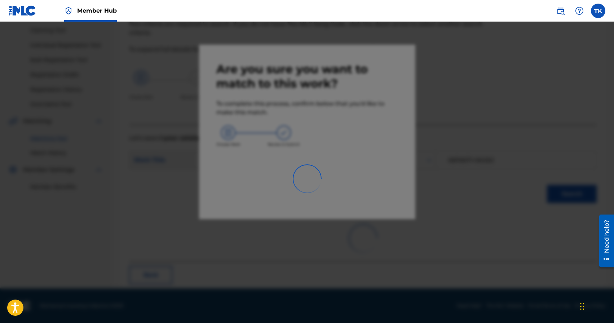
scroll to position [21, 0]
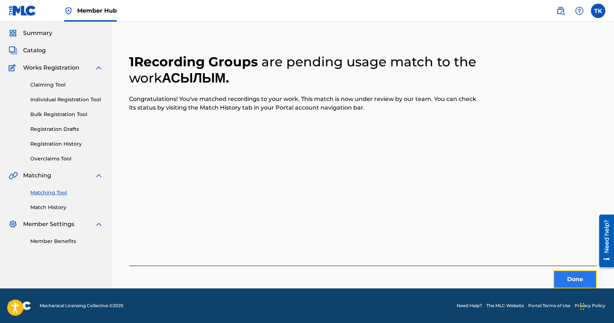
click at [563, 280] on button "Done" at bounding box center [574, 279] width 43 height 18
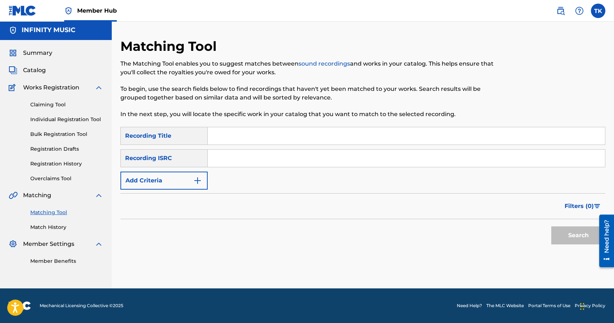
scroll to position [0, 0]
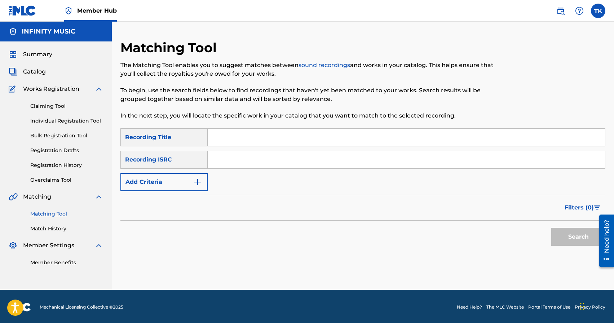
click at [270, 136] on input "Search Form" at bounding box center [406, 137] width 397 height 17
type input "модница"
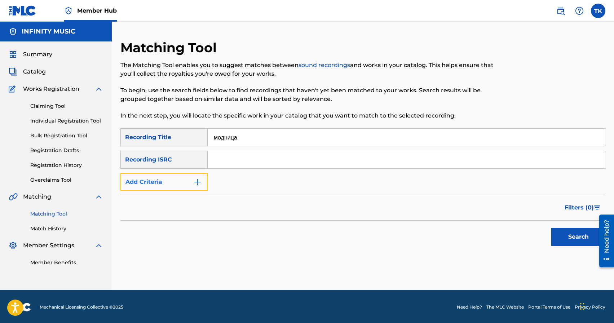
click at [199, 180] on img "Search Form" at bounding box center [197, 182] width 9 height 9
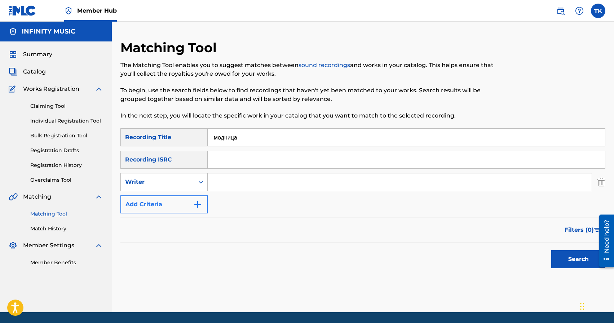
click at [199, 180] on icon "Search Form" at bounding box center [200, 181] width 7 height 7
click at [195, 195] on div "Recording Artist" at bounding box center [164, 200] width 87 height 18
click at [239, 177] on input "Search Form" at bounding box center [400, 181] width 384 height 17
type input "eshn"
click at [562, 259] on button "Search" at bounding box center [578, 259] width 54 height 18
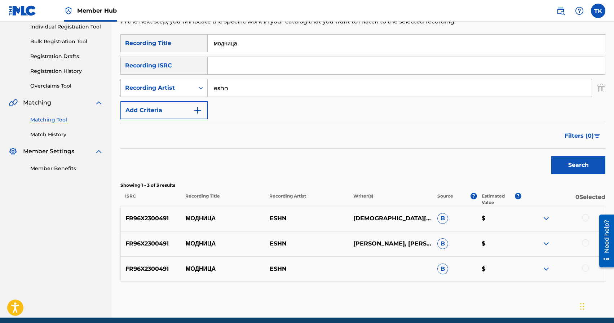
scroll to position [96, 0]
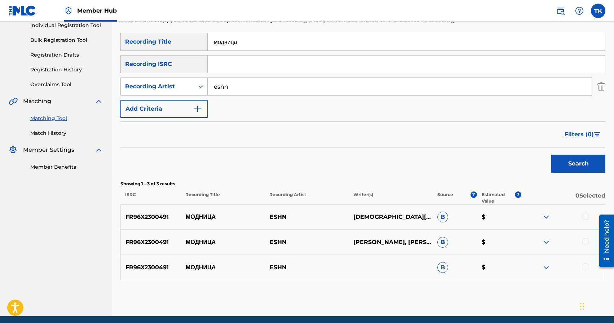
click at [585, 268] on div at bounding box center [585, 266] width 7 height 7
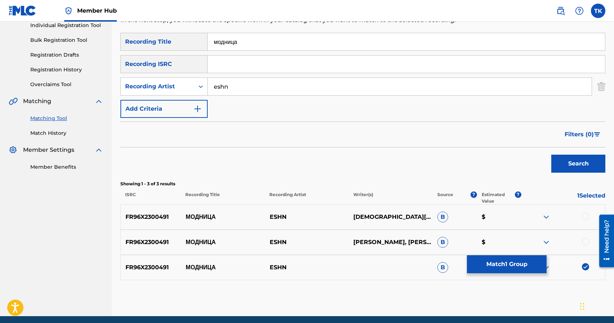
click at [585, 241] on div at bounding box center [585, 241] width 7 height 7
click at [586, 213] on div at bounding box center [585, 216] width 7 height 7
click at [521, 265] on button "Match 3 Groups" at bounding box center [507, 264] width 80 height 18
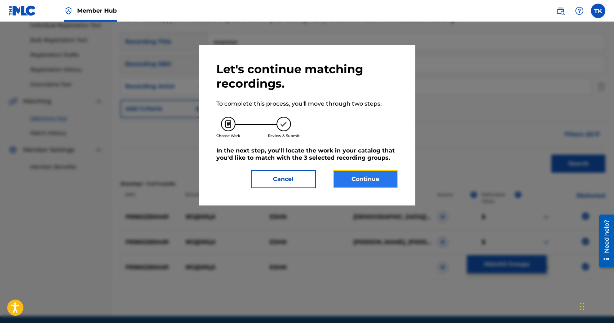
click at [374, 181] on button "Continue" at bounding box center [365, 179] width 65 height 18
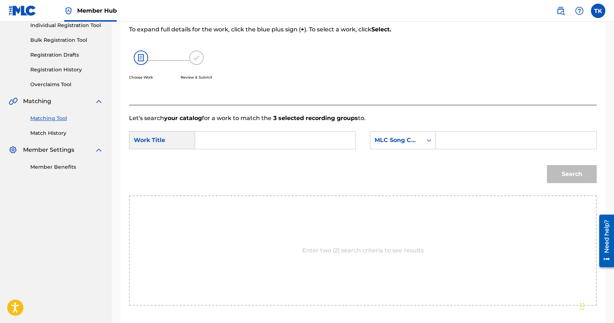
click at [298, 136] on input "Search Form" at bounding box center [275, 140] width 148 height 17
type input "модница"
click at [234, 161] on div "модница" at bounding box center [221, 156] width 40 height 13
click at [389, 137] on div "MLC Song Code" at bounding box center [396, 140] width 44 height 9
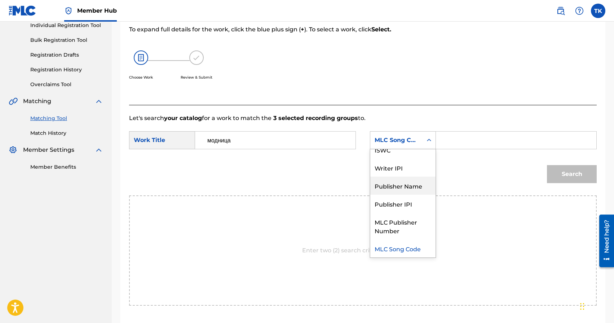
click at [389, 183] on div "Publisher Name" at bounding box center [402, 186] width 65 height 18
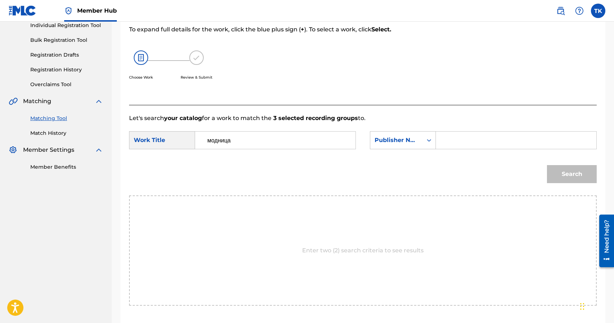
click at [467, 146] on input "Search Form" at bounding box center [516, 140] width 148 height 17
type input "INFINITY MUSIC"
click at [555, 170] on button "Search" at bounding box center [572, 174] width 50 height 18
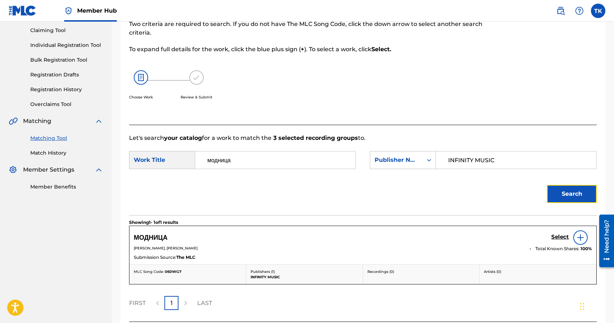
scroll to position [96, 0]
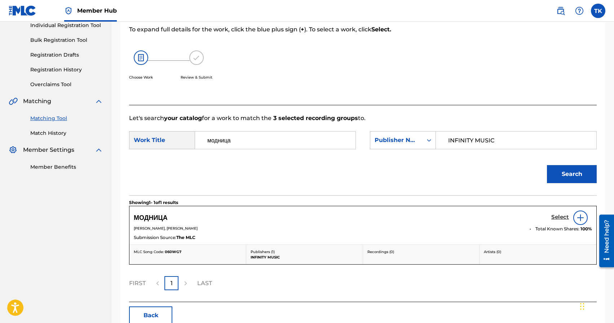
click at [560, 218] on h5 "Select" at bounding box center [560, 217] width 18 height 7
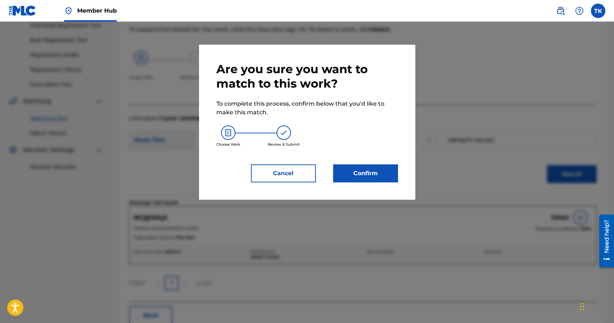
click at [355, 162] on div "Are you sure you want to match to this work? To complete this process, confirm …" at bounding box center [307, 122] width 182 height 120
click at [356, 172] on button "Confirm" at bounding box center [365, 173] width 65 height 18
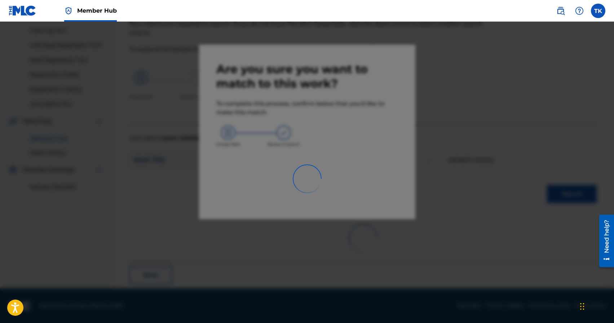
scroll to position [21, 0]
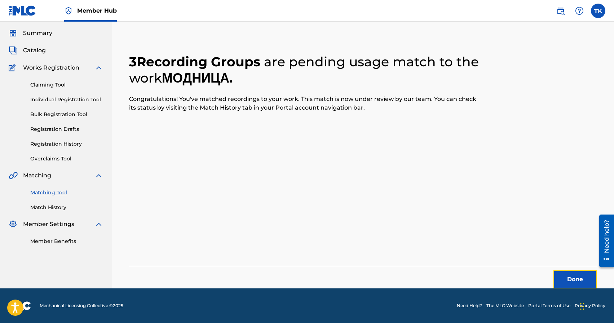
click at [566, 279] on button "Done" at bounding box center [574, 279] width 43 height 18
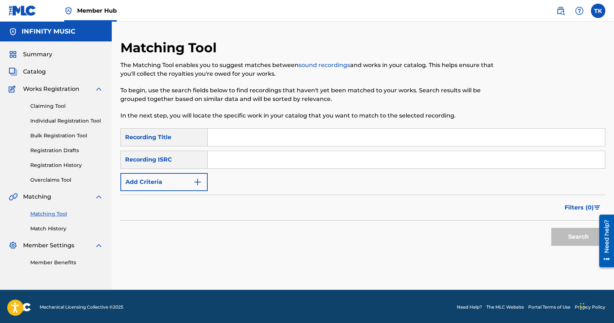
click at [253, 137] on input "Search Form" at bounding box center [406, 137] width 397 height 17
type input "ik"
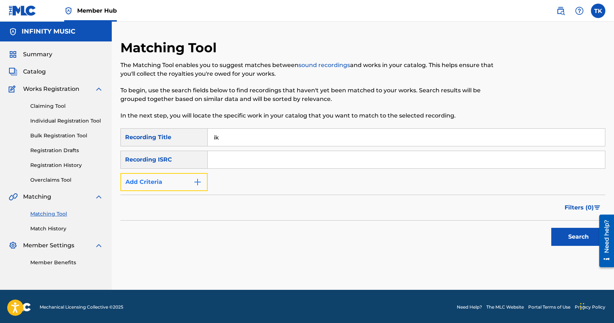
click at [192, 181] on button "Add Criteria" at bounding box center [163, 182] width 87 height 18
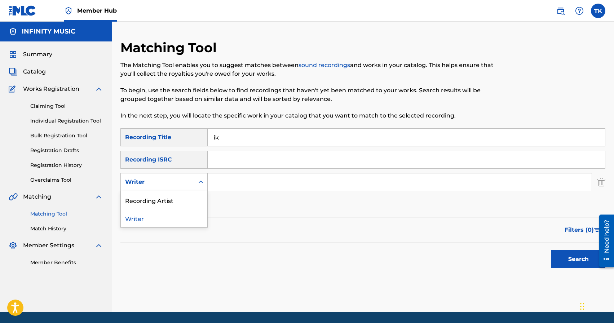
click at [192, 181] on div "Writer" at bounding box center [158, 182] width 74 height 14
click at [189, 197] on div "Recording Artist" at bounding box center [164, 200] width 87 height 18
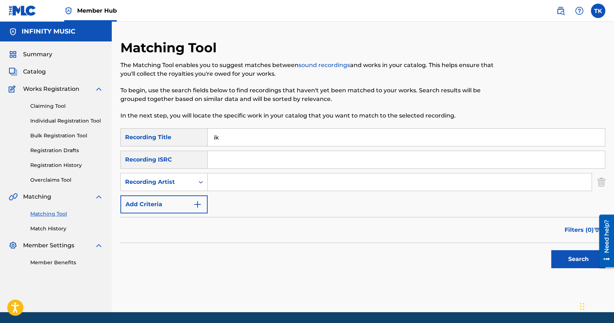
click at [228, 187] on input "Search Form" at bounding box center [400, 181] width 384 height 17
type input "eshn"
click at [566, 263] on button "Search" at bounding box center [578, 259] width 54 height 18
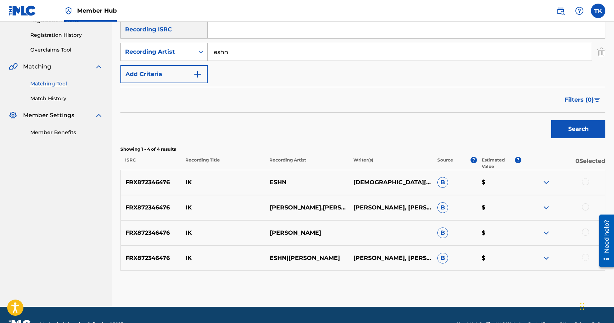
scroll to position [133, 0]
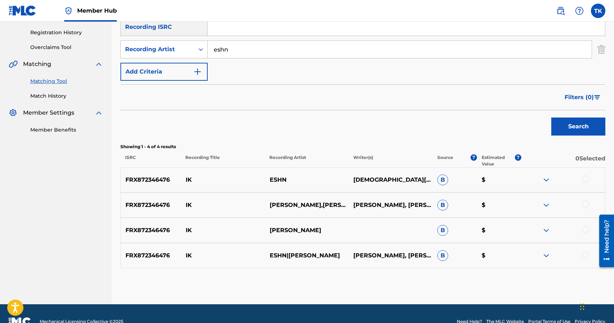
click at [589, 256] on div at bounding box center [585, 254] width 7 height 7
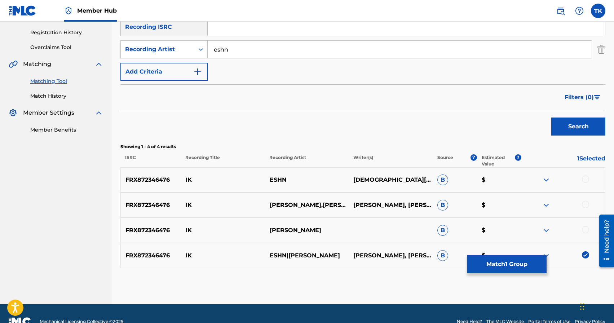
click at [586, 231] on div at bounding box center [585, 229] width 7 height 7
click at [587, 207] on div at bounding box center [585, 204] width 7 height 7
click at [587, 178] on div at bounding box center [585, 179] width 7 height 7
click at [518, 261] on button "Match 4 Groups" at bounding box center [507, 264] width 80 height 18
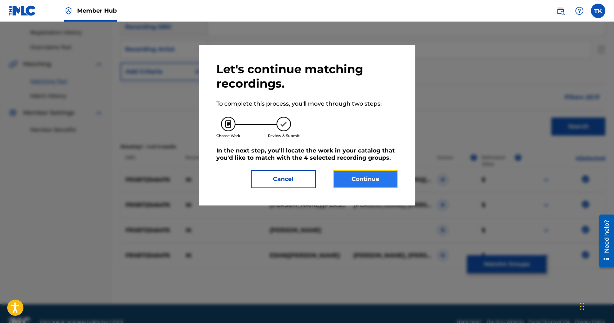
click at [371, 174] on button "Continue" at bounding box center [365, 179] width 65 height 18
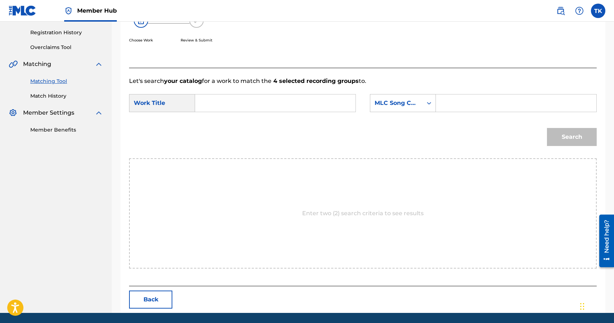
click at [301, 109] on input "Search Form" at bounding box center [275, 102] width 148 height 17
type input "ik"
click at [438, 102] on div "Search Form" at bounding box center [516, 103] width 161 height 18
click at [423, 104] on div "Search Form" at bounding box center [428, 103] width 13 height 13
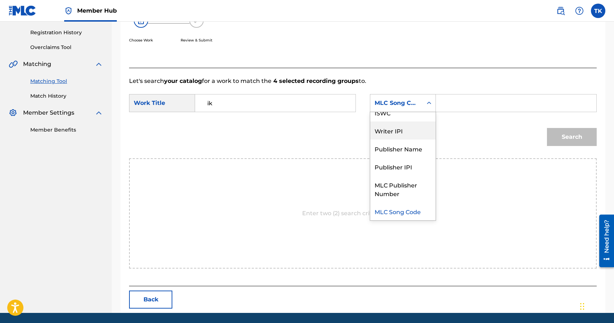
click at [414, 143] on div "Publisher Name" at bounding box center [402, 148] width 65 height 18
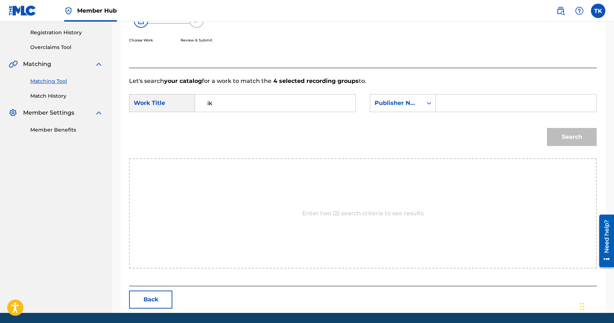
click at [457, 107] on input "Search Form" at bounding box center [516, 102] width 148 height 17
type input "INFINITY MUSIC"
click at [569, 144] on button "Search" at bounding box center [572, 137] width 50 height 18
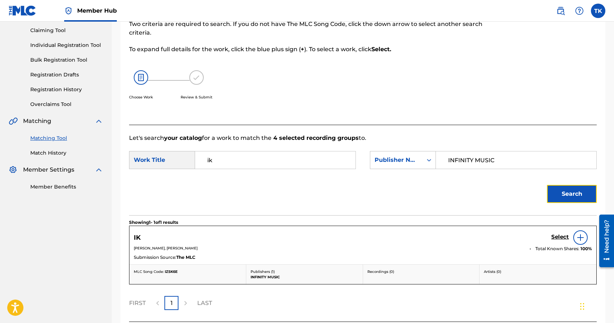
scroll to position [133, 0]
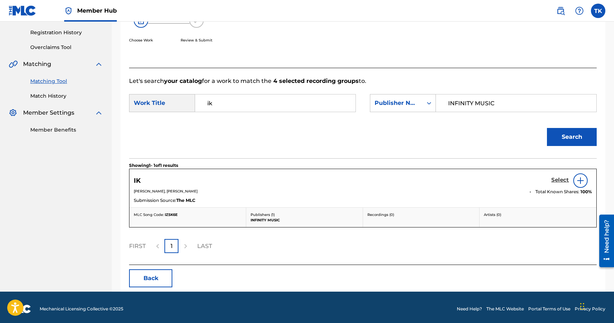
click at [551, 182] on h5 "Select" at bounding box center [560, 180] width 18 height 7
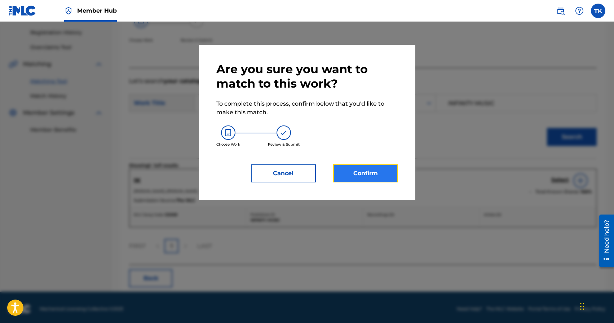
click at [380, 175] on button "Confirm" at bounding box center [365, 173] width 65 height 18
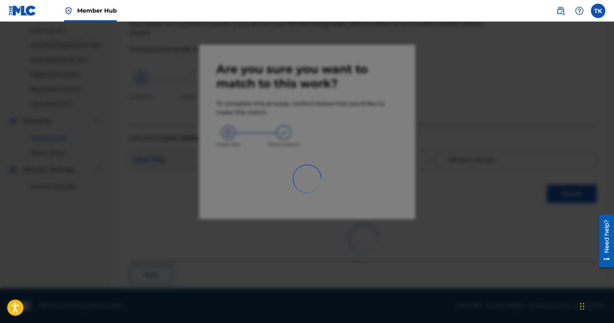
scroll to position [21, 0]
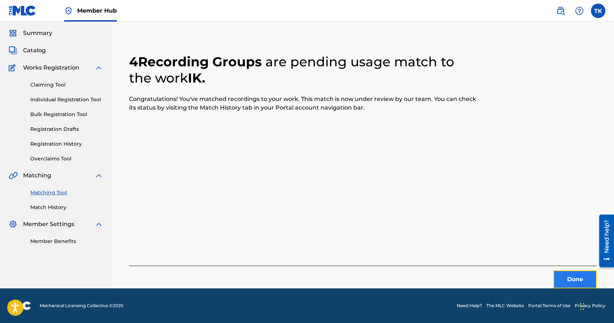
click at [569, 275] on button "Done" at bounding box center [574, 279] width 43 height 18
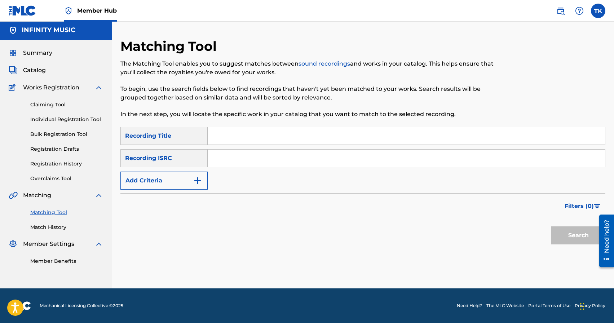
scroll to position [0, 0]
